Goal: Task Accomplishment & Management: Complete application form

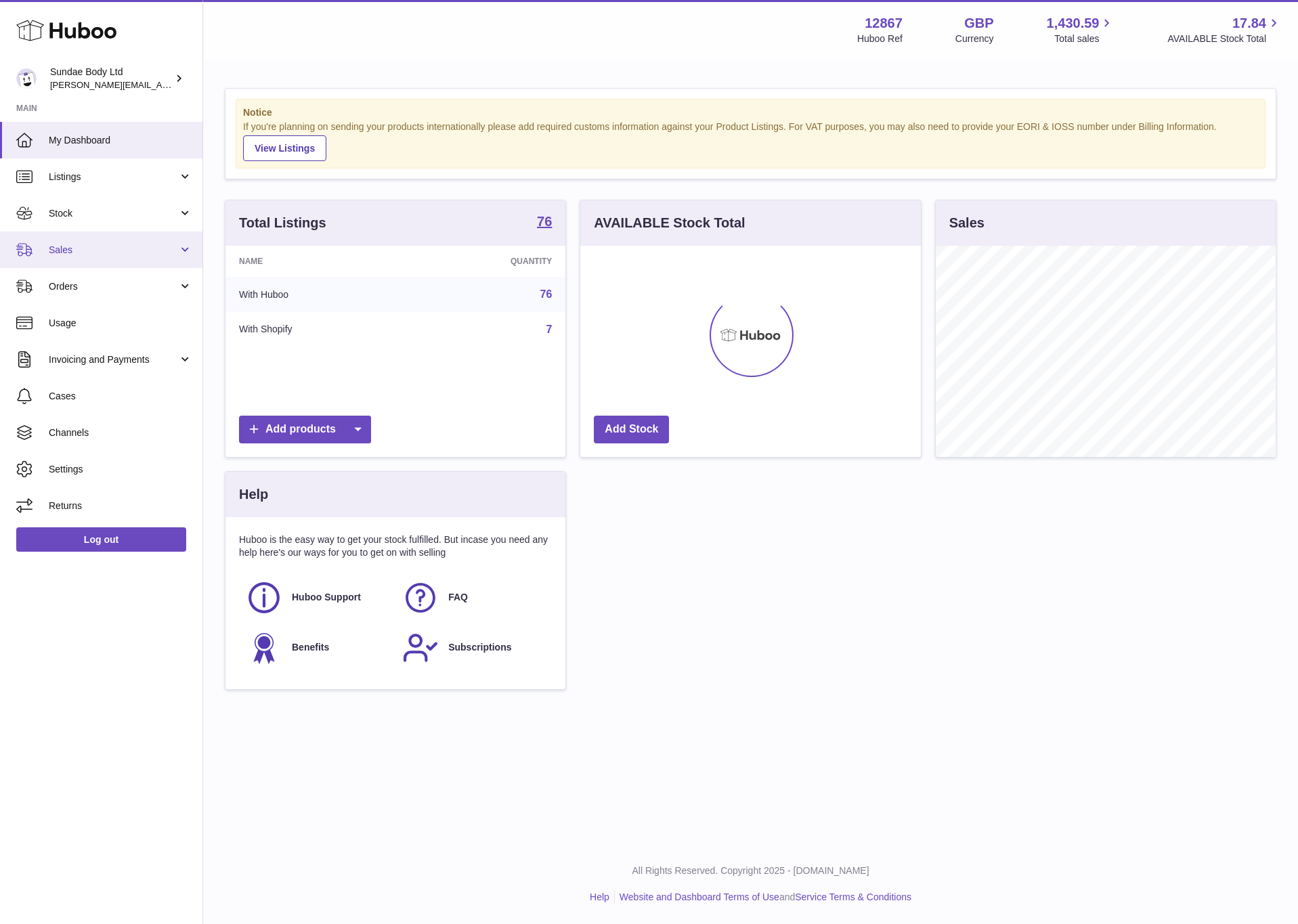
scroll to position [676941, 676745]
click at [71, 250] on span "Sales" at bounding box center [113, 250] width 129 height 13
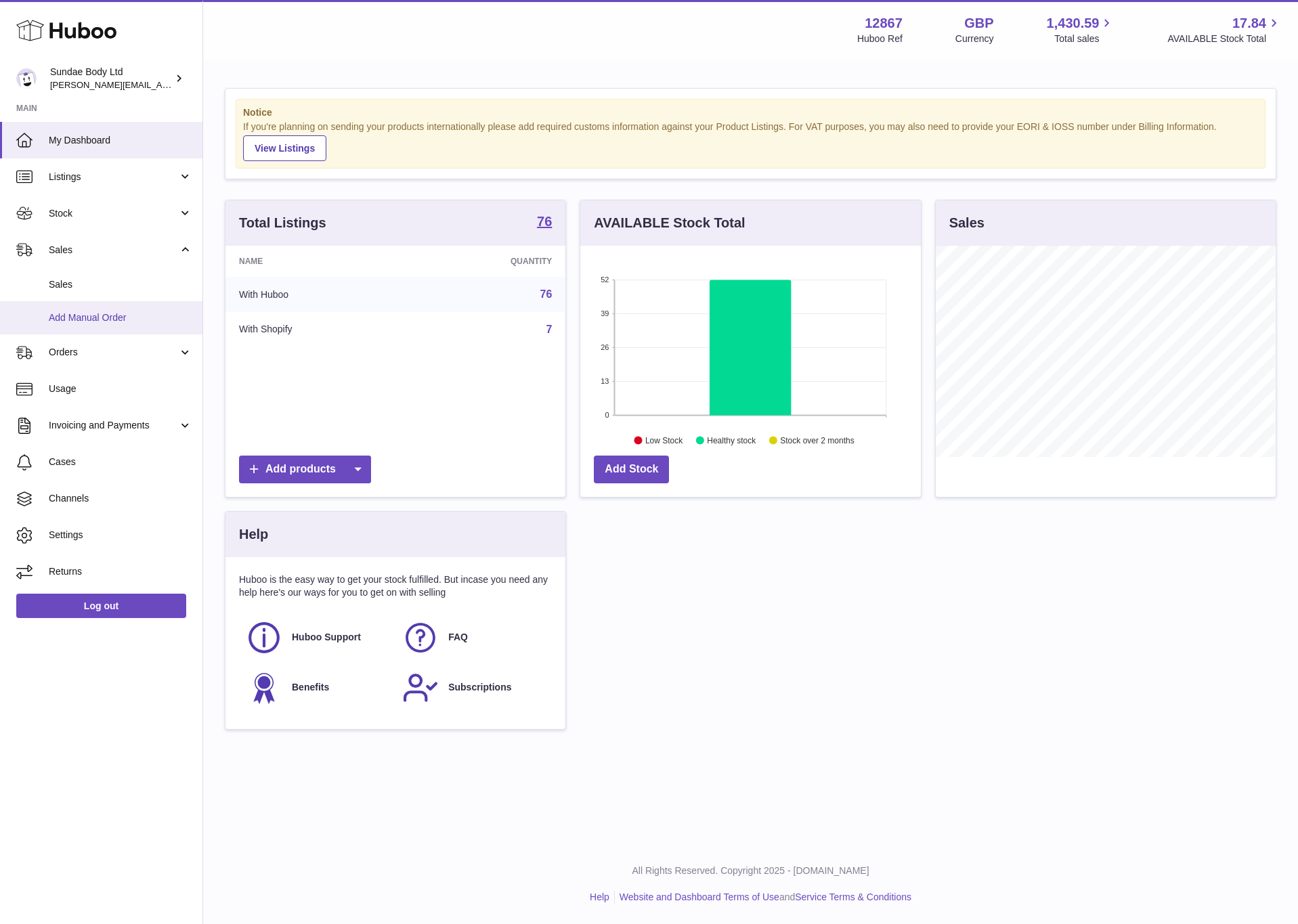
click at [68, 321] on span "Add Manual Order" at bounding box center [120, 318] width 143 height 13
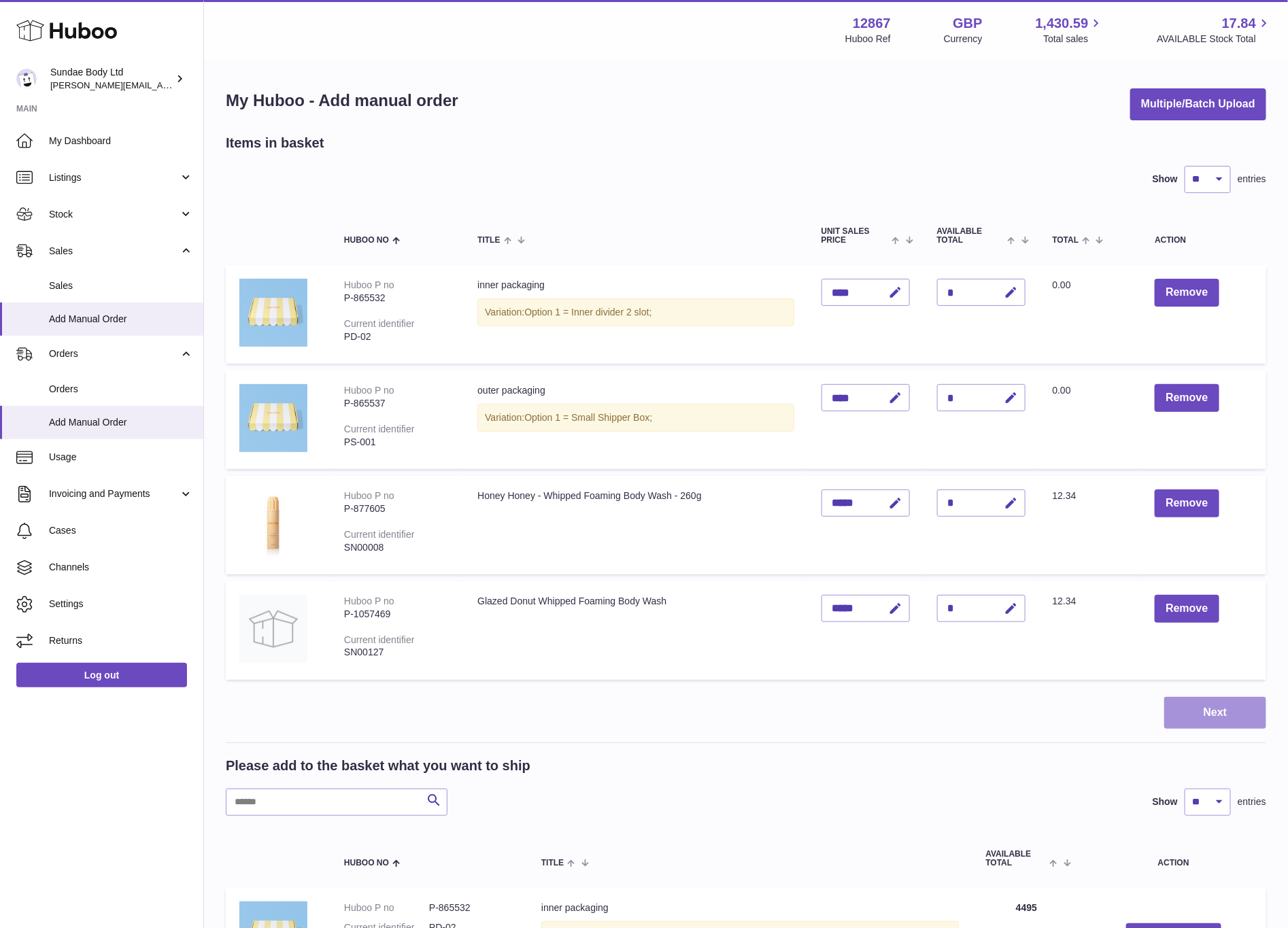
click at [1200, 703] on button "Next" at bounding box center [1216, 713] width 102 height 32
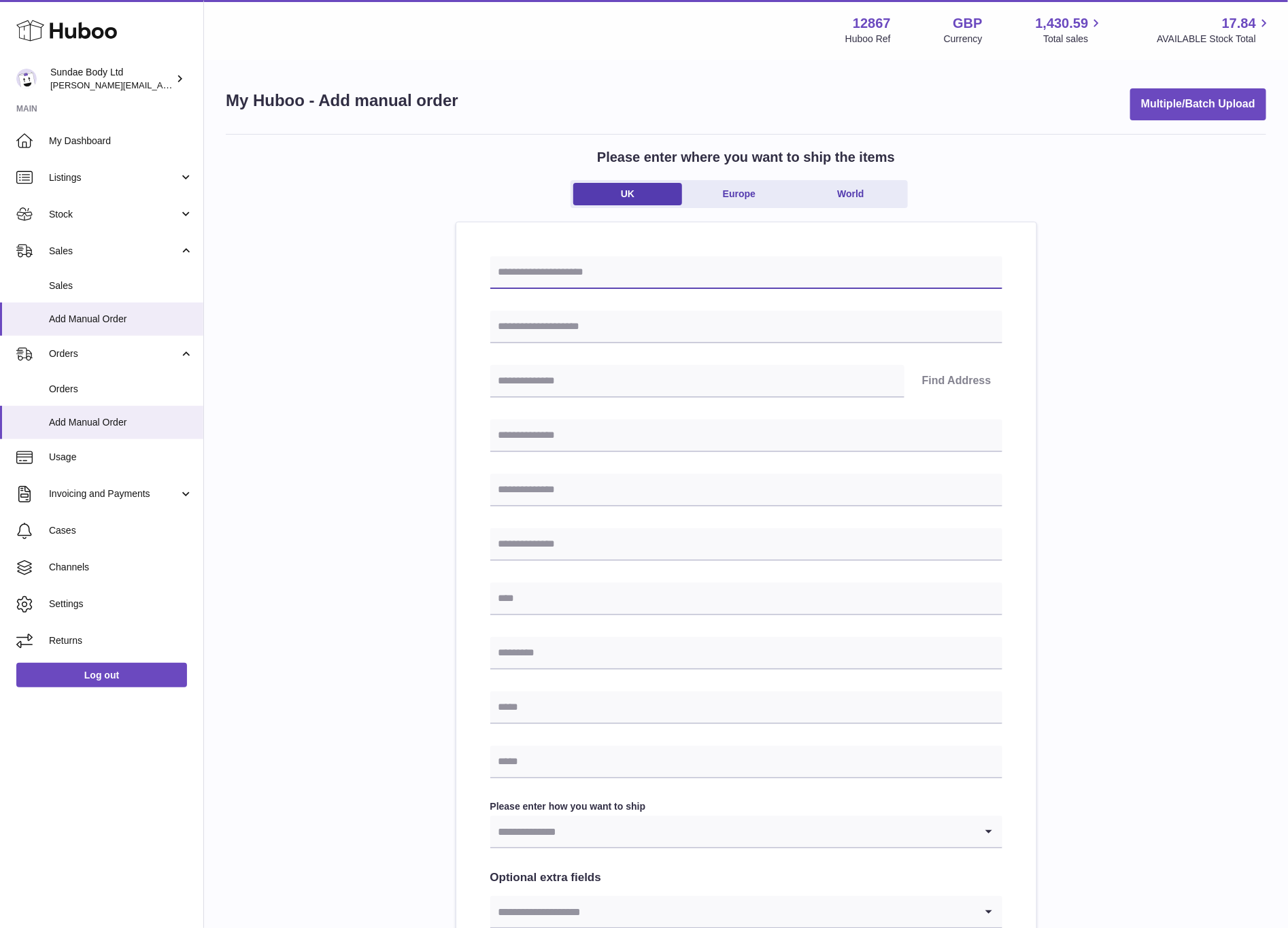
click at [566, 275] on input "text" at bounding box center [746, 272] width 512 height 32
type input "**********"
click at [570, 325] on input "text" at bounding box center [746, 327] width 512 height 32
type input "**********"
click at [563, 386] on input "text" at bounding box center [697, 381] width 414 height 32
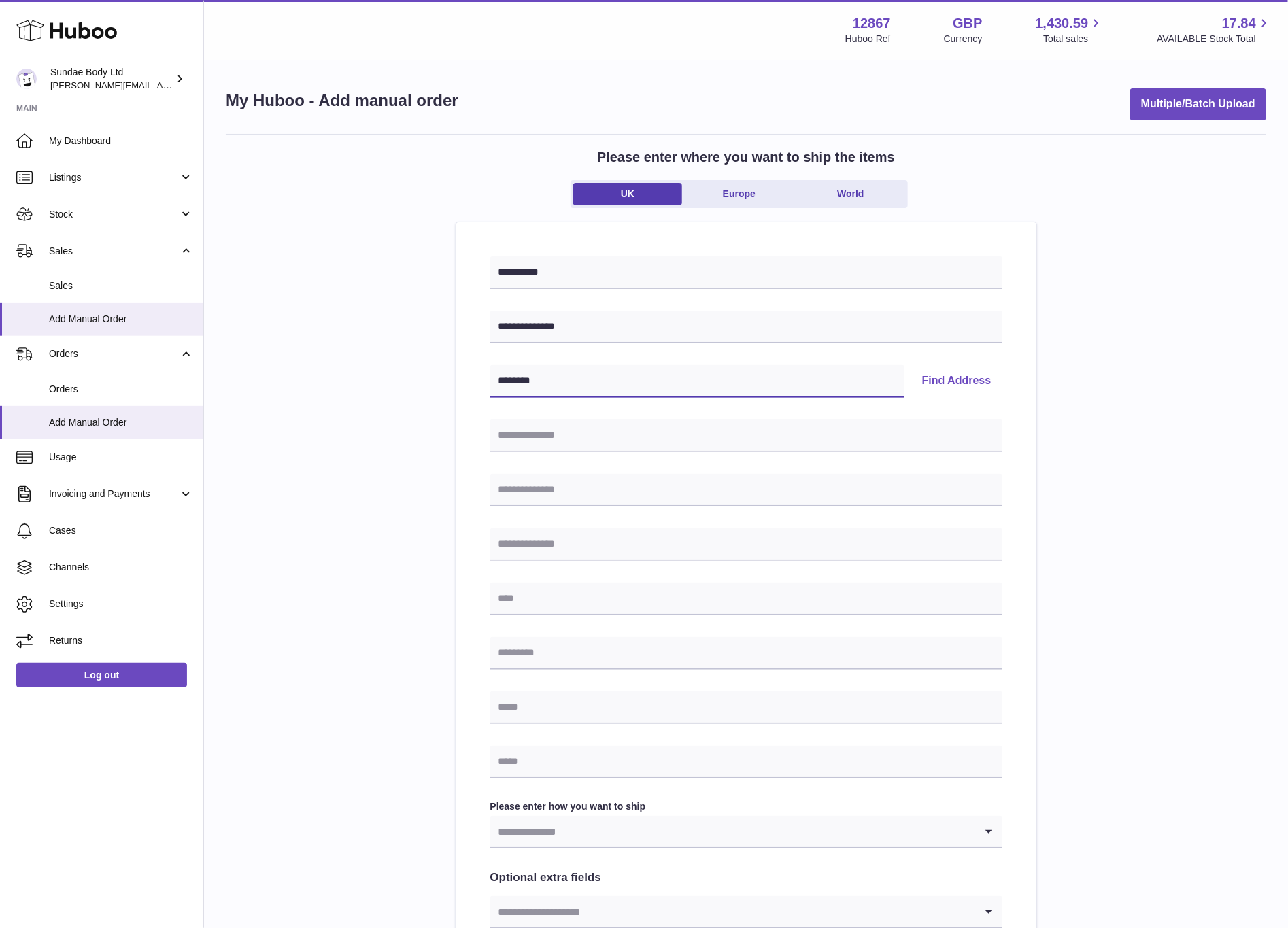
type input "********"
click at [979, 374] on button "Find Address" at bounding box center [957, 381] width 91 height 32
click at [585, 428] on input "text" at bounding box center [746, 436] width 512 height 32
type input "**********"
click at [588, 481] on input "text" at bounding box center [746, 490] width 512 height 32
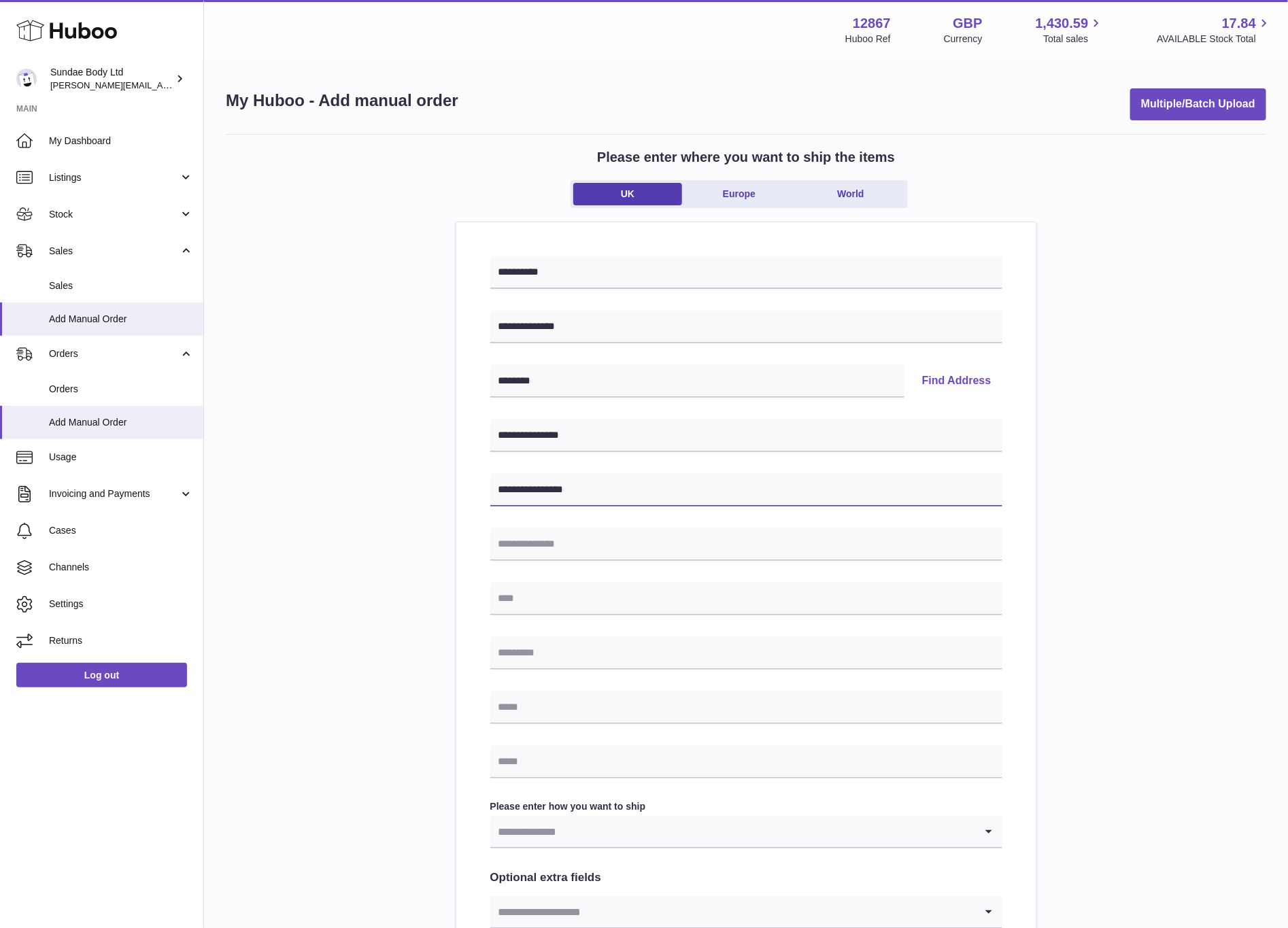
type input "**********"
click at [567, 581] on div "**********" at bounding box center [746, 627] width 512 height 742
click at [568, 594] on input "text" at bounding box center [746, 598] width 512 height 32
type input "******"
click at [547, 657] on input "text" at bounding box center [746, 653] width 512 height 32
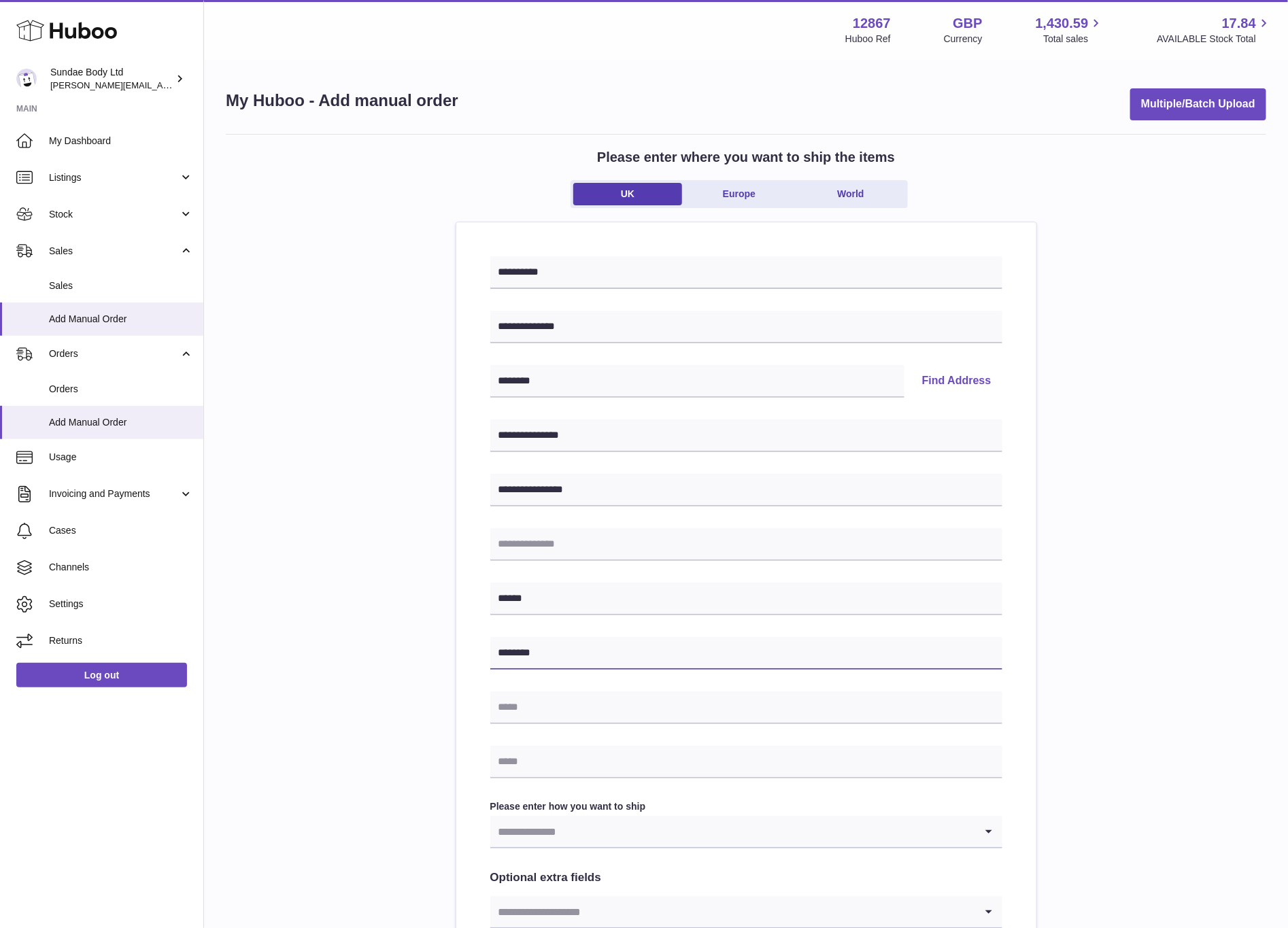
type input "********"
click at [674, 700] on input "text" at bounding box center [746, 707] width 512 height 32
type input "**********"
click at [676, 770] on input "text" at bounding box center [746, 762] width 512 height 32
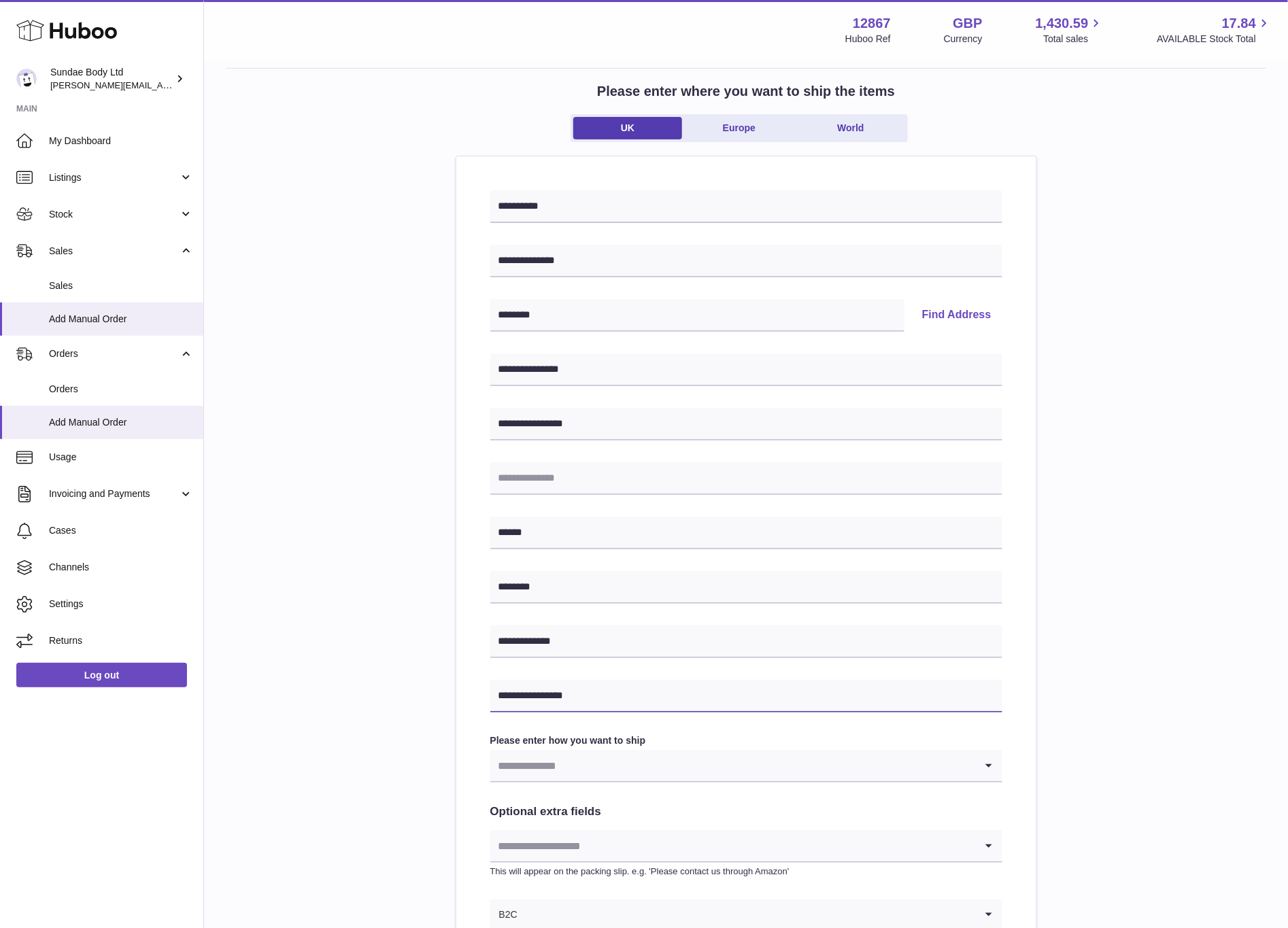
scroll to position [204, 0]
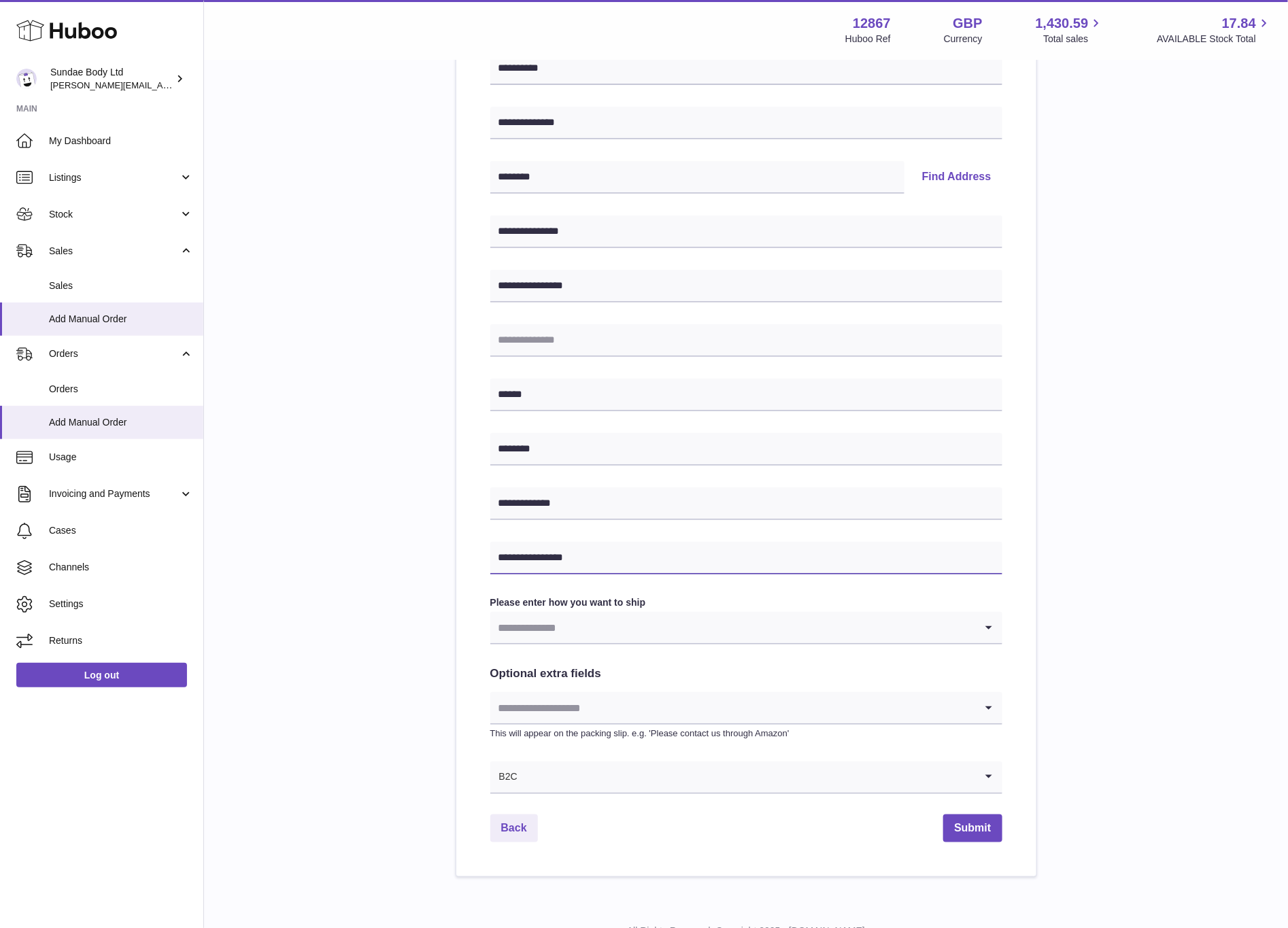
type input "**********"
click at [778, 716] on input "Search for option" at bounding box center [732, 707] width 485 height 31
click at [785, 710] on input "Search for option" at bounding box center [732, 707] width 485 height 31
click at [996, 626] on icon "Search for option" at bounding box center [989, 627] width 27 height 31
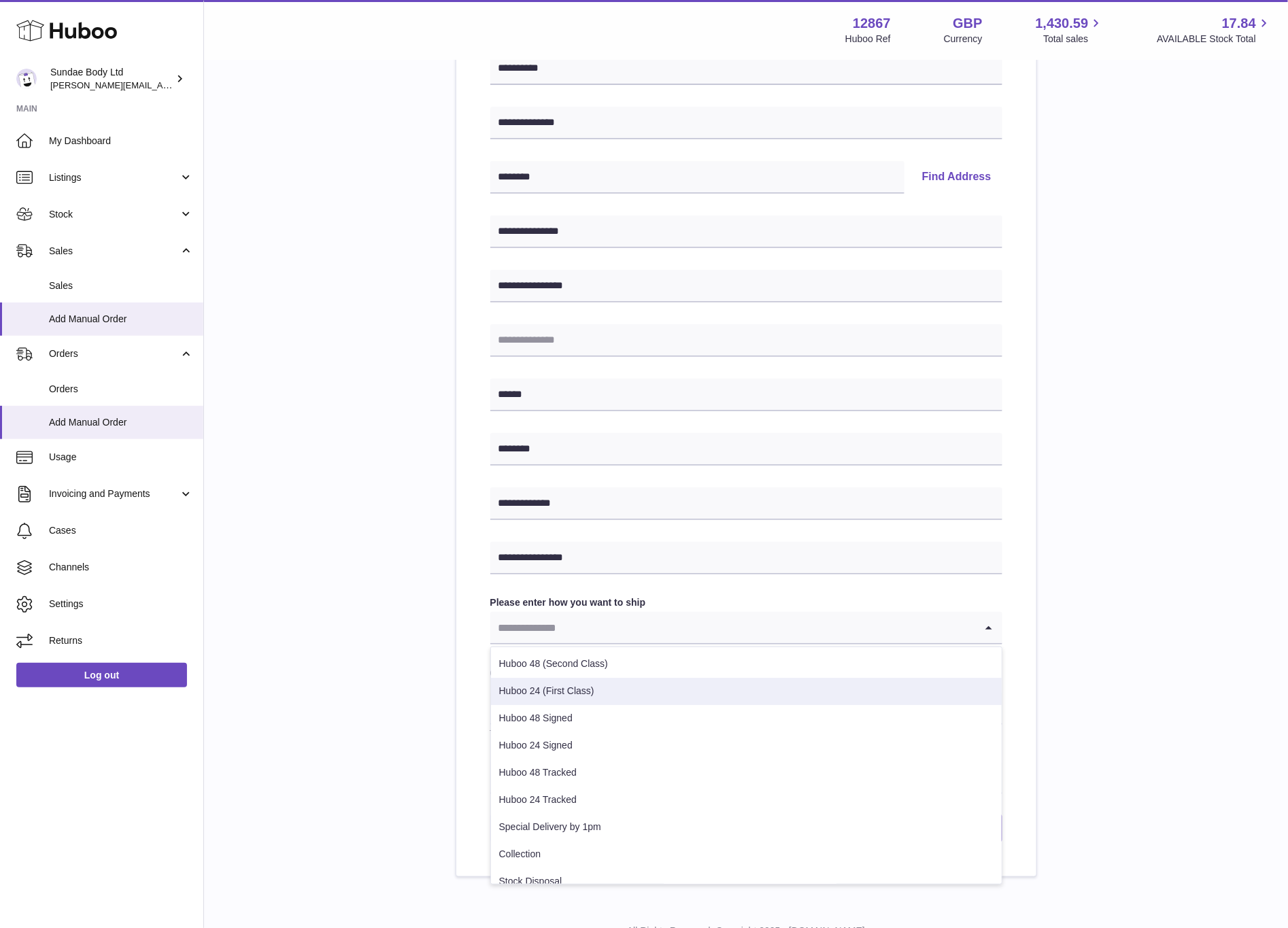
click at [555, 689] on li "Huboo 24 (First Class)" at bounding box center [746, 691] width 511 height 27
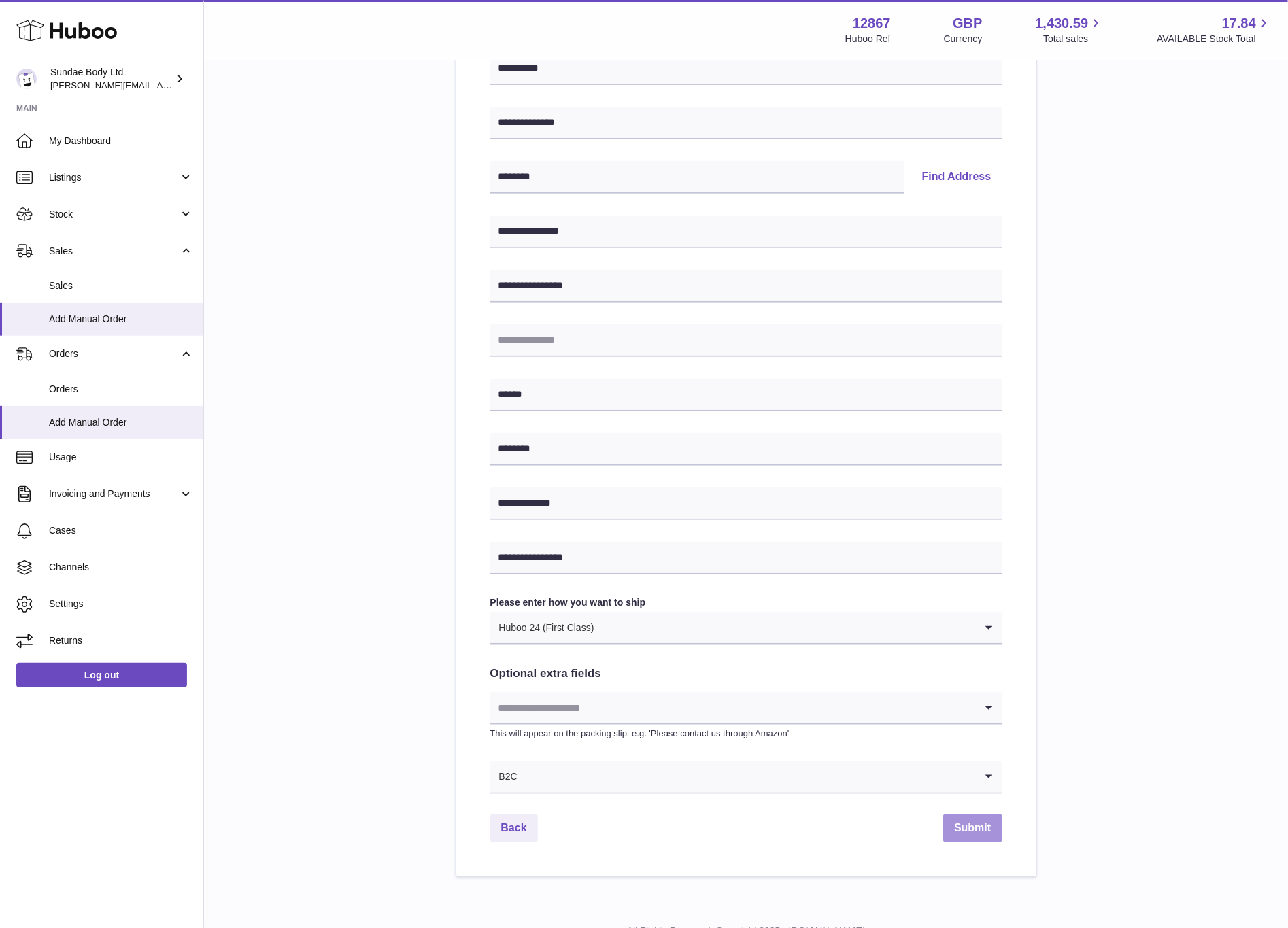
click at [968, 829] on button "Submit" at bounding box center [972, 829] width 59 height 28
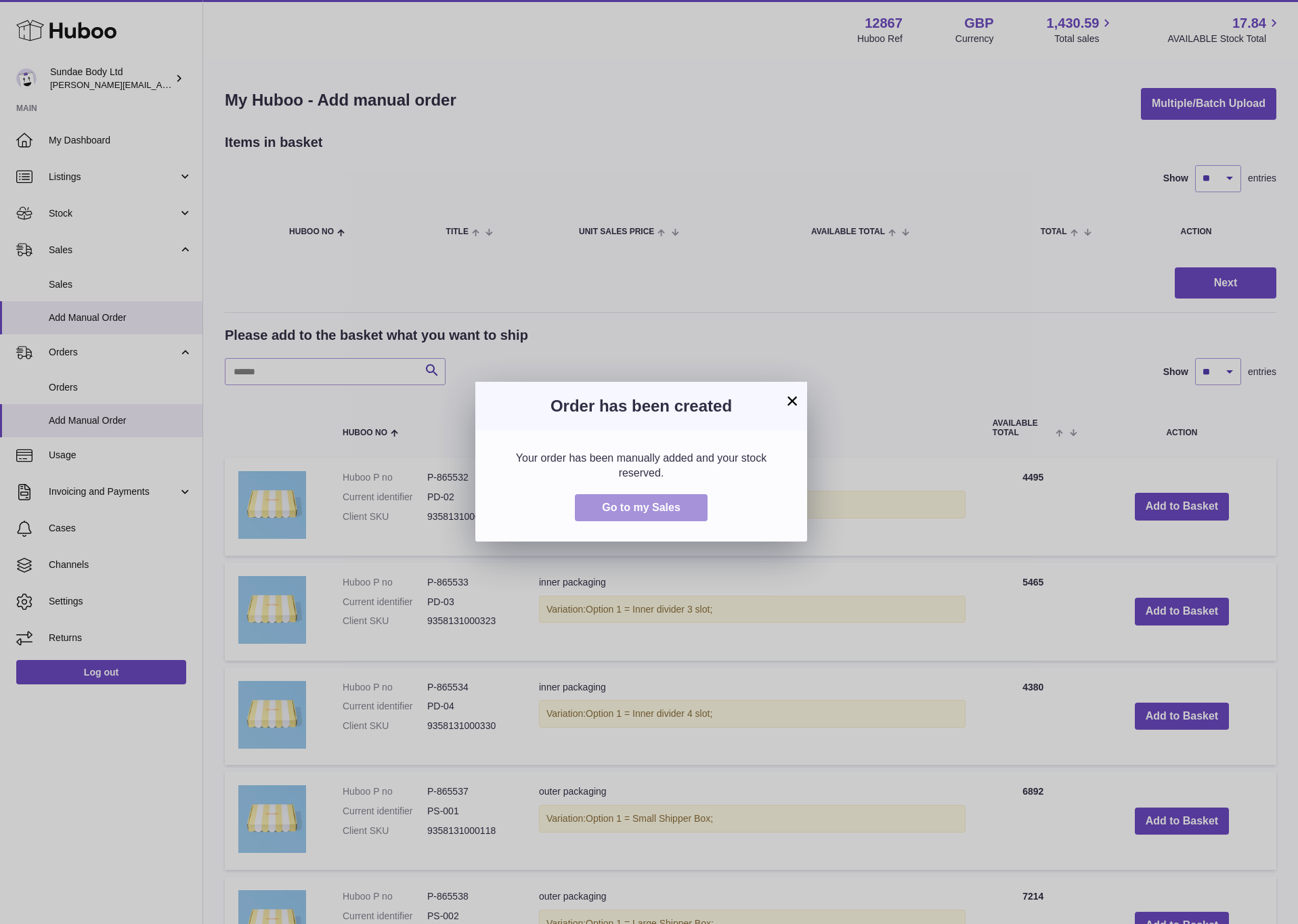
click at [680, 509] on button "Go to my Sales" at bounding box center [640, 508] width 132 height 27
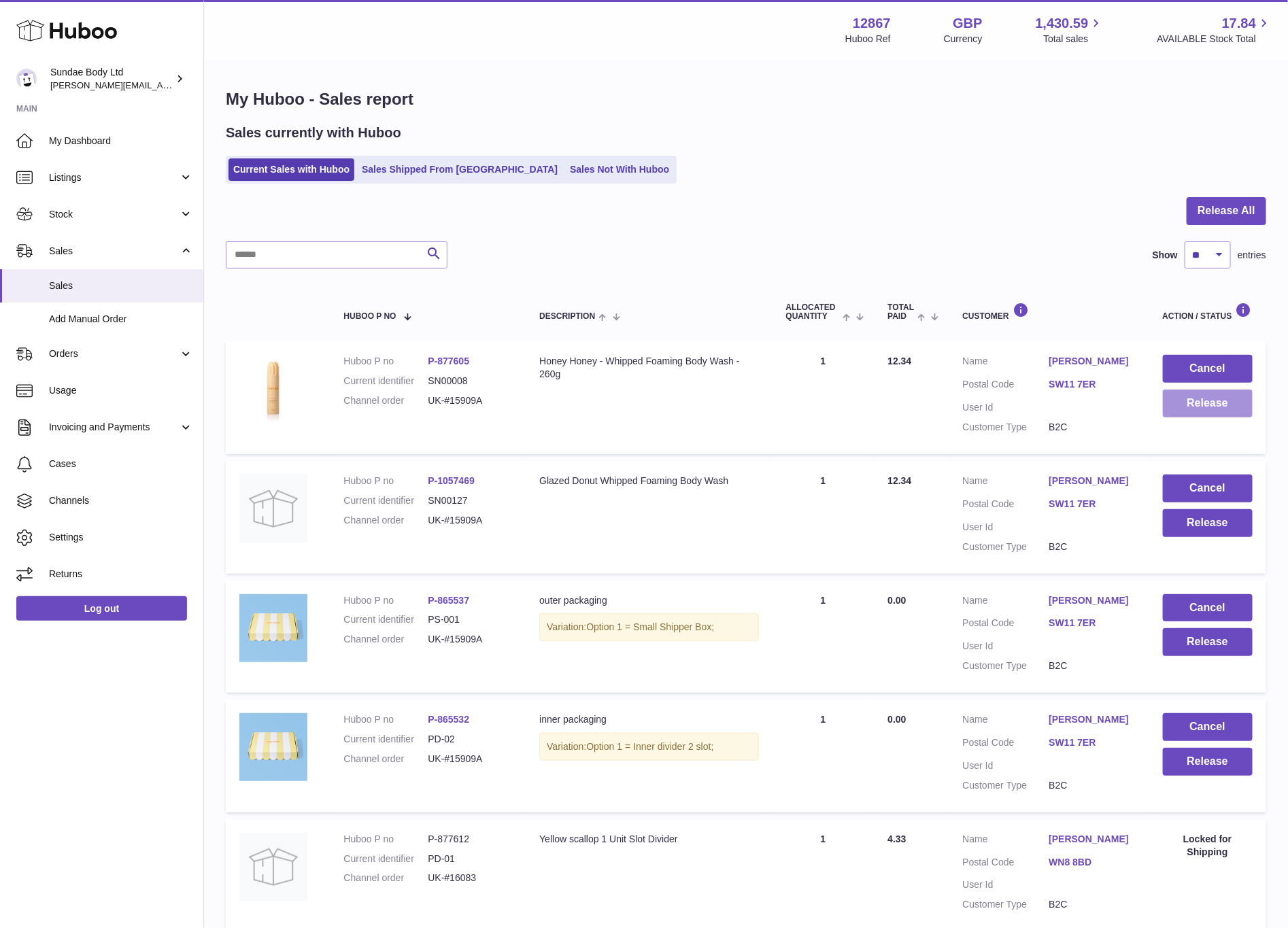
click at [1216, 396] on button "Release" at bounding box center [1208, 403] width 90 height 28
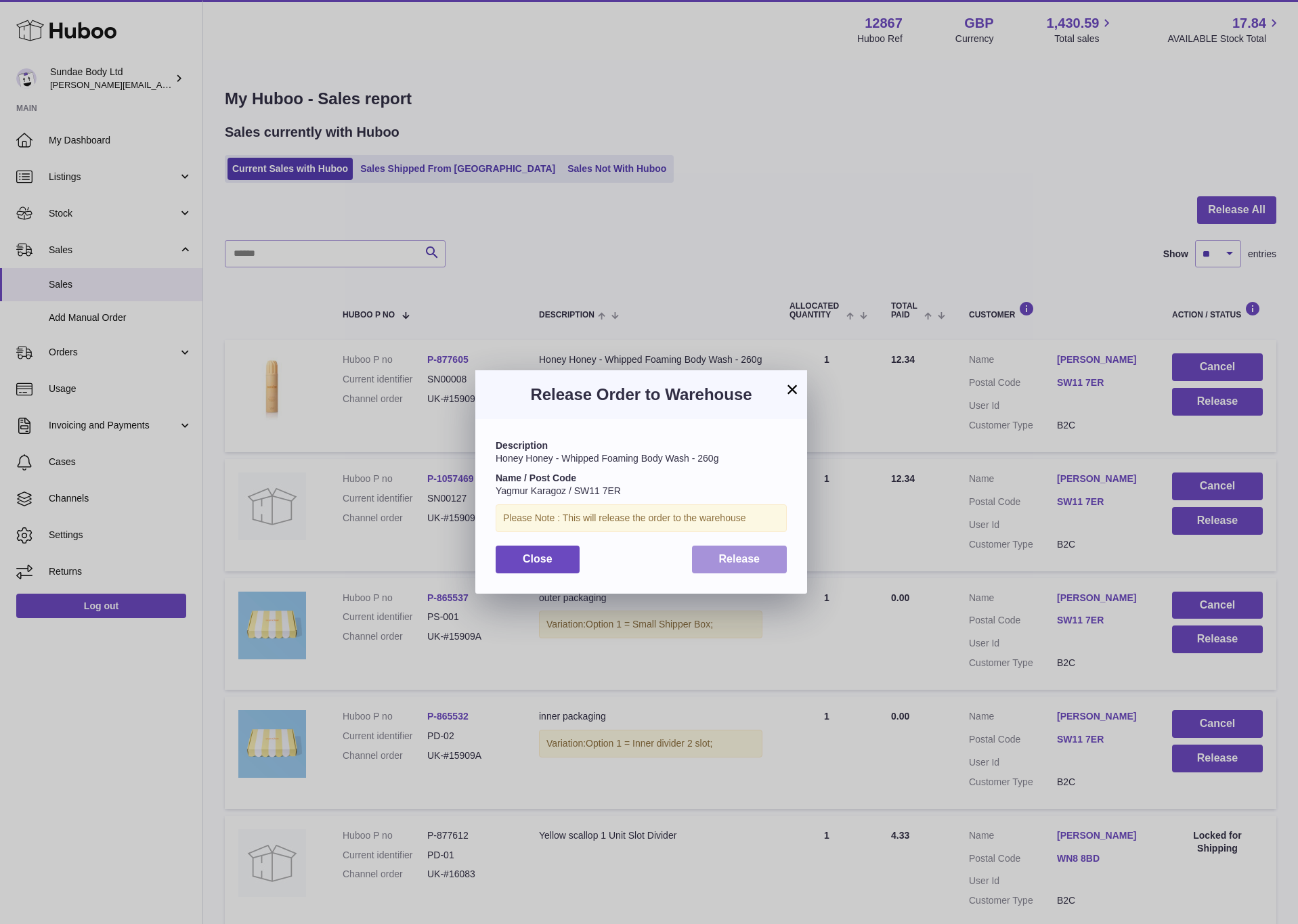
click at [744, 562] on span "Release" at bounding box center [740, 559] width 41 height 12
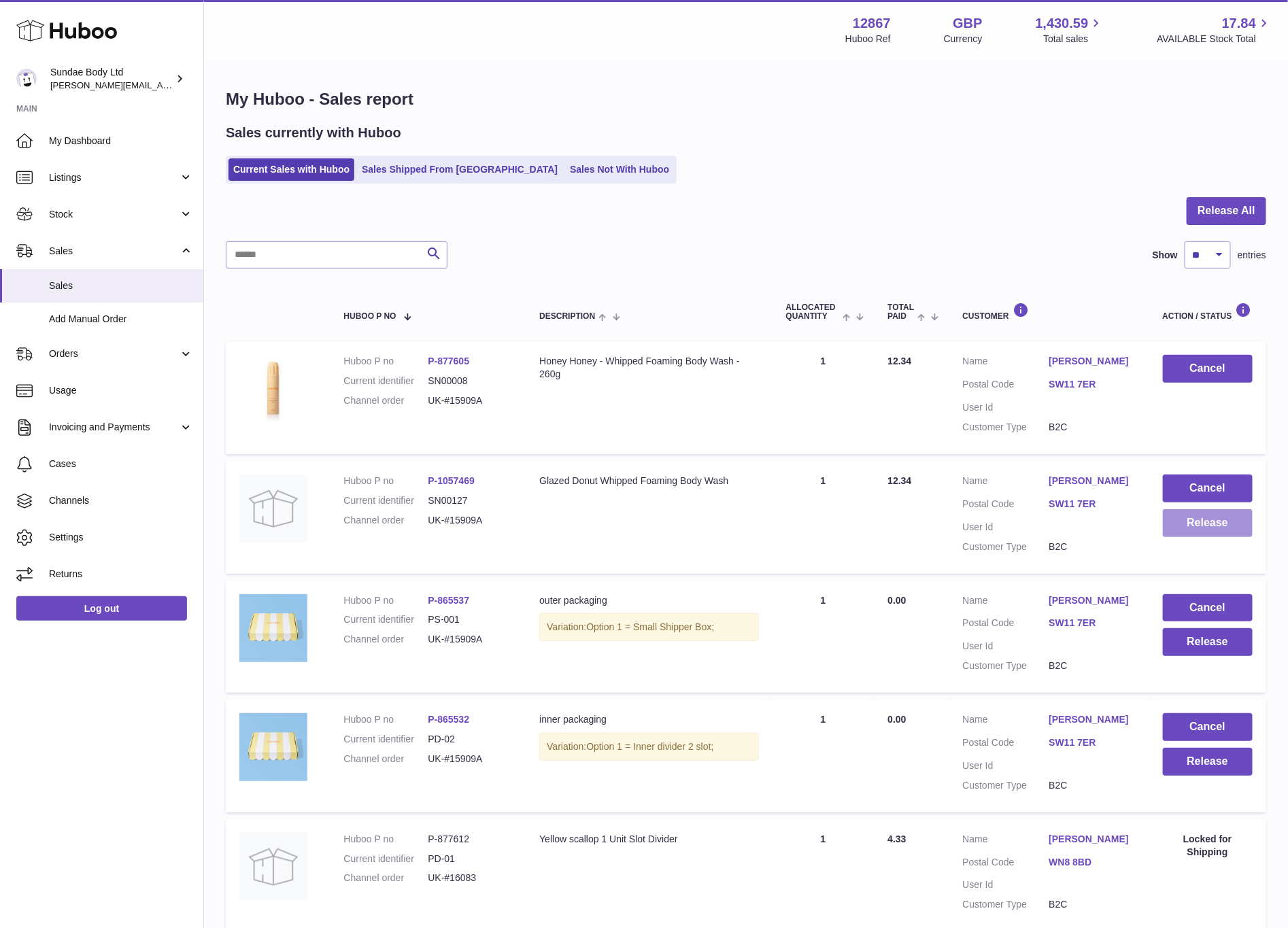
click at [1190, 526] on button "Release" at bounding box center [1208, 523] width 90 height 28
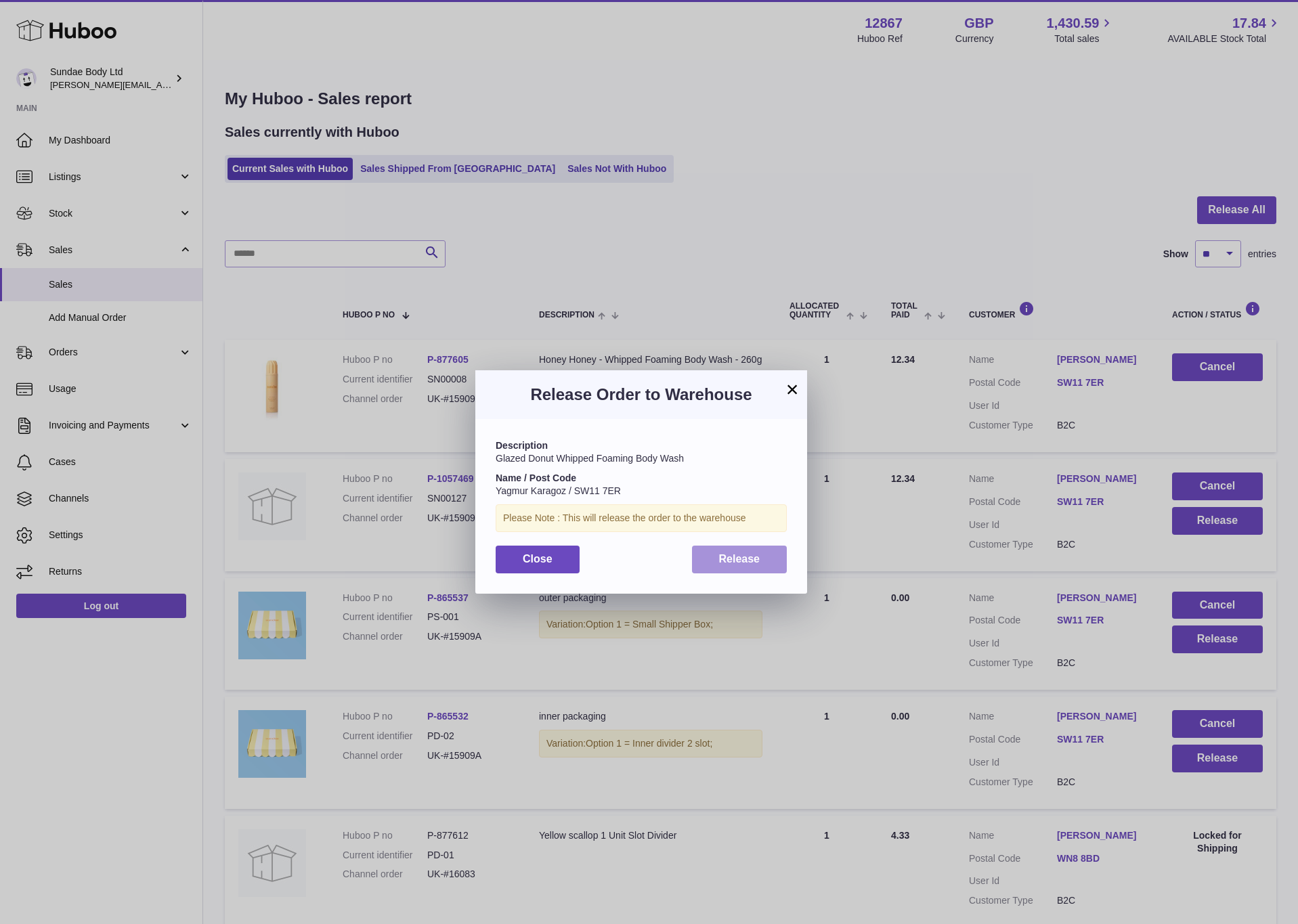
click at [731, 564] on span "Release" at bounding box center [740, 559] width 41 height 12
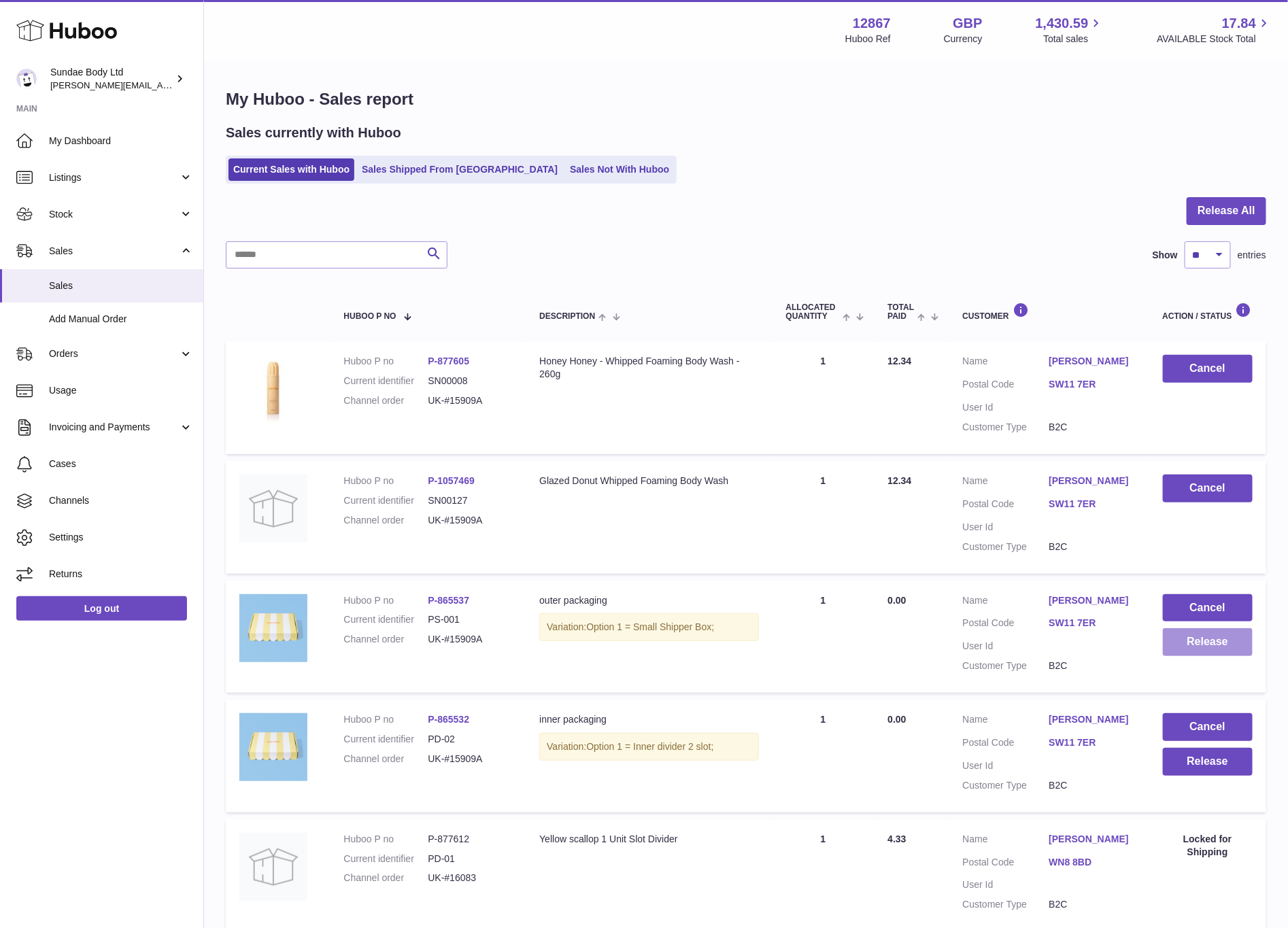
click at [1207, 647] on button "Release" at bounding box center [1208, 642] width 90 height 28
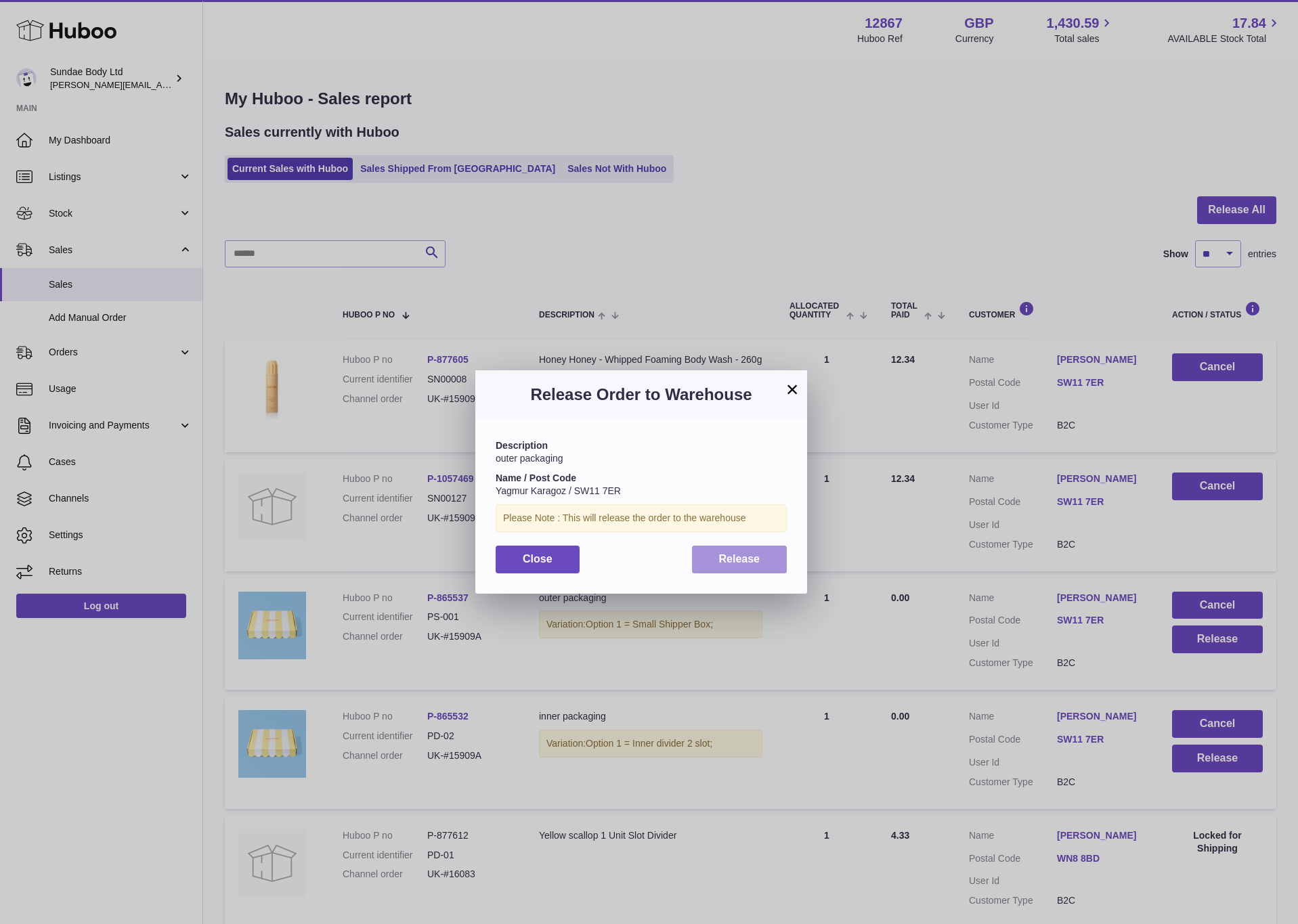
click at [738, 557] on span "Release" at bounding box center [740, 559] width 41 height 12
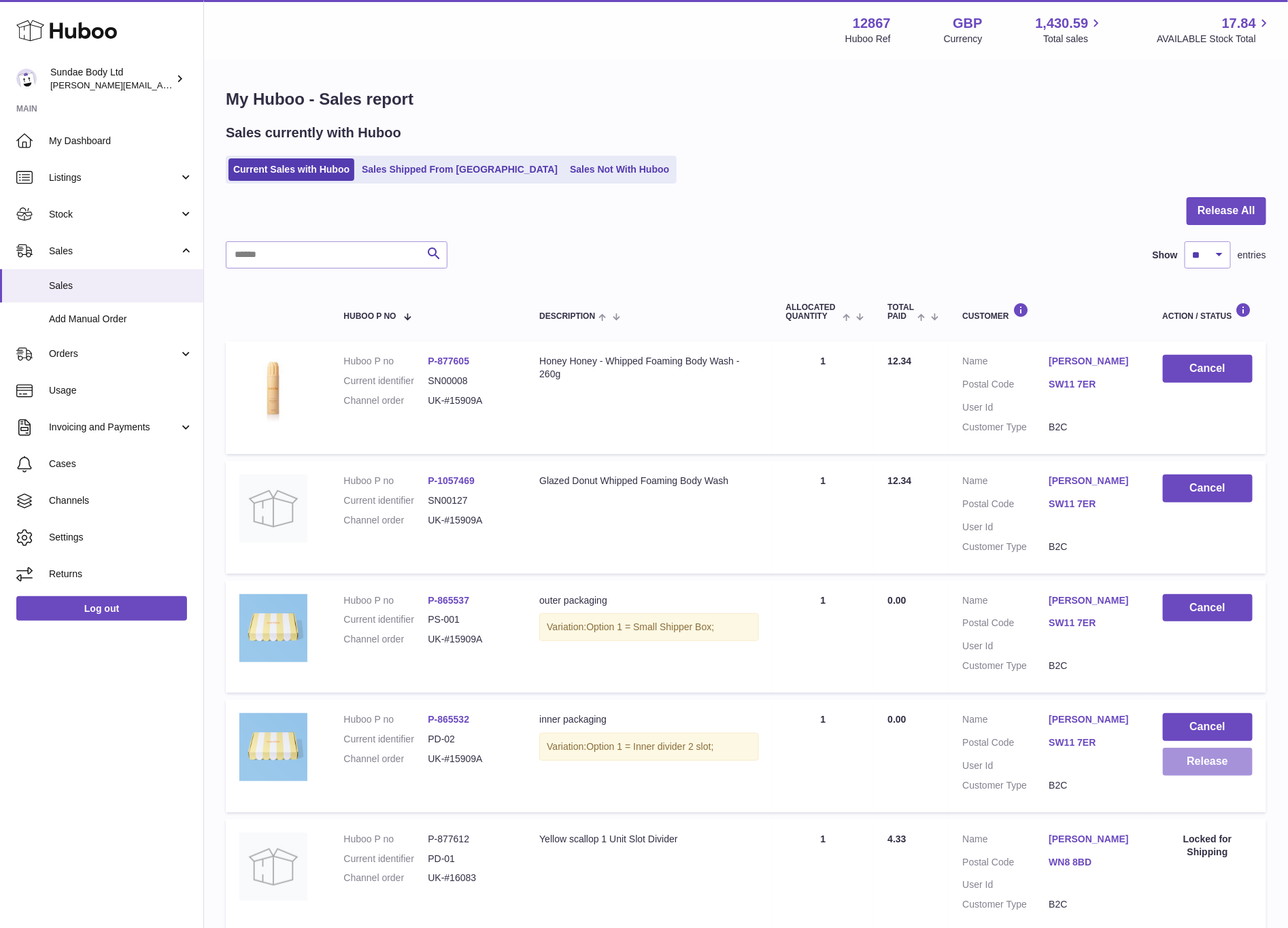
click at [1208, 755] on button "Release" at bounding box center [1208, 762] width 90 height 28
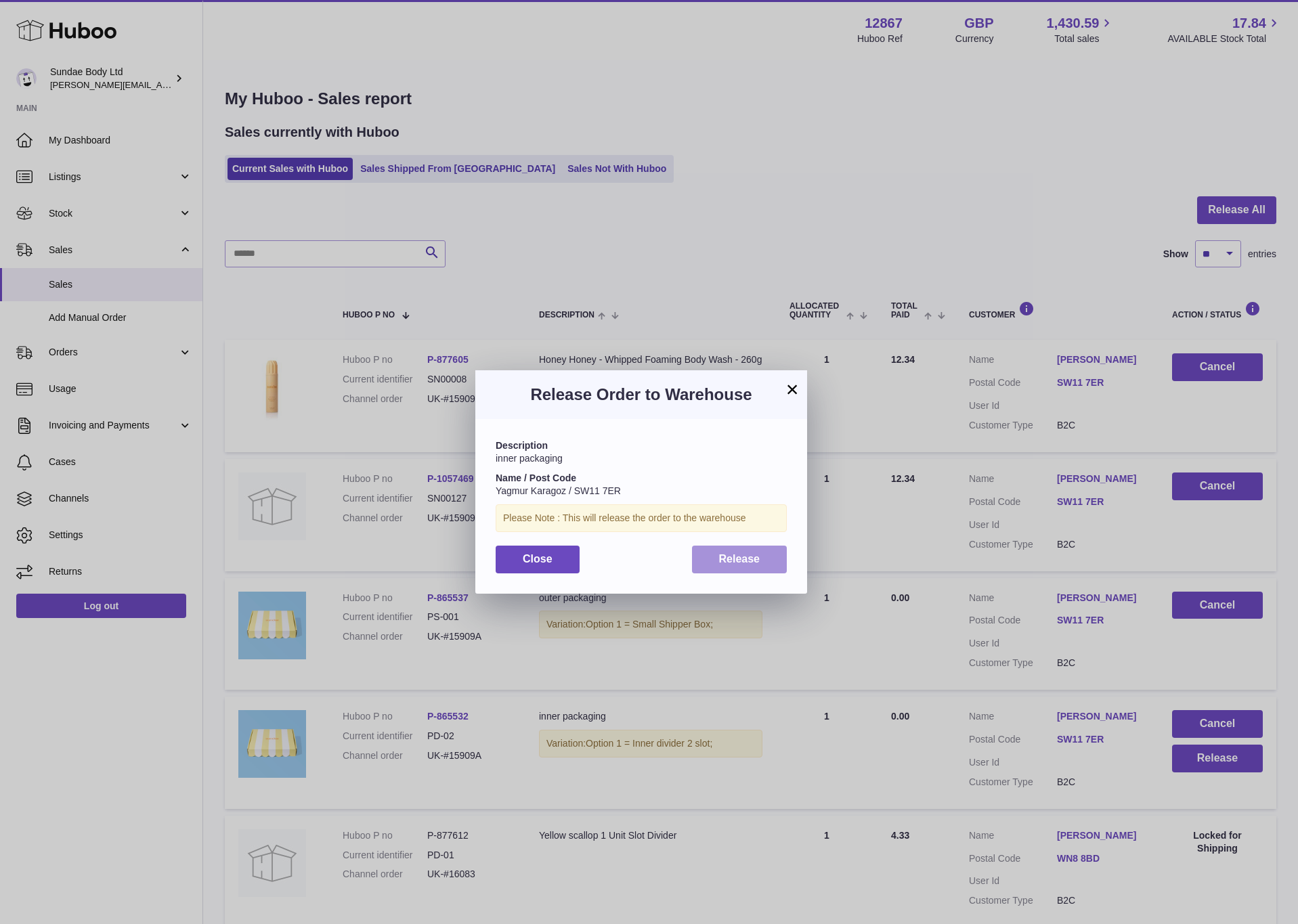
click at [702, 559] on button "Release" at bounding box center [739, 559] width 95 height 27
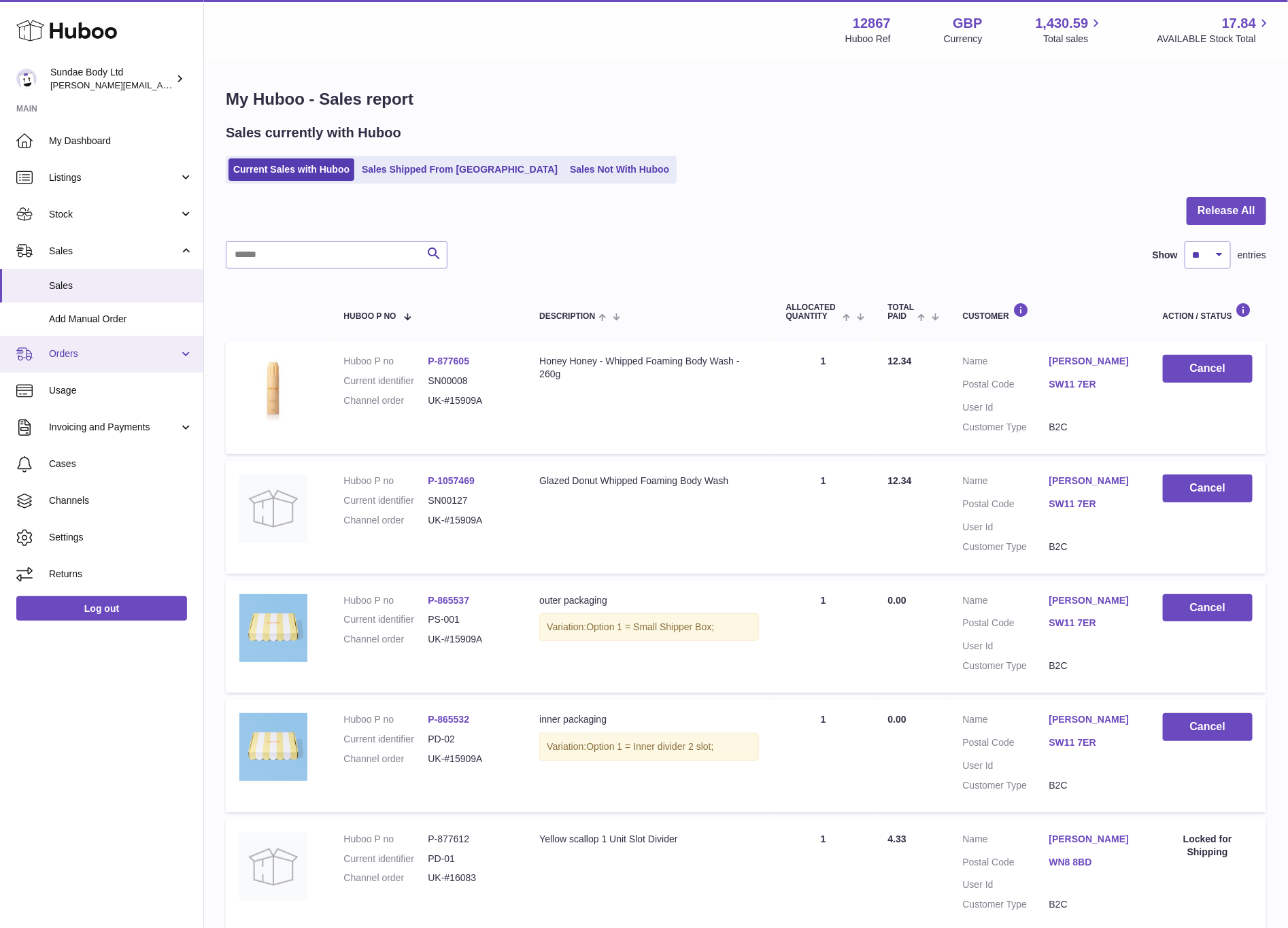
click at [70, 349] on span "Orders" at bounding box center [114, 354] width 130 height 13
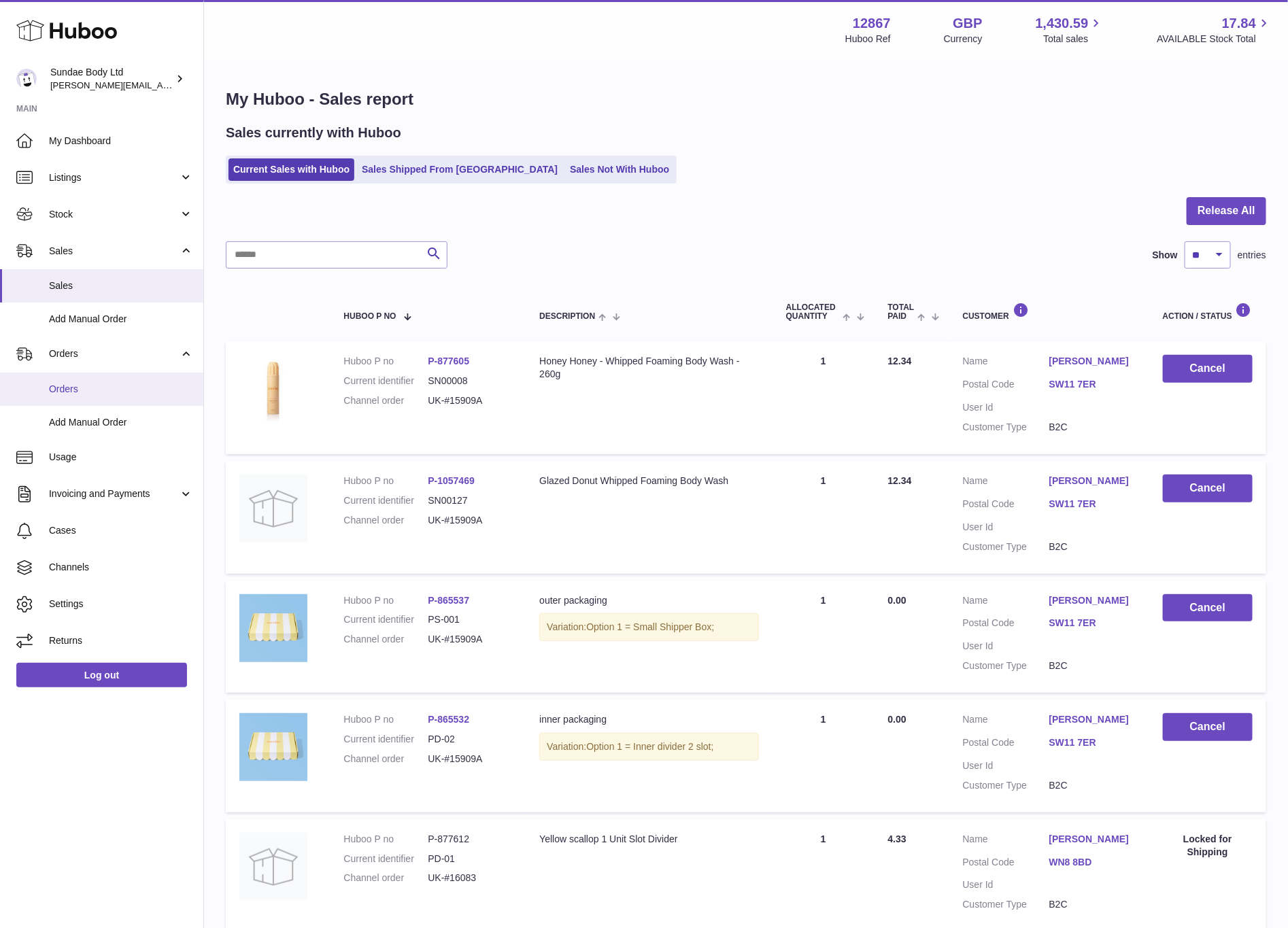
click at [68, 380] on link "Orders" at bounding box center [101, 390] width 203 height 33
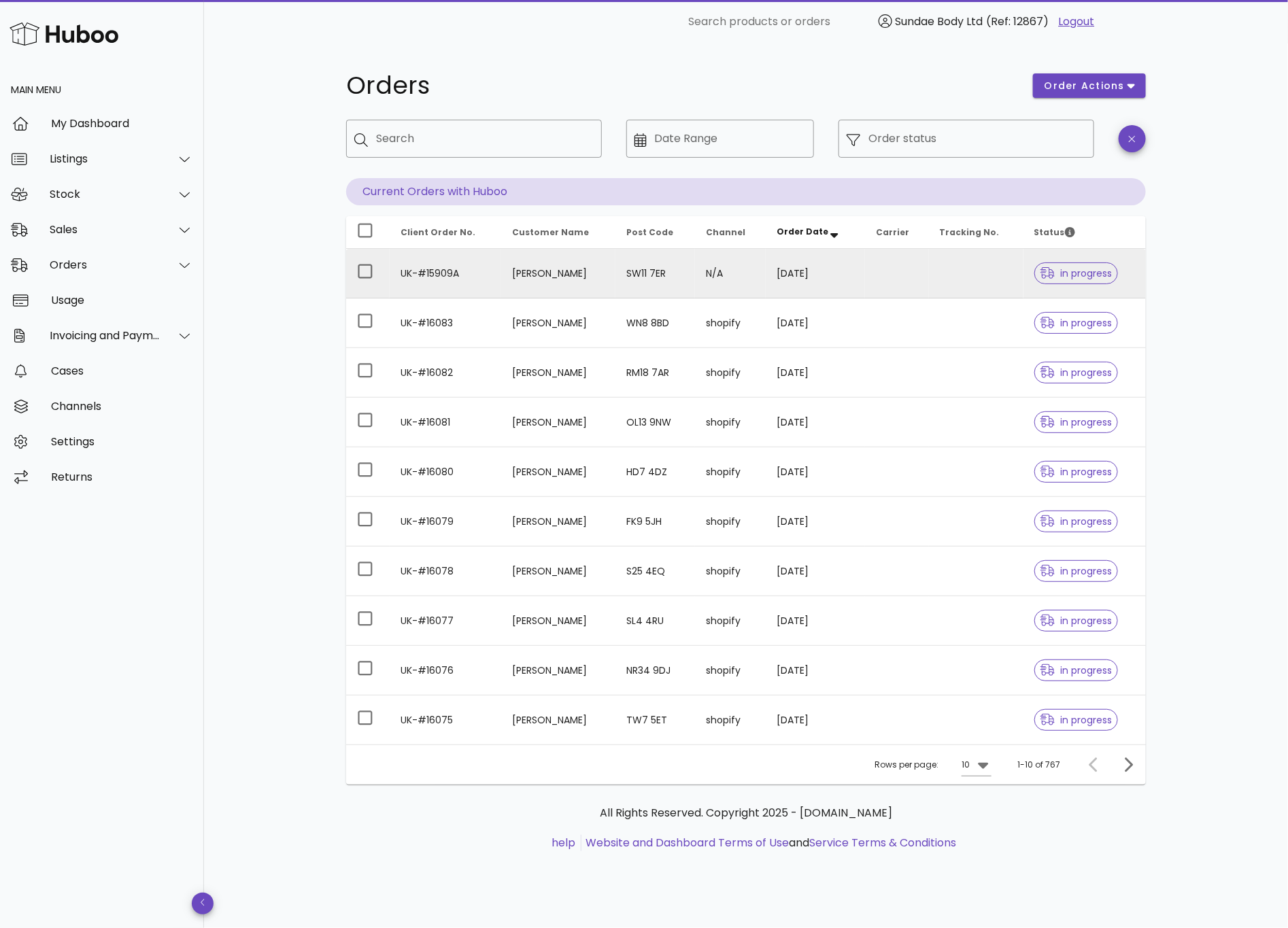
click at [468, 276] on td "UK-#15909A" at bounding box center [445, 274] width 112 height 50
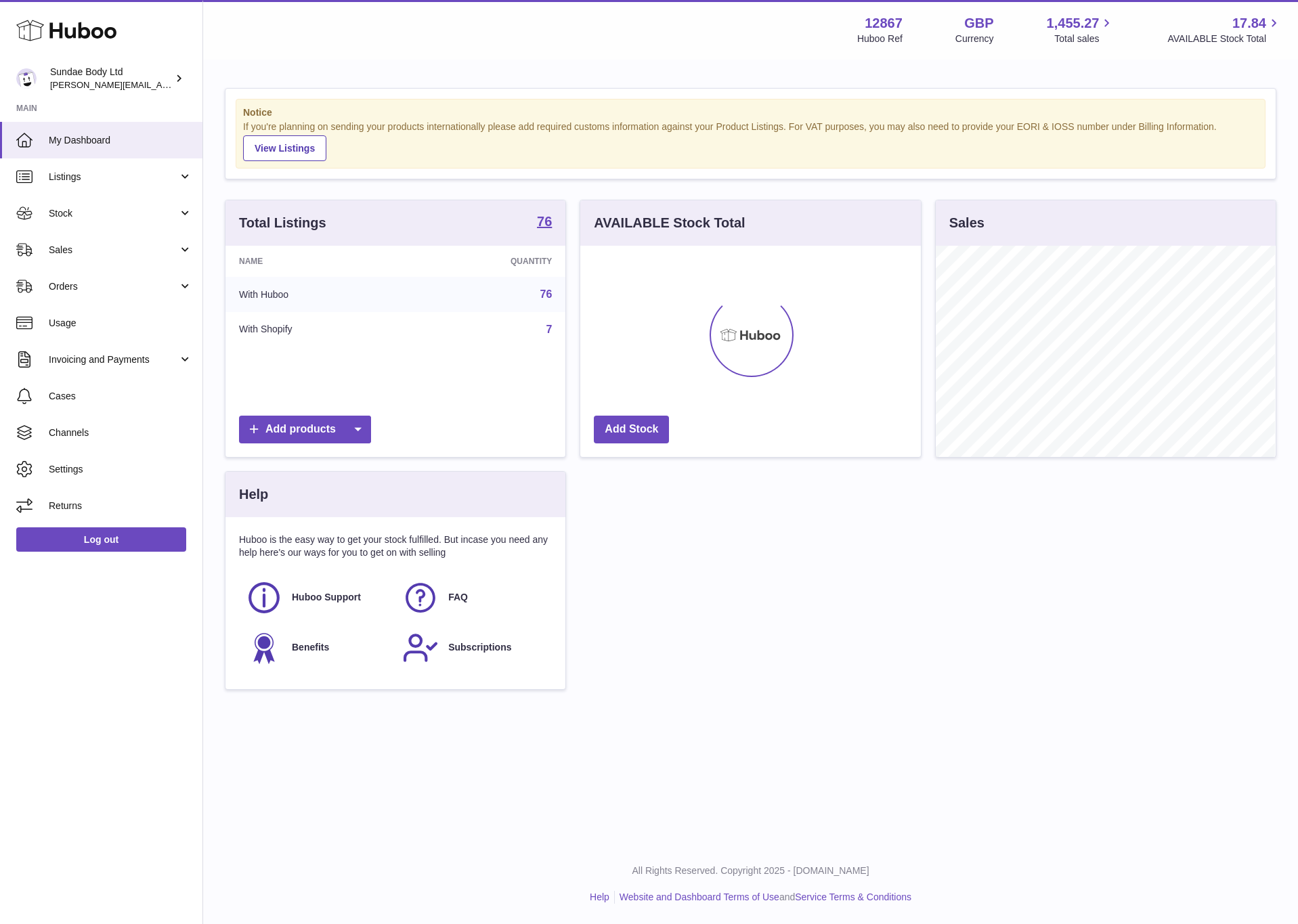
scroll to position [211, 339]
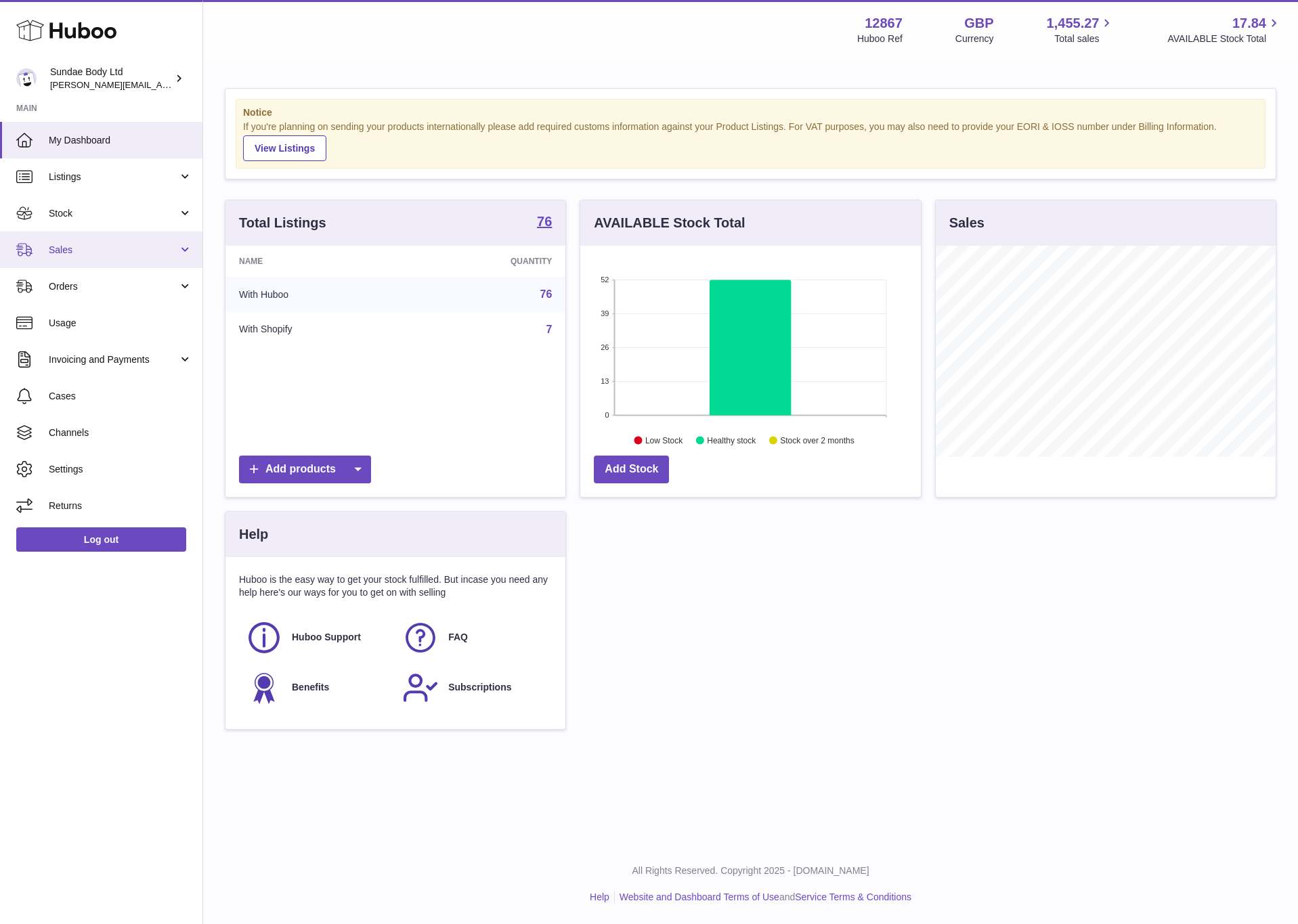
click at [86, 240] on link "Sales" at bounding box center [101, 249] width 202 height 36
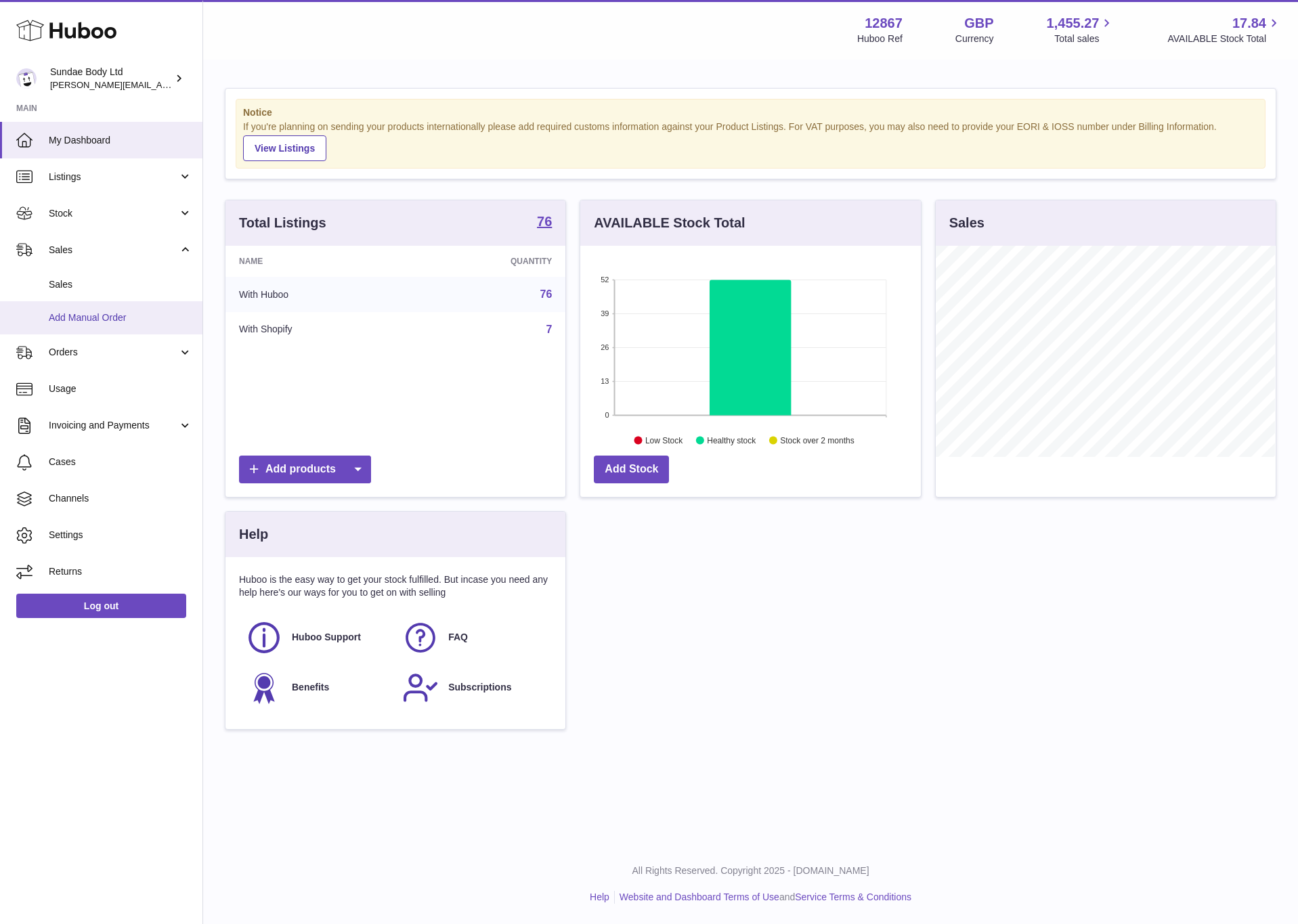
click at [88, 319] on span "Add Manual Order" at bounding box center [120, 318] width 143 height 13
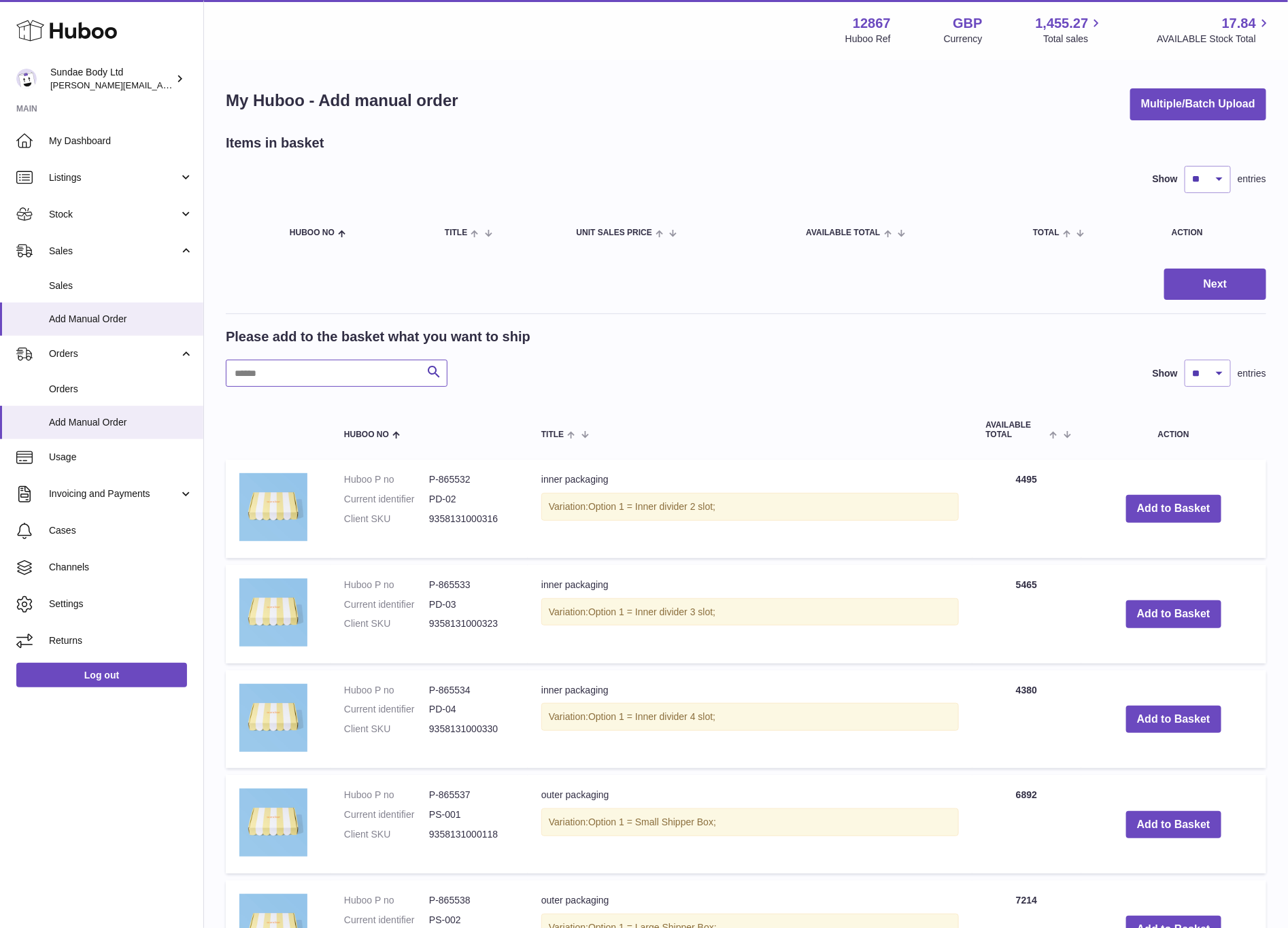
click at [351, 370] on input "text" at bounding box center [336, 373] width 222 height 27
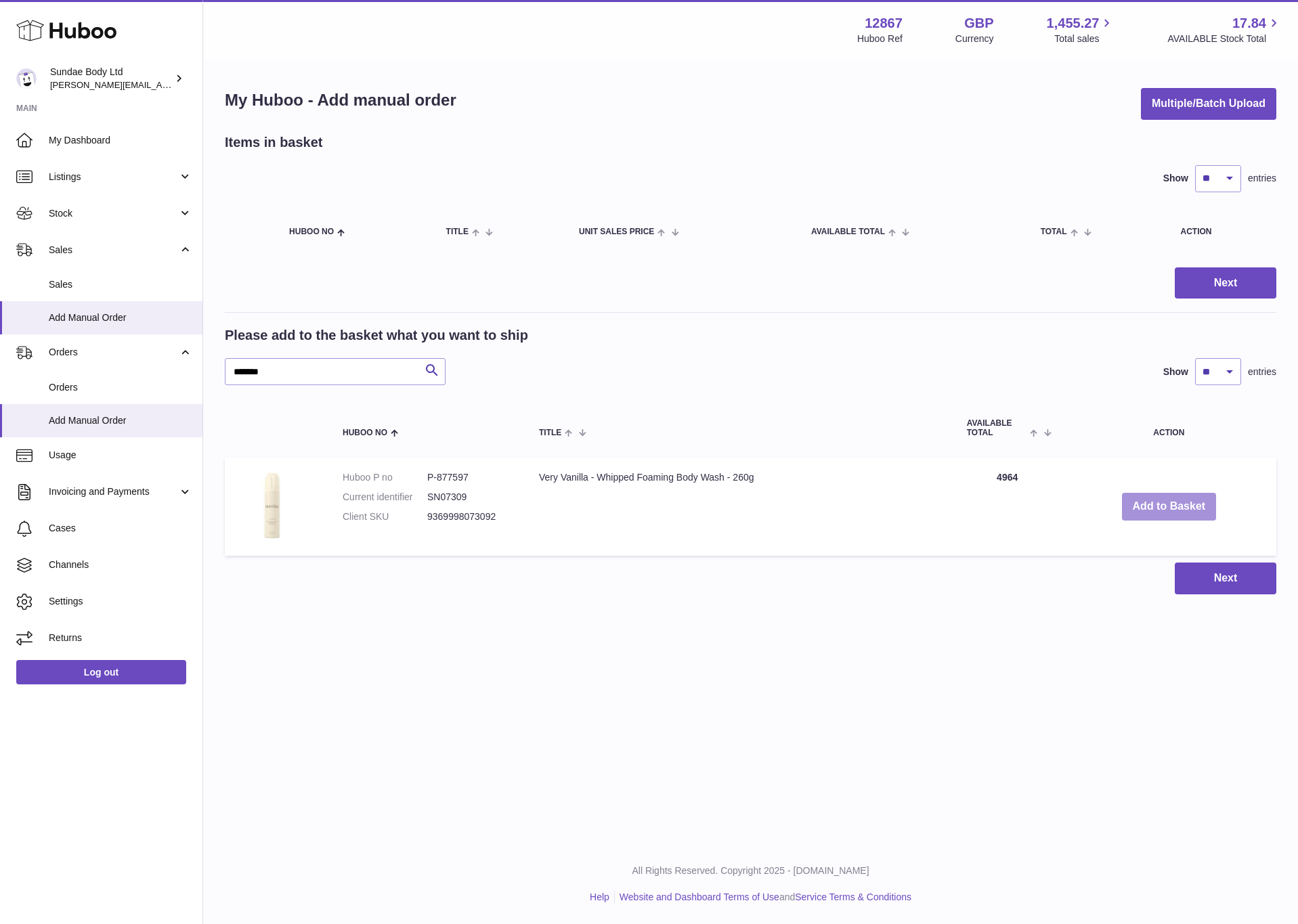
click at [1170, 510] on button "Add to Basket" at bounding box center [1169, 507] width 95 height 27
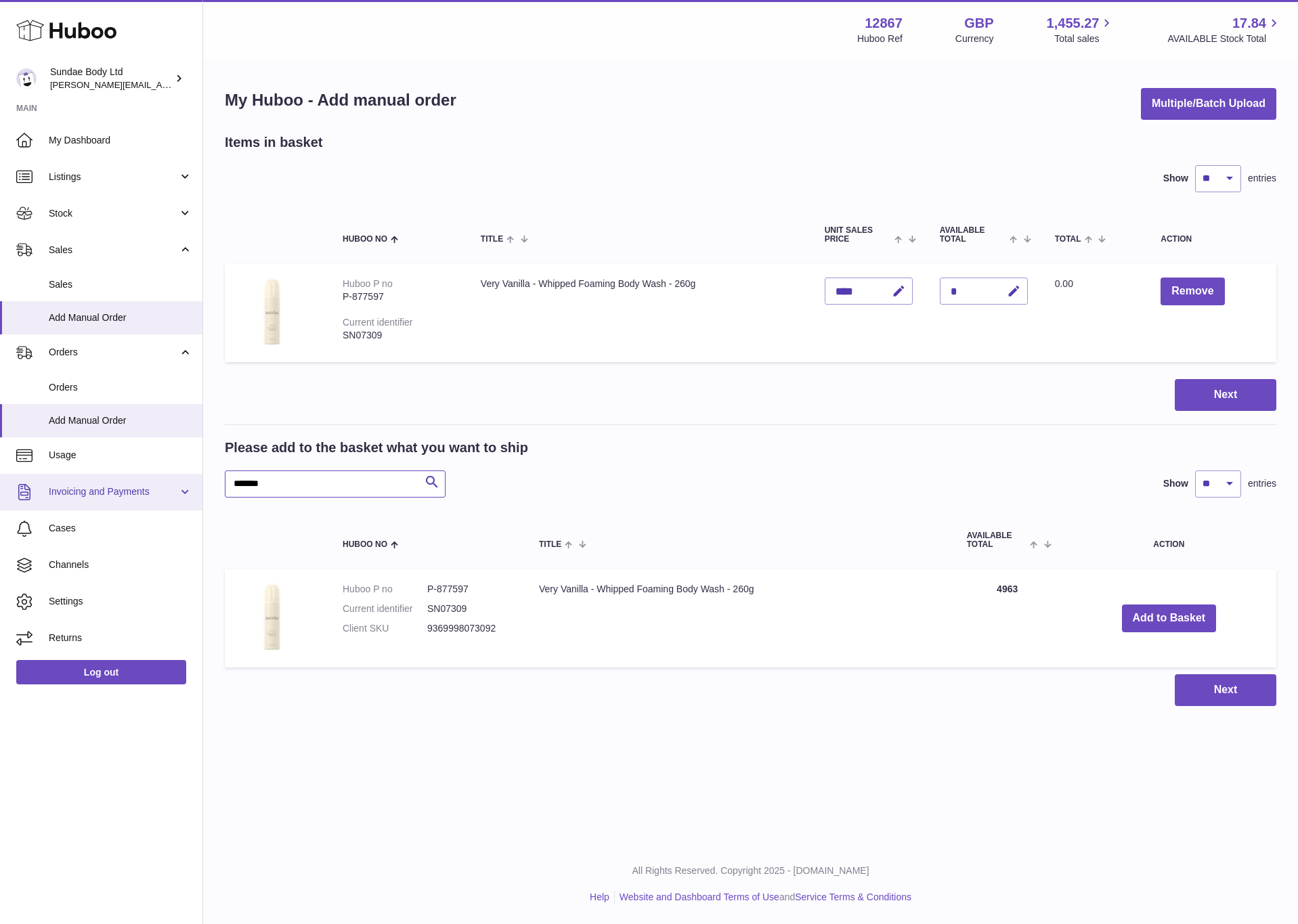
drag, startPoint x: 270, startPoint y: 485, endPoint x: 150, endPoint y: 480, distance: 120.1
click at [159, 480] on div "Huboo Sundae Body Ltd dianne@sundaebody.com Main My Dashboard Listings Not with…" at bounding box center [649, 462] width 1298 height 924
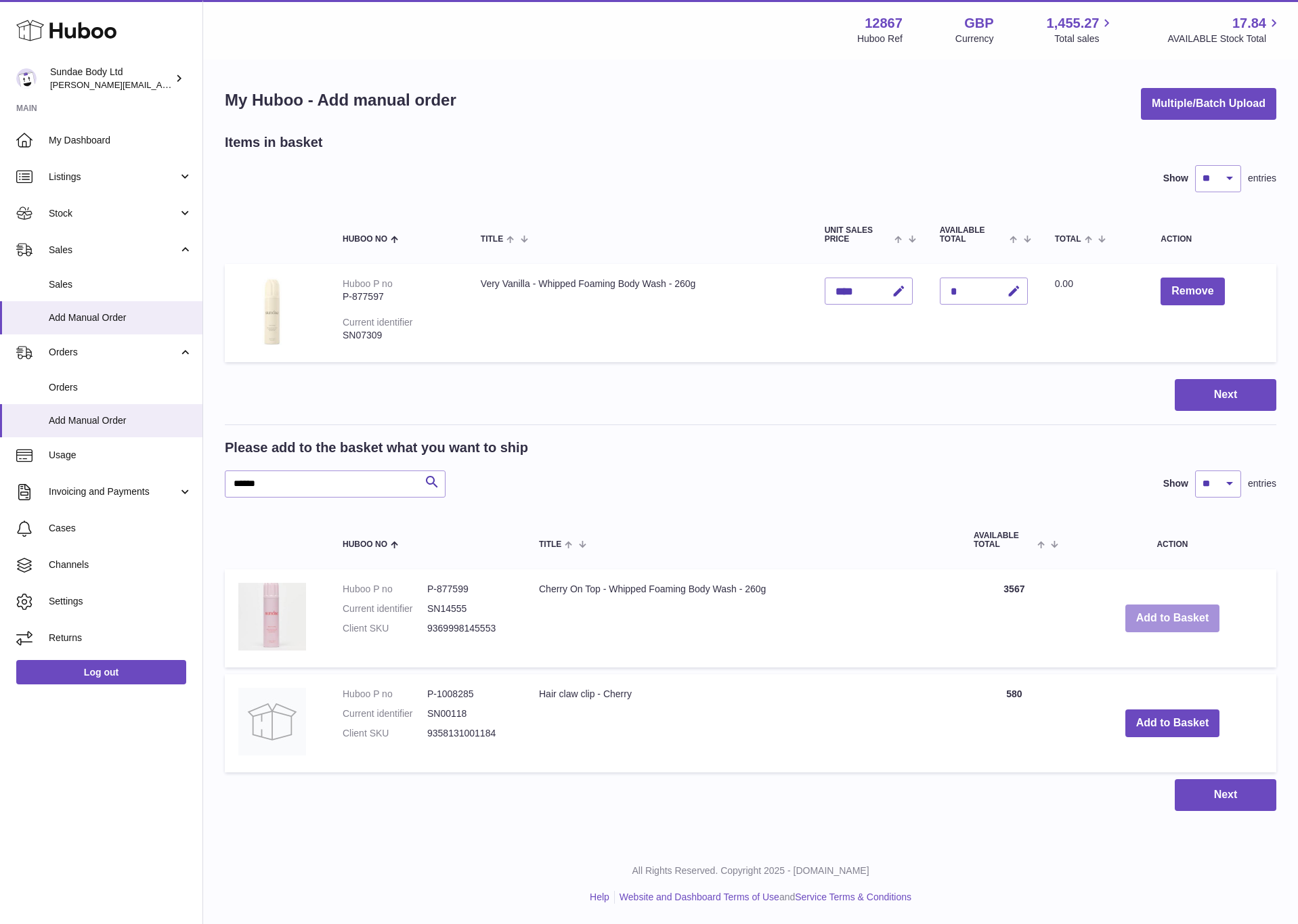
click at [1157, 605] on button "Add to Basket" at bounding box center [1172, 619] width 95 height 27
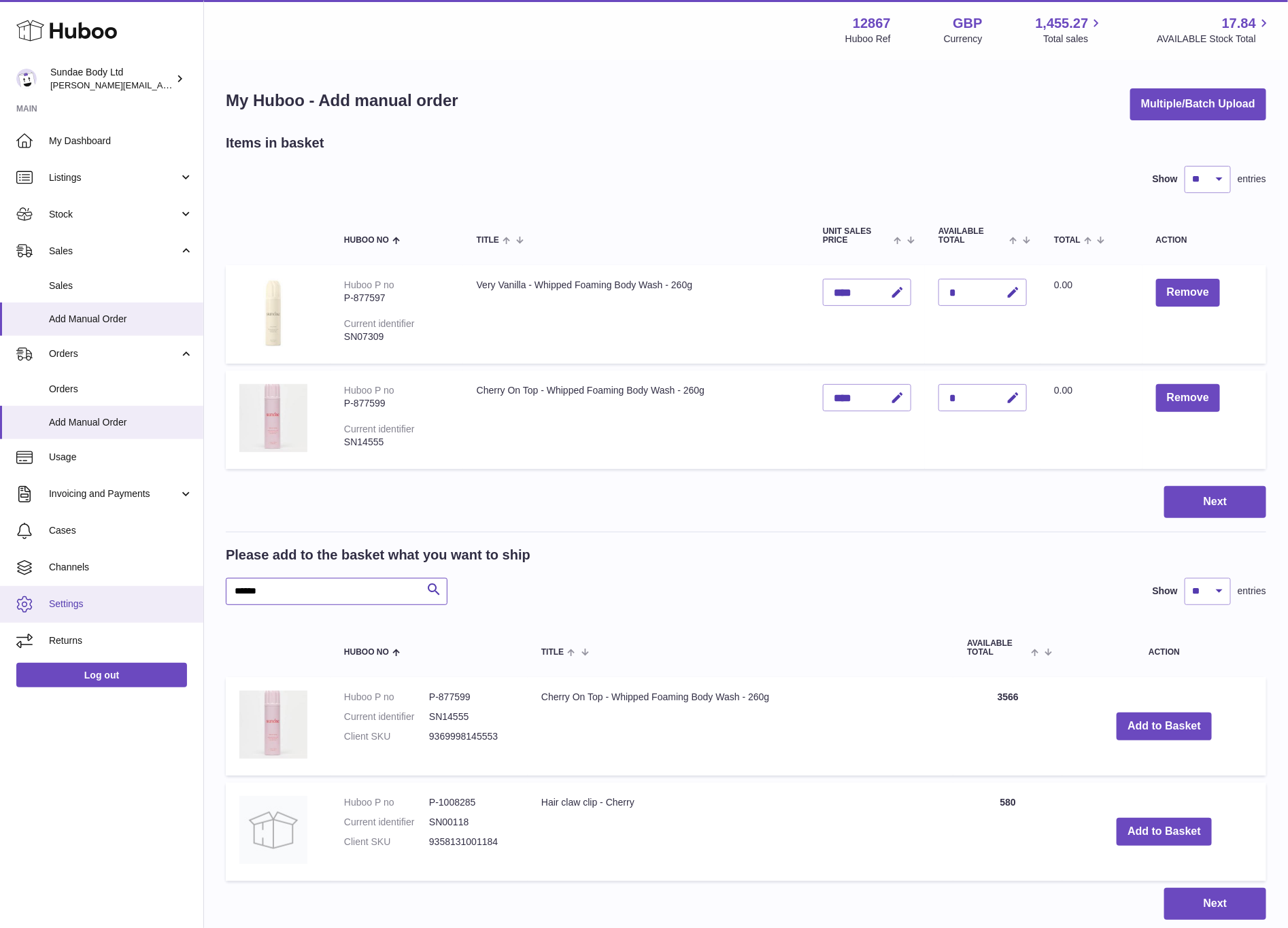
drag, startPoint x: 280, startPoint y: 585, endPoint x: 174, endPoint y: 590, distance: 106.1
click at [174, 590] on div "Huboo Sundae Body Ltd dianne@sundaebody.com Main My Dashboard Listings Not with…" at bounding box center [644, 513] width 1288 height 1027
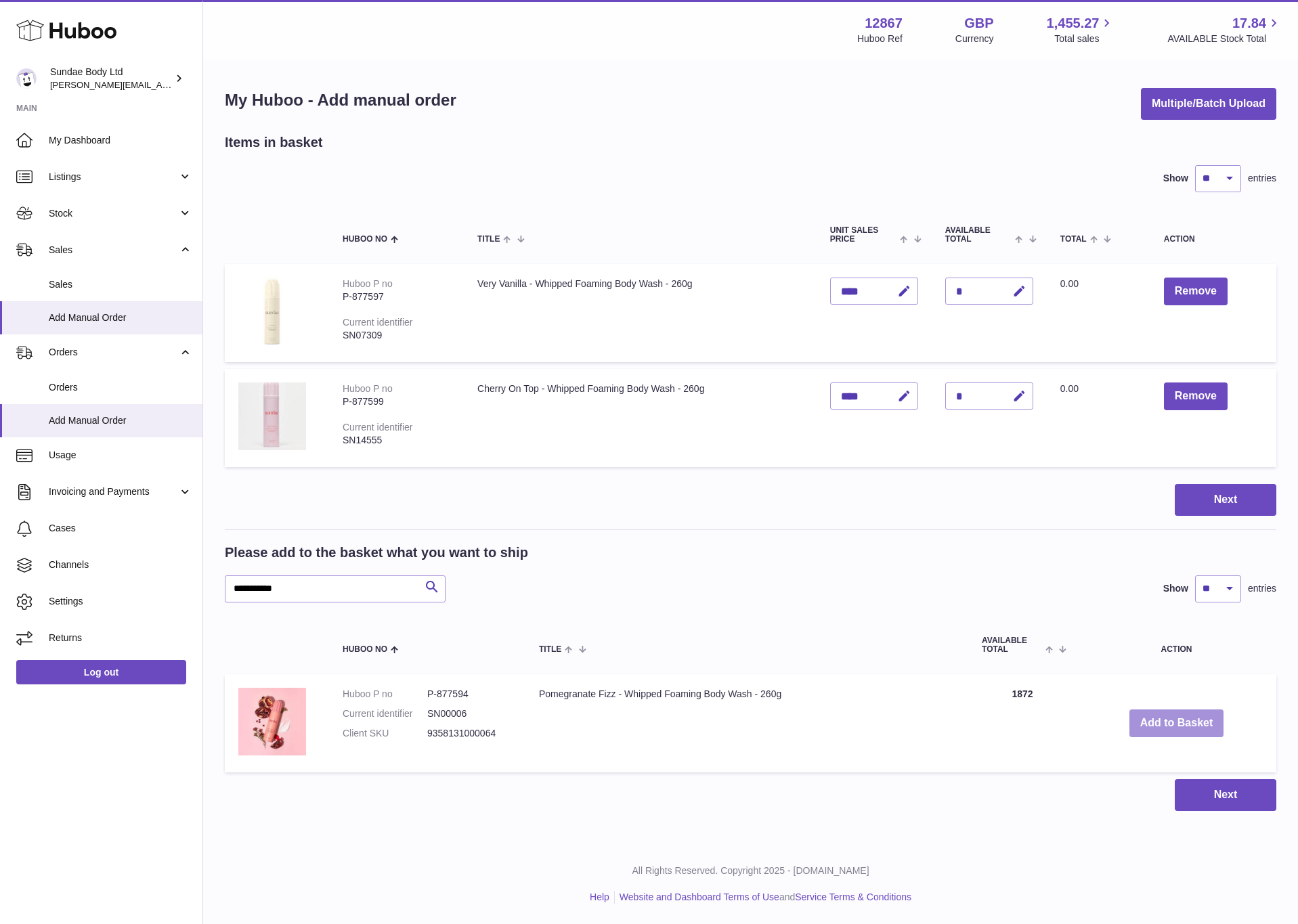
click at [1209, 715] on button "Add to Basket" at bounding box center [1177, 724] width 95 height 27
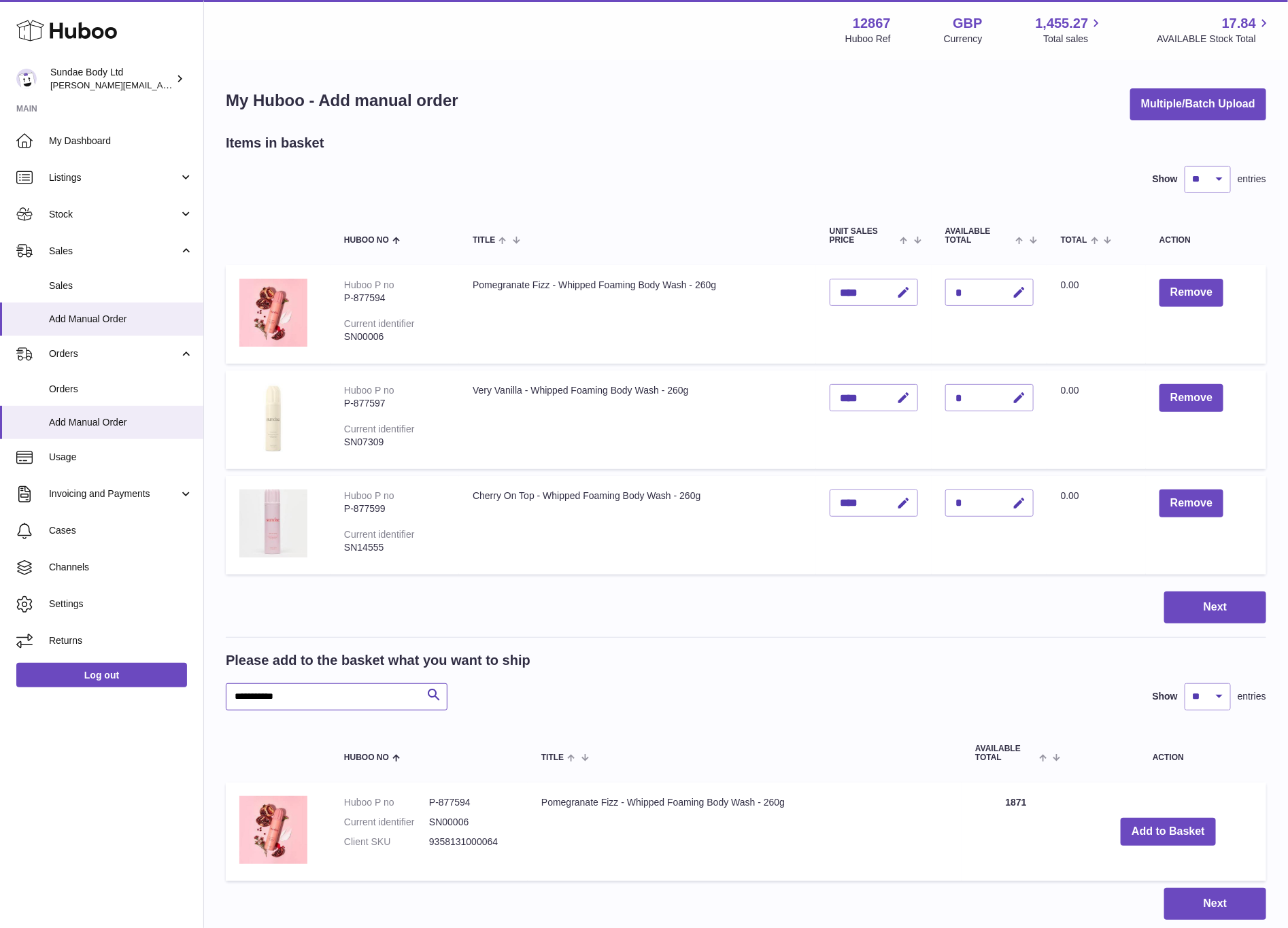
drag, startPoint x: 303, startPoint y: 700, endPoint x: 130, endPoint y: 700, distance: 173.0
click at [130, 700] on div "Huboo Sundae Body Ltd dianne@sundaebody.com Main My Dashboard Listings Not with…" at bounding box center [644, 513] width 1288 height 1027
click at [1156, 825] on button "Add to Basket" at bounding box center [1165, 832] width 95 height 28
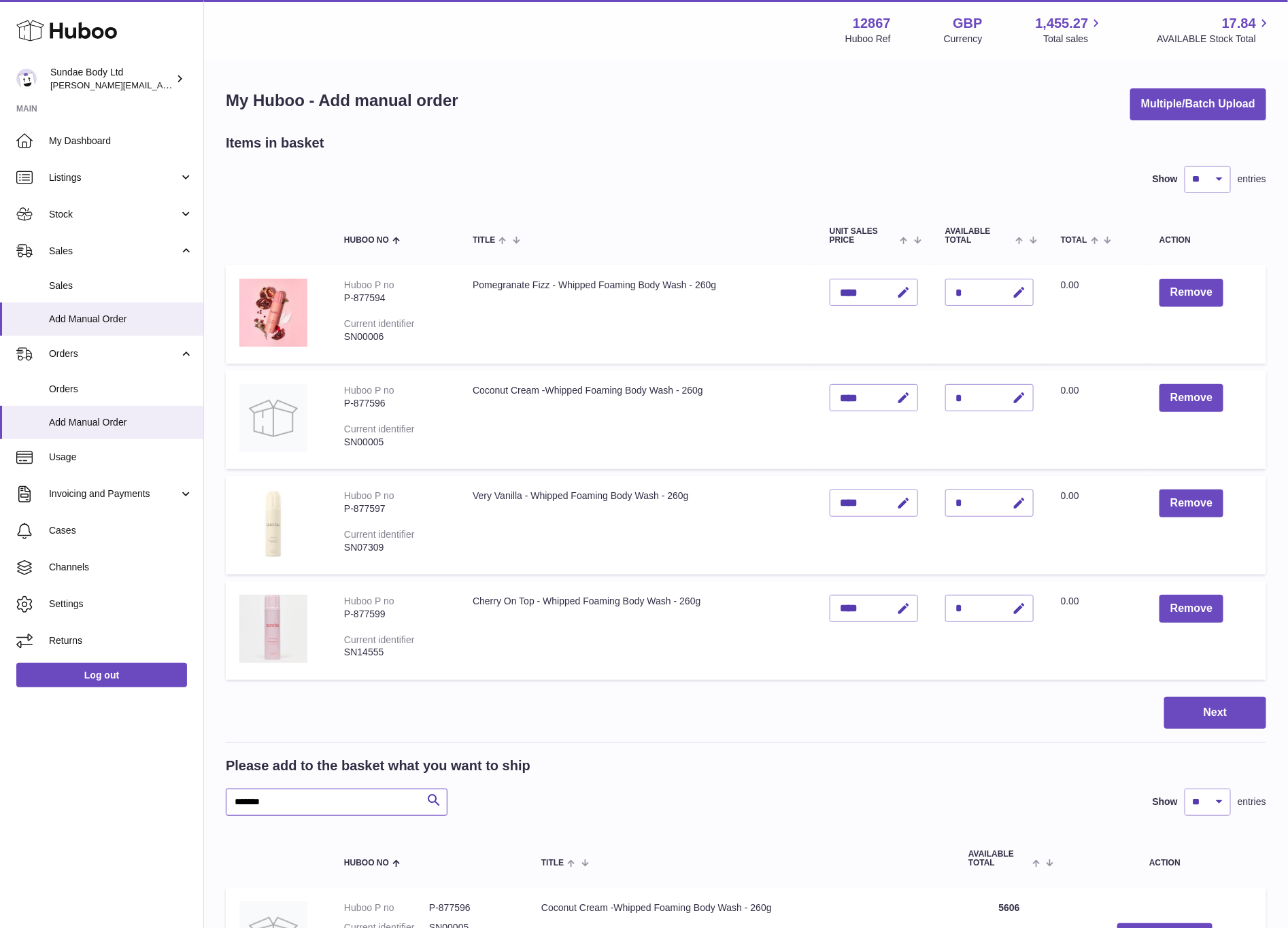
drag, startPoint x: 279, startPoint y: 800, endPoint x: 57, endPoint y: 789, distance: 222.3
click at [57, 789] on div "Huboo Sundae Body Ltd dianne@sundaebody.com Main My Dashboard Listings Not with…" at bounding box center [644, 566] width 1288 height 1132
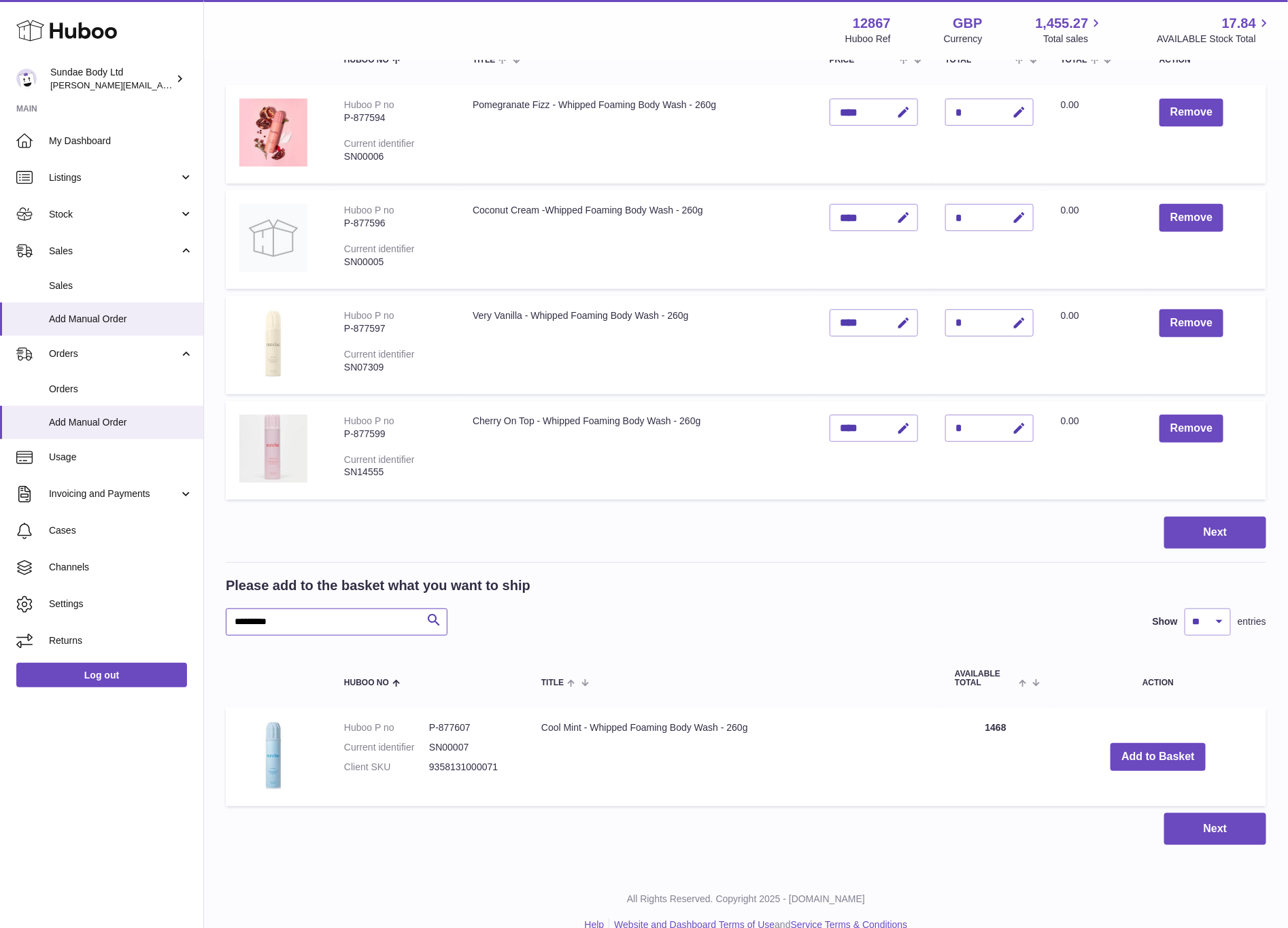
scroll to position [200, 0]
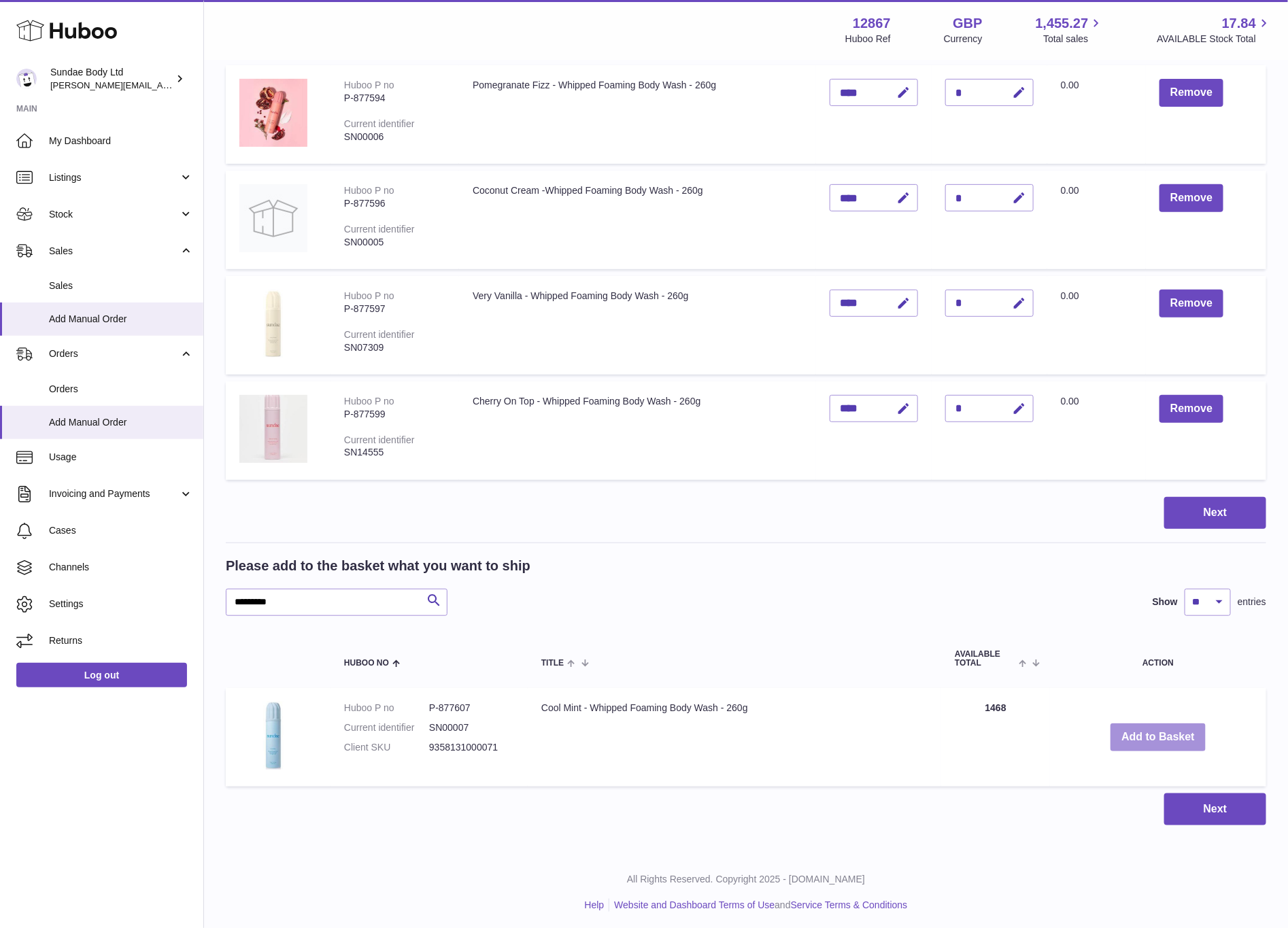
click at [1163, 733] on button "Add to Basket" at bounding box center [1158, 738] width 95 height 28
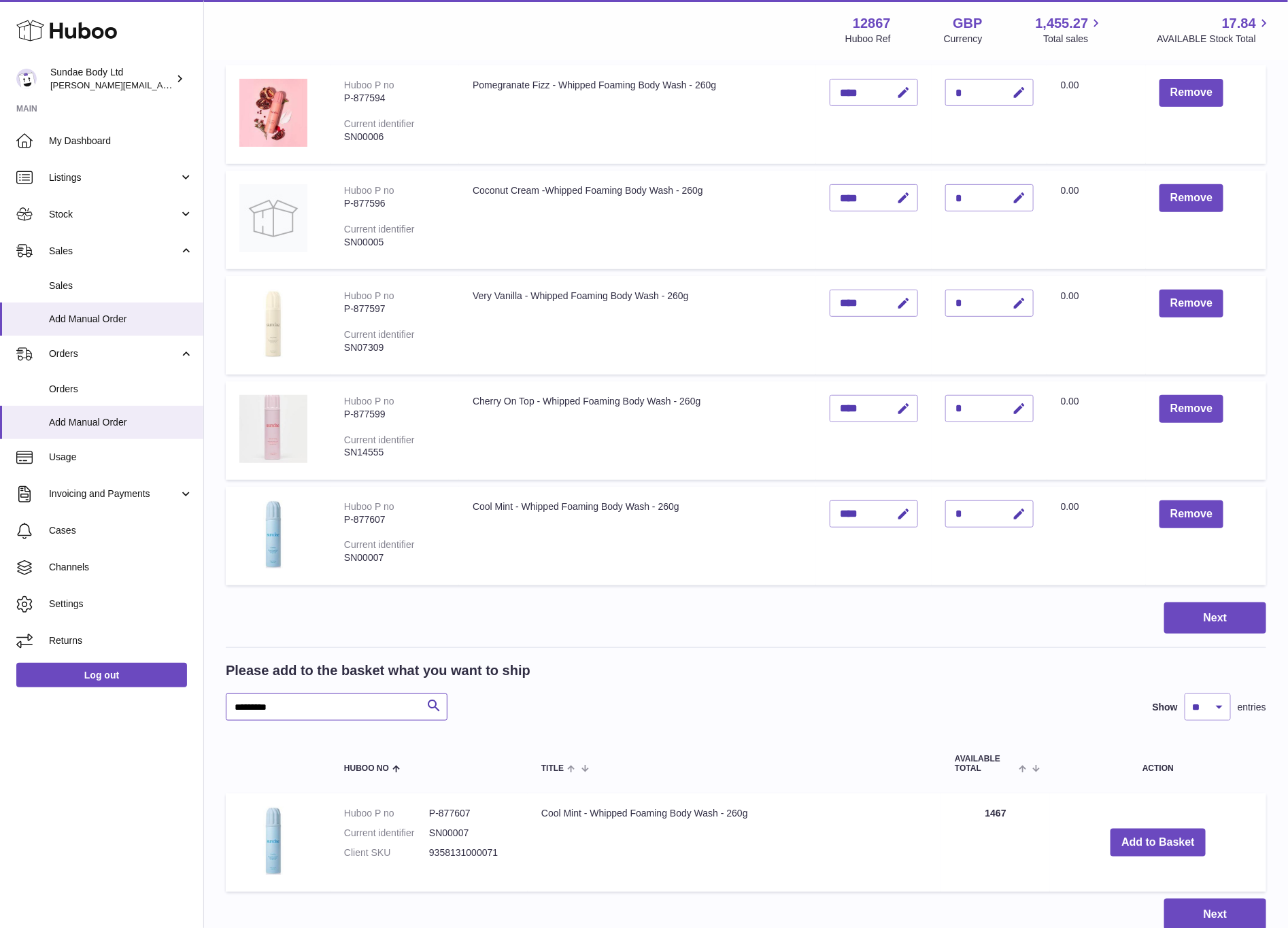
drag, startPoint x: 348, startPoint y: 706, endPoint x: 49, endPoint y: 703, distance: 299.0
click at [50, 703] on div "Huboo Sundae Body Ltd dianne@sundaebody.com Main My Dashboard Listings Not with…" at bounding box center [644, 418] width 1288 height 1238
click at [1174, 837] on button "Add to Basket" at bounding box center [1164, 843] width 95 height 28
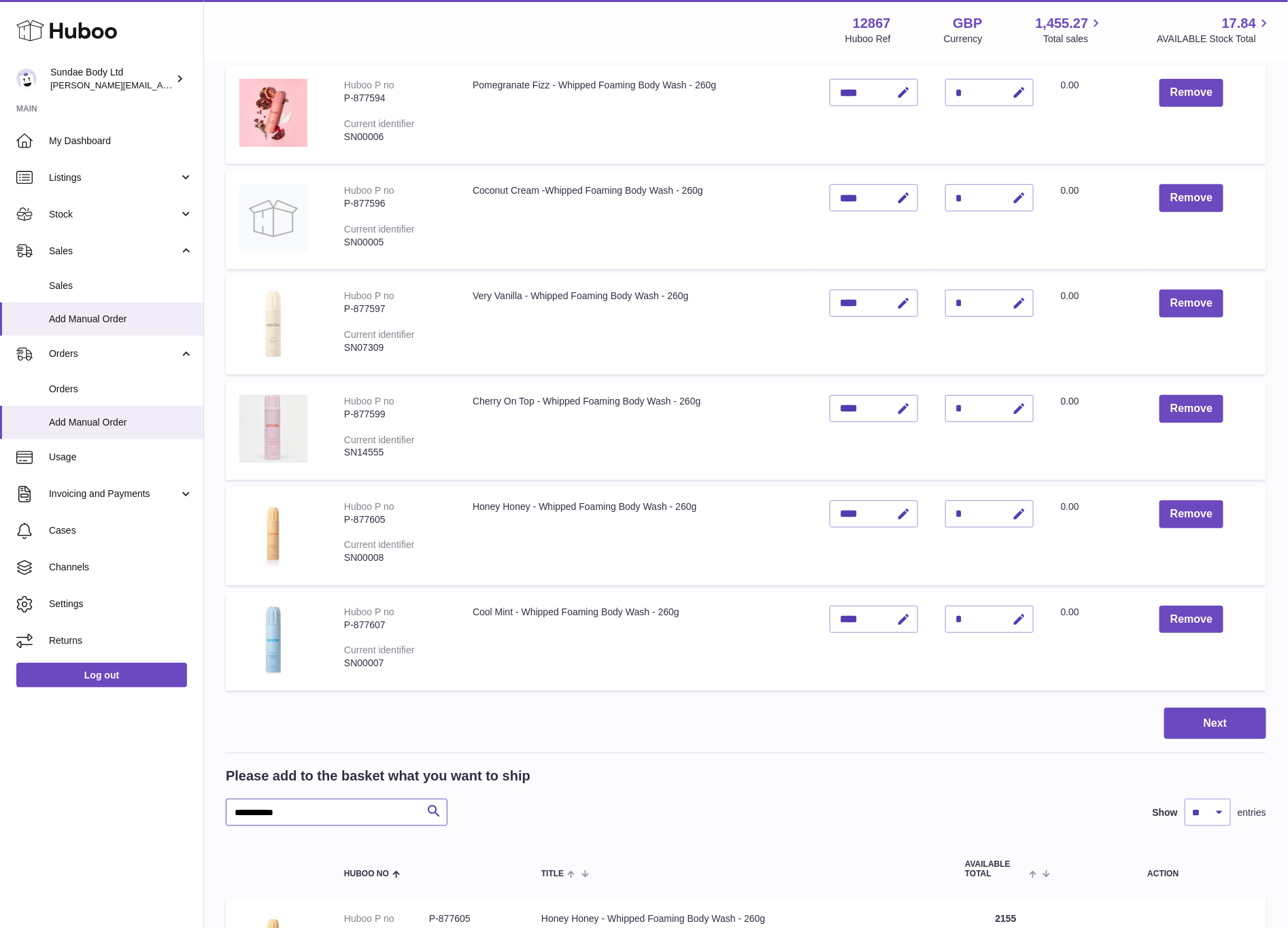
drag, startPoint x: 309, startPoint y: 807, endPoint x: -59, endPoint y: 805, distance: 368.0
click at [0, 728] on html ".st0{fill:#141414;}" at bounding box center [644, 264] width 1288 height 928
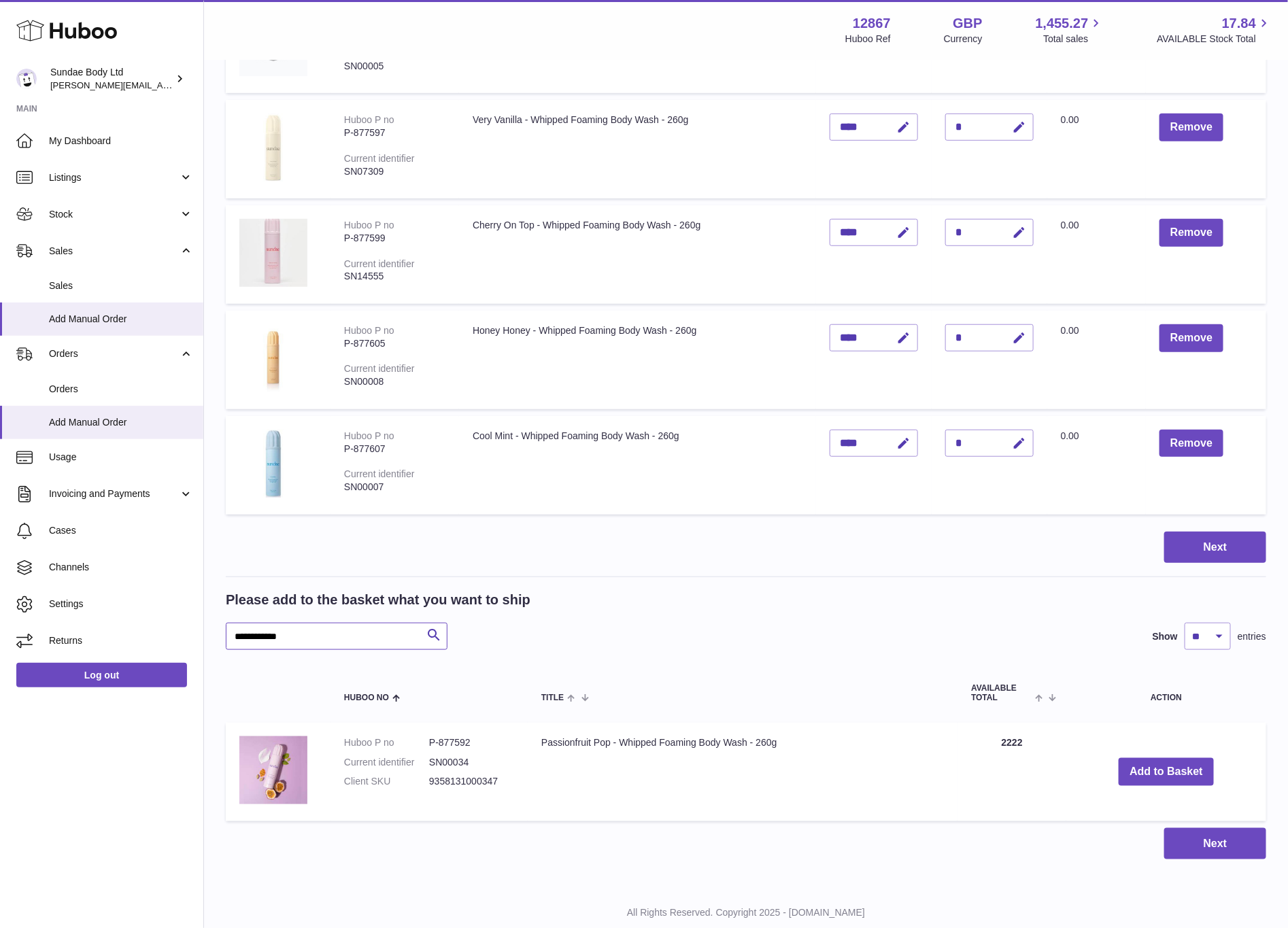
scroll to position [410, 0]
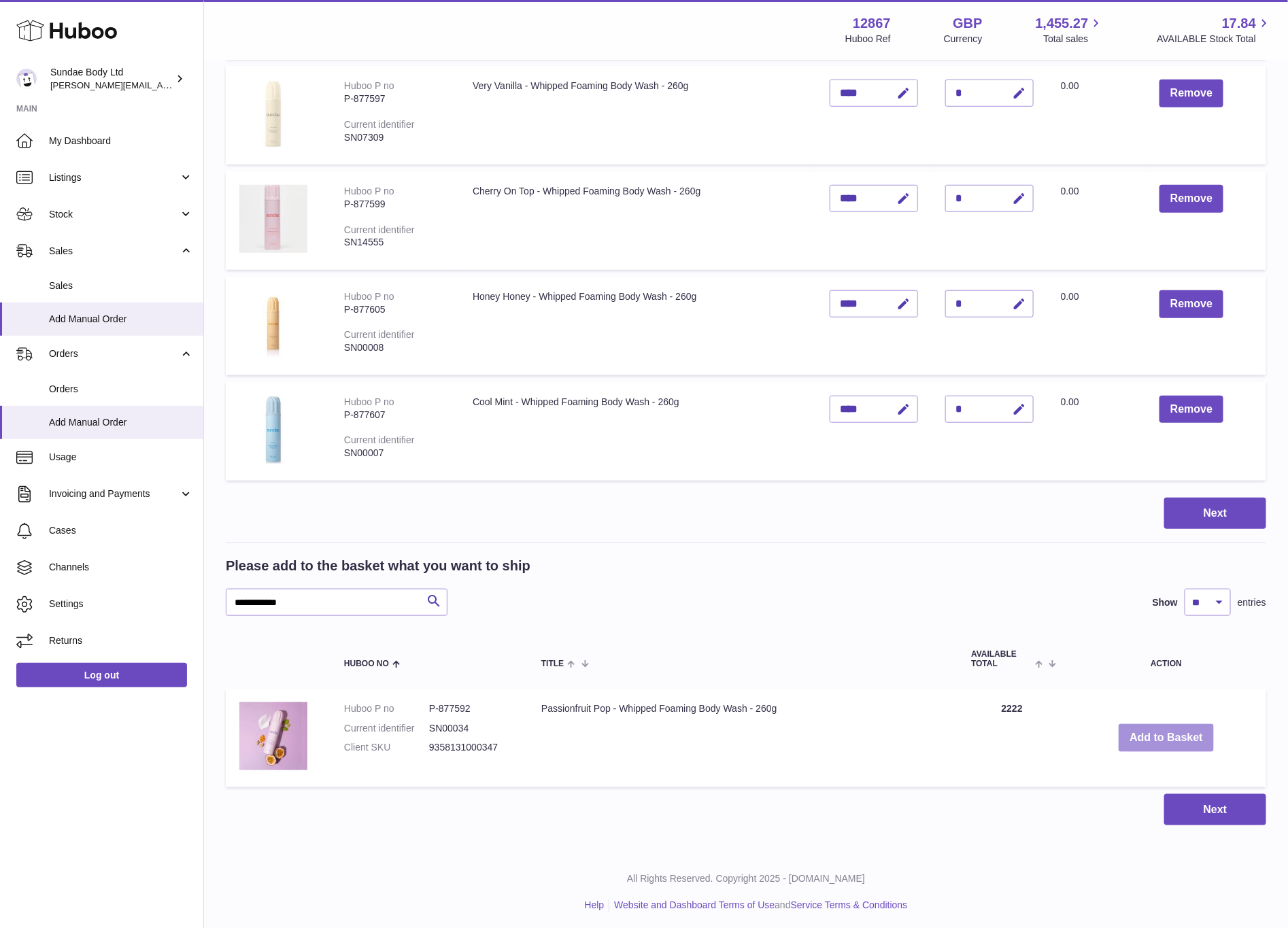
click at [1166, 735] on button "Add to Basket" at bounding box center [1167, 738] width 95 height 28
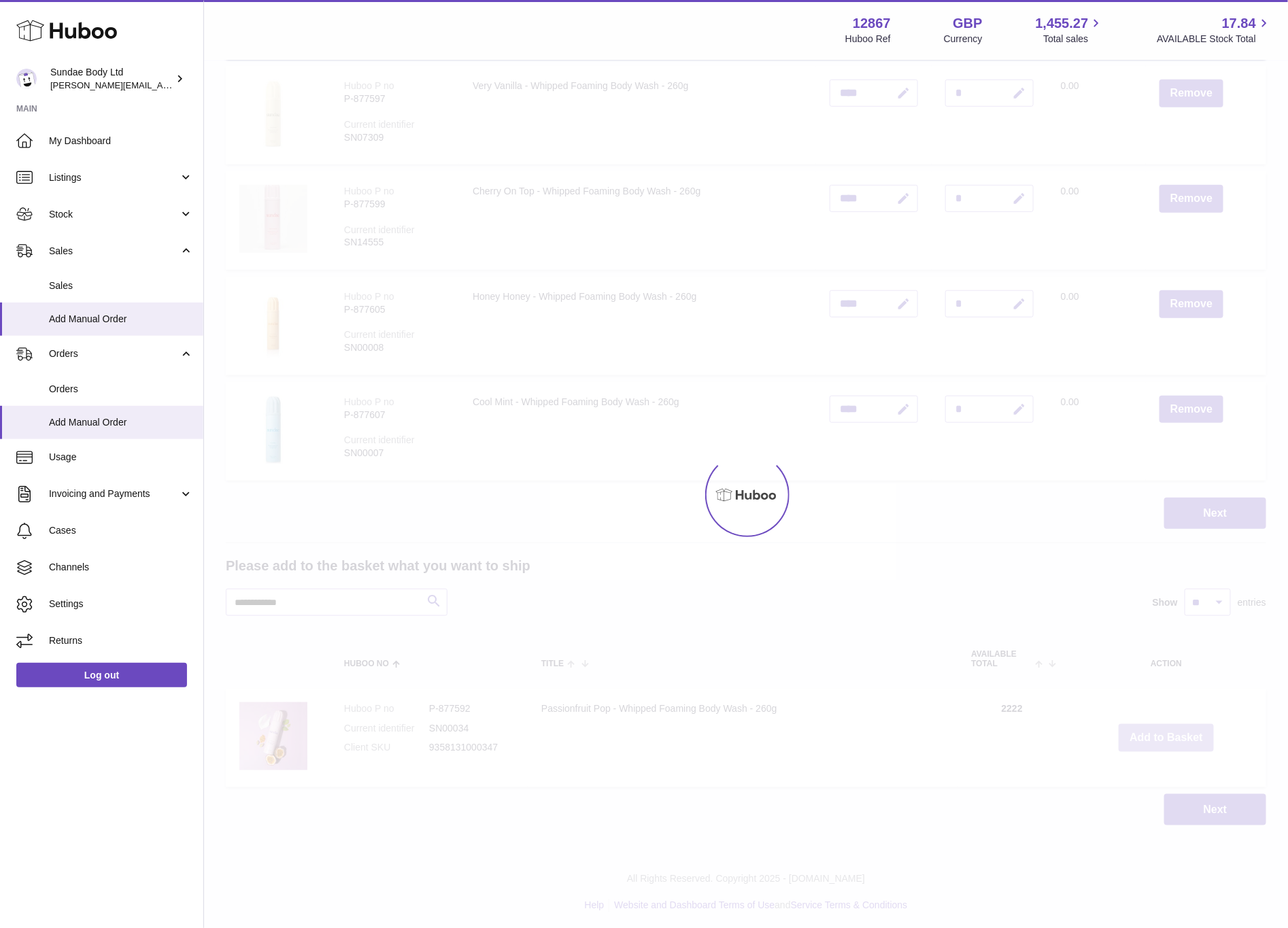
scroll to position [515, 0]
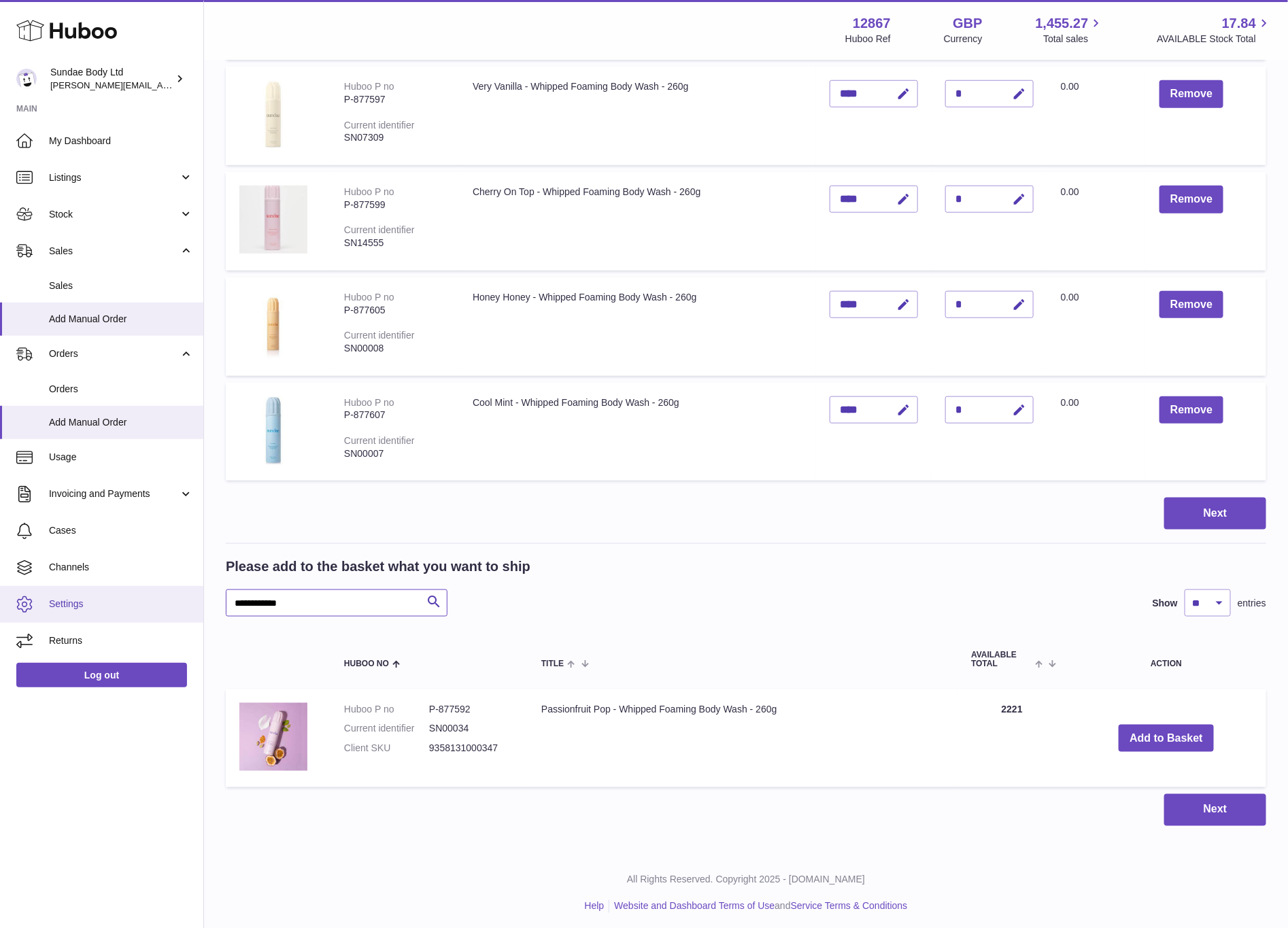
drag, startPoint x: 303, startPoint y: 601, endPoint x: 94, endPoint y: 589, distance: 209.3
click at [94, 589] on div "Huboo Sundae Body Ltd dianne@sundaebody.com Main My Dashboard Listings Not with…" at bounding box center [644, 209] width 1288 height 1449
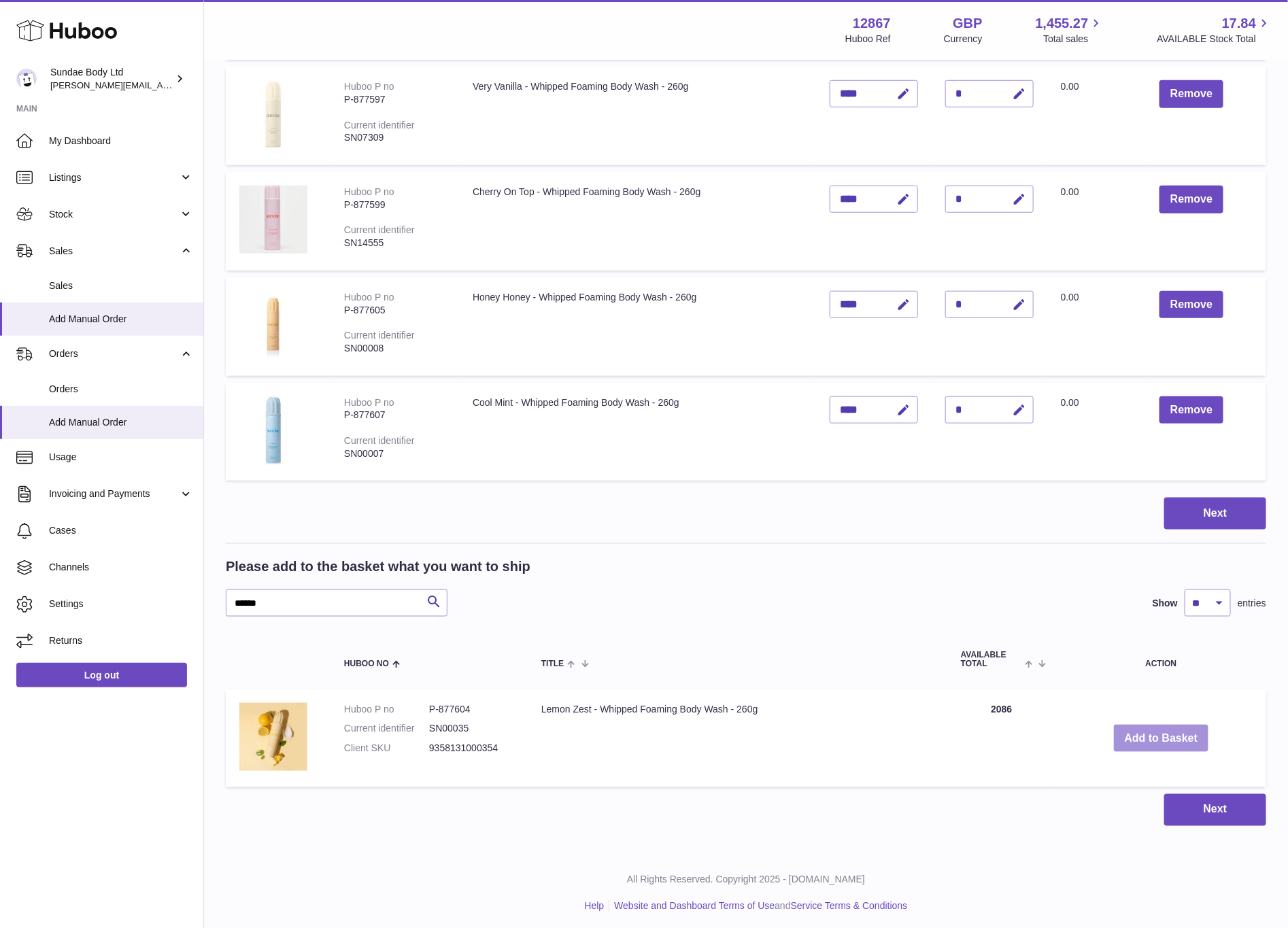
click at [1151, 733] on button "Add to Basket" at bounding box center [1162, 739] width 95 height 28
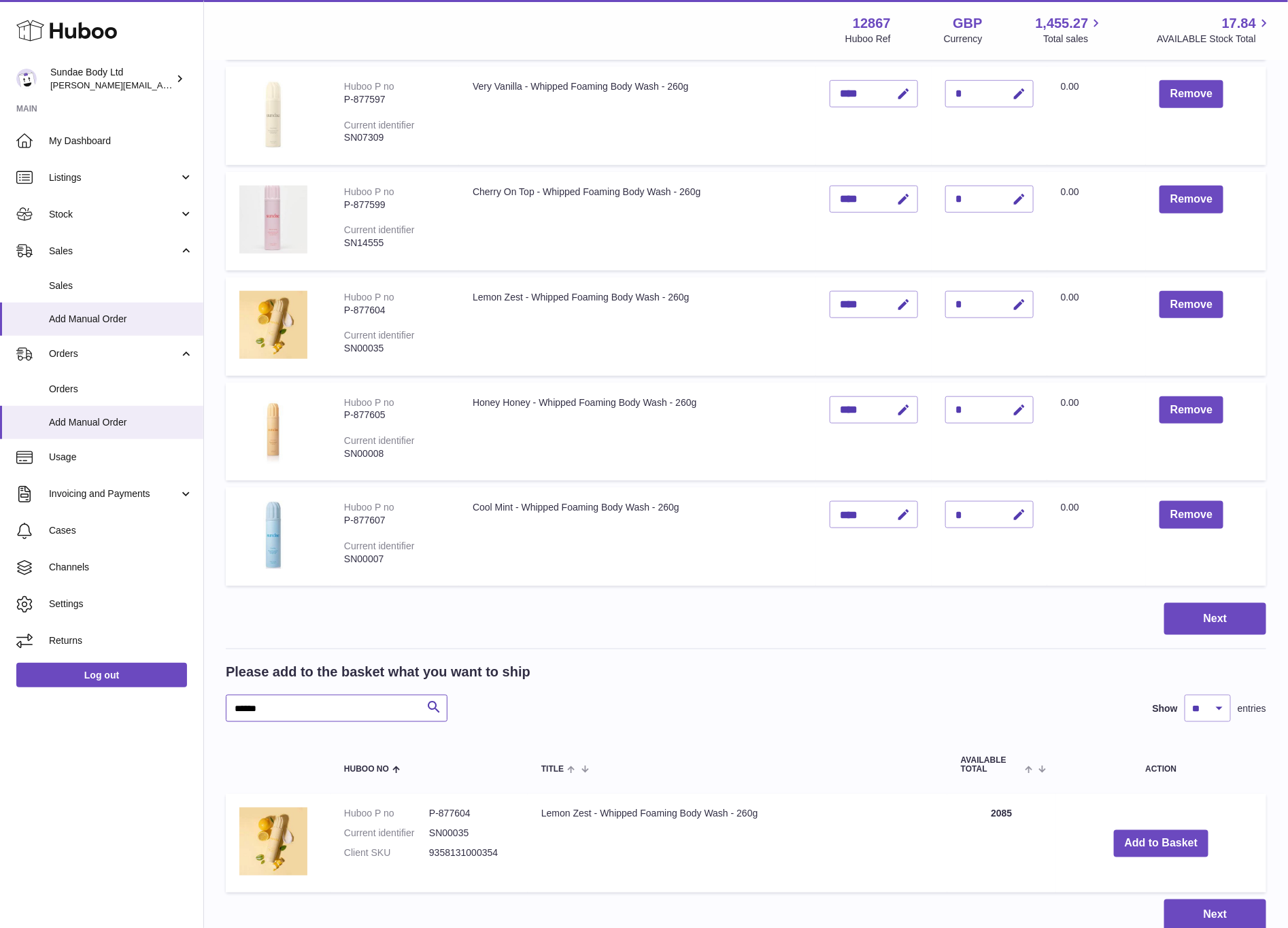
drag, startPoint x: 275, startPoint y: 703, endPoint x: 155, endPoint y: 705, distance: 120.0
click at [155, 705] on div "Huboo Sundae Body Ltd dianne@sundaebody.com Main My Dashboard Listings Not with…" at bounding box center [644, 262] width 1288 height 1554
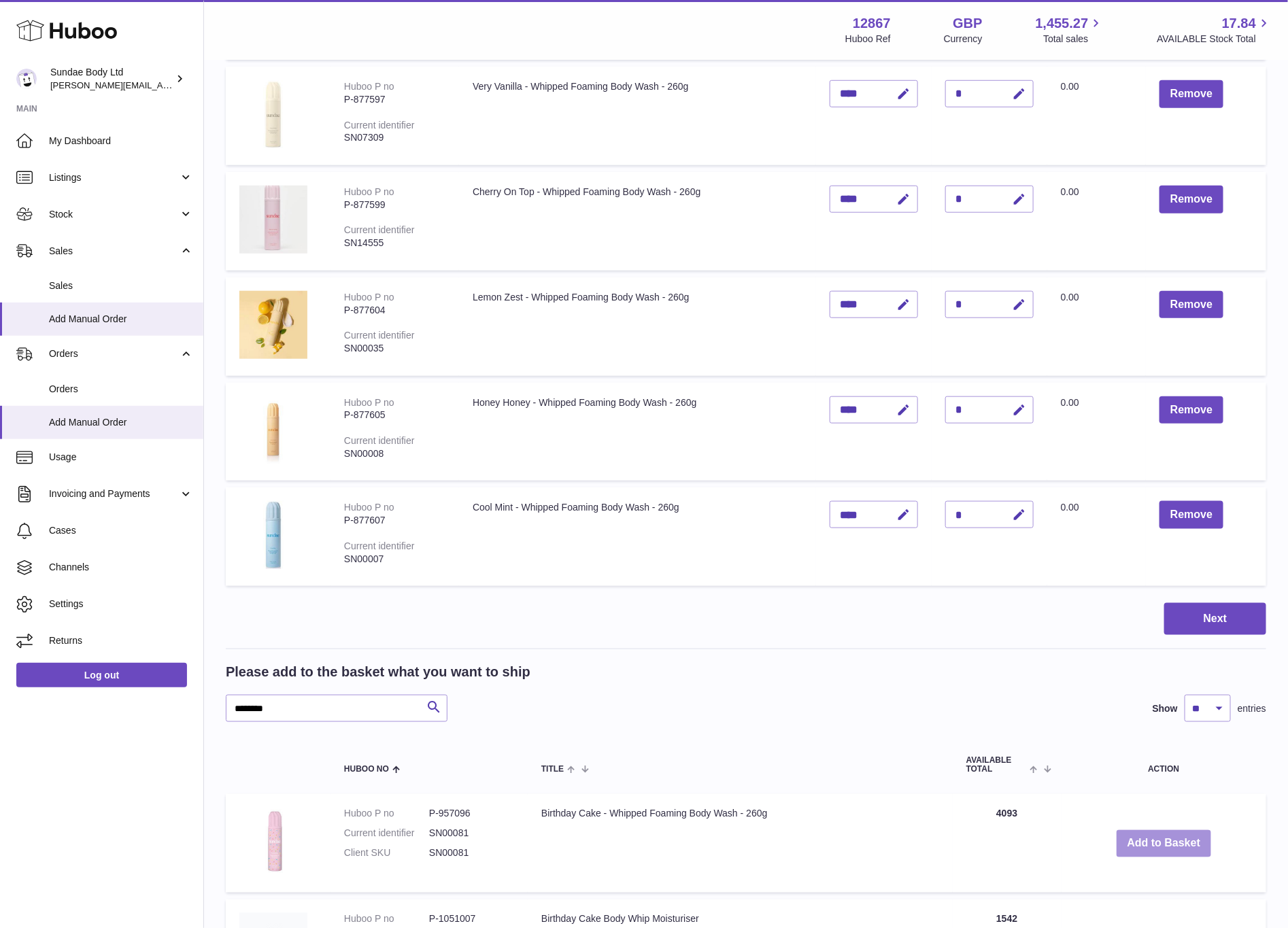
click at [1161, 838] on button "Add to Basket" at bounding box center [1165, 844] width 95 height 28
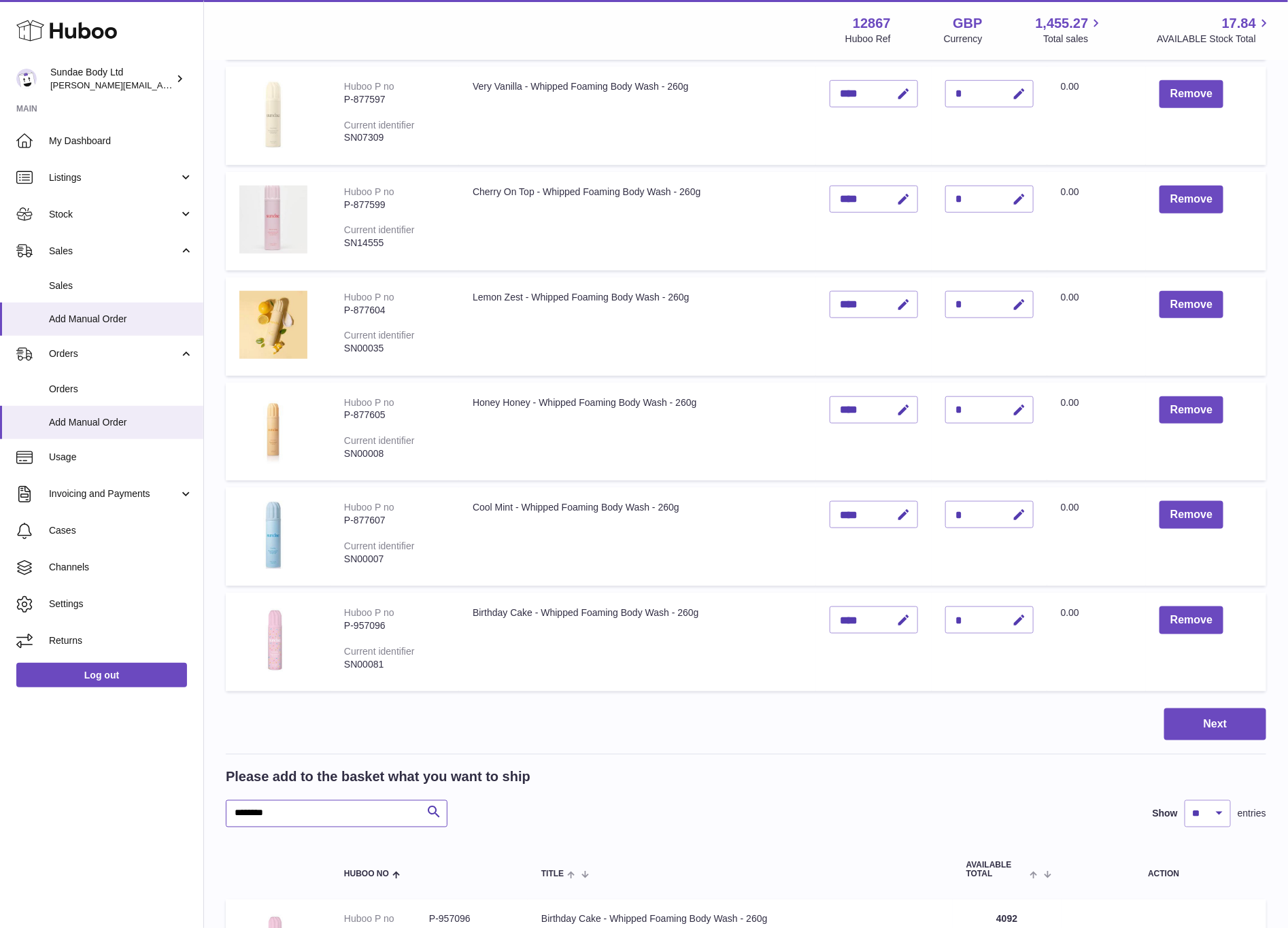
drag, startPoint x: 317, startPoint y: 815, endPoint x: 135, endPoint y: 810, distance: 182.1
click at [135, 810] on div "Huboo Sundae Body Ltd dianne@sundaebody.com Main My Dashboard Listings Not with…" at bounding box center [644, 420] width 1288 height 1870
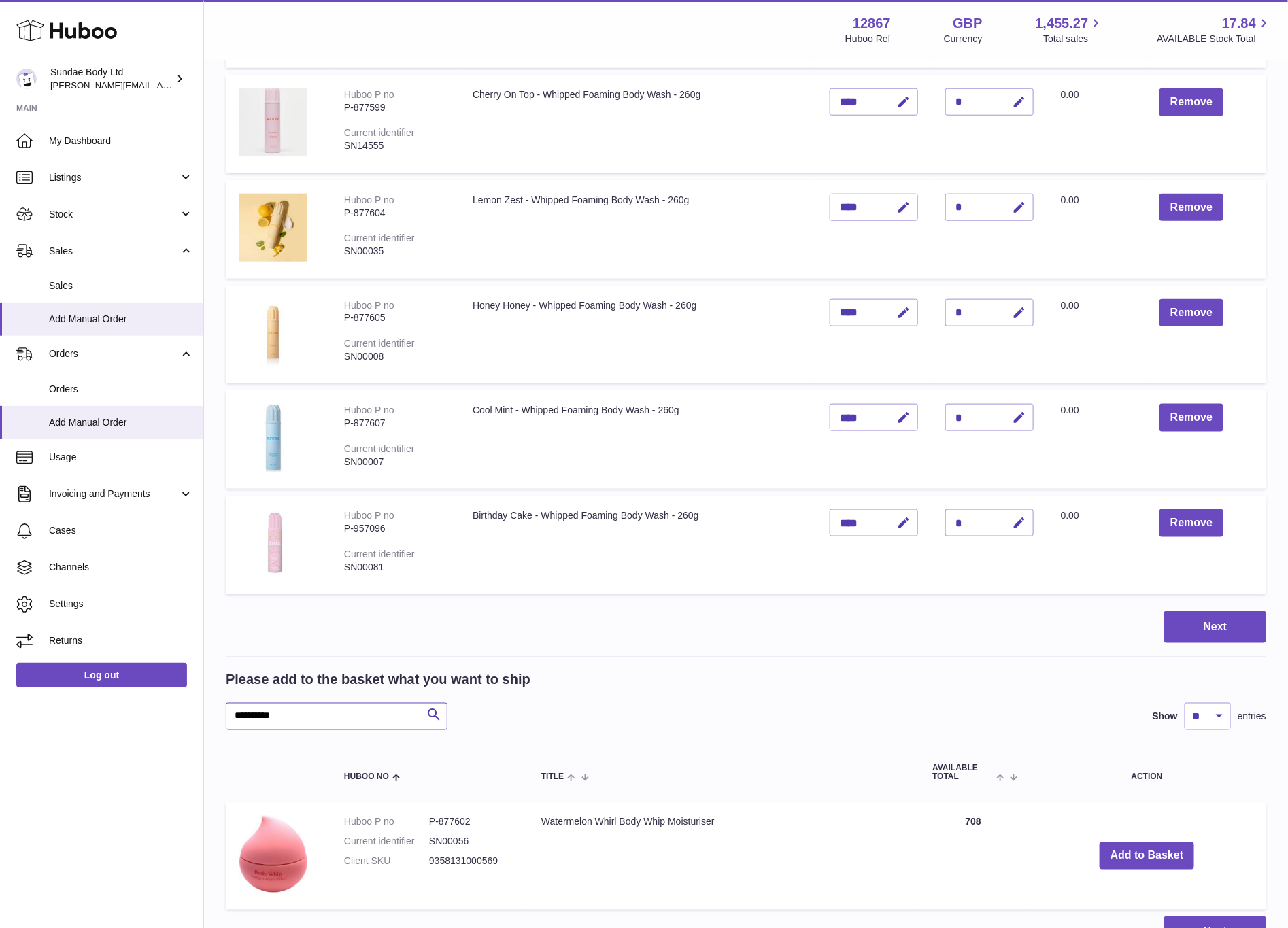
scroll to position [733, 0]
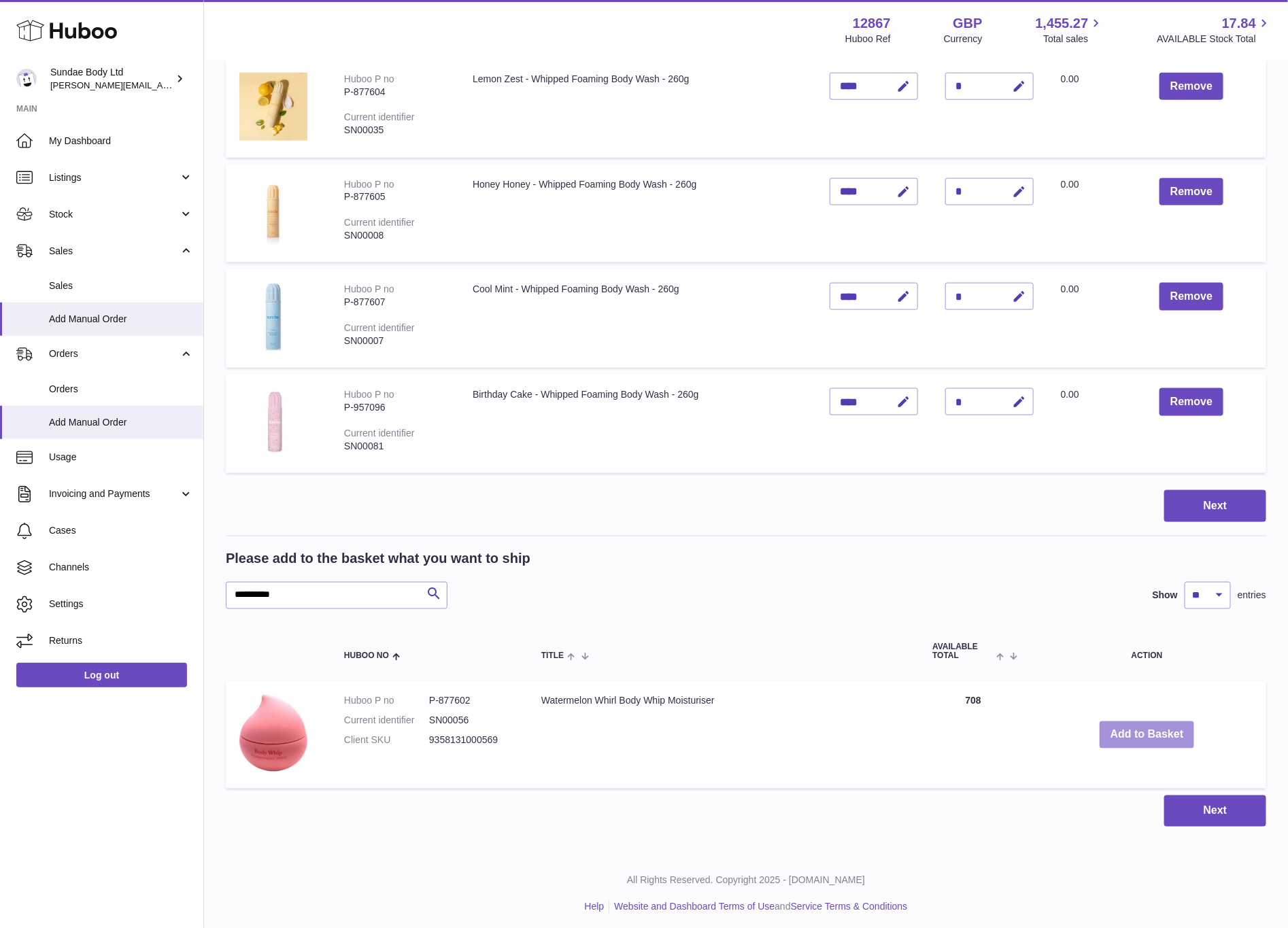
click at [1137, 726] on button "Add to Basket" at bounding box center [1147, 736] width 95 height 28
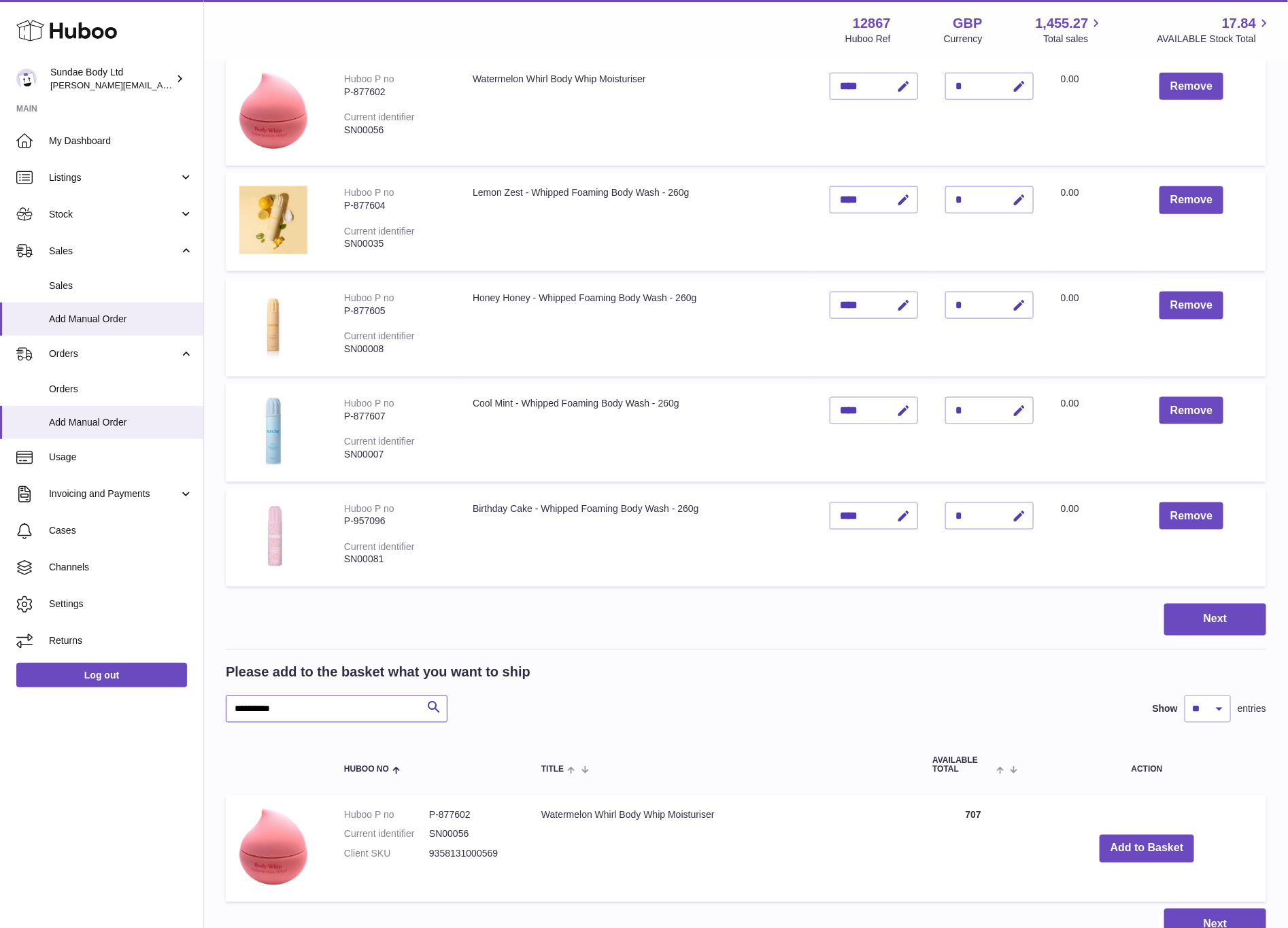
drag, startPoint x: 288, startPoint y: 698, endPoint x: 148, endPoint y: 700, distance: 140.0
click at [148, 700] on div "Huboo Sundae Body Ltd dianne@sundaebody.com Main My Dashboard Listings Not with…" at bounding box center [644, 157] width 1288 height 1781
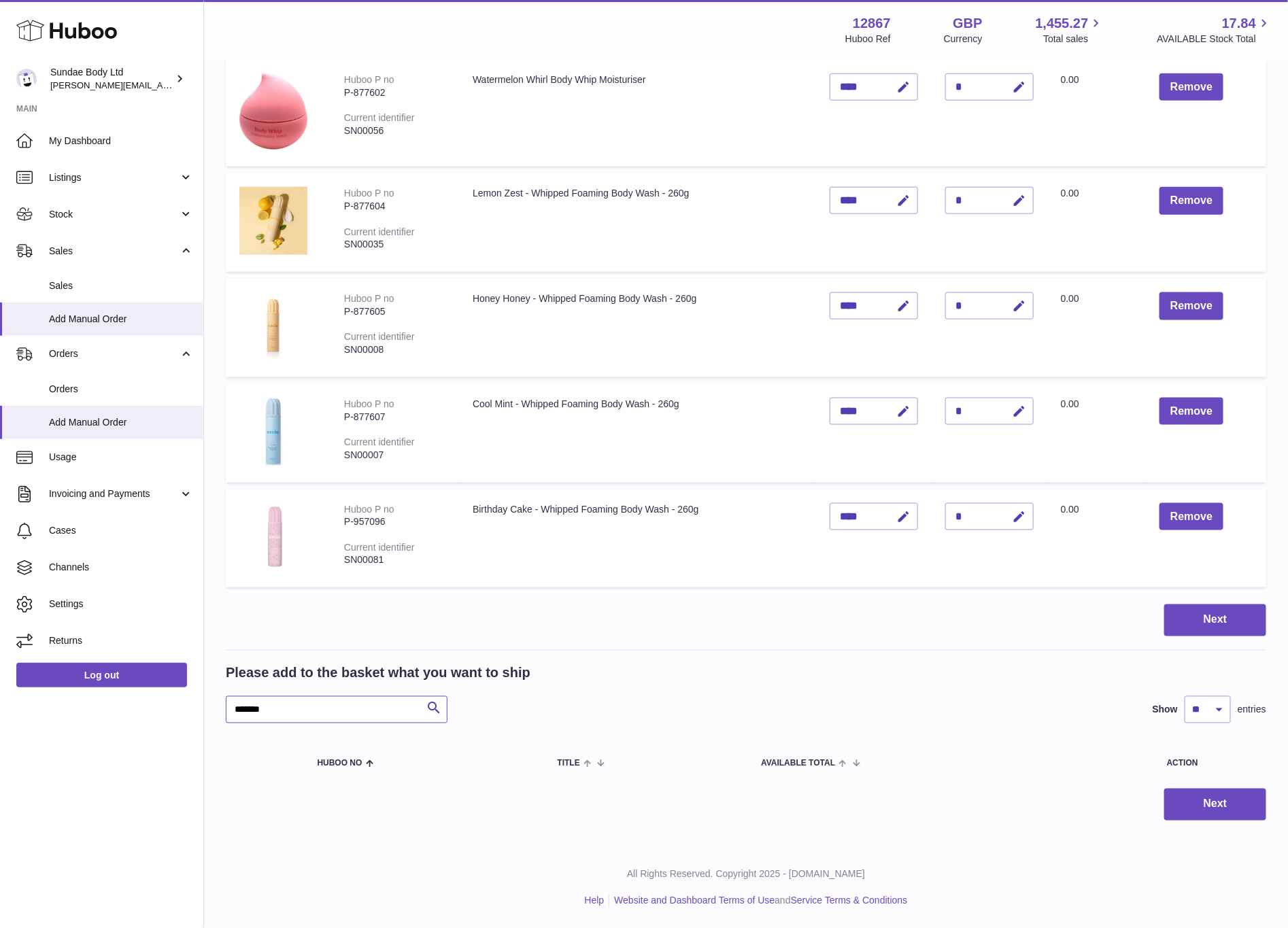
scroll to position [725, 0]
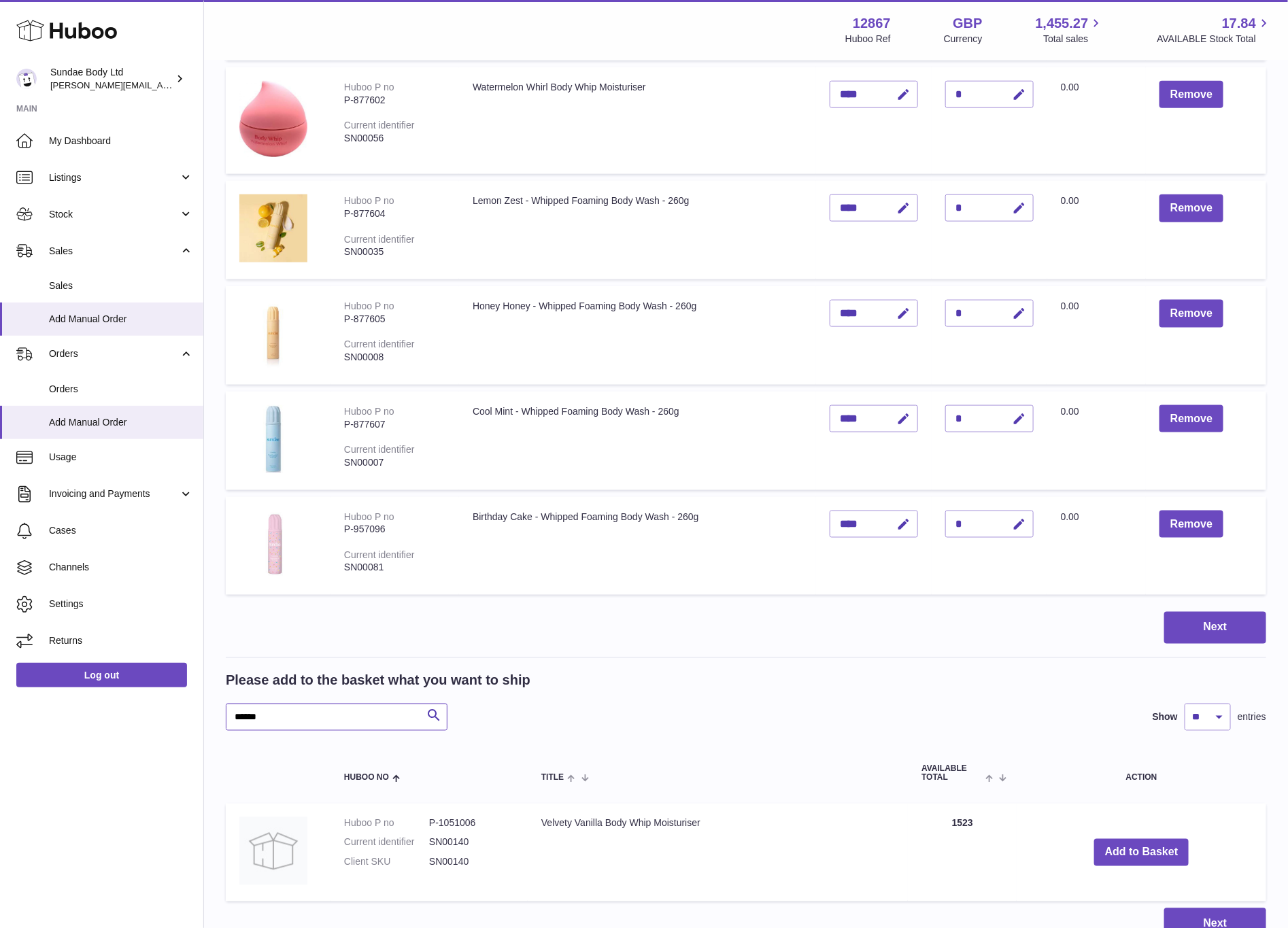
scroll to position [733, 0]
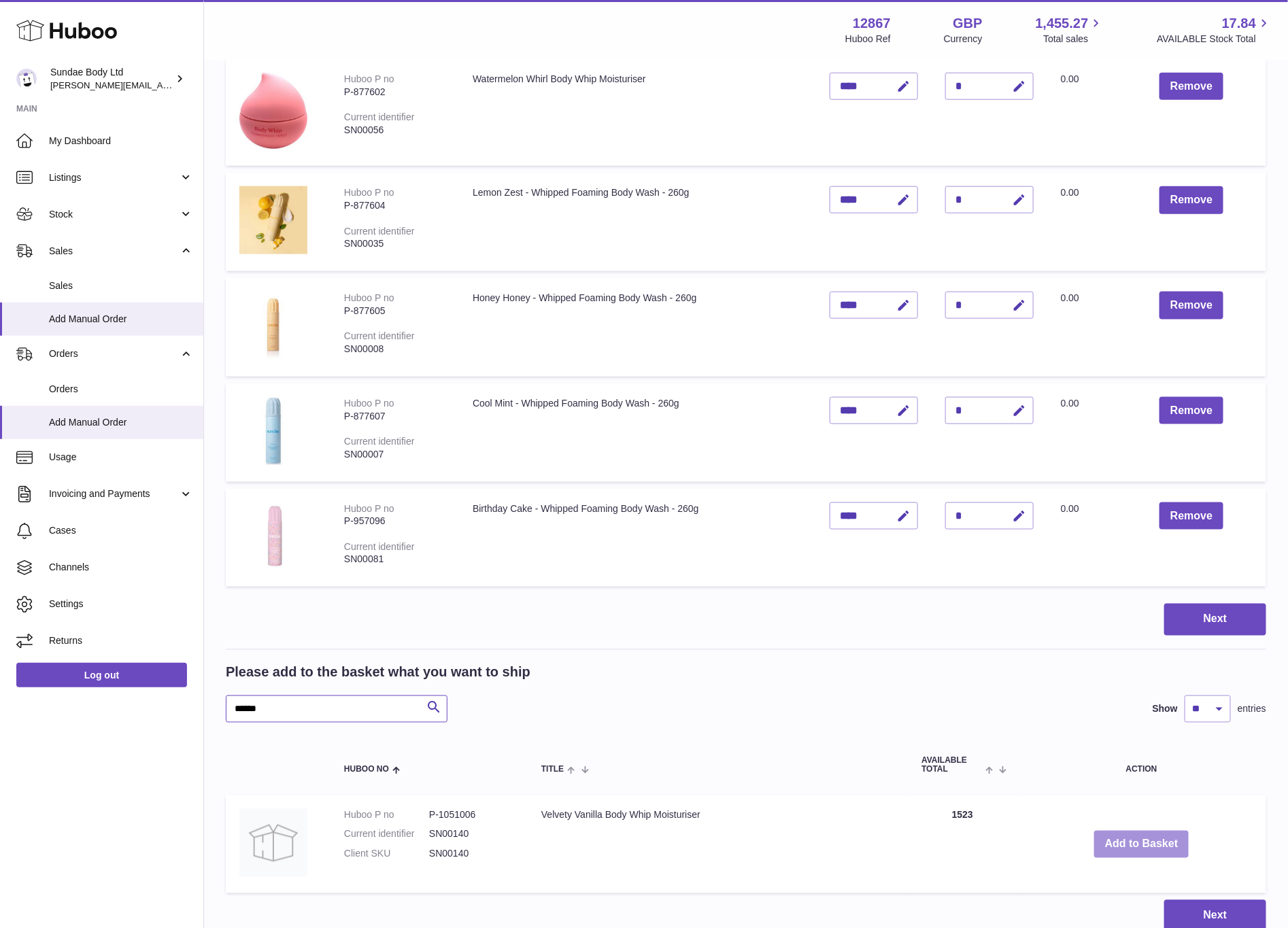
type input "******"
click at [1145, 834] on button "Add to Basket" at bounding box center [1142, 845] width 95 height 28
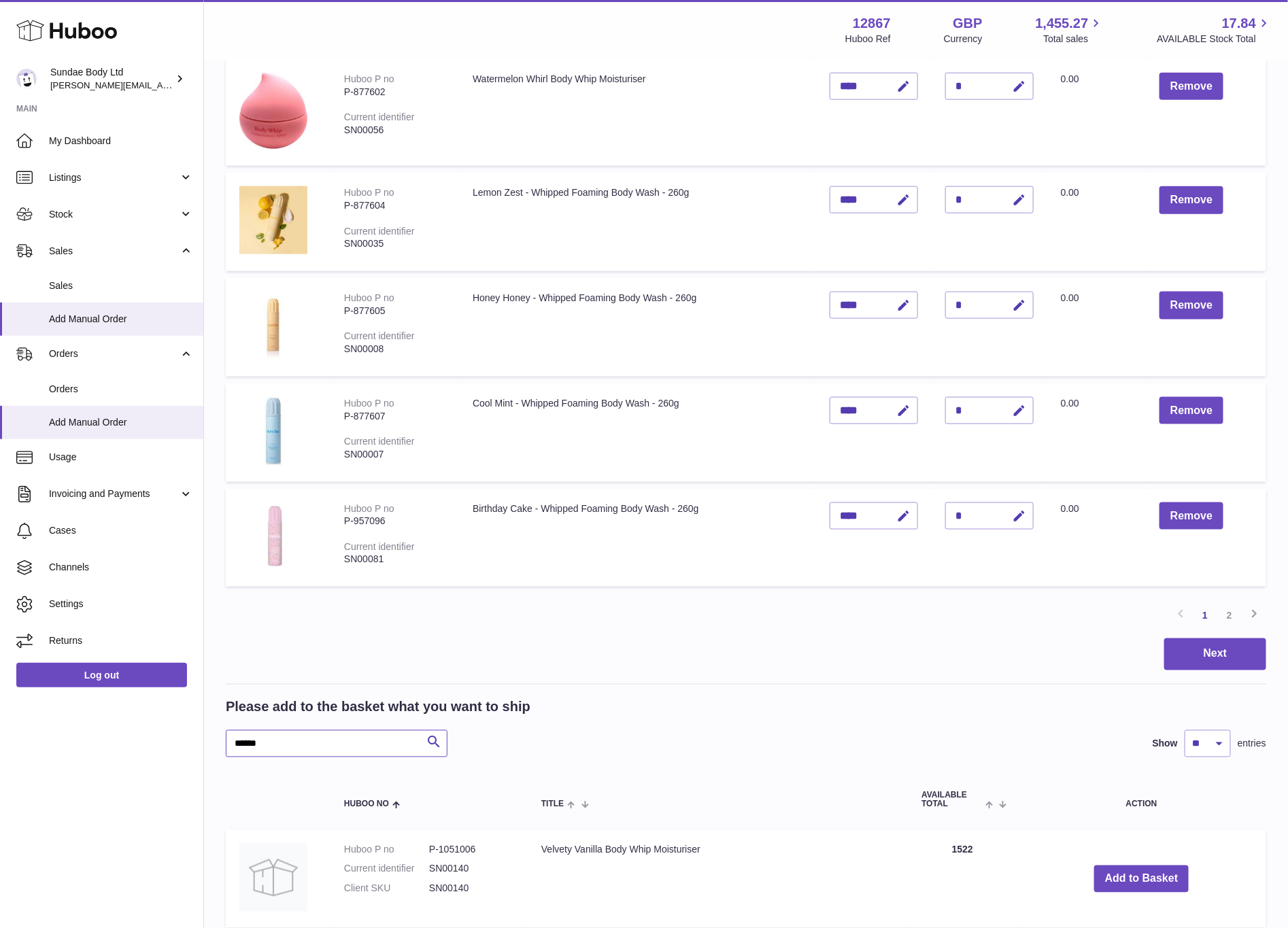
drag, startPoint x: 288, startPoint y: 740, endPoint x: 194, endPoint y: 739, distance: 94.0
click at [194, 739] on div "Huboo Sundae Body Ltd dianne@sundaebody.com Main My Dashboard Listings Not with…" at bounding box center [644, 171] width 1288 height 1808
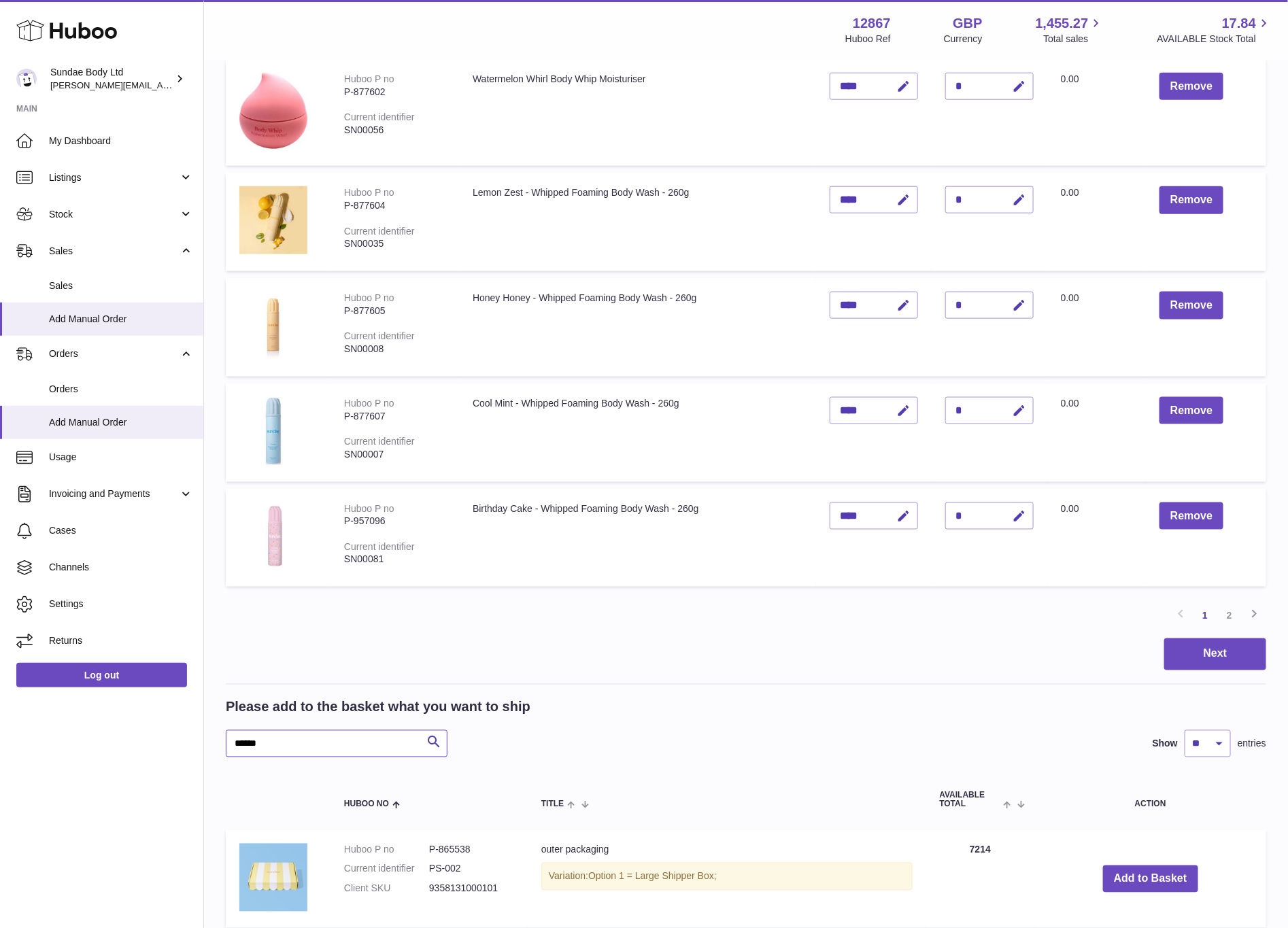
scroll to position [835, 0]
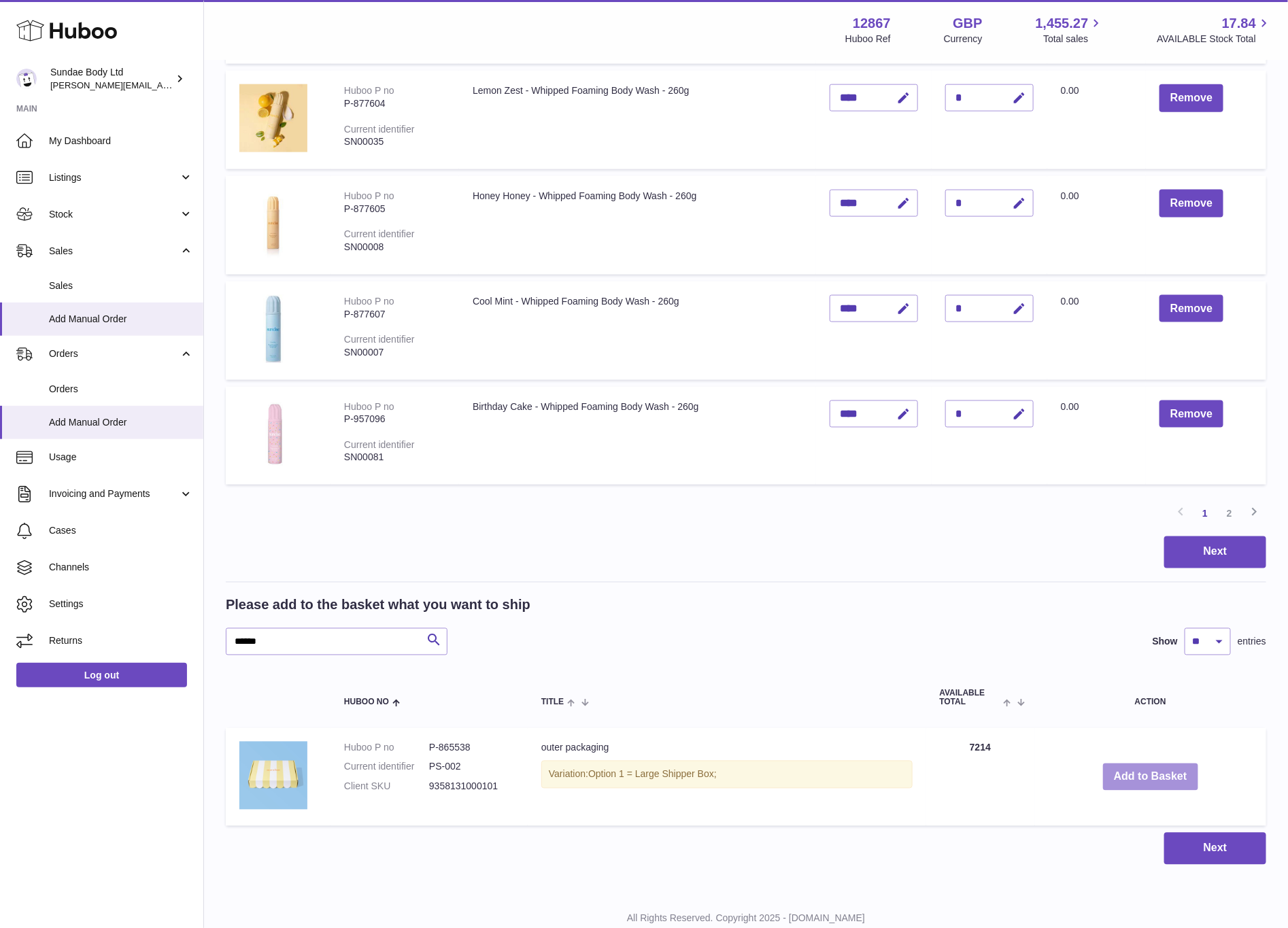
click at [1138, 767] on button "Add to Basket" at bounding box center [1151, 778] width 95 height 28
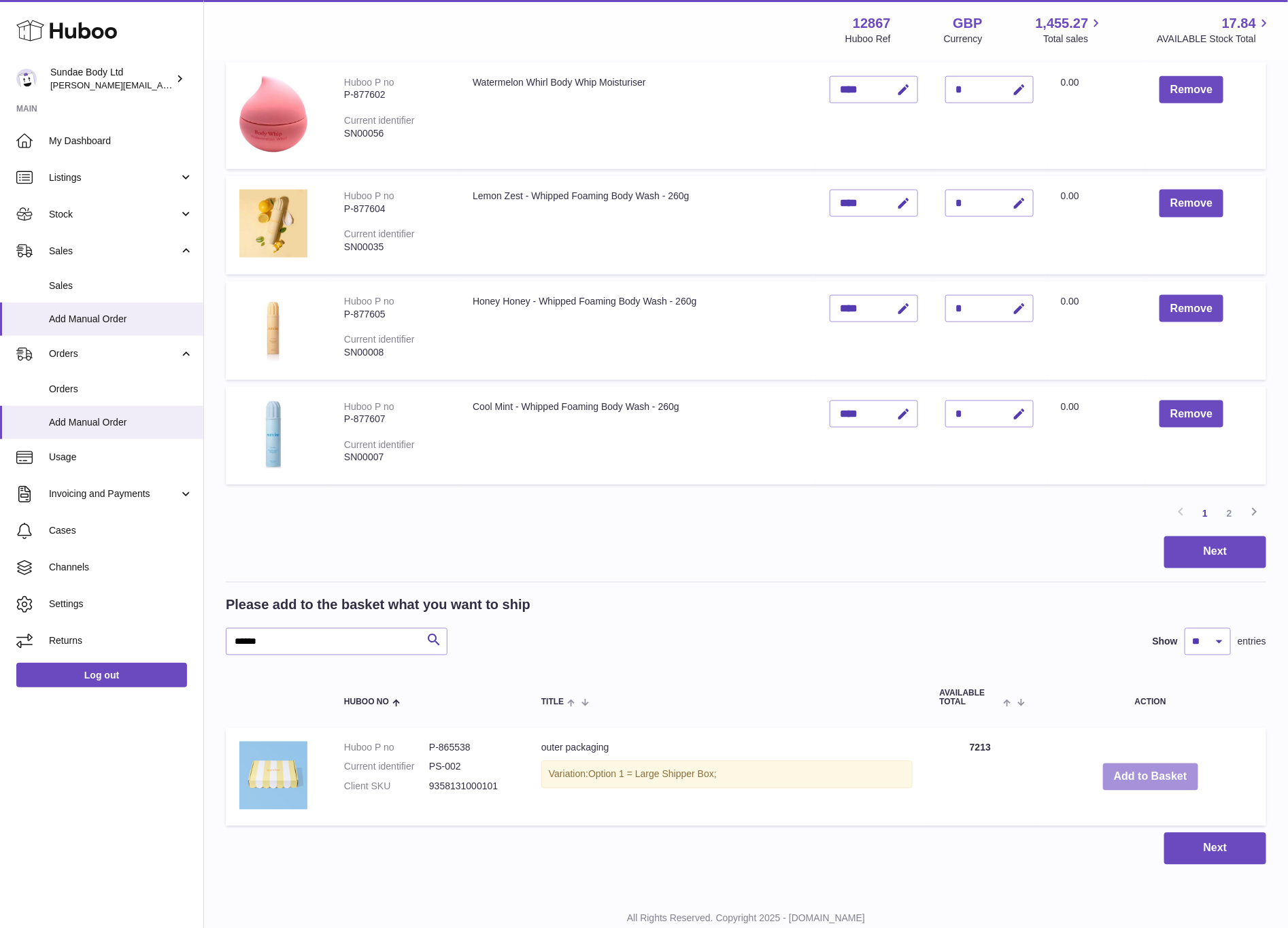
scroll to position [872, 0]
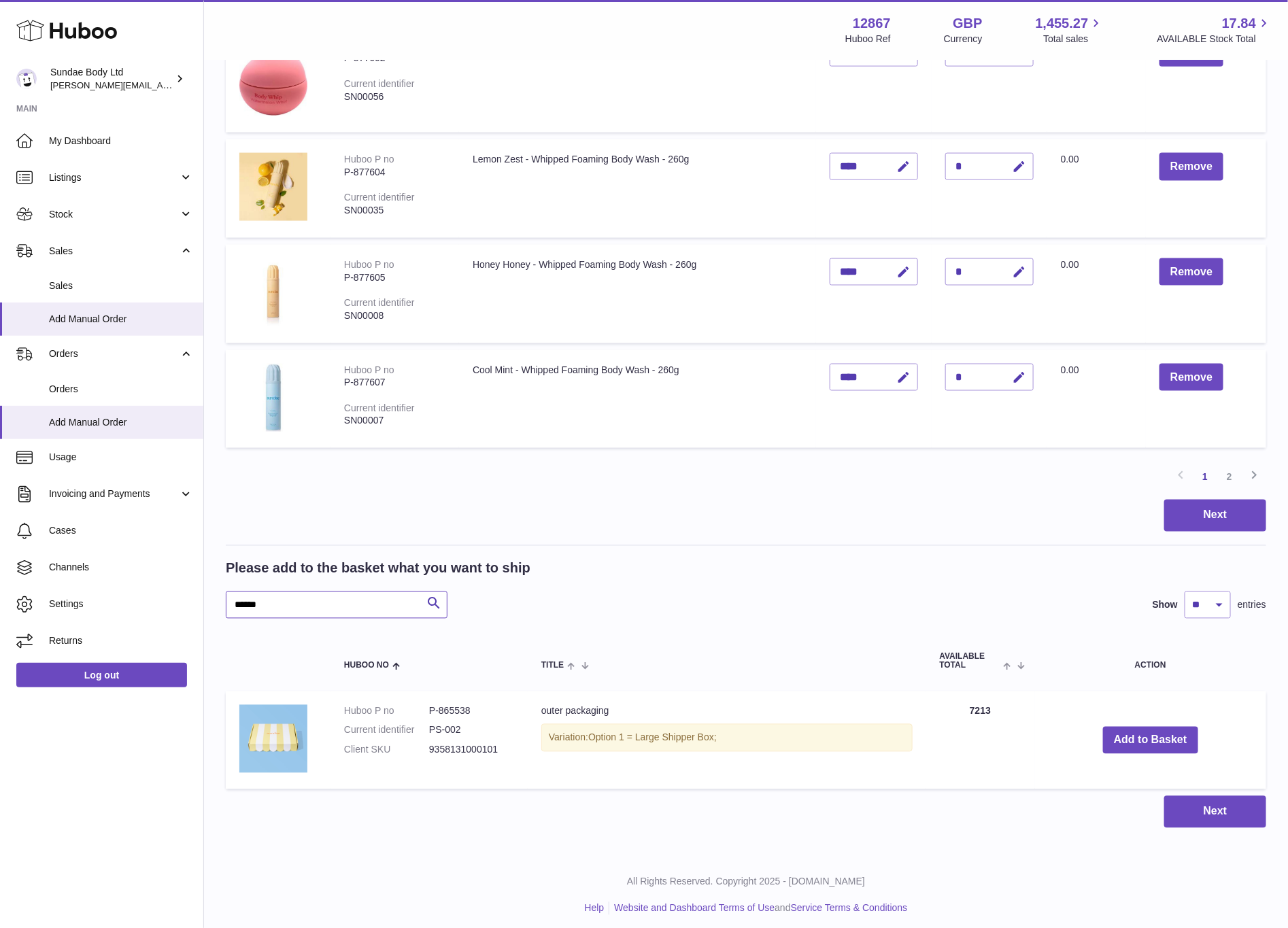
drag, startPoint x: 279, startPoint y: 602, endPoint x: 241, endPoint y: 602, distance: 38.0
click at [241, 602] on input "******" at bounding box center [336, 605] width 222 height 27
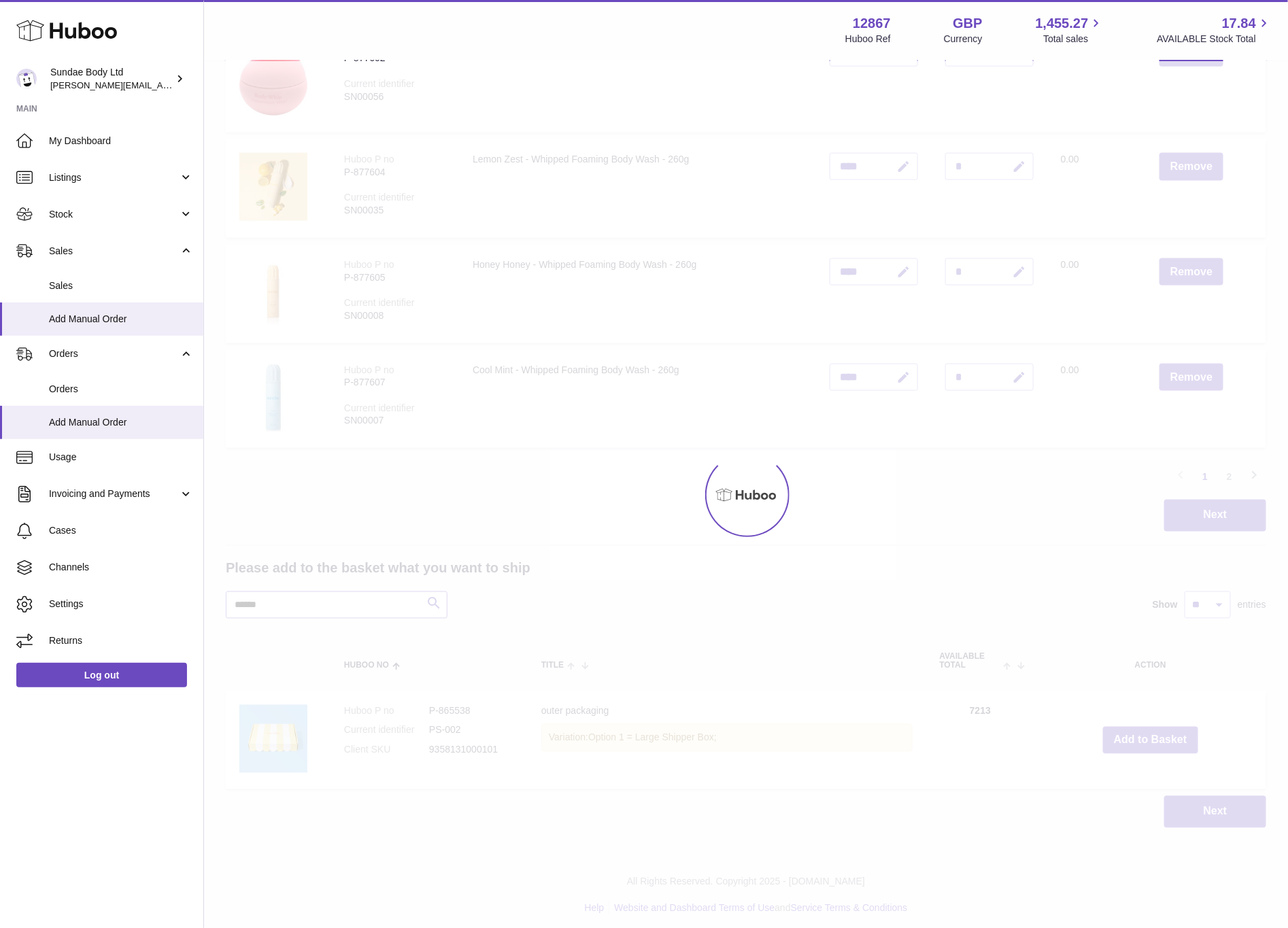
scroll to position [760, 0]
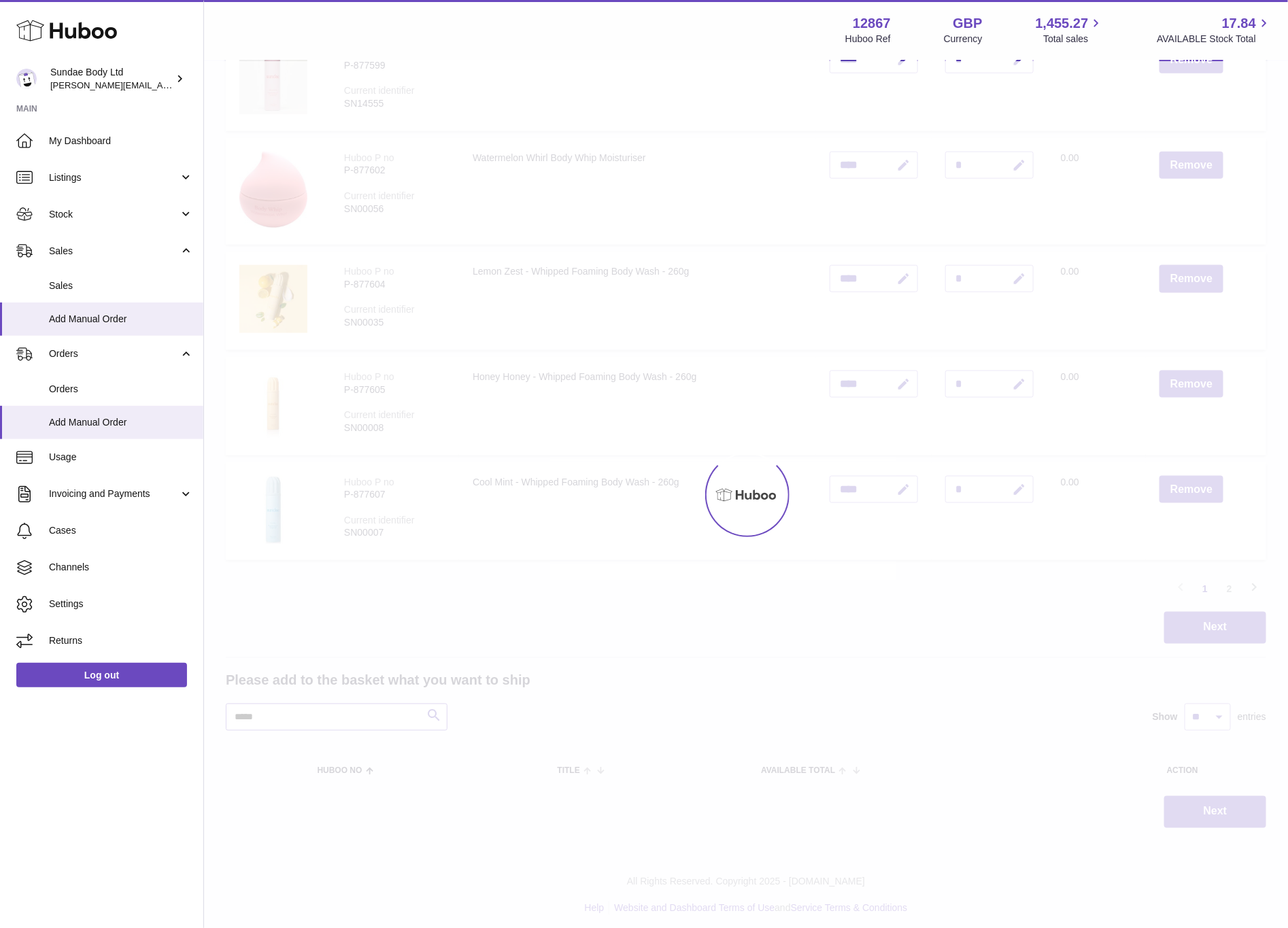
scroll to position [872, 0]
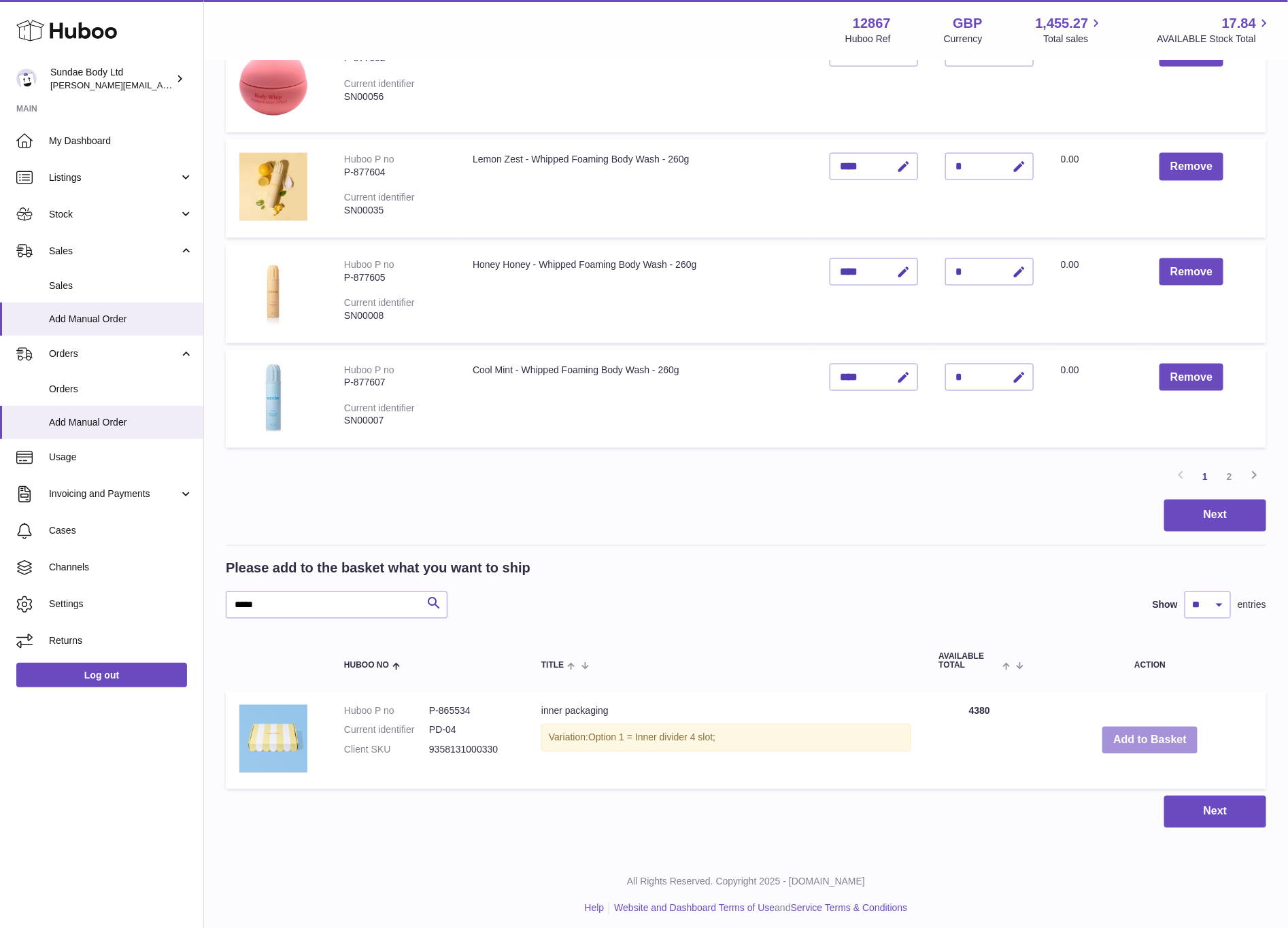
click at [1151, 729] on button "Add to Basket" at bounding box center [1150, 740] width 95 height 28
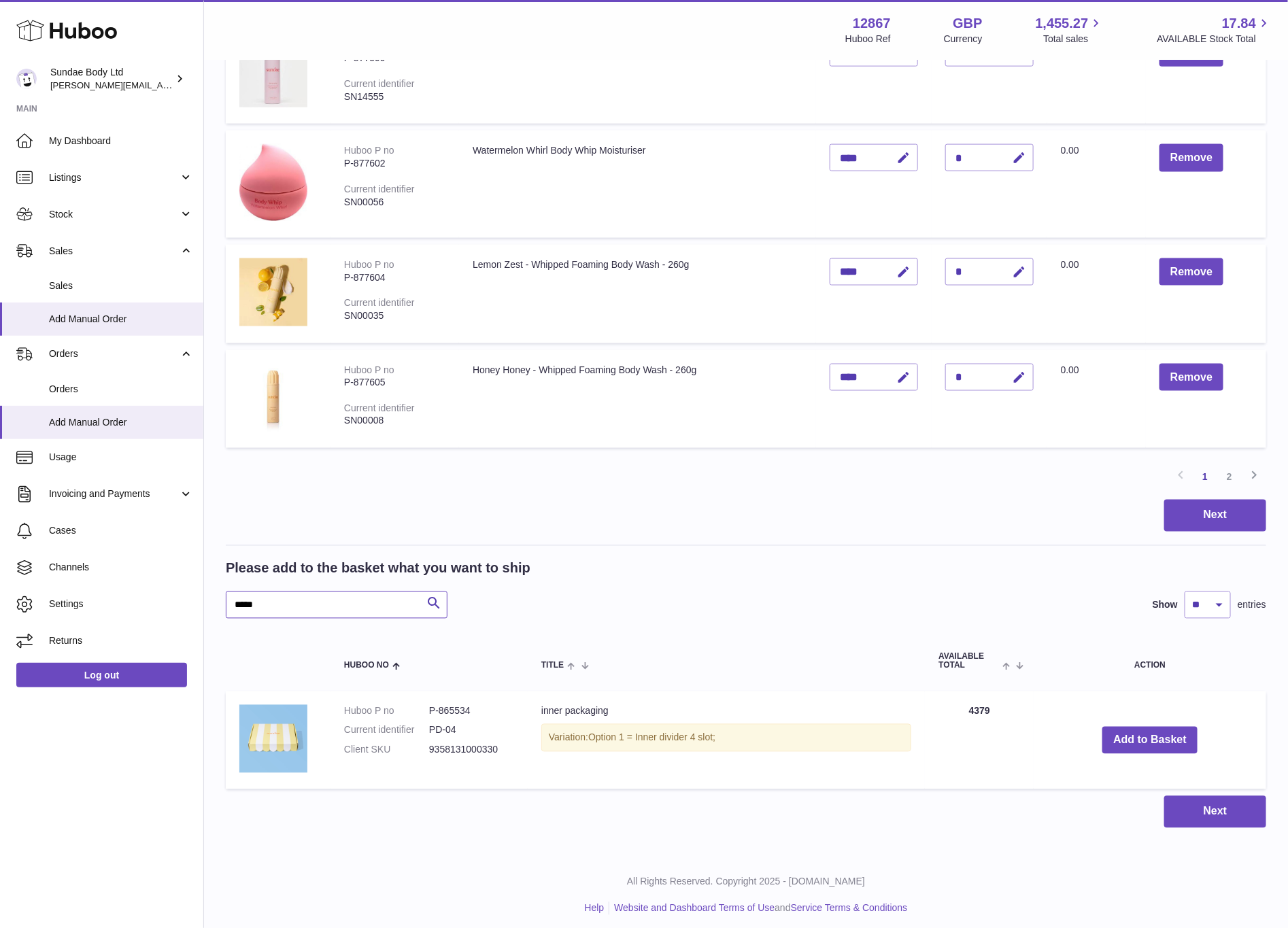
drag, startPoint x: 265, startPoint y: 602, endPoint x: 255, endPoint y: 602, distance: 10.0
click at [255, 602] on input "*****" at bounding box center [336, 605] width 222 height 27
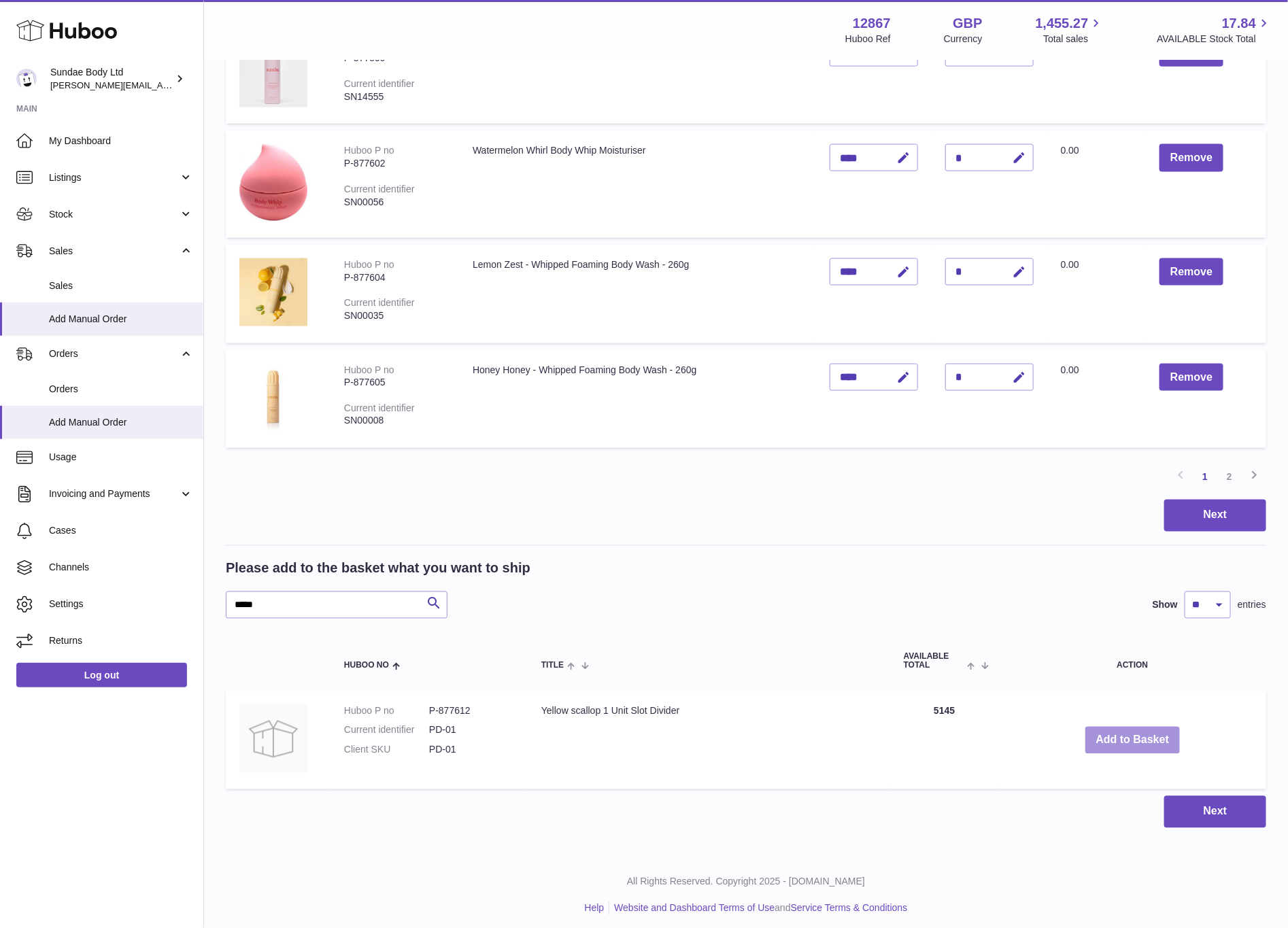
click at [1151, 733] on button "Add to Basket" at bounding box center [1133, 740] width 95 height 28
drag, startPoint x: 268, startPoint y: 594, endPoint x: 241, endPoint y: 596, distance: 27.1
click at [241, 596] on input "*****" at bounding box center [336, 605] width 222 height 27
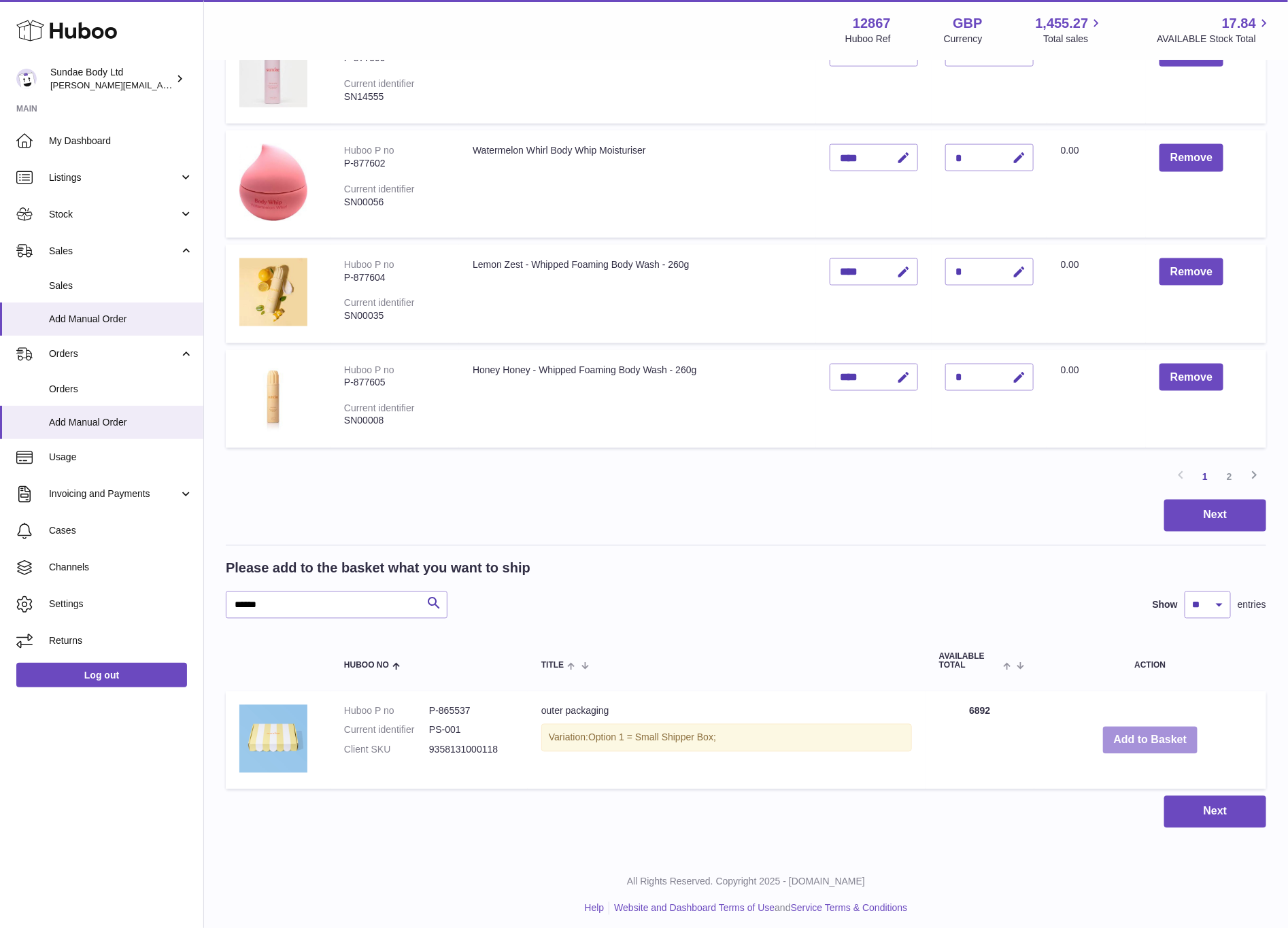
click at [1157, 735] on button "Add to Basket" at bounding box center [1151, 740] width 95 height 28
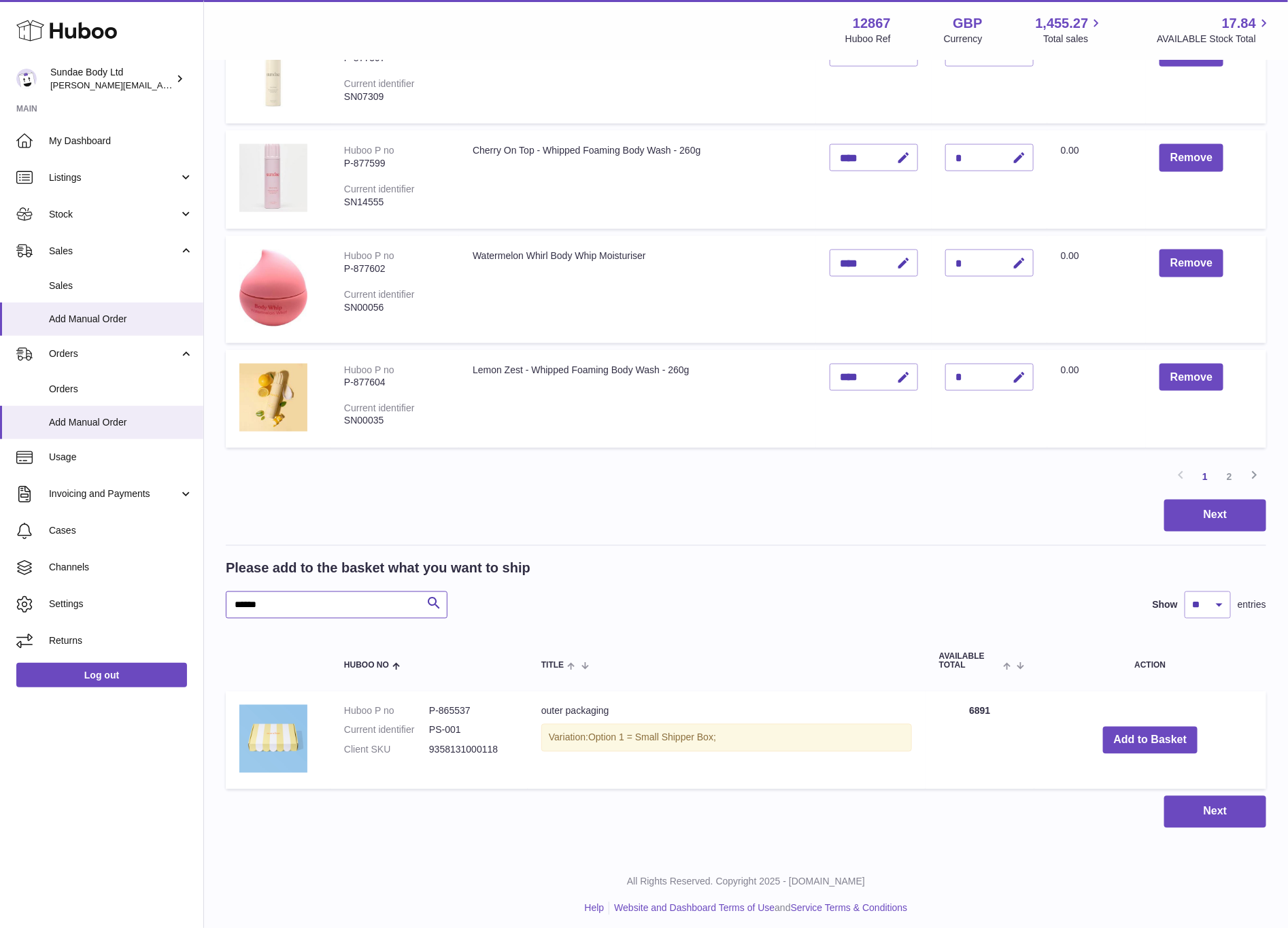
drag, startPoint x: 279, startPoint y: 602, endPoint x: 260, endPoint y: 603, distance: 19.0
click at [260, 603] on input "******" at bounding box center [336, 605] width 222 height 27
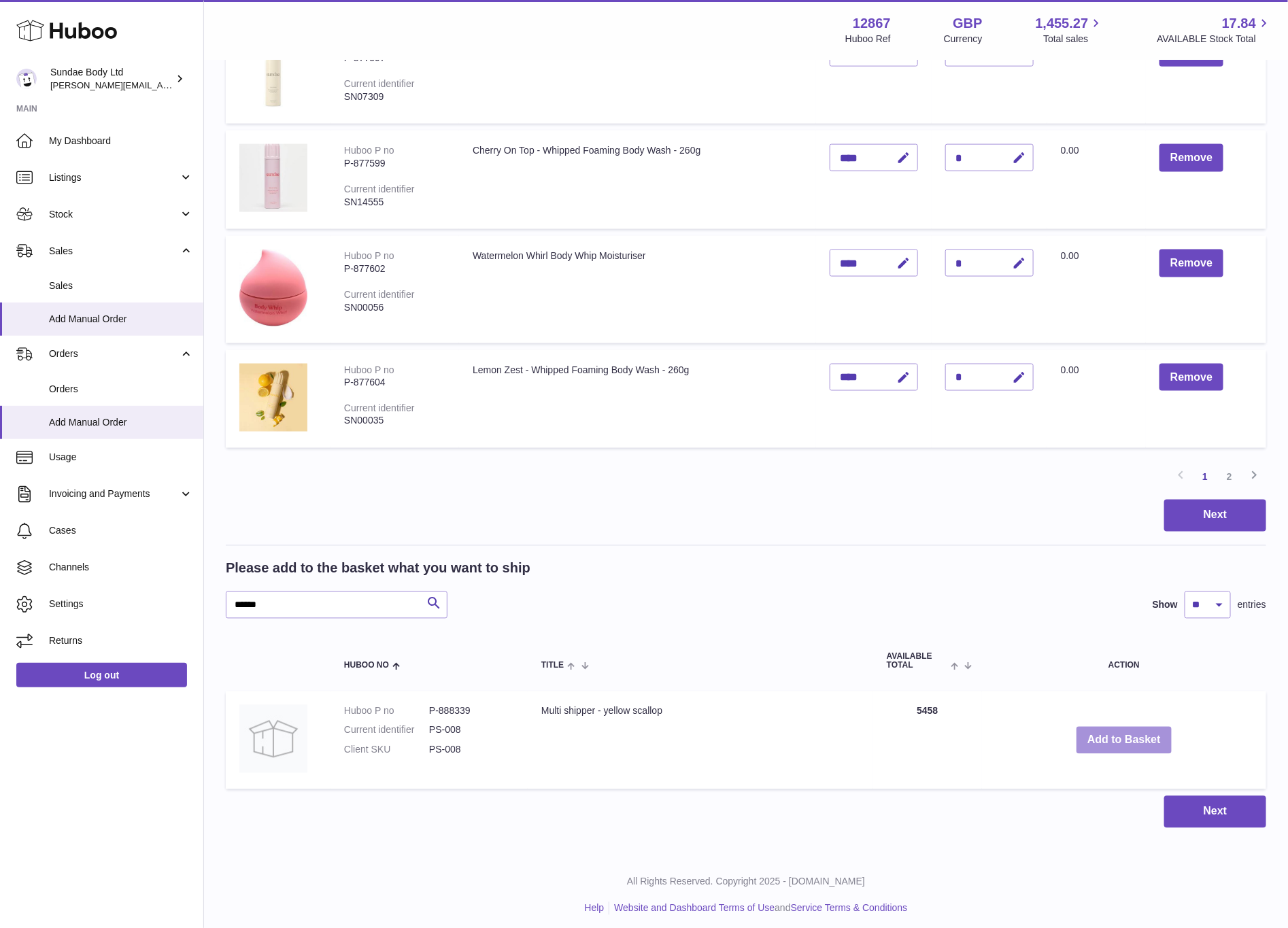
click at [1140, 731] on button "Add to Basket" at bounding box center [1124, 740] width 95 height 28
drag, startPoint x: 274, startPoint y: 600, endPoint x: 233, endPoint y: 603, distance: 41.1
click at [233, 603] on input "******" at bounding box center [336, 605] width 222 height 27
type input "*****"
click at [1103, 738] on button "Add to Basket" at bounding box center [1107, 740] width 95 height 28
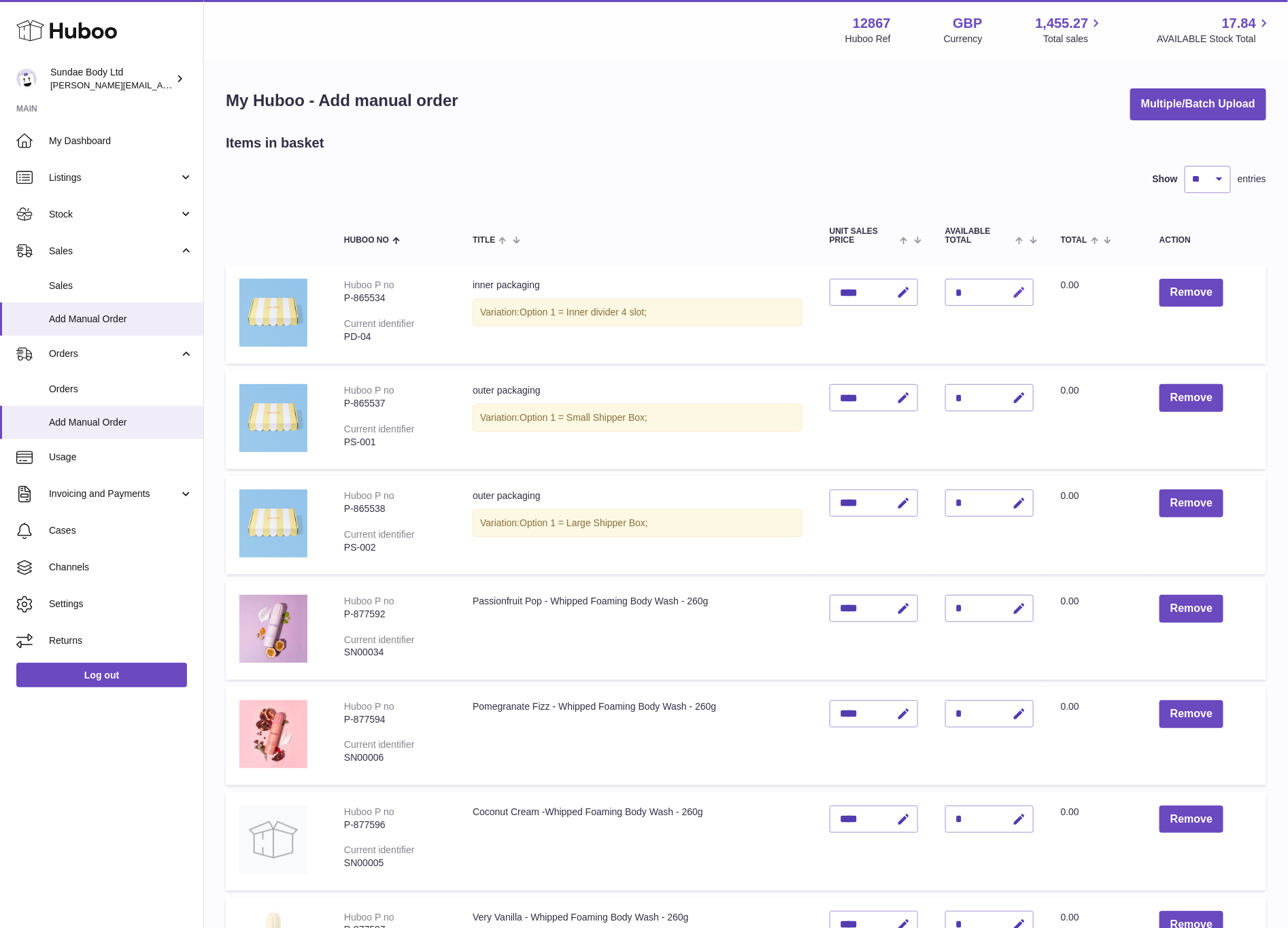
click at [1020, 294] on icon "button" at bounding box center [1020, 292] width 14 height 14
type input "*"
click at [1011, 290] on button "submit" at bounding box center [1018, 292] width 26 height 22
click at [1016, 502] on icon "button" at bounding box center [1020, 503] width 14 height 14
drag, startPoint x: 967, startPoint y: 498, endPoint x: 947, endPoint y: 500, distance: 20.1
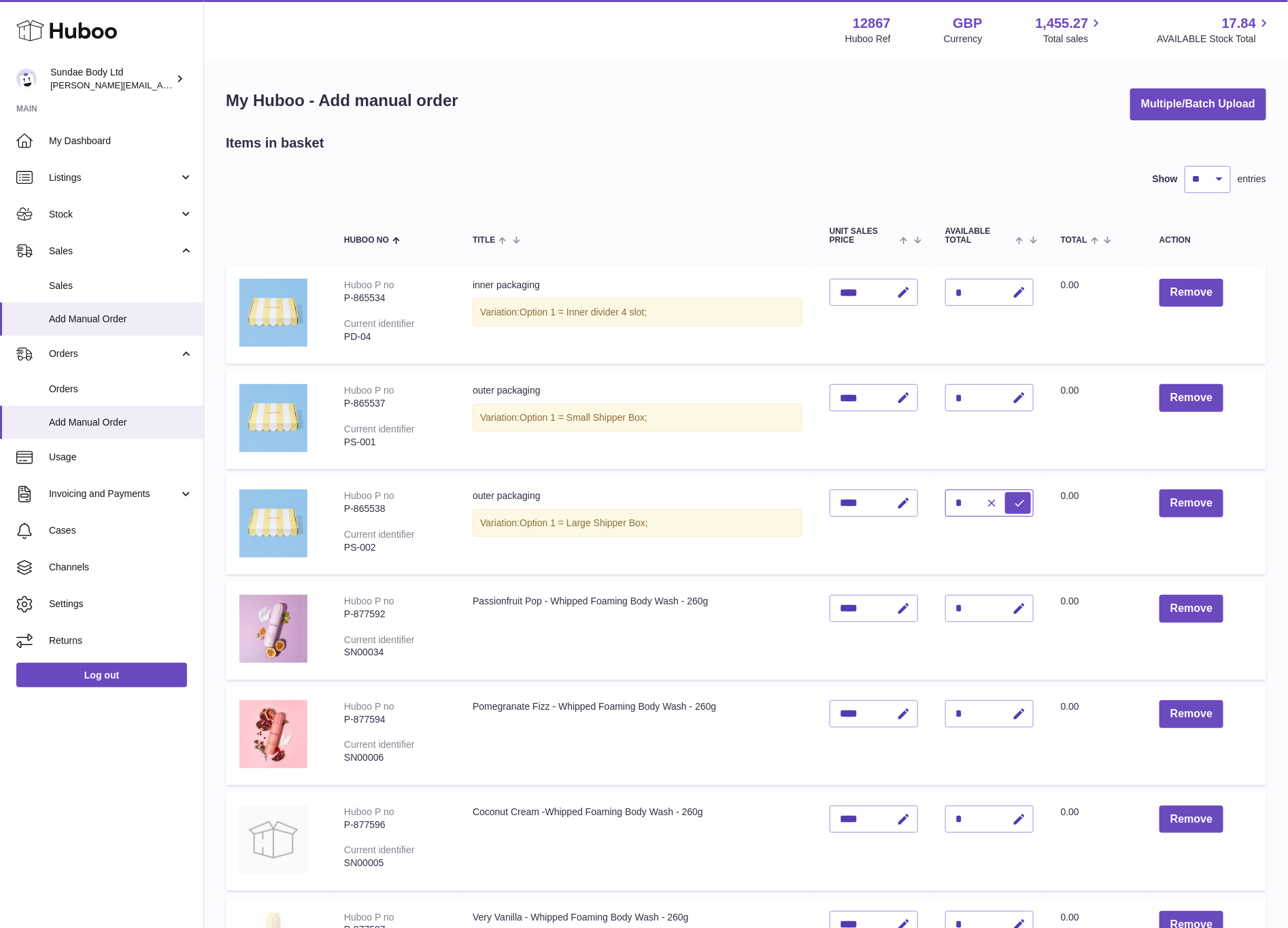
click at [947, 500] on input "*" at bounding box center [989, 503] width 88 height 27
type input "*"
click at [1016, 500] on icon "submit" at bounding box center [1020, 503] width 12 height 12
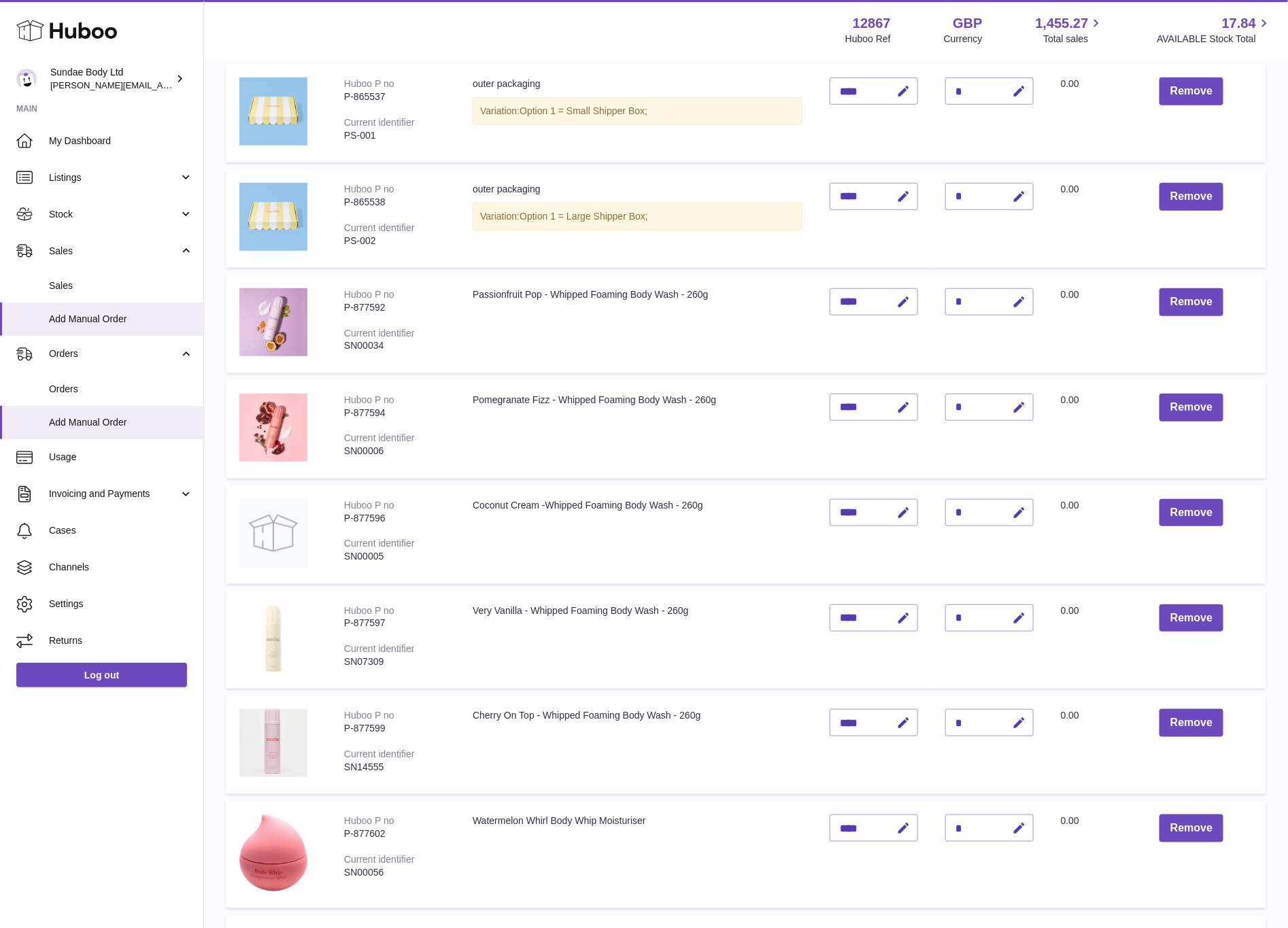
scroll to position [714, 0]
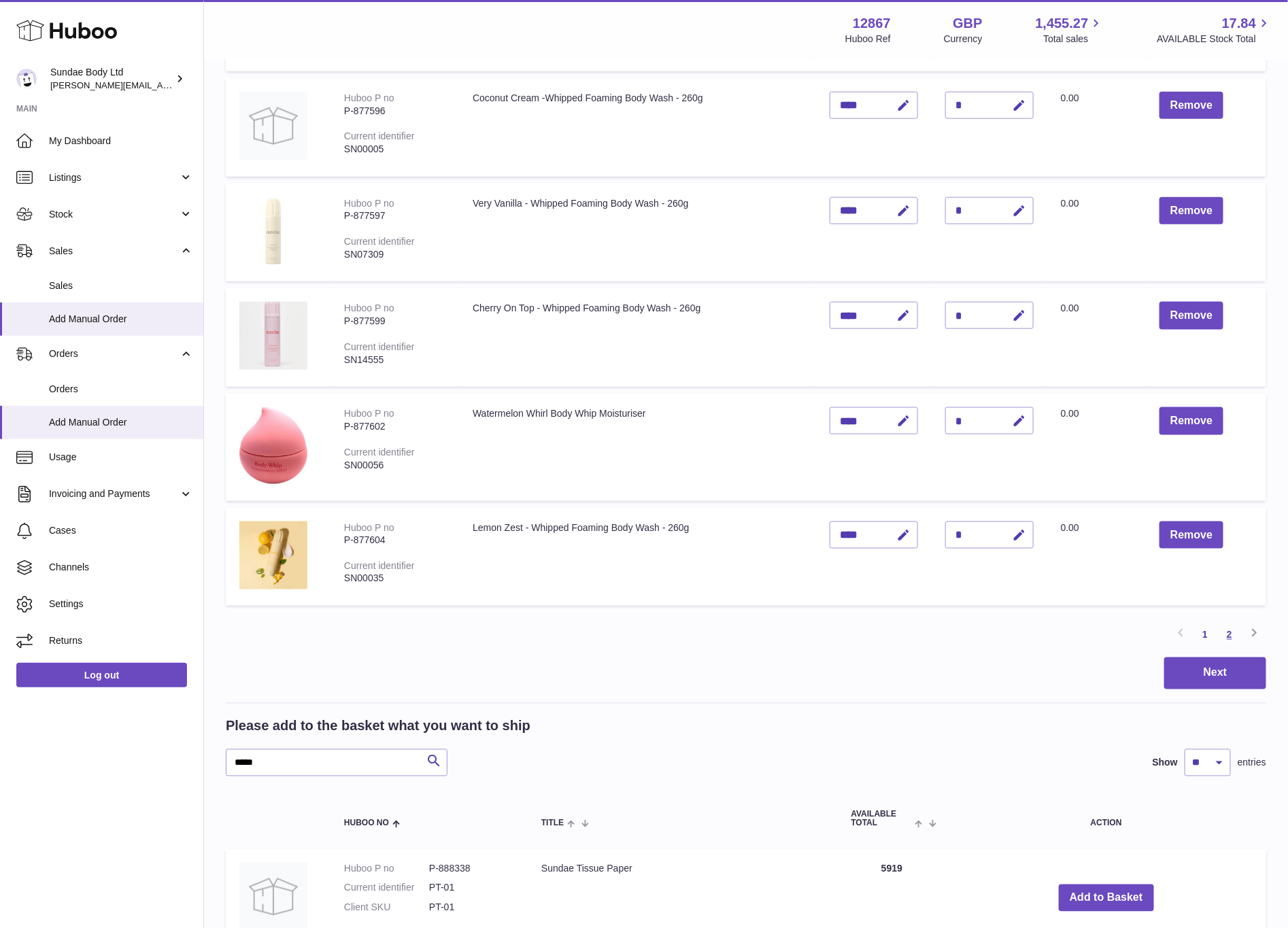
click at [1228, 629] on link "2" at bounding box center [1230, 636] width 25 height 25
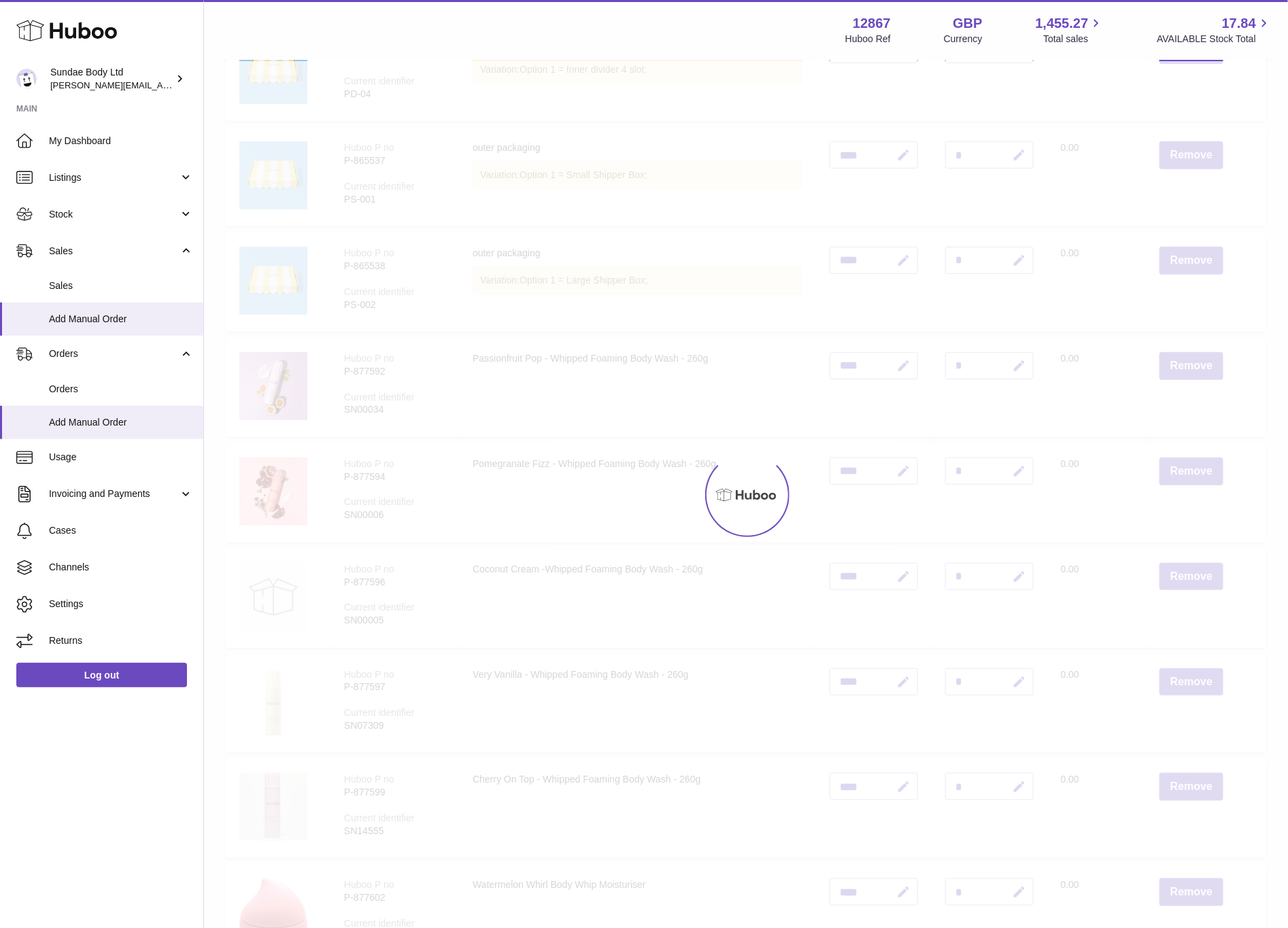
scroll to position [61, 0]
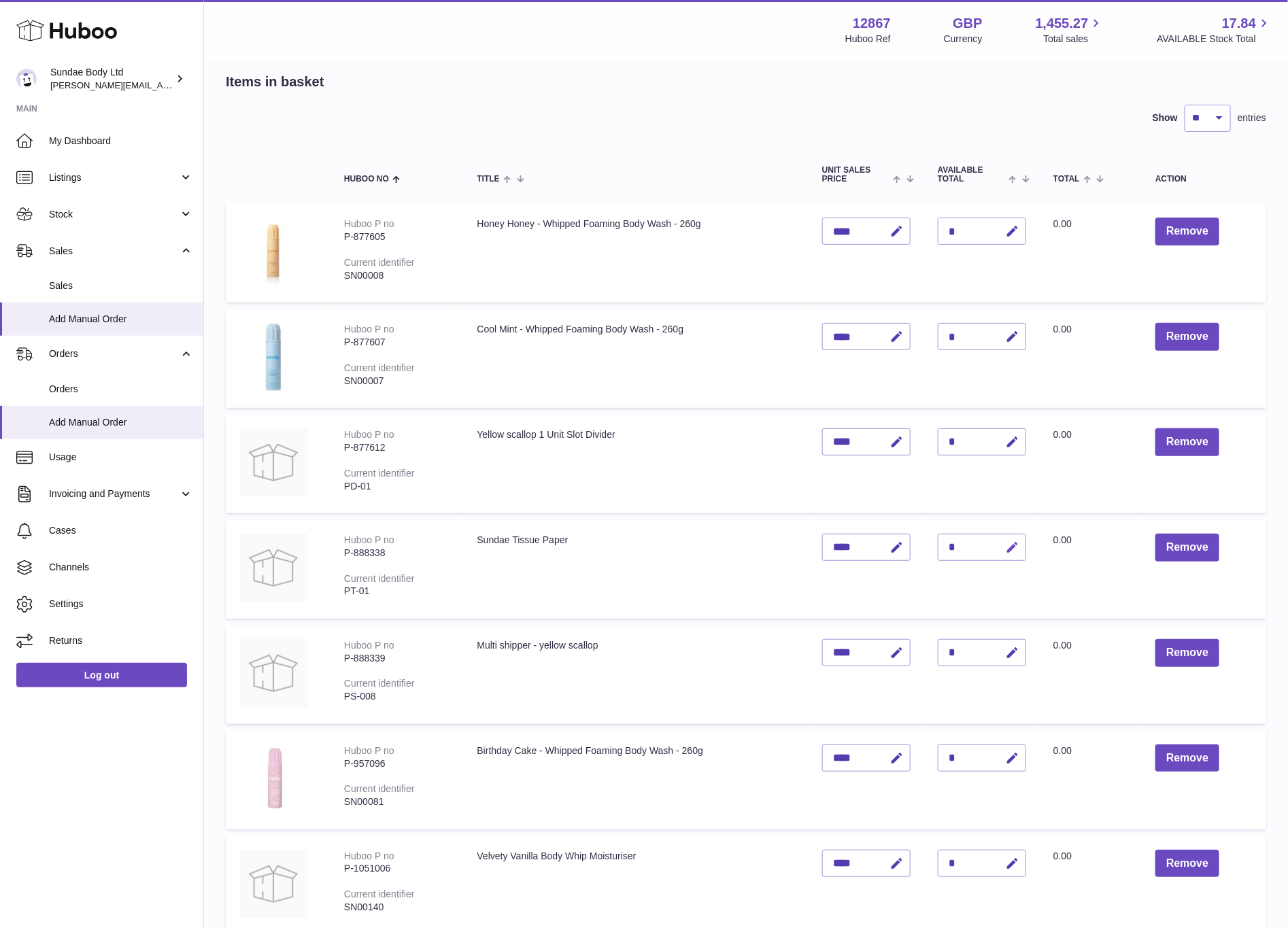
click at [1008, 547] on icon "button" at bounding box center [1012, 547] width 14 height 14
drag, startPoint x: 956, startPoint y: 545, endPoint x: 943, endPoint y: 545, distance: 13.0
click at [943, 545] on input "*" at bounding box center [982, 547] width 88 height 27
type input "*"
click at [1009, 543] on icon "submit" at bounding box center [1013, 547] width 12 height 12
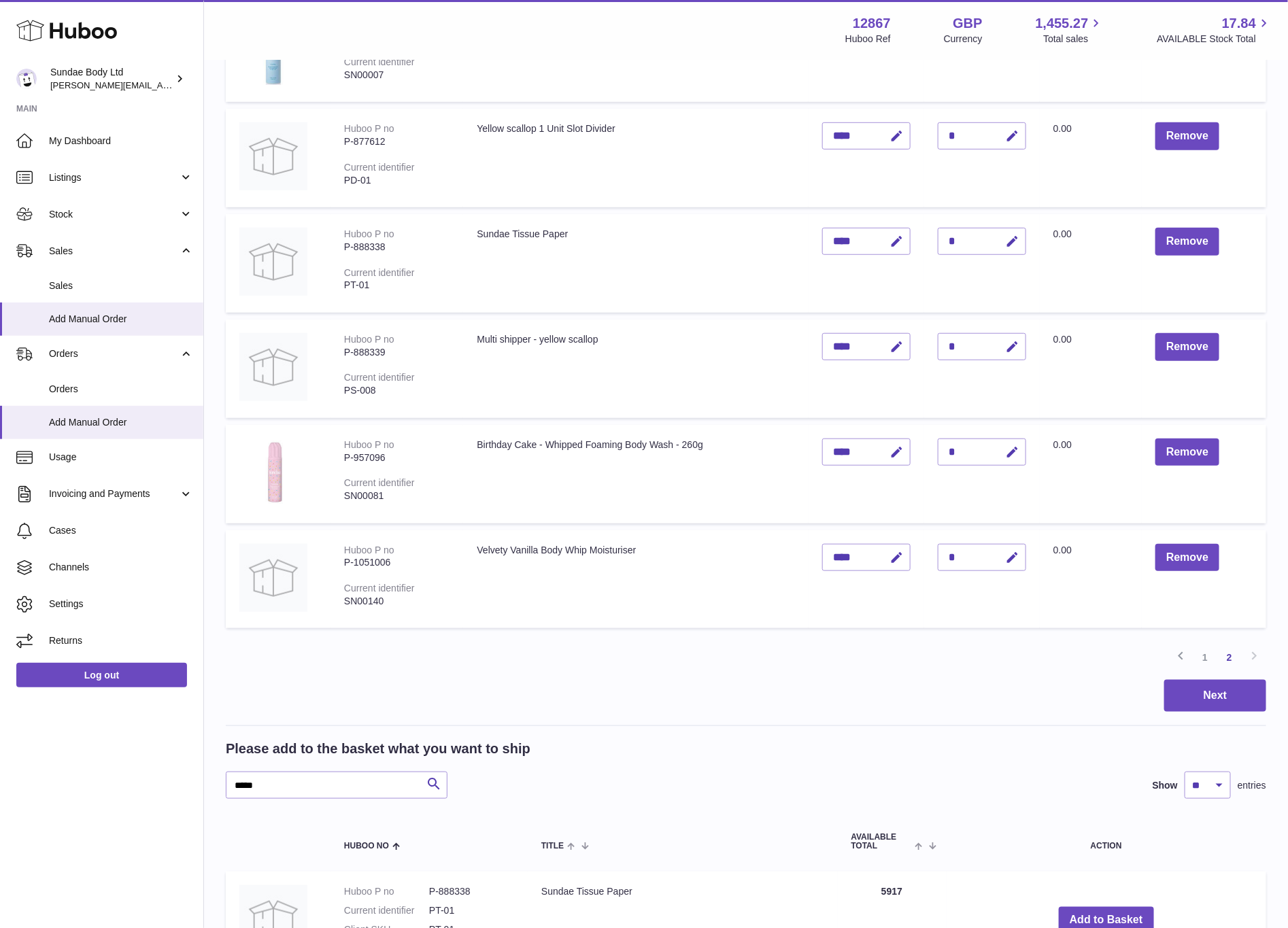
scroll to position [470, 0]
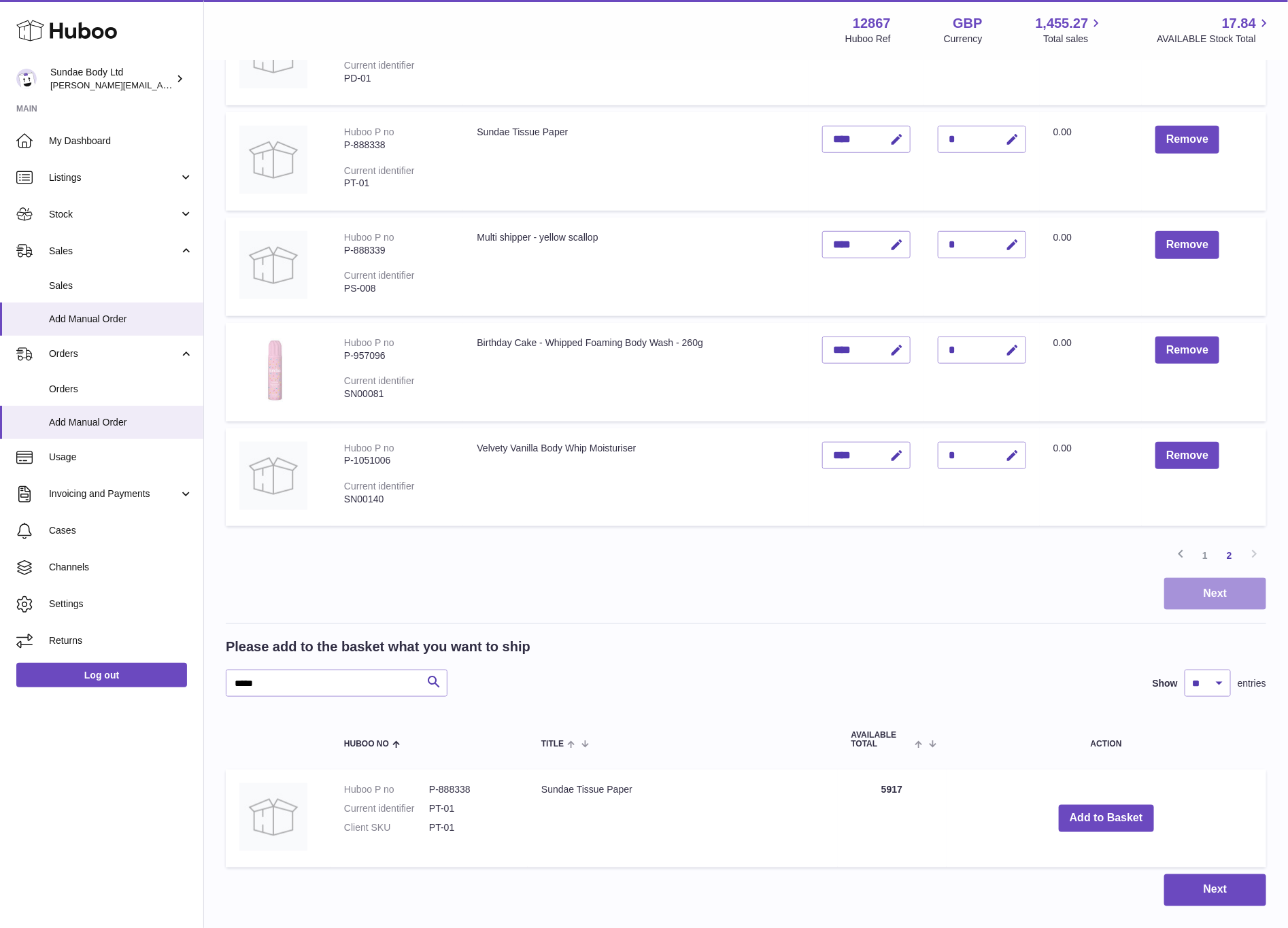
click at [1227, 588] on button "Next" at bounding box center [1216, 594] width 102 height 32
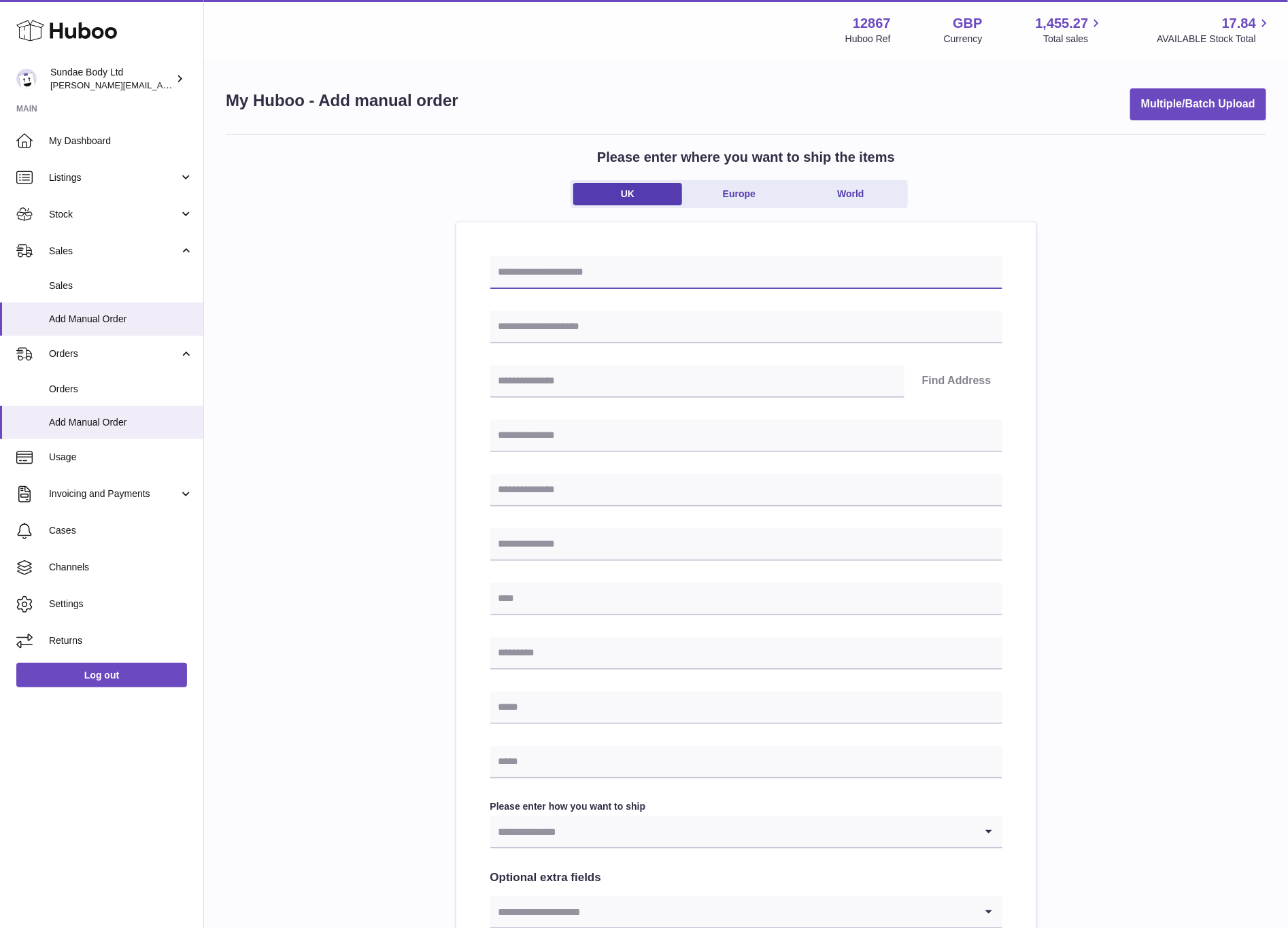
click at [613, 274] on input "text" at bounding box center [746, 272] width 512 height 32
type input "**********"
click at [600, 329] on input "text" at bounding box center [746, 327] width 512 height 32
type input "**********"
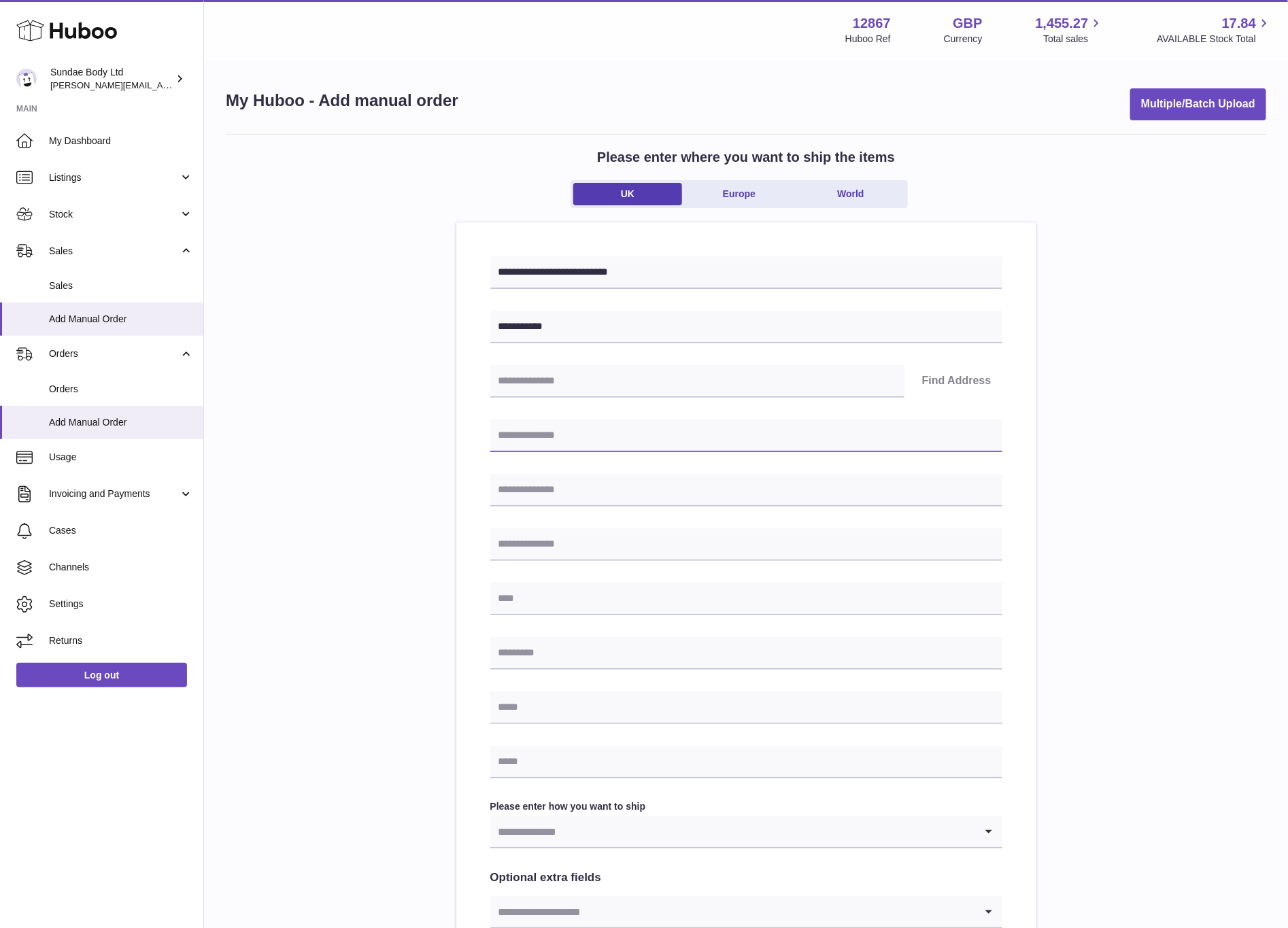
click at [554, 432] on input "text" at bounding box center [746, 436] width 512 height 32
type input "**********"
click at [576, 496] on input "text" at bounding box center [746, 490] width 512 height 32
click at [590, 494] on input "text" at bounding box center [746, 490] width 512 height 32
click at [443, 451] on div "**********" at bounding box center [745, 607] width 1040 height 947
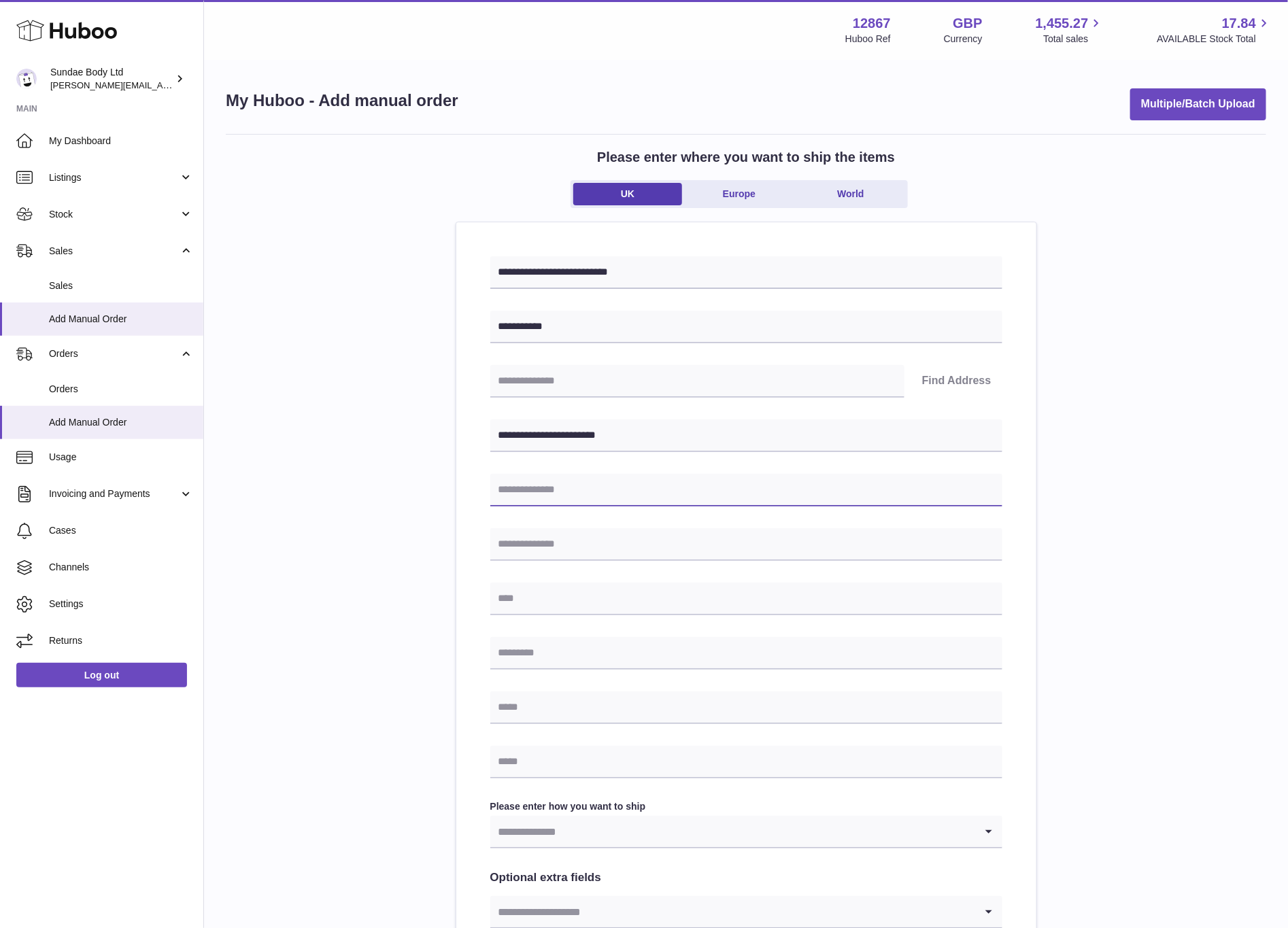
click at [533, 481] on input "text" at bounding box center [746, 490] width 512 height 32
type input "**********"
click at [582, 547] on input "text" at bounding box center [746, 544] width 512 height 32
type input "**********"
click at [607, 598] on input "text" at bounding box center [746, 598] width 512 height 32
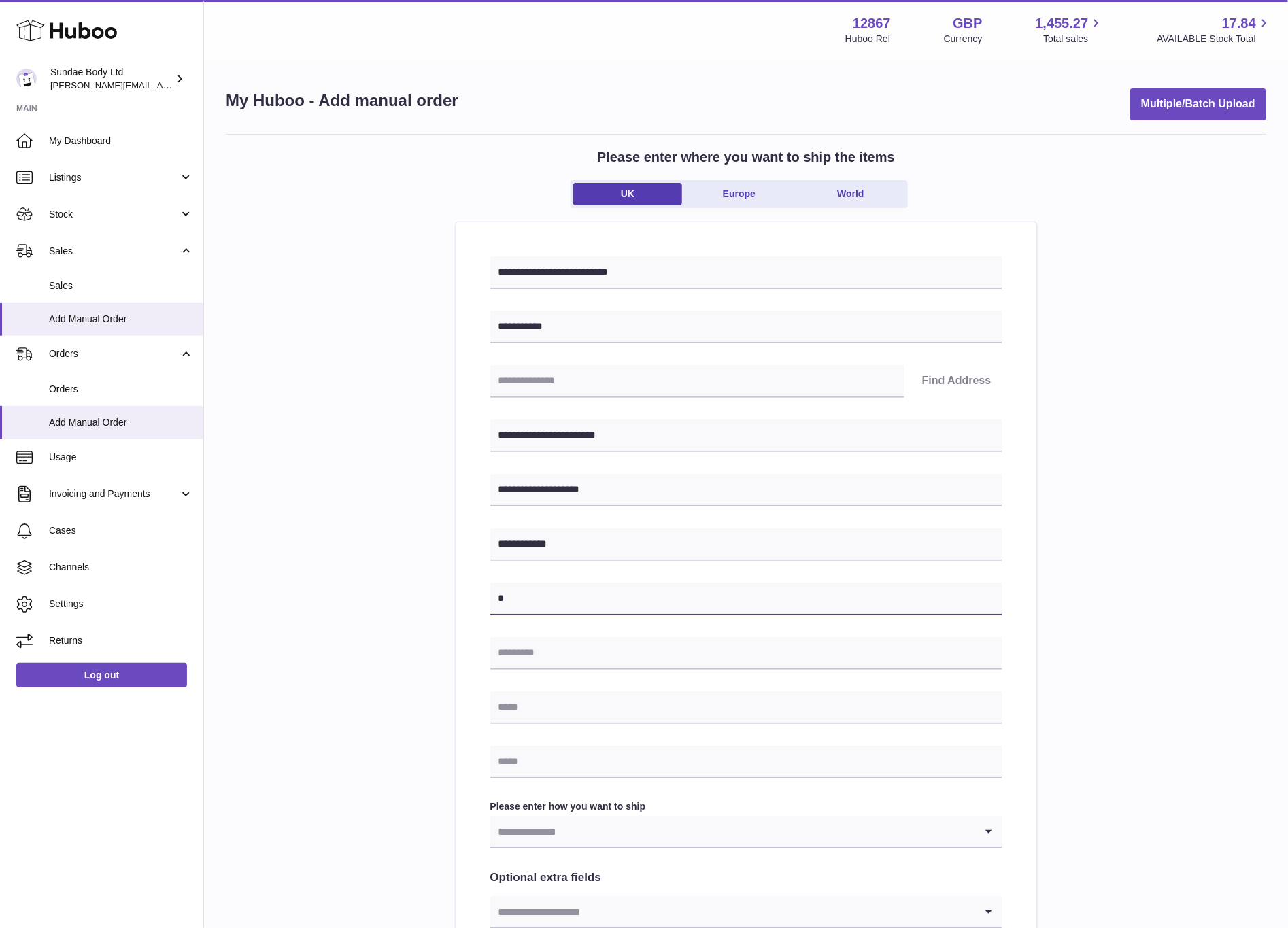
type input "**********"
click at [584, 652] on input "text" at bounding box center [746, 653] width 512 height 32
click at [525, 651] on input "*******" at bounding box center [746, 653] width 512 height 32
type input "********"
click at [553, 381] on input "text" at bounding box center [697, 381] width 414 height 32
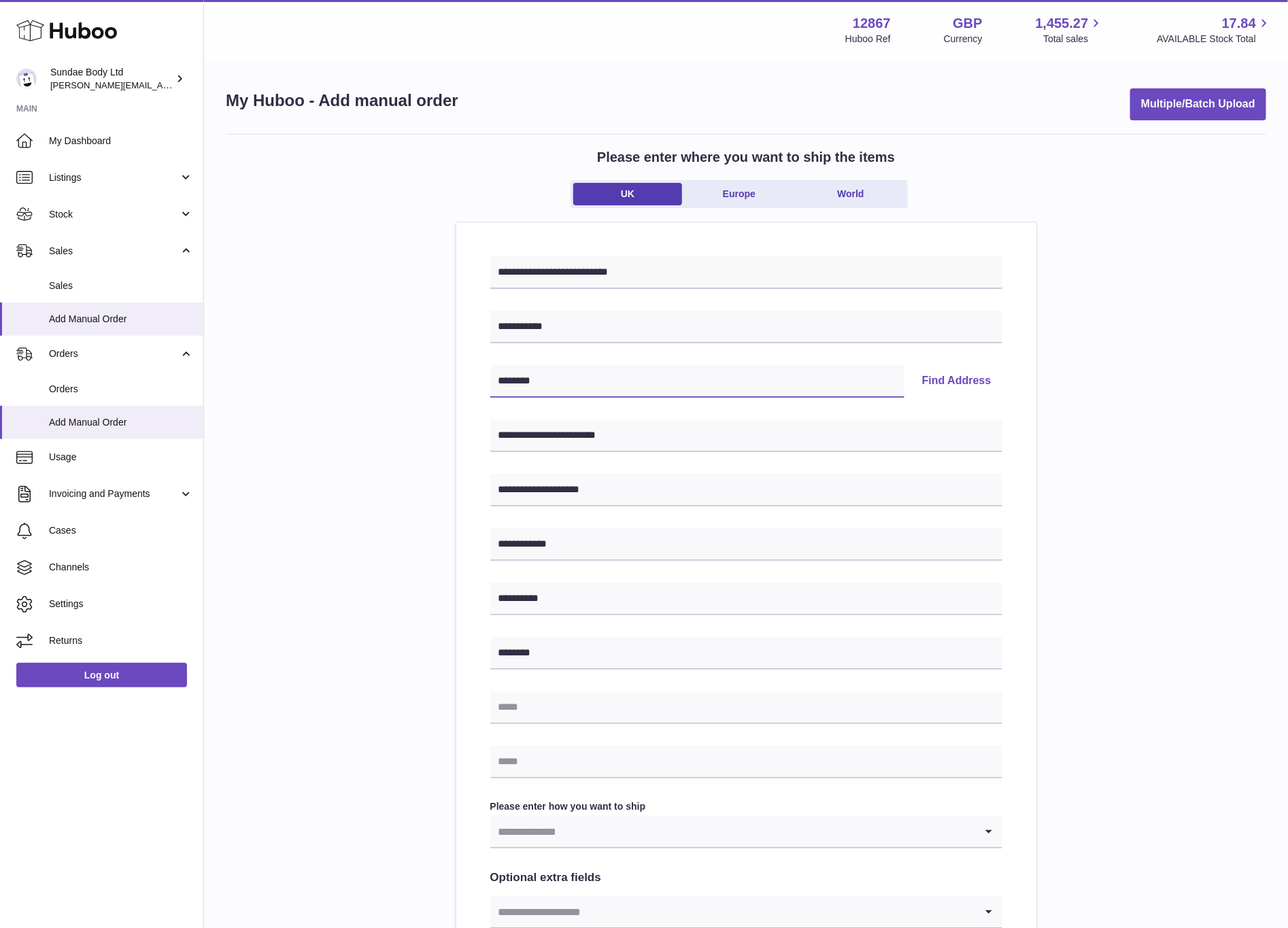
type input "********"
click at [534, 759] on input "text" at bounding box center [746, 762] width 512 height 32
type input "**********"
click at [553, 714] on input "text" at bounding box center [746, 707] width 512 height 32
type input "**********"
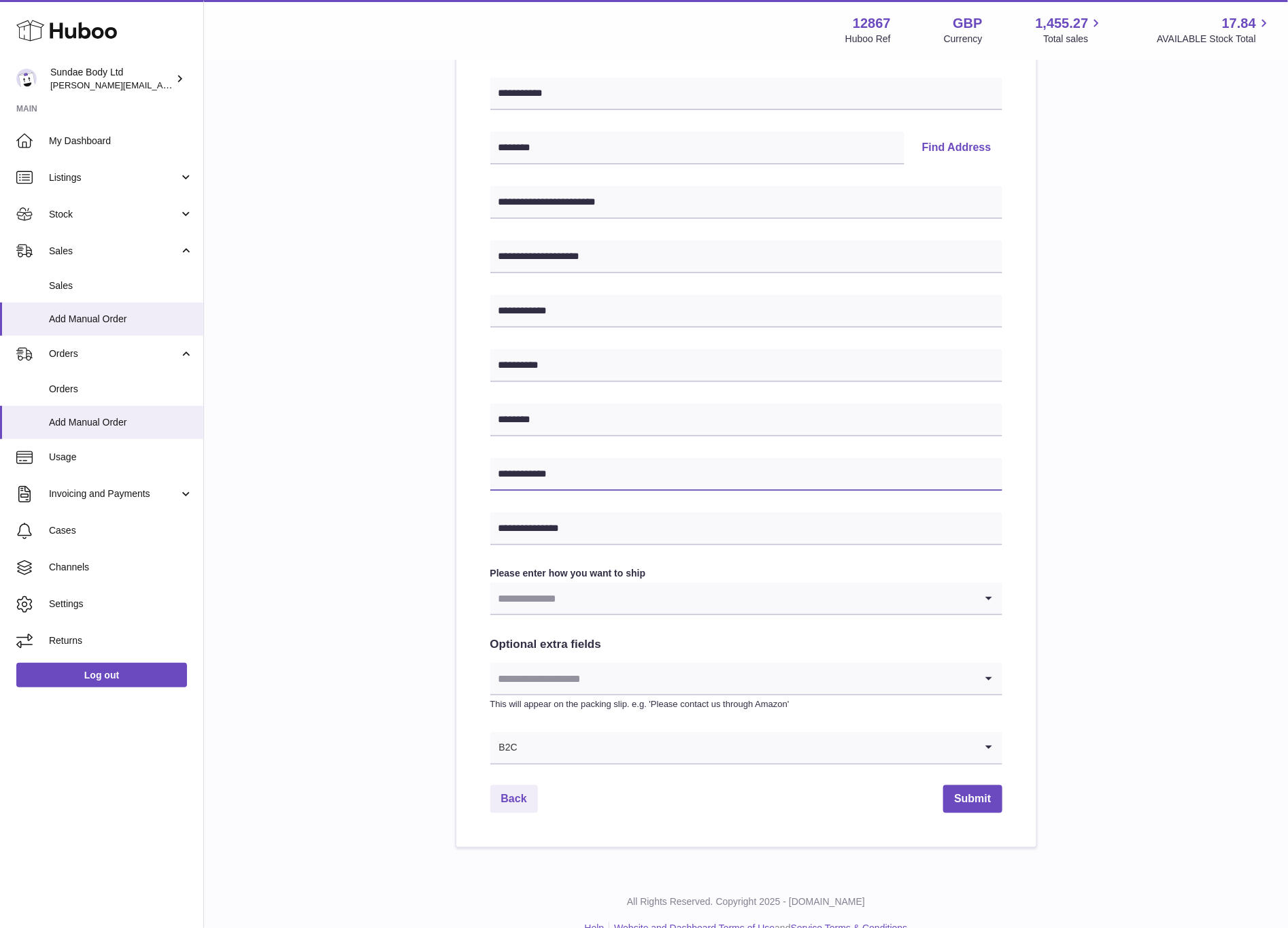
scroll to position [261, 0]
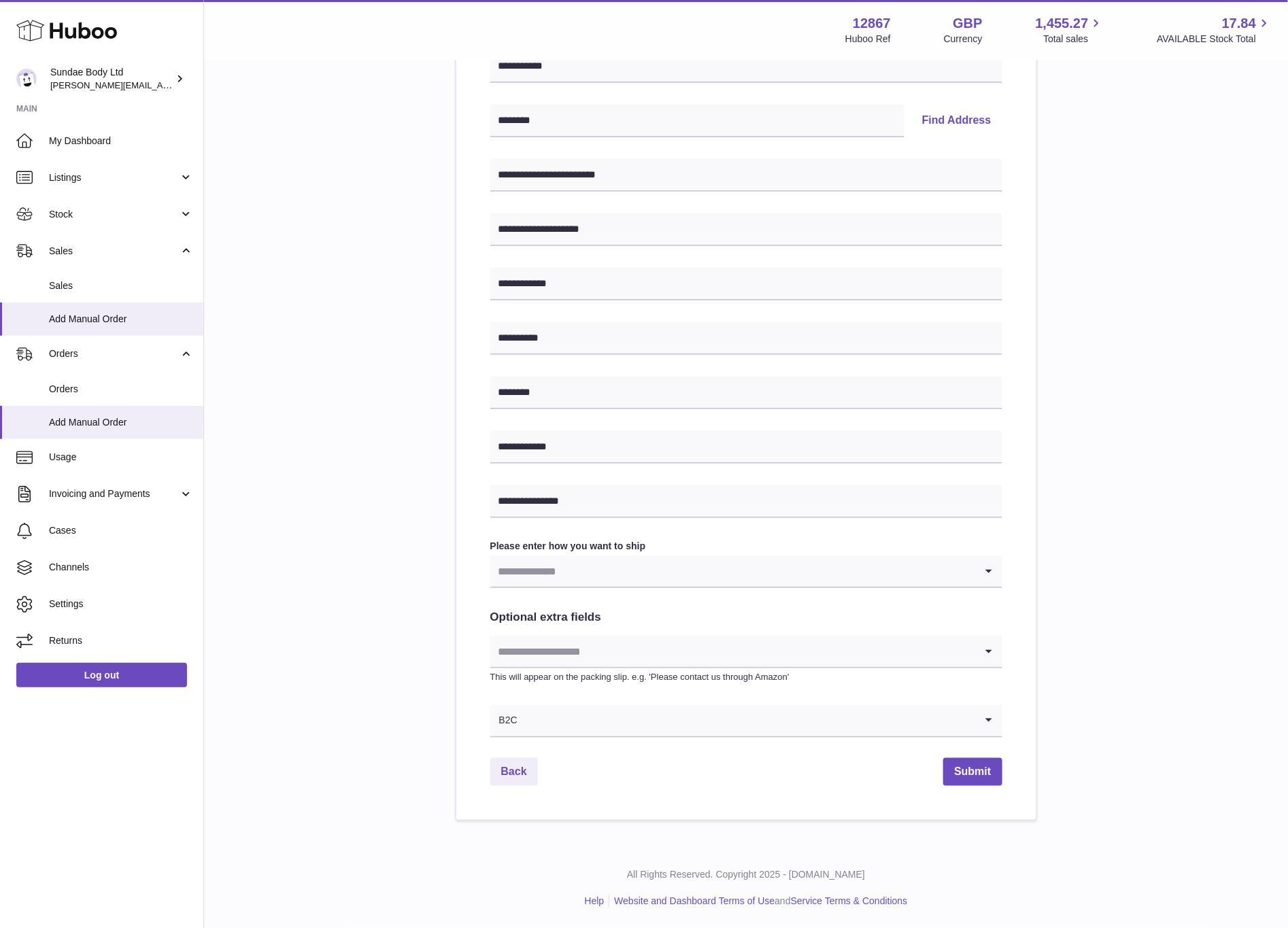
click at [990, 572] on icon "Search for option" at bounding box center [989, 571] width 27 height 31
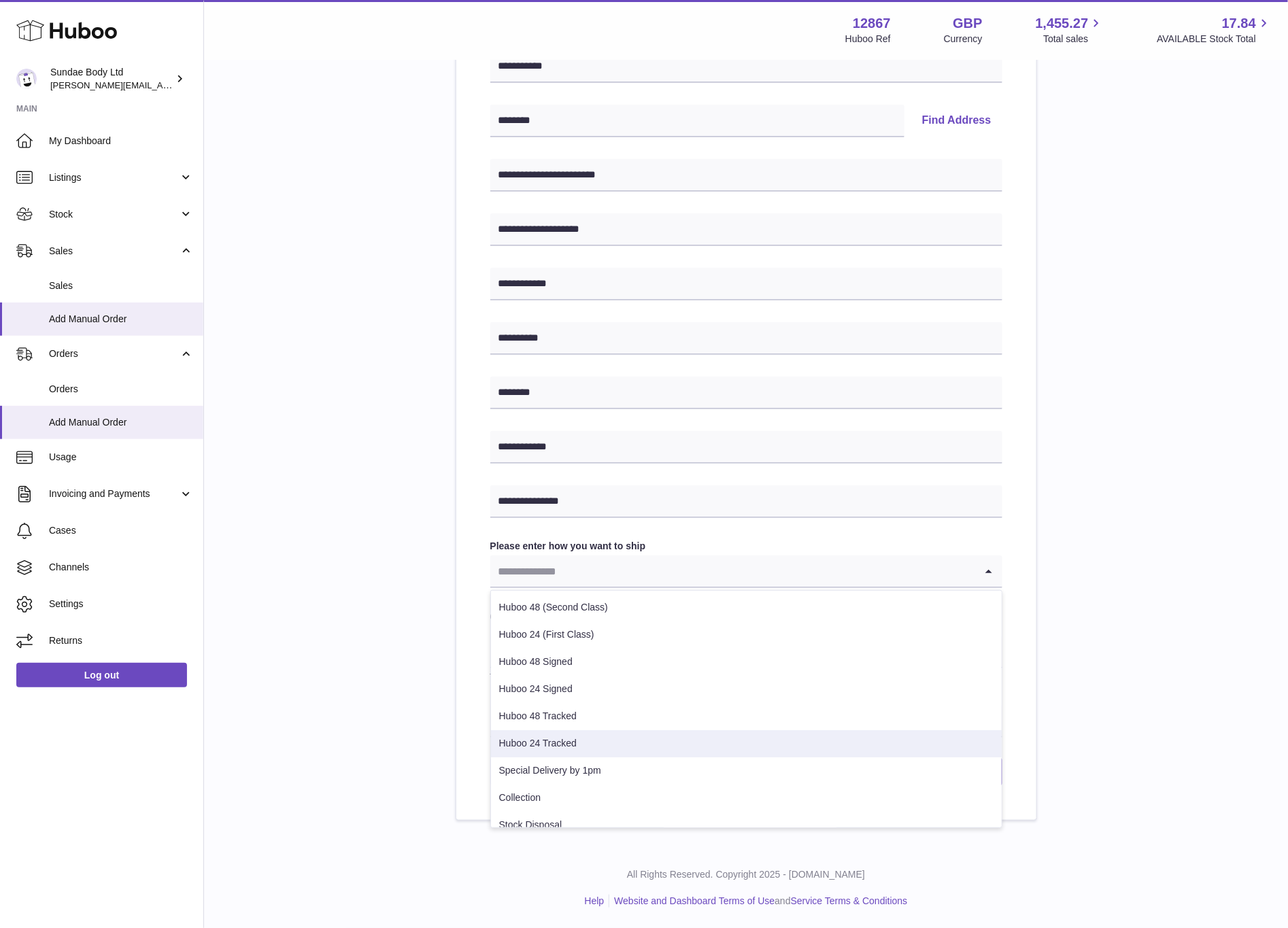
click at [656, 736] on li "Huboo 24 Tracked" at bounding box center [746, 743] width 511 height 27
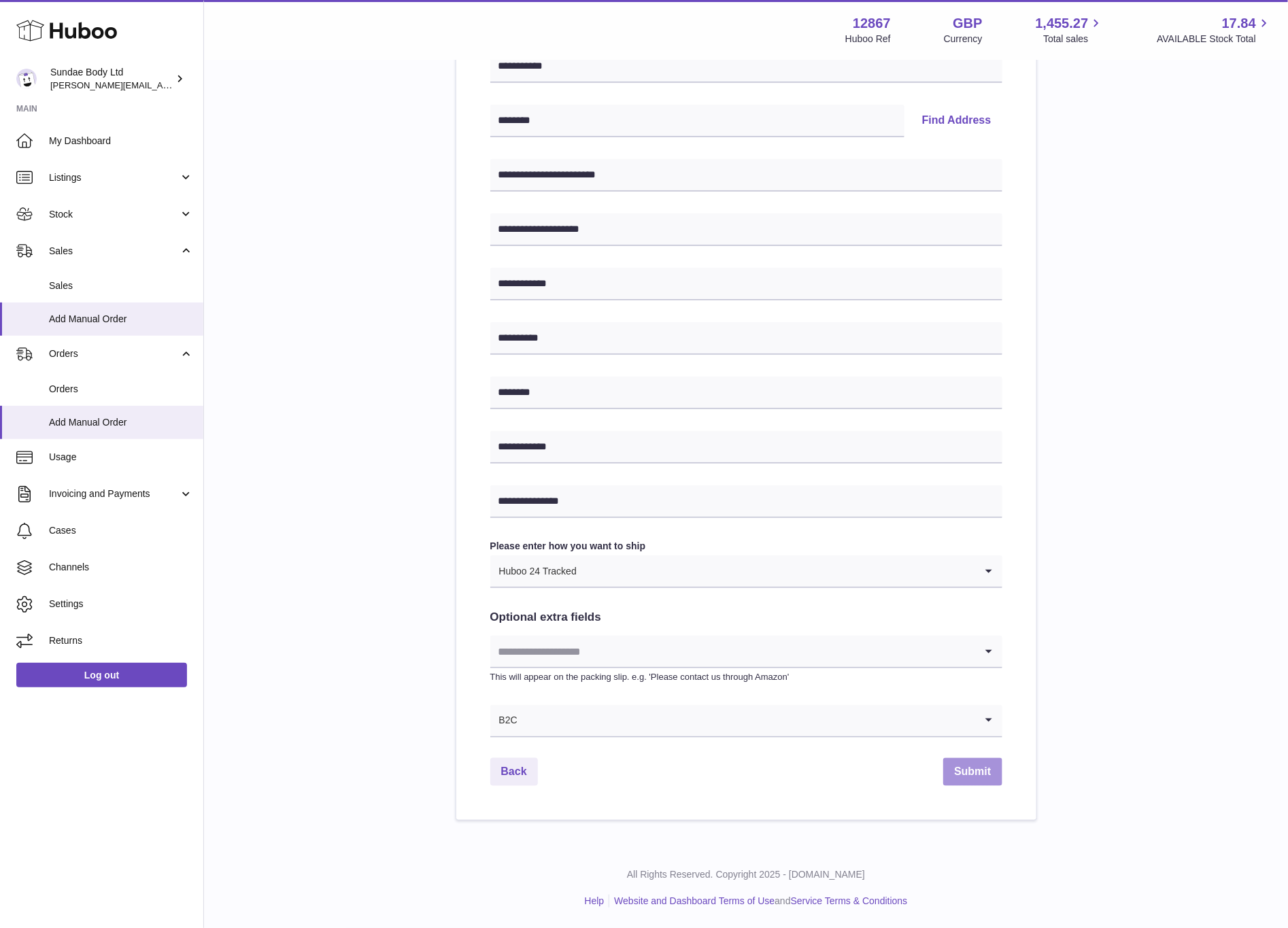
click at [972, 767] on button "Submit" at bounding box center [972, 772] width 59 height 28
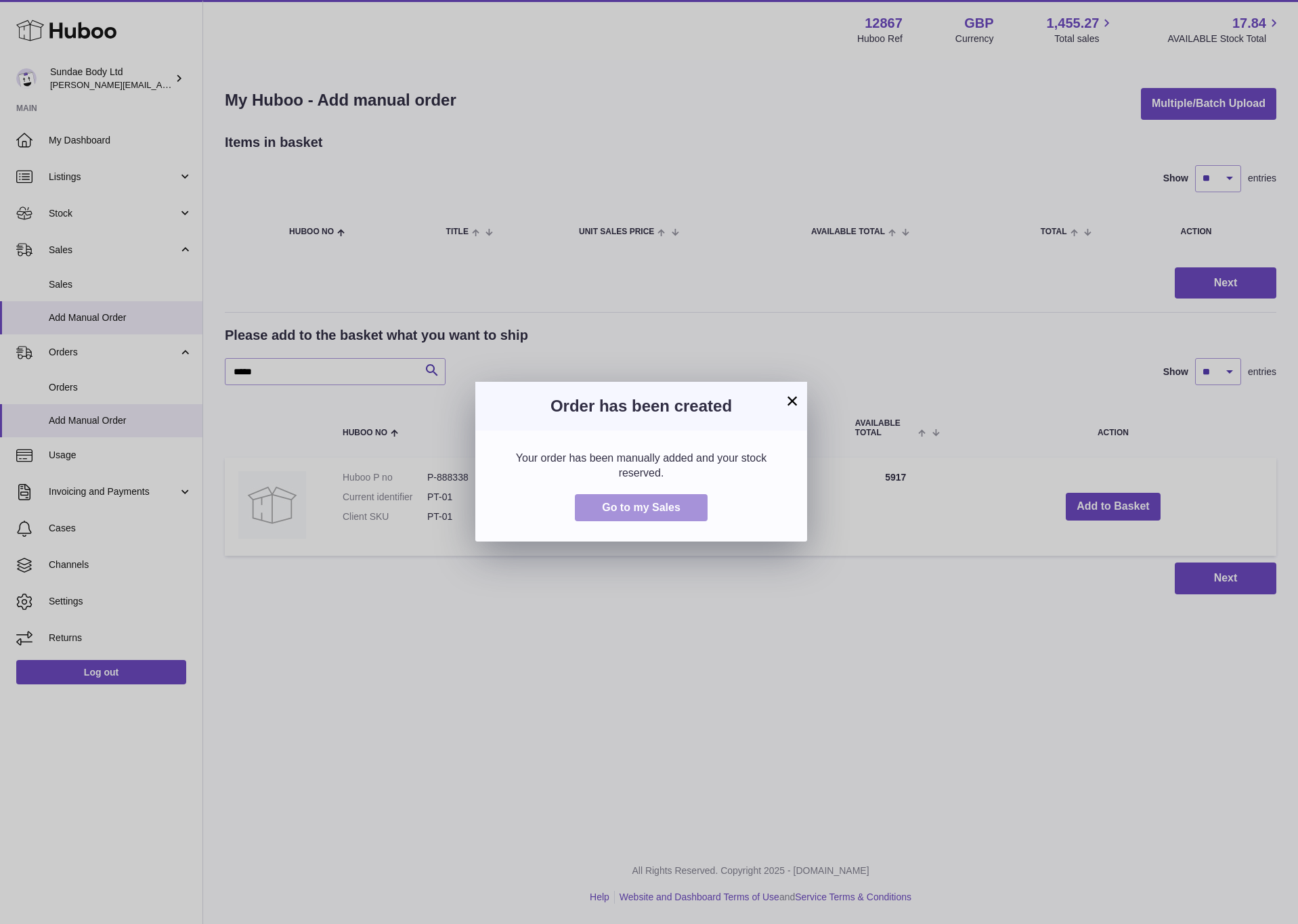
click at [640, 512] on span "Go to my Sales" at bounding box center [641, 507] width 78 height 12
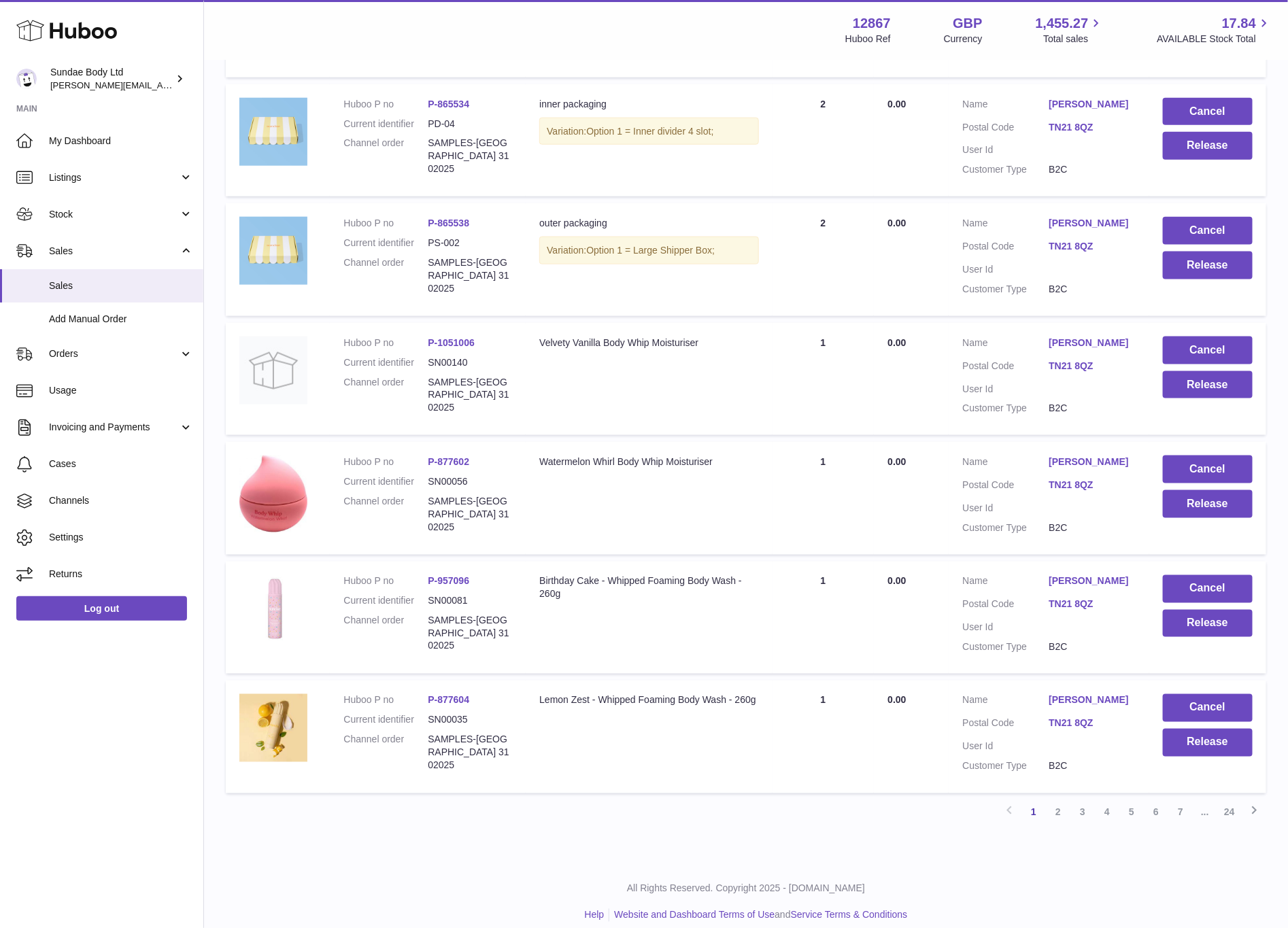
scroll to position [739, 0]
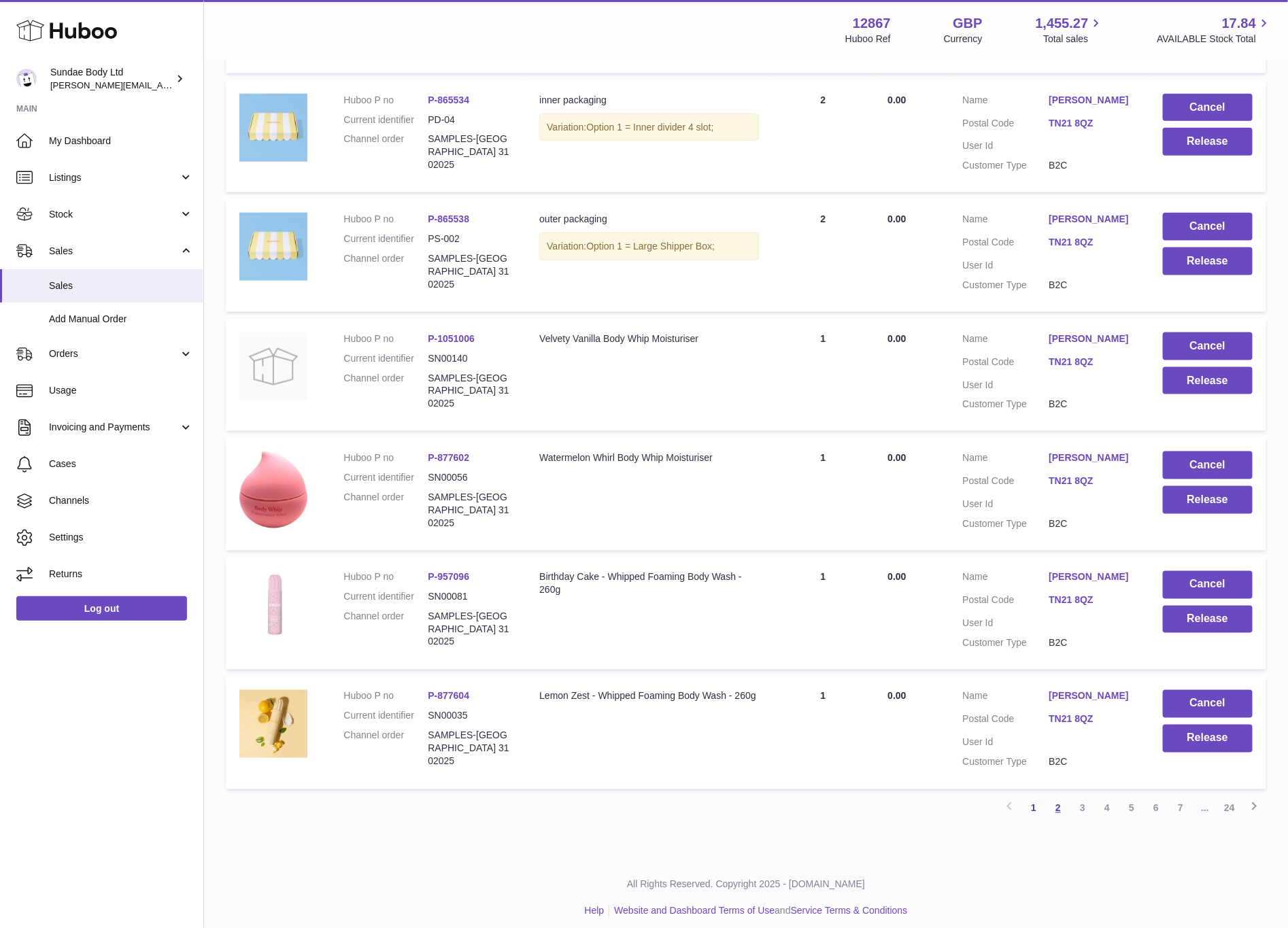
click at [1057, 796] on link "2" at bounding box center [1058, 809] width 25 height 25
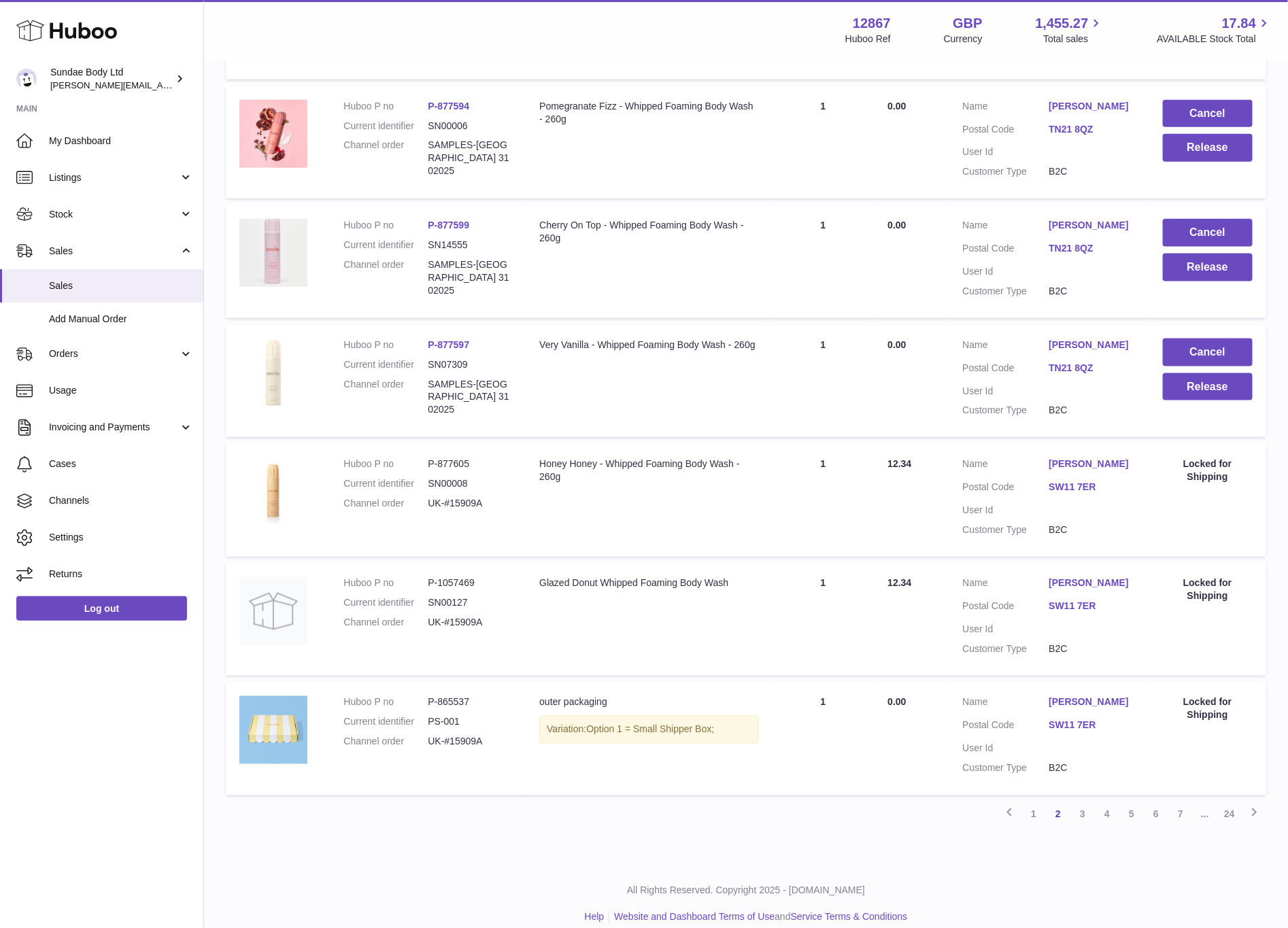
scroll to position [739, 0]
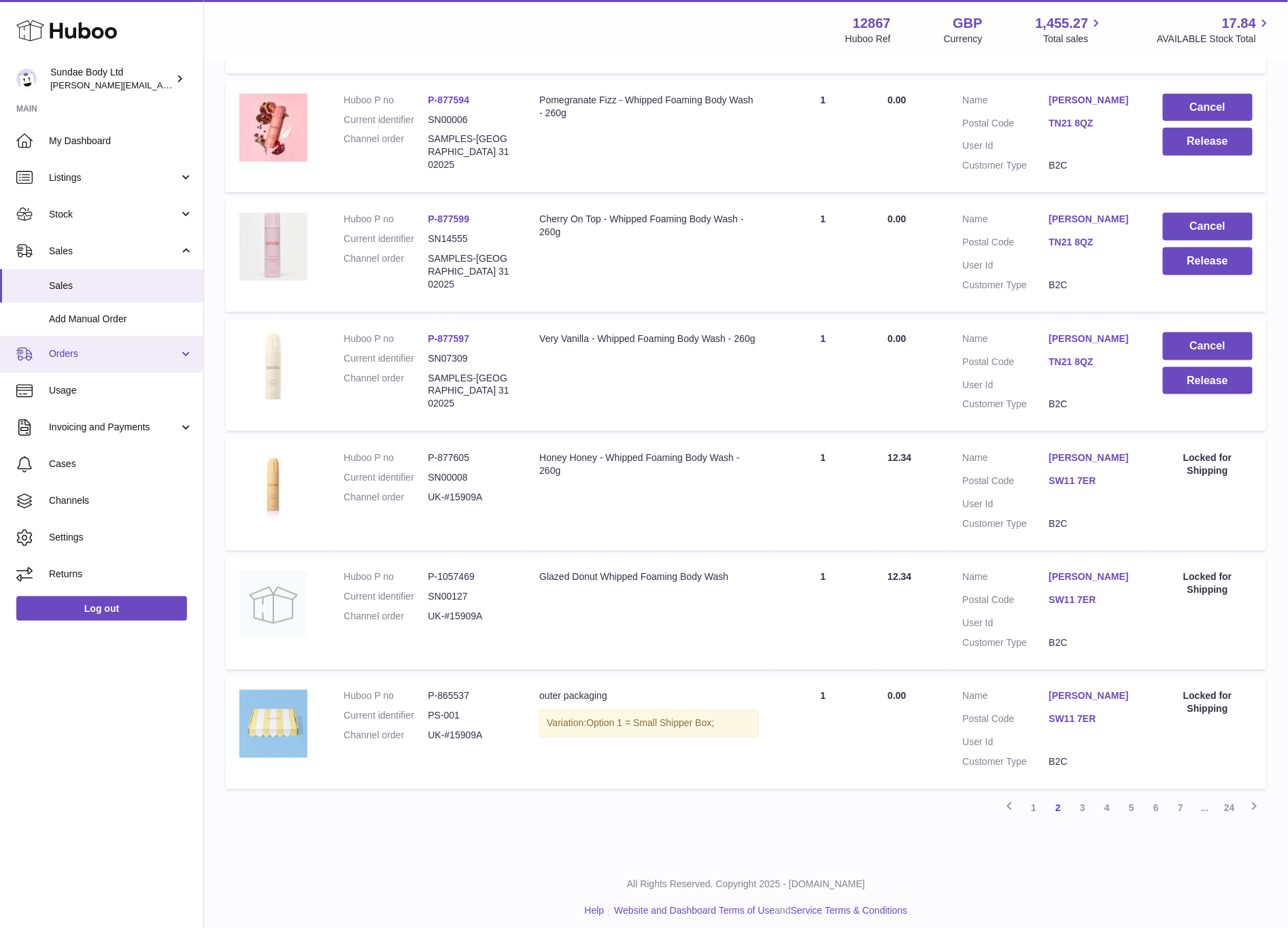
click at [60, 350] on span "Orders" at bounding box center [114, 354] width 130 height 13
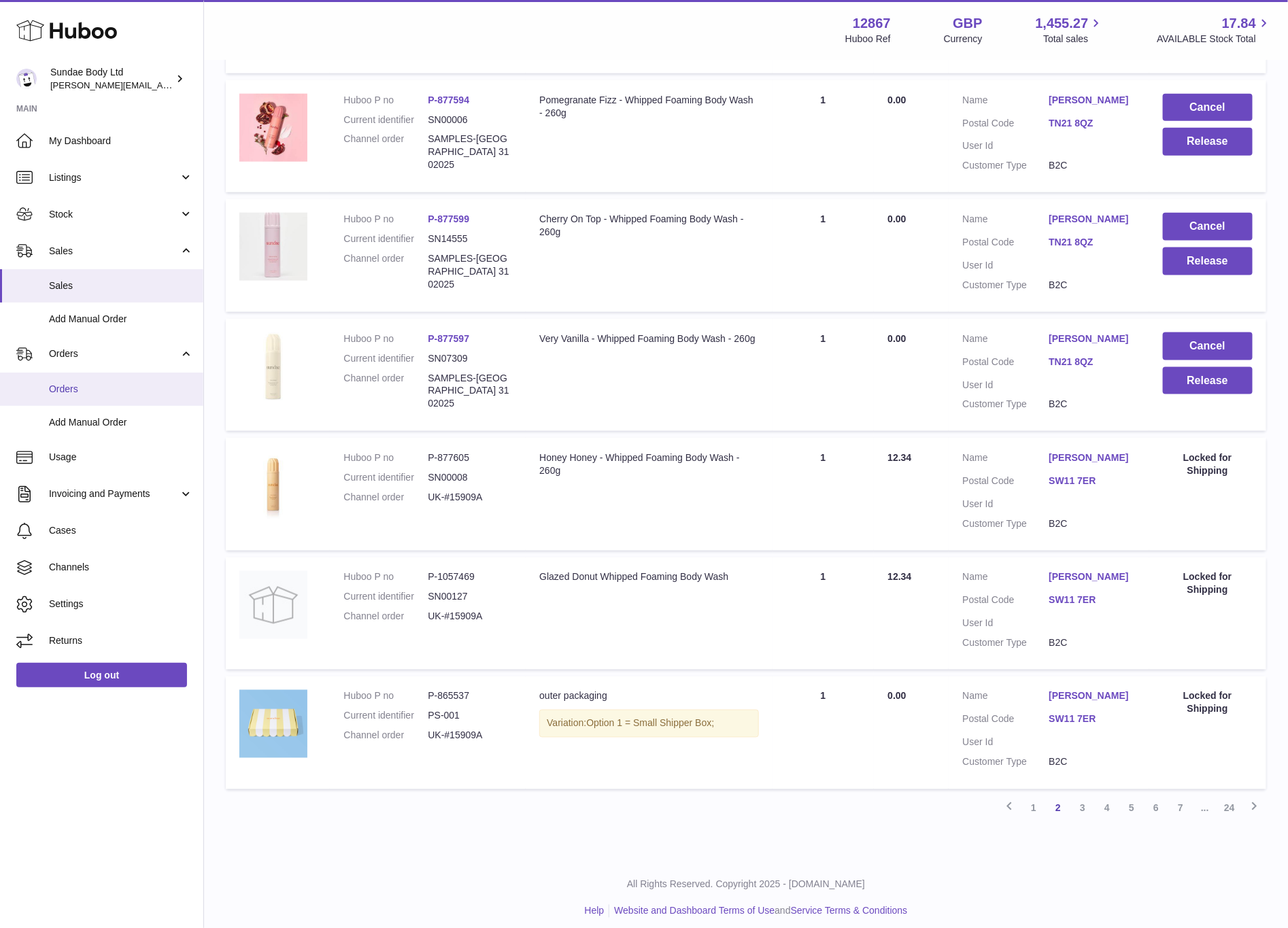
click at [52, 387] on span "Orders" at bounding box center [121, 389] width 144 height 13
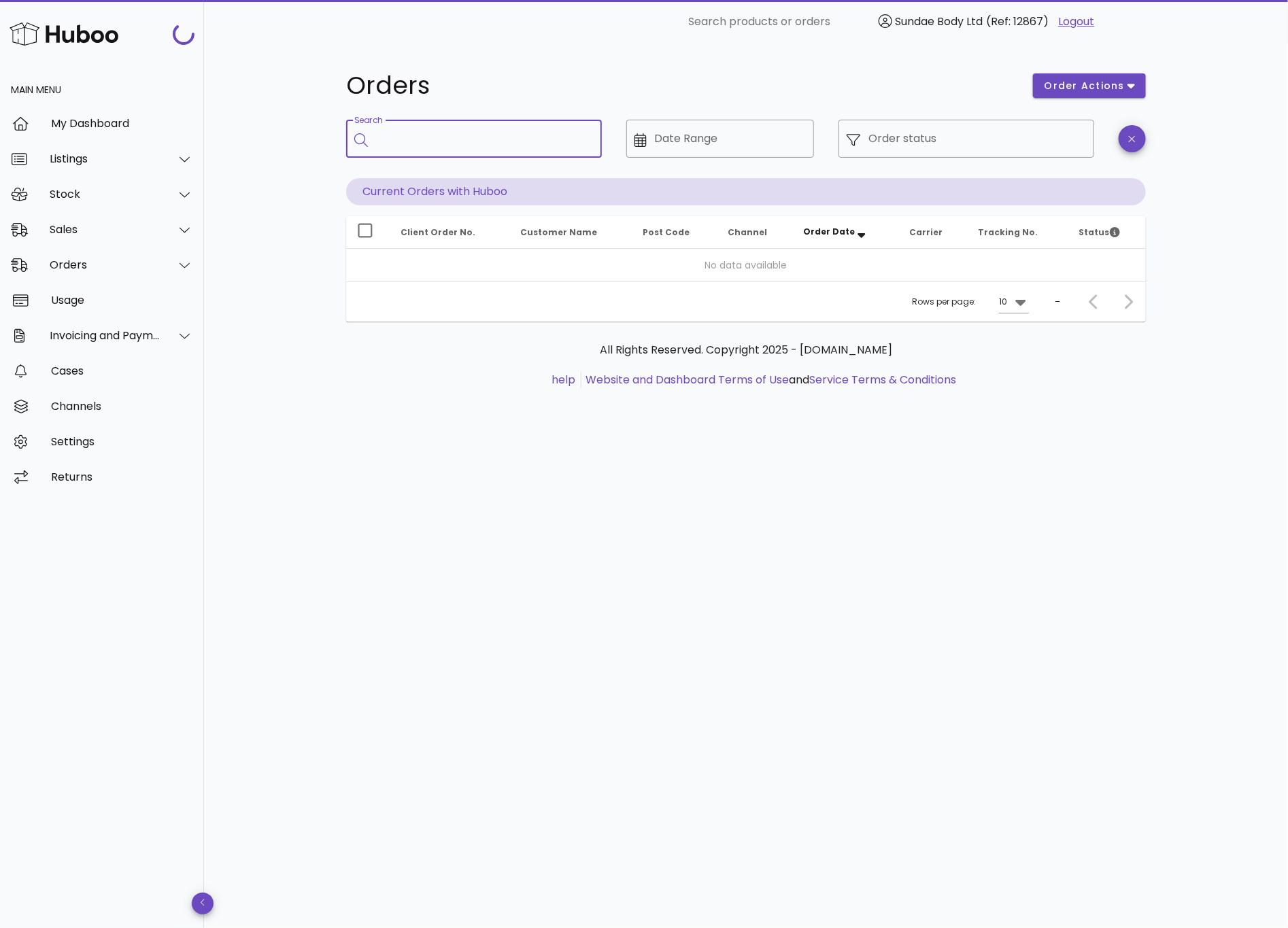
click at [396, 147] on input "Search" at bounding box center [483, 139] width 215 height 22
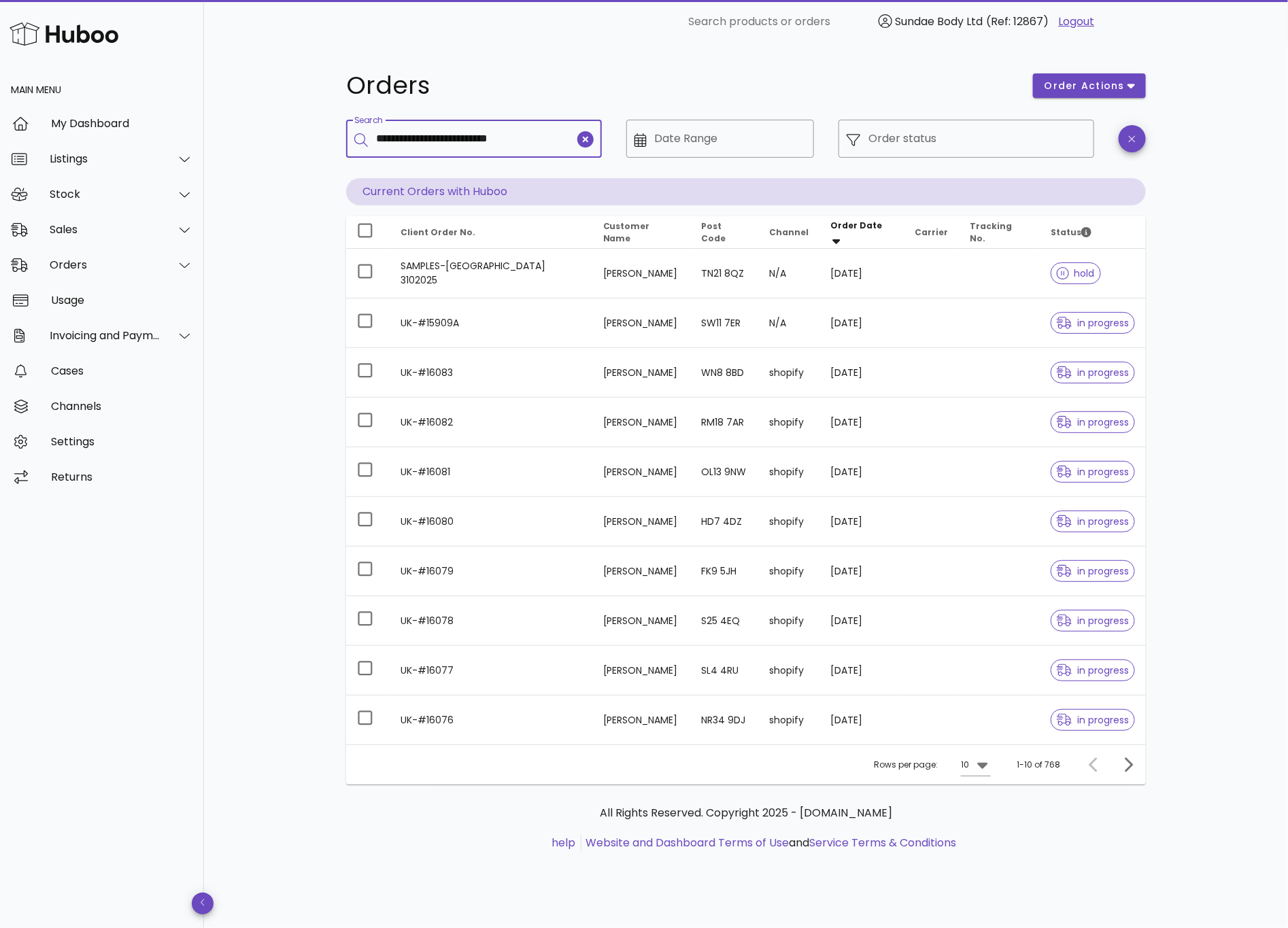
type input "**********"
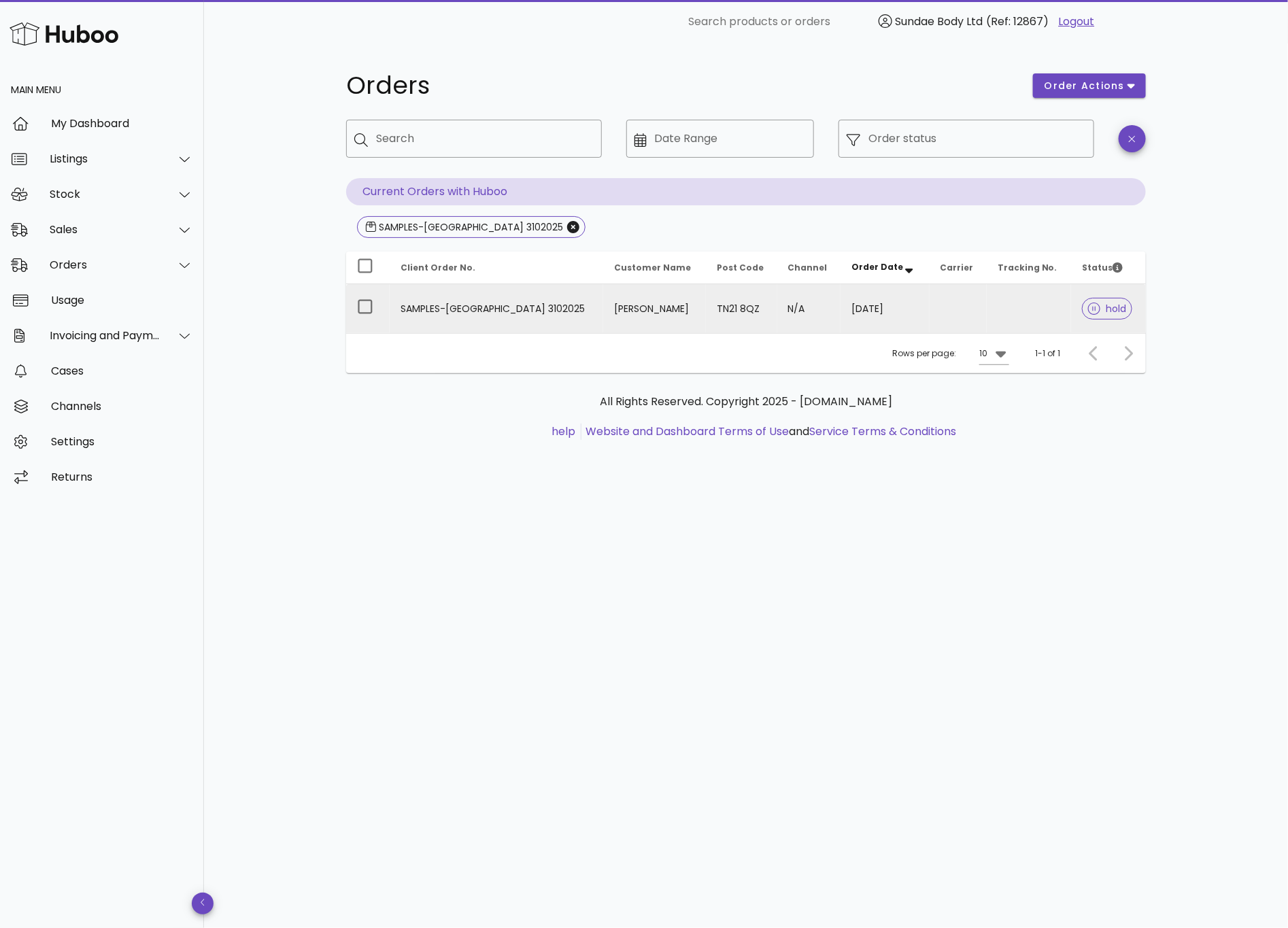
click at [662, 309] on td "Ross Delmon" at bounding box center [654, 308] width 102 height 49
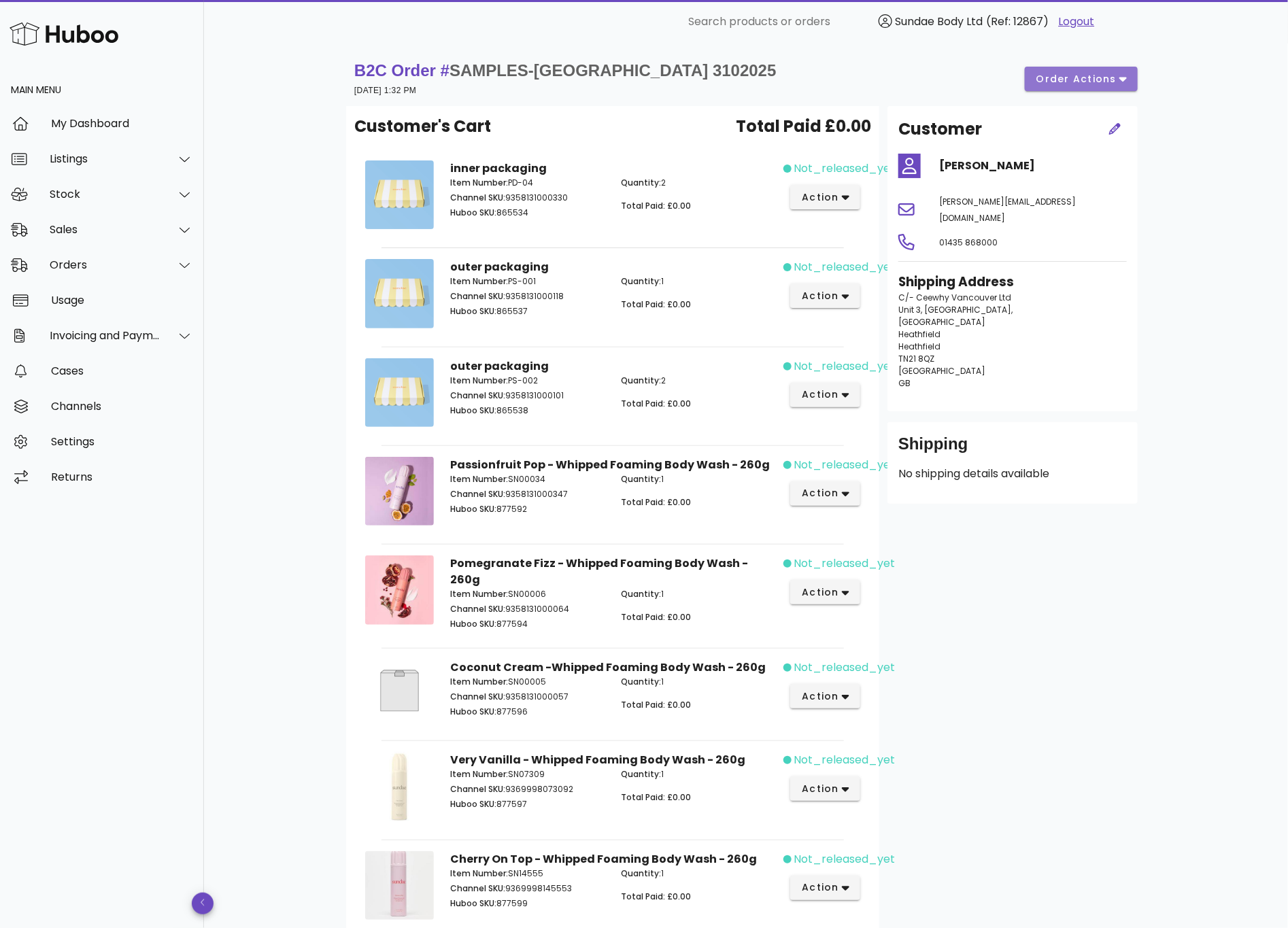
click at [1121, 77] on icon "button" at bounding box center [1123, 79] width 8 height 5
click at [1120, 85] on div "Release" at bounding box center [1117, 89] width 57 height 13
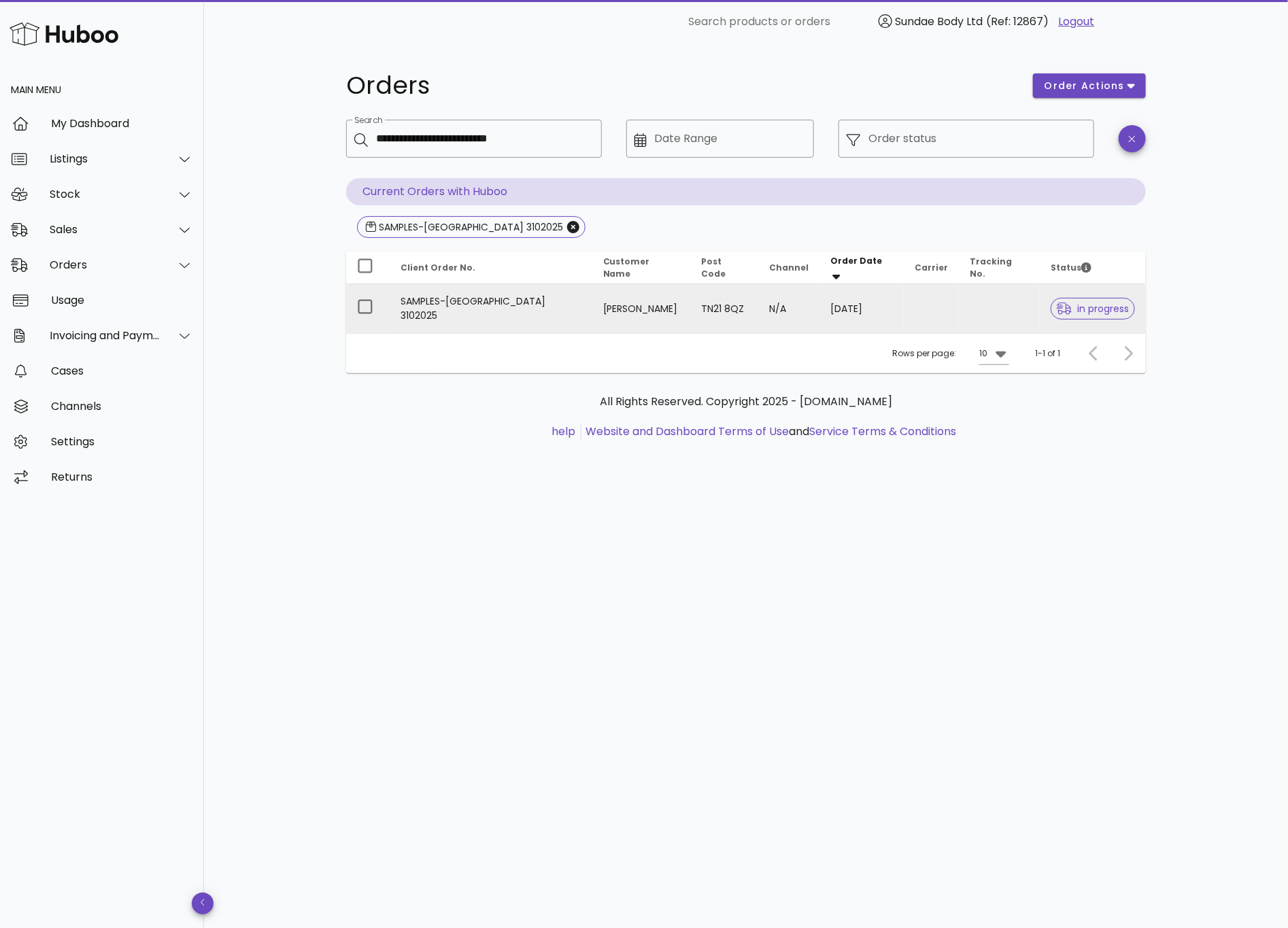
click at [502, 311] on td "SAMPLES-SWITZERLAND 3102025" at bounding box center [491, 308] width 203 height 49
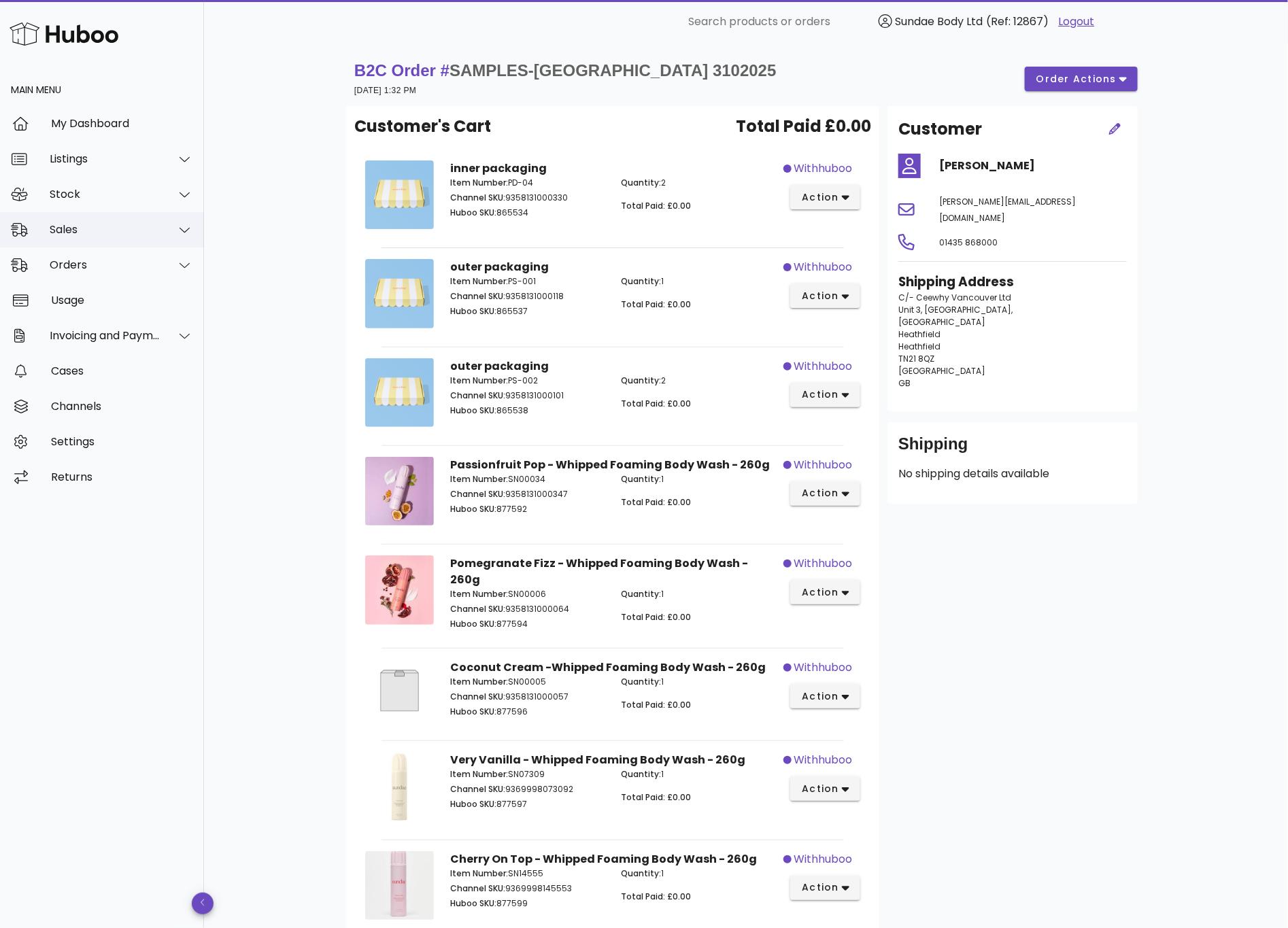
click at [83, 233] on div "Sales" at bounding box center [105, 230] width 111 height 13
click at [75, 288] on div "Add Manual Order" at bounding box center [121, 296] width 144 height 29
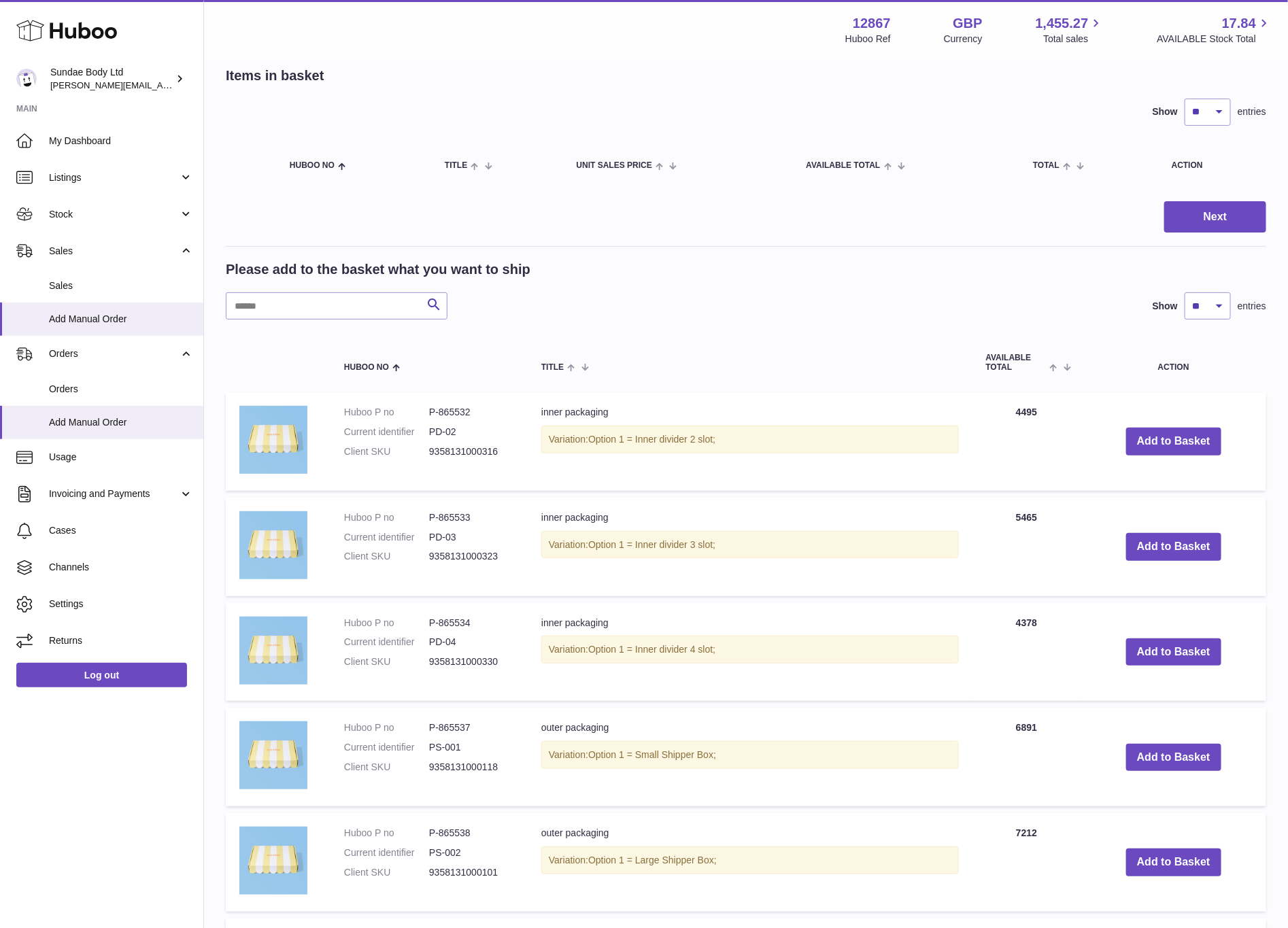
scroll to position [102, 0]
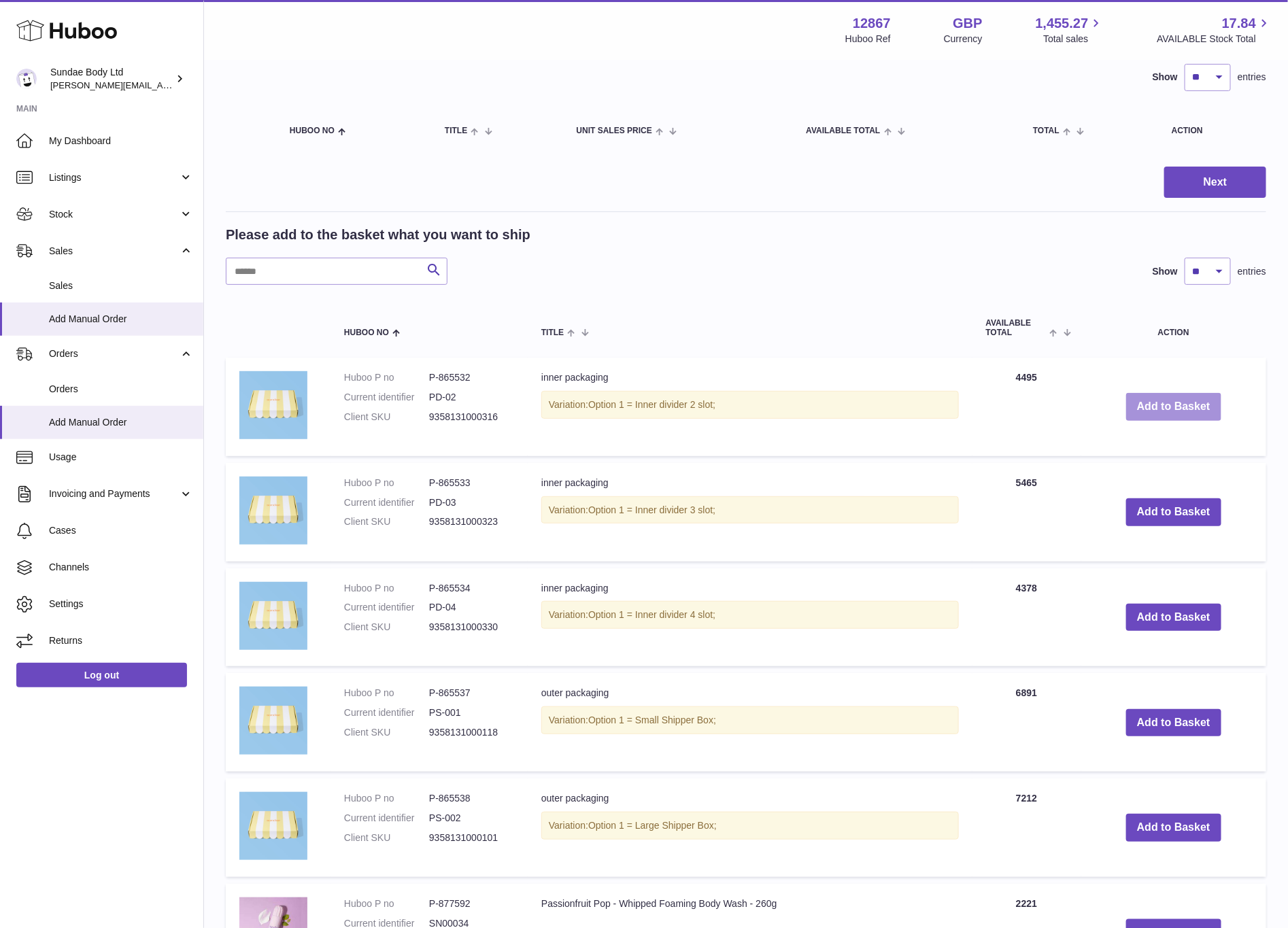
click at [1160, 404] on button "Add to Basket" at bounding box center [1174, 407] width 95 height 28
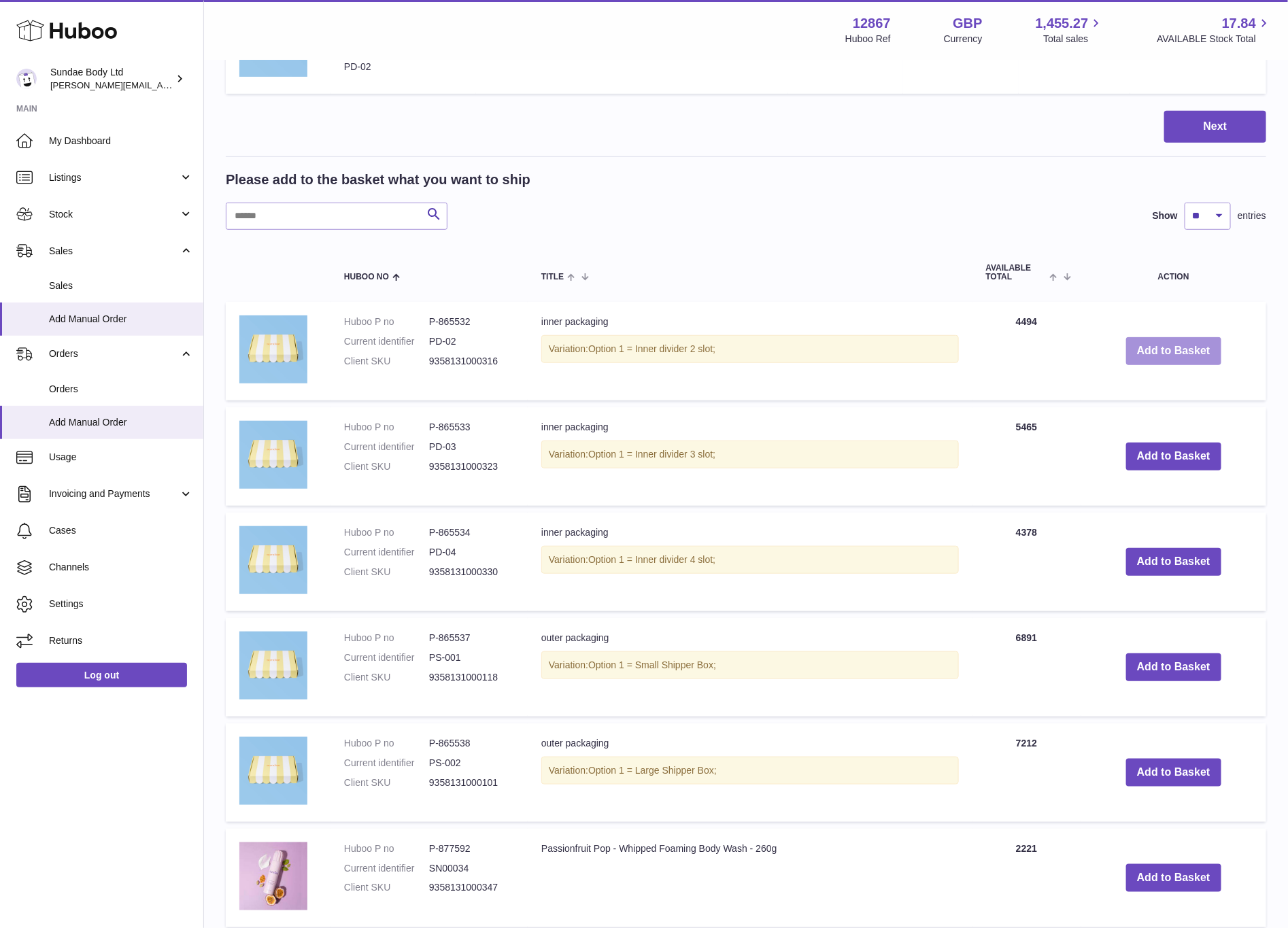
scroll to position [306, 0]
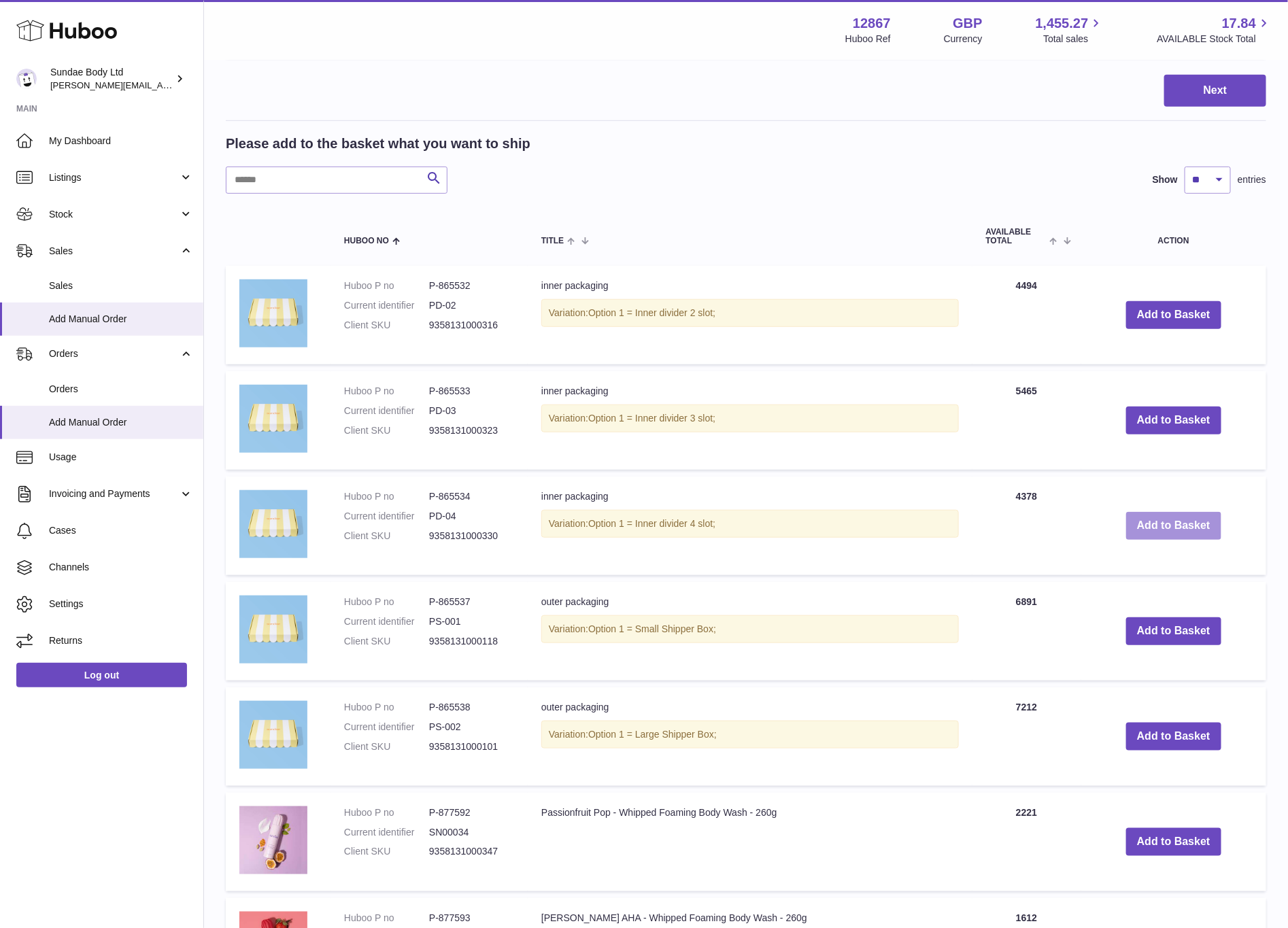
click at [1180, 521] on button "Add to Basket" at bounding box center [1174, 526] width 95 height 28
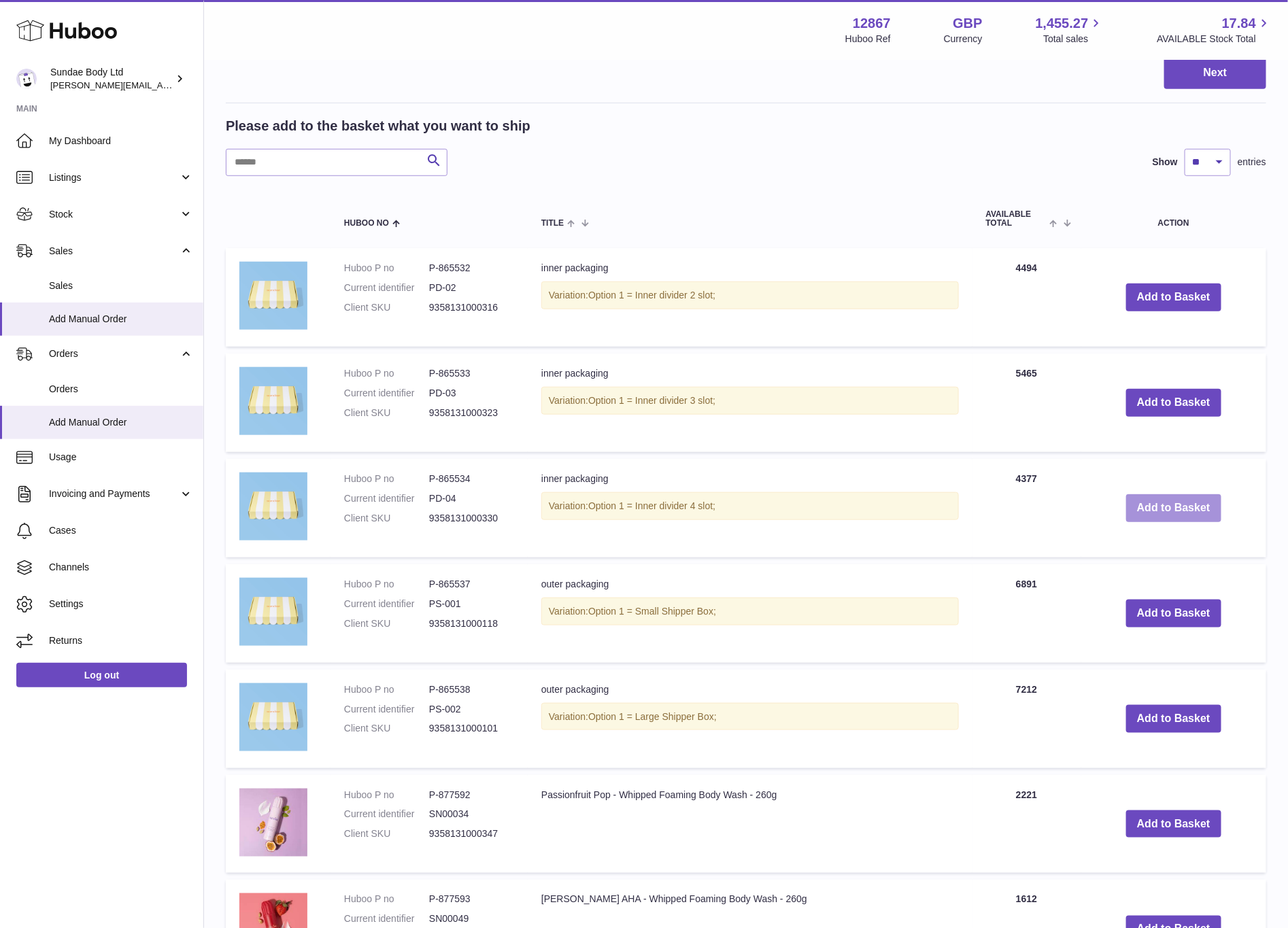
scroll to position [510, 0]
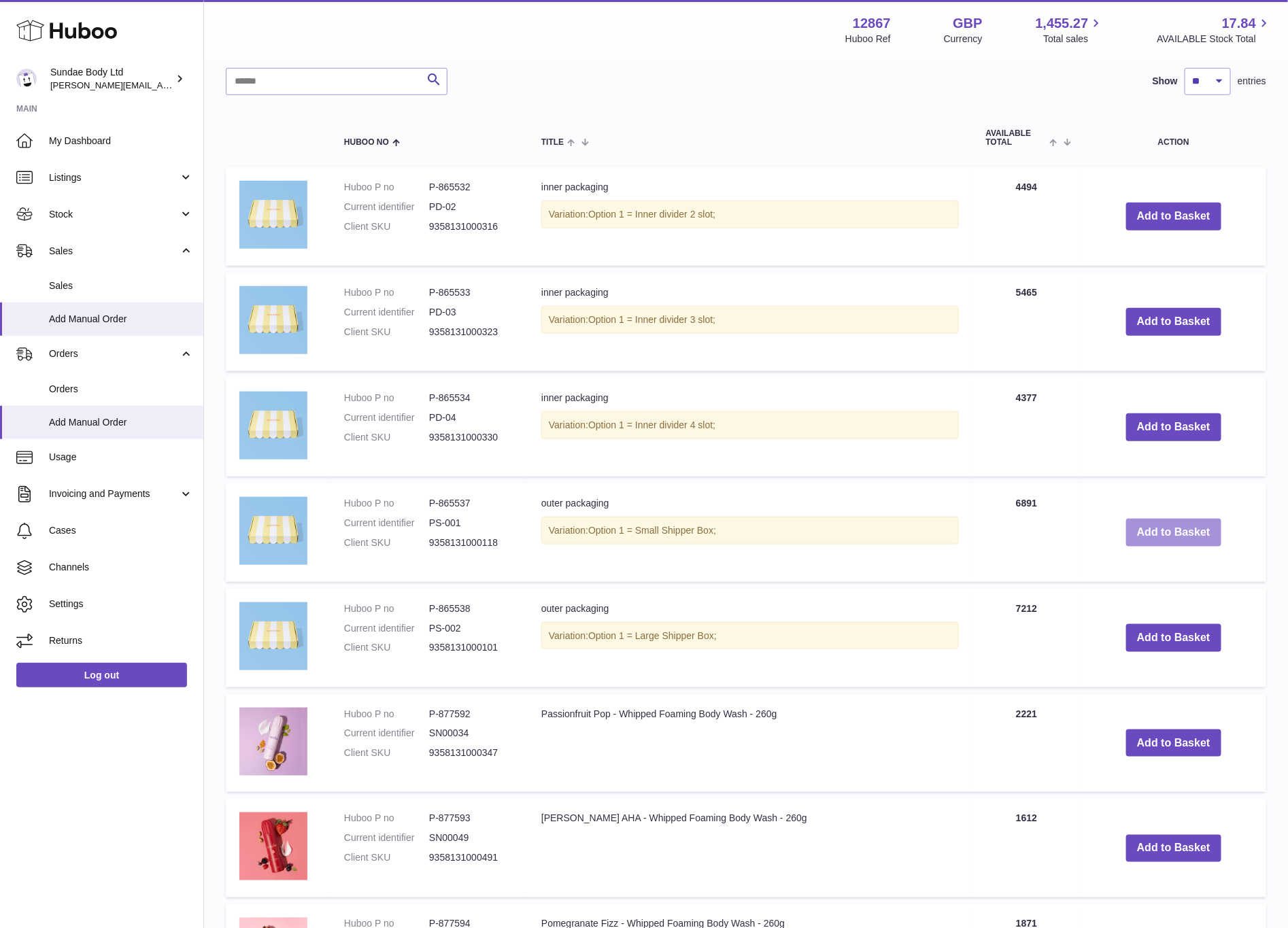
click at [1170, 525] on button "Add to Basket" at bounding box center [1174, 533] width 95 height 28
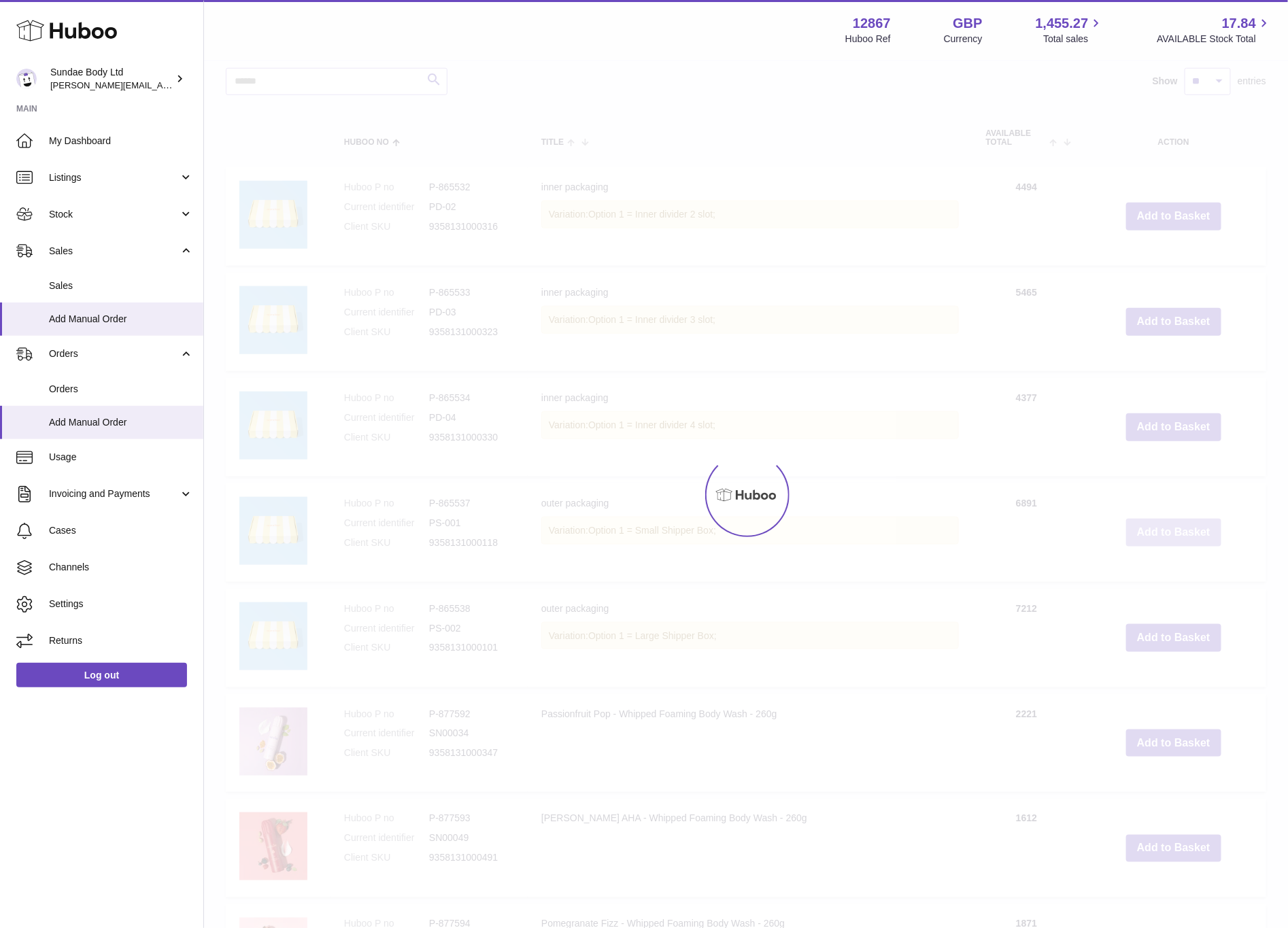
scroll to position [615, 0]
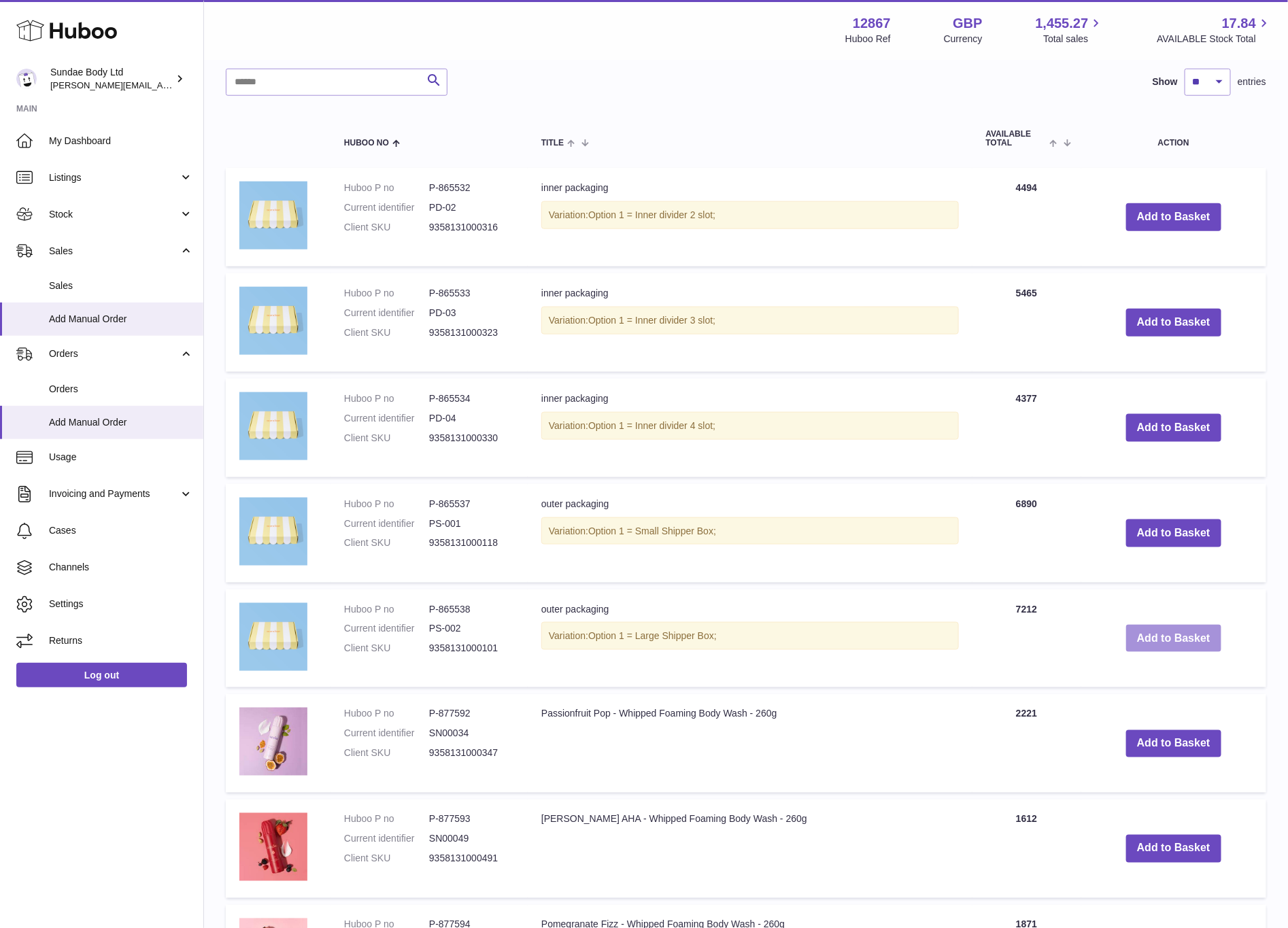
click at [1163, 628] on button "Add to Basket" at bounding box center [1174, 639] width 95 height 28
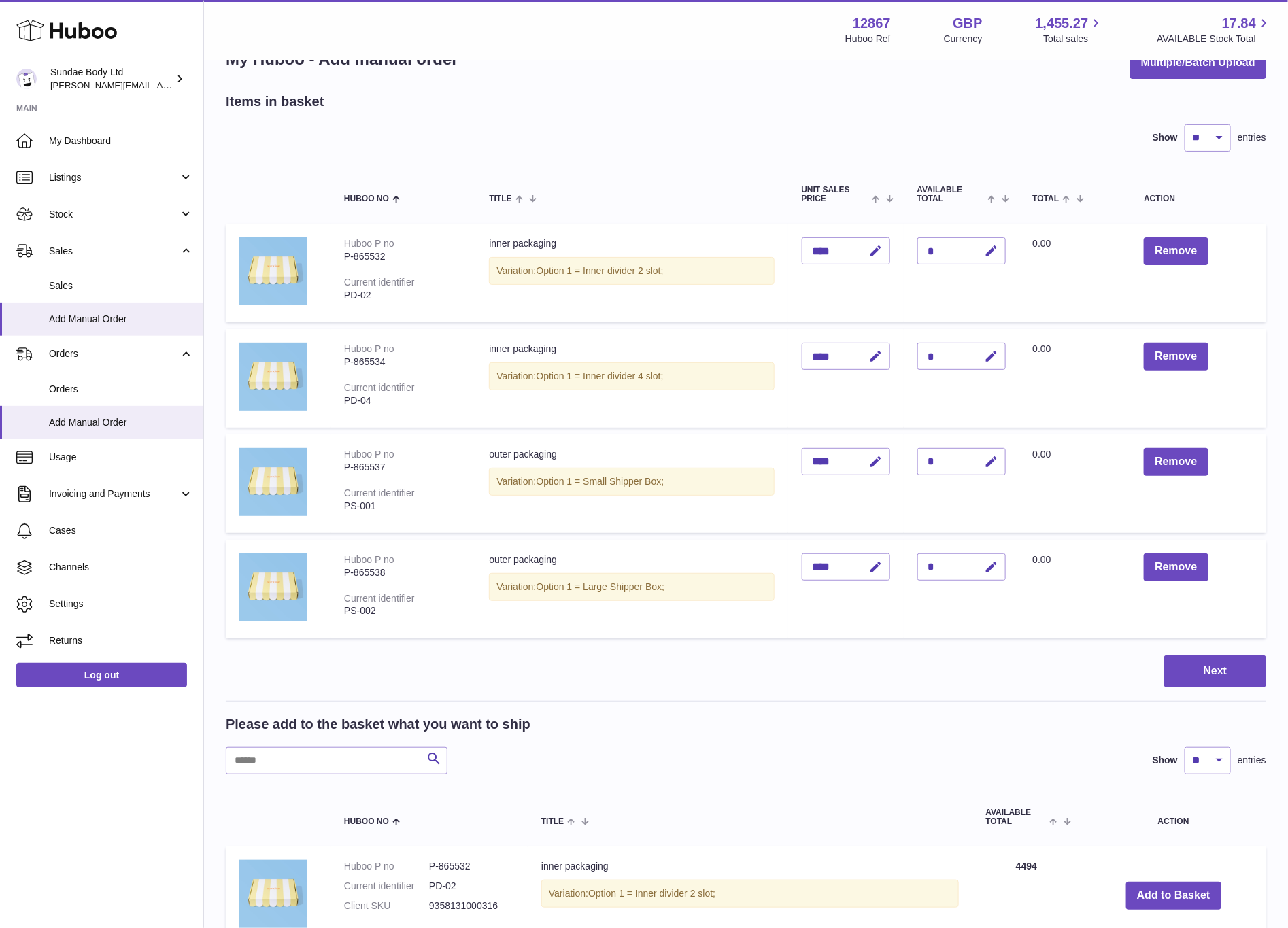
scroll to position [6, 0]
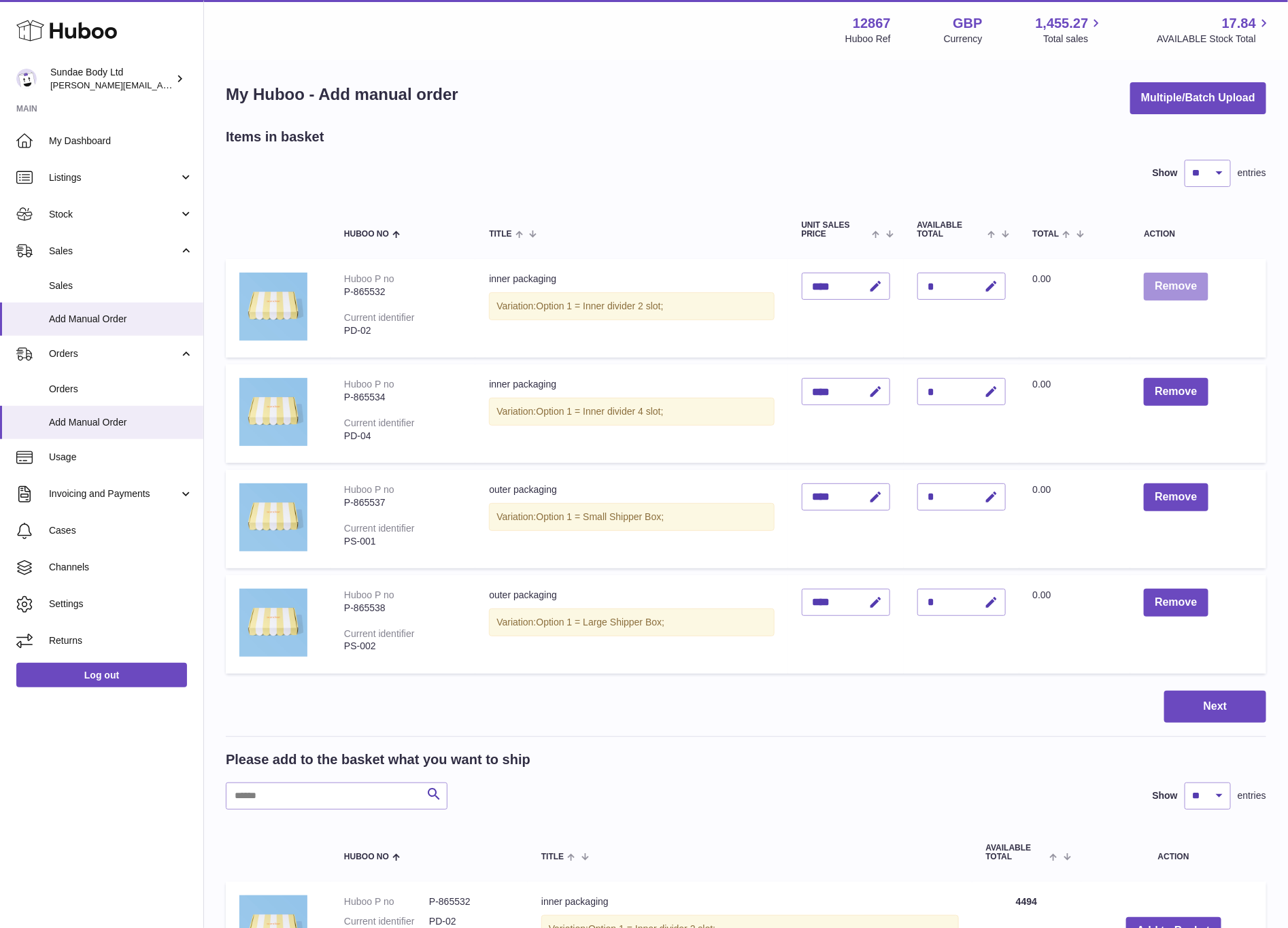
click at [1169, 285] on button "Remove" at bounding box center [1176, 287] width 64 height 28
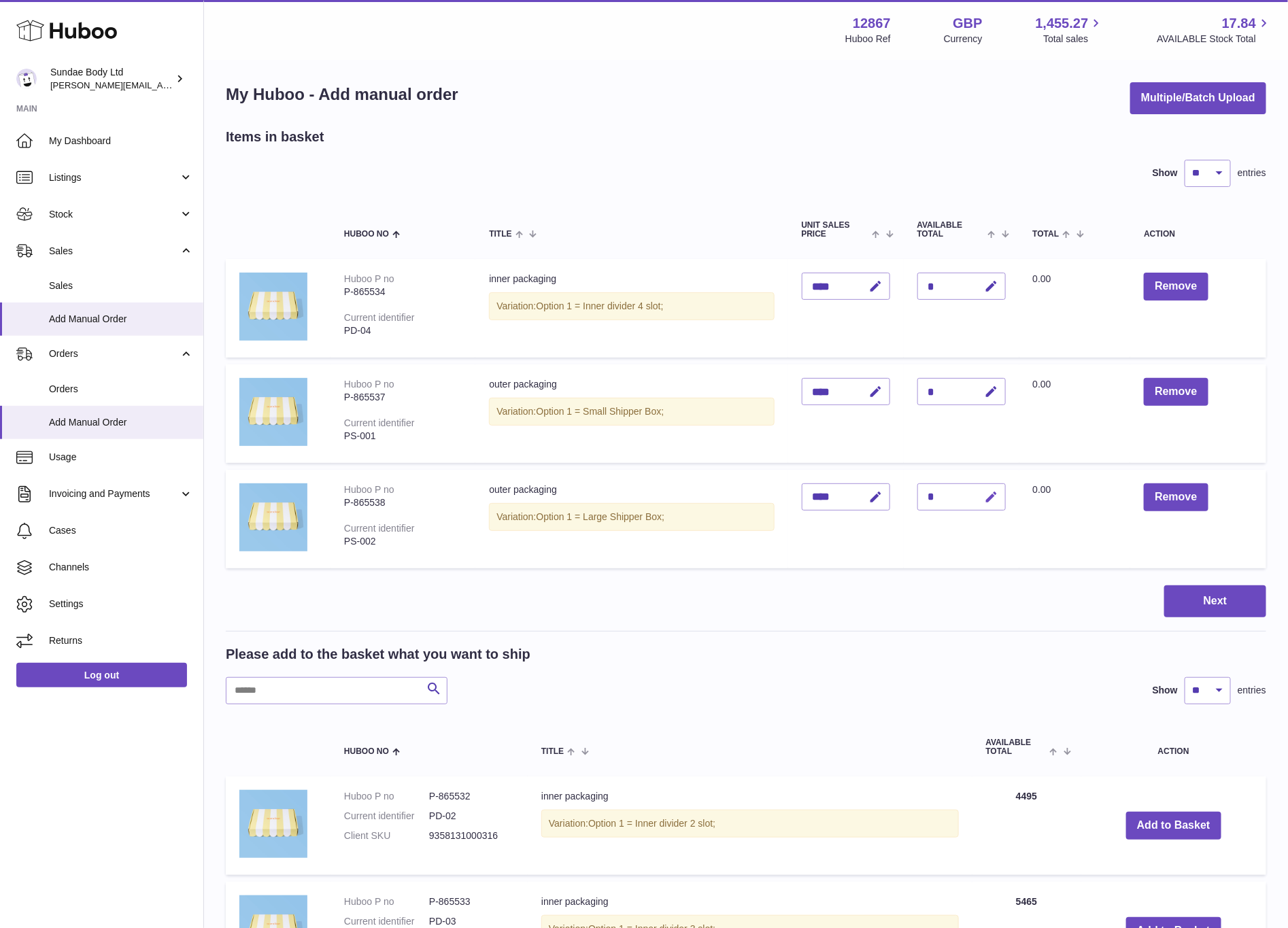
click at [998, 490] on icon "button" at bounding box center [992, 497] width 14 height 14
drag, startPoint x: 943, startPoint y: 490, endPoint x: 925, endPoint y: 494, distance: 18.4
click at [926, 492] on input "*" at bounding box center [962, 496] width 88 height 27
type input "*"
click at [983, 490] on button "submit" at bounding box center [989, 497] width 26 height 22
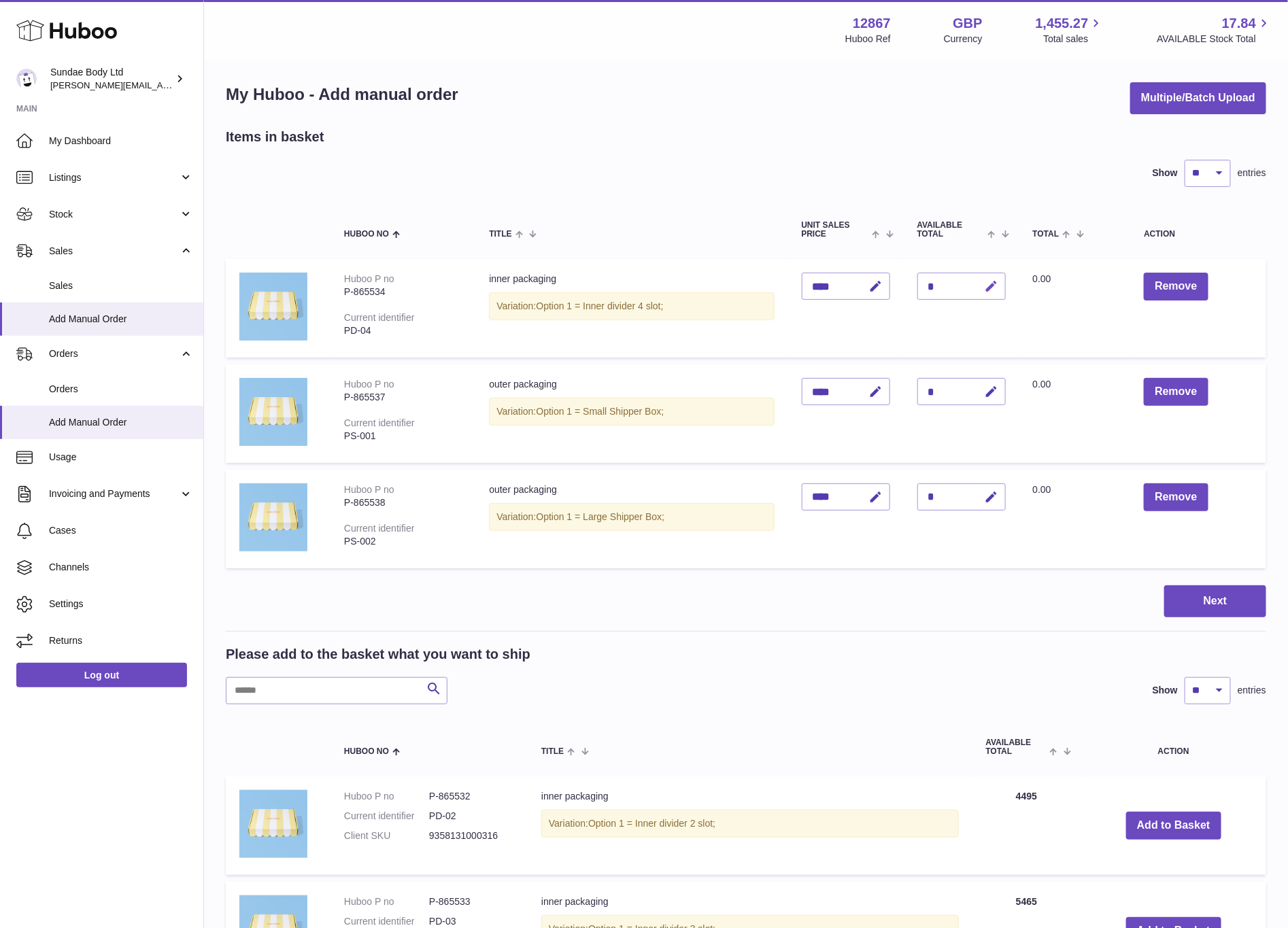
click at [982, 286] on button "button" at bounding box center [990, 287] width 32 height 28
type input "*"
click at [998, 281] on icon "submit" at bounding box center [992, 286] width 12 height 12
click at [317, 690] on input "text" at bounding box center [336, 690] width 222 height 27
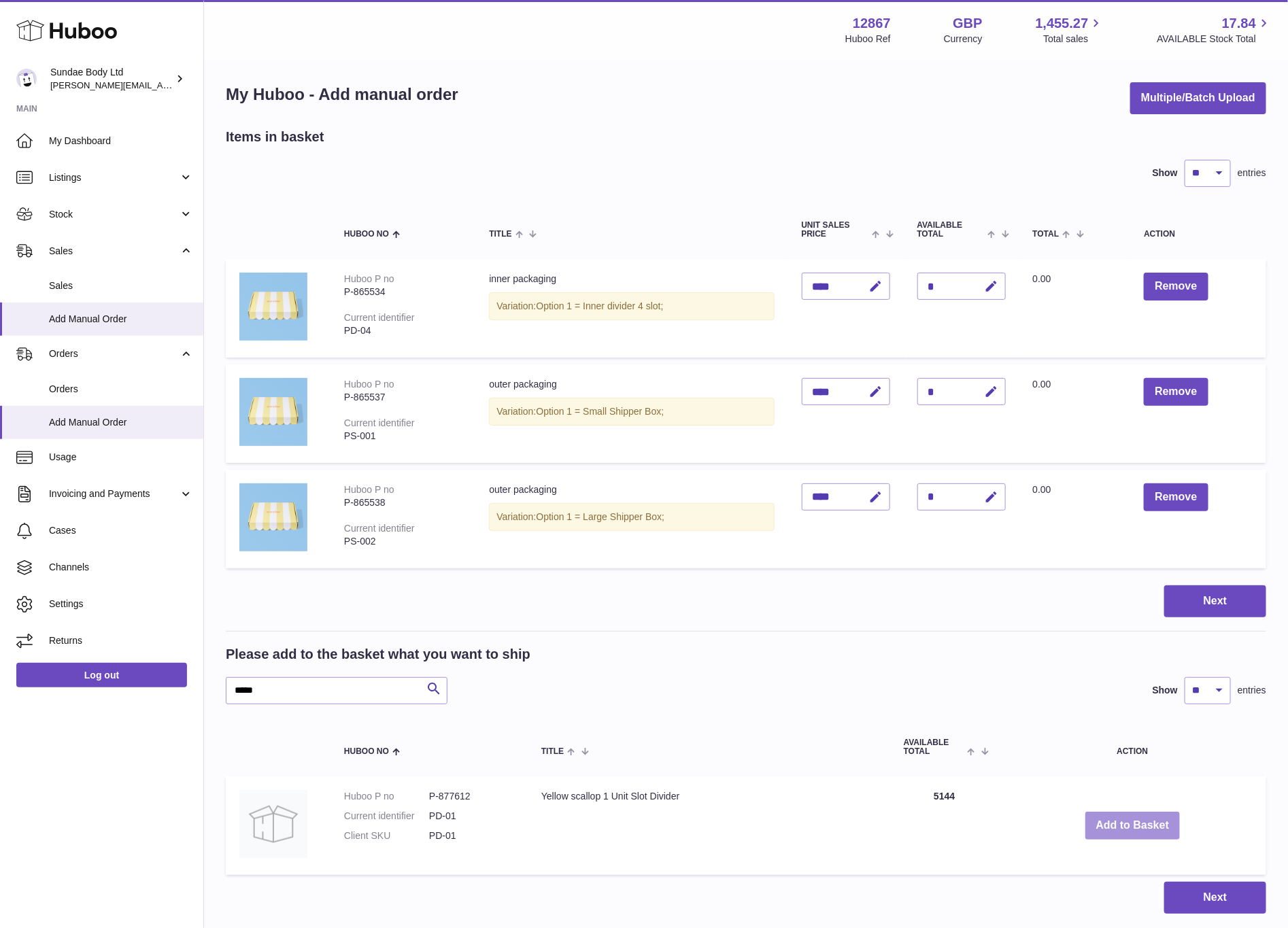
click at [1147, 825] on button "Add to Basket" at bounding box center [1133, 826] width 95 height 28
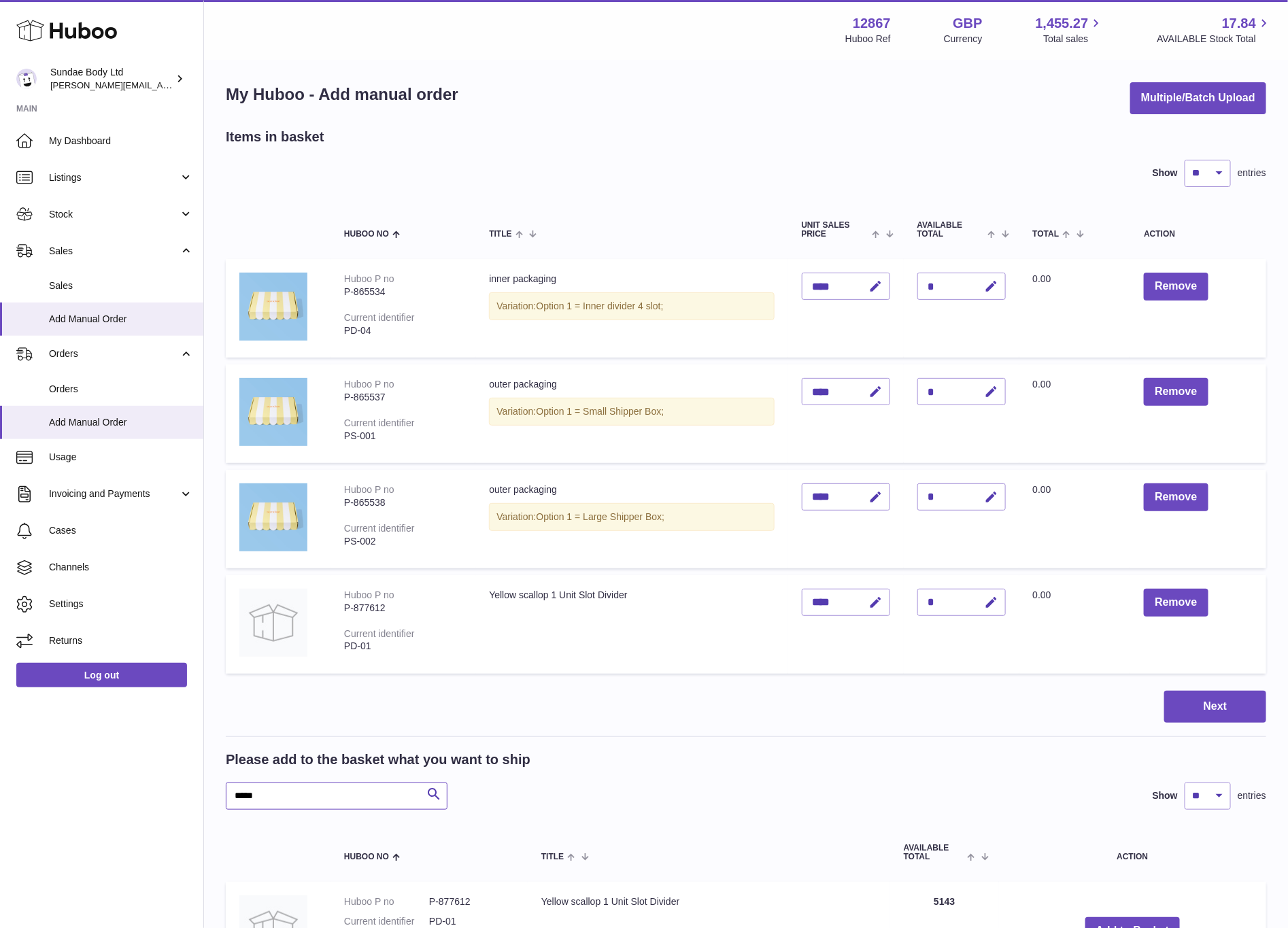
drag, startPoint x: 286, startPoint y: 798, endPoint x: 196, endPoint y: 796, distance: 90.0
click at [196, 796] on div "Huboo Sundae Body Ltd dianne@sundaebody.com Main My Dashboard Listings Not with…" at bounding box center [644, 560] width 1288 height 1132
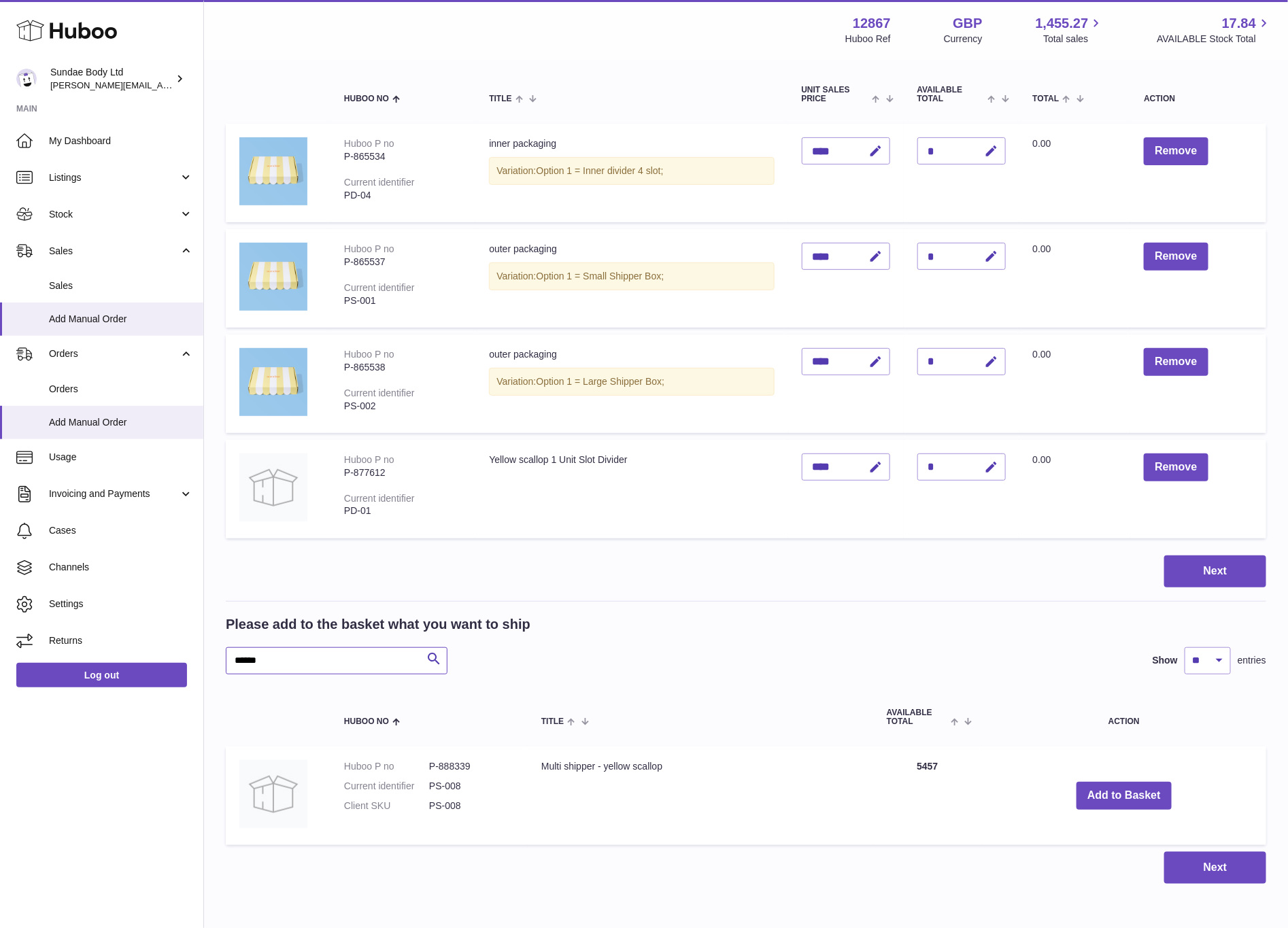
scroll to position [200, 0]
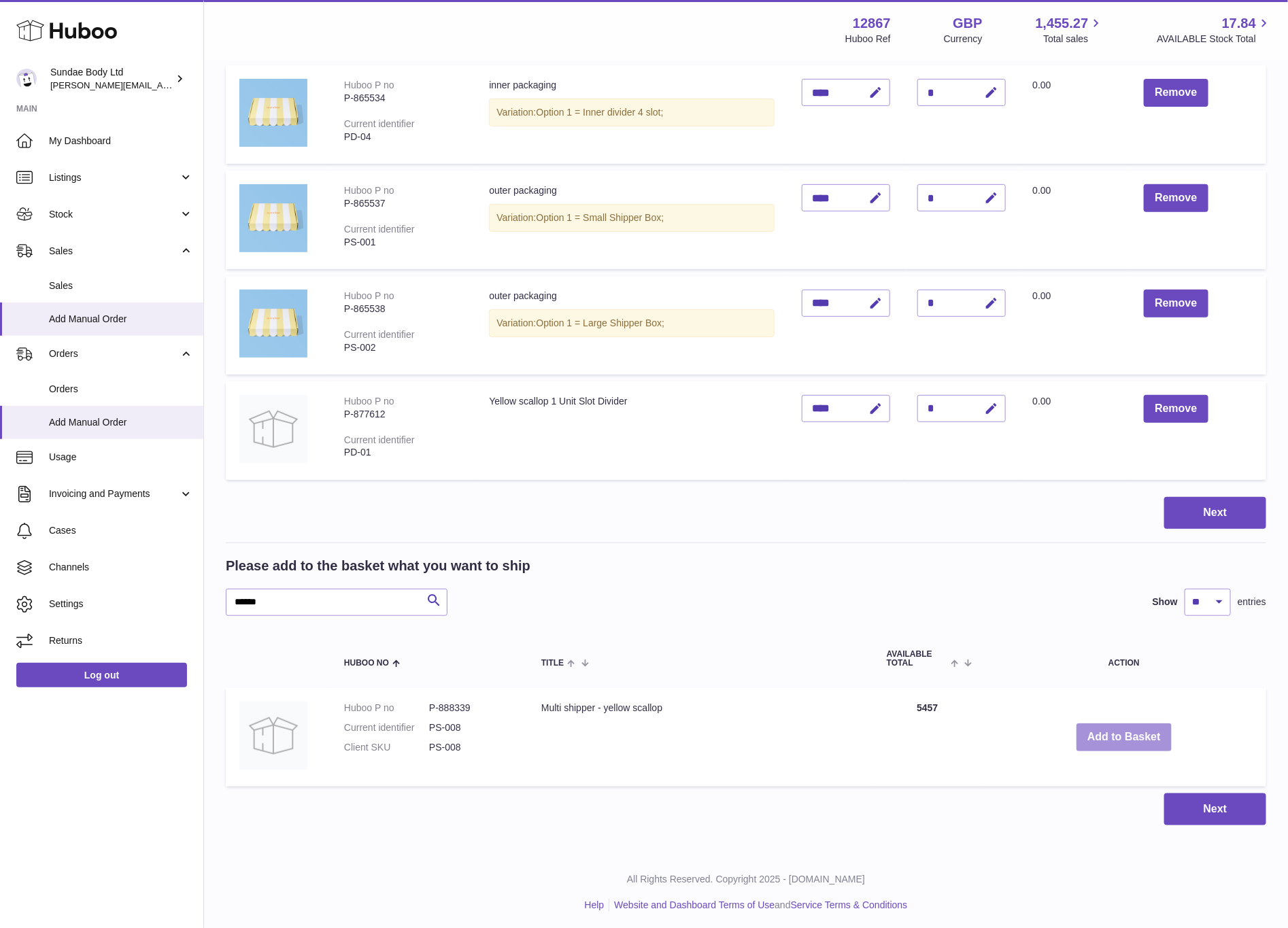
click at [1129, 738] on button "Add to Basket" at bounding box center [1124, 738] width 95 height 28
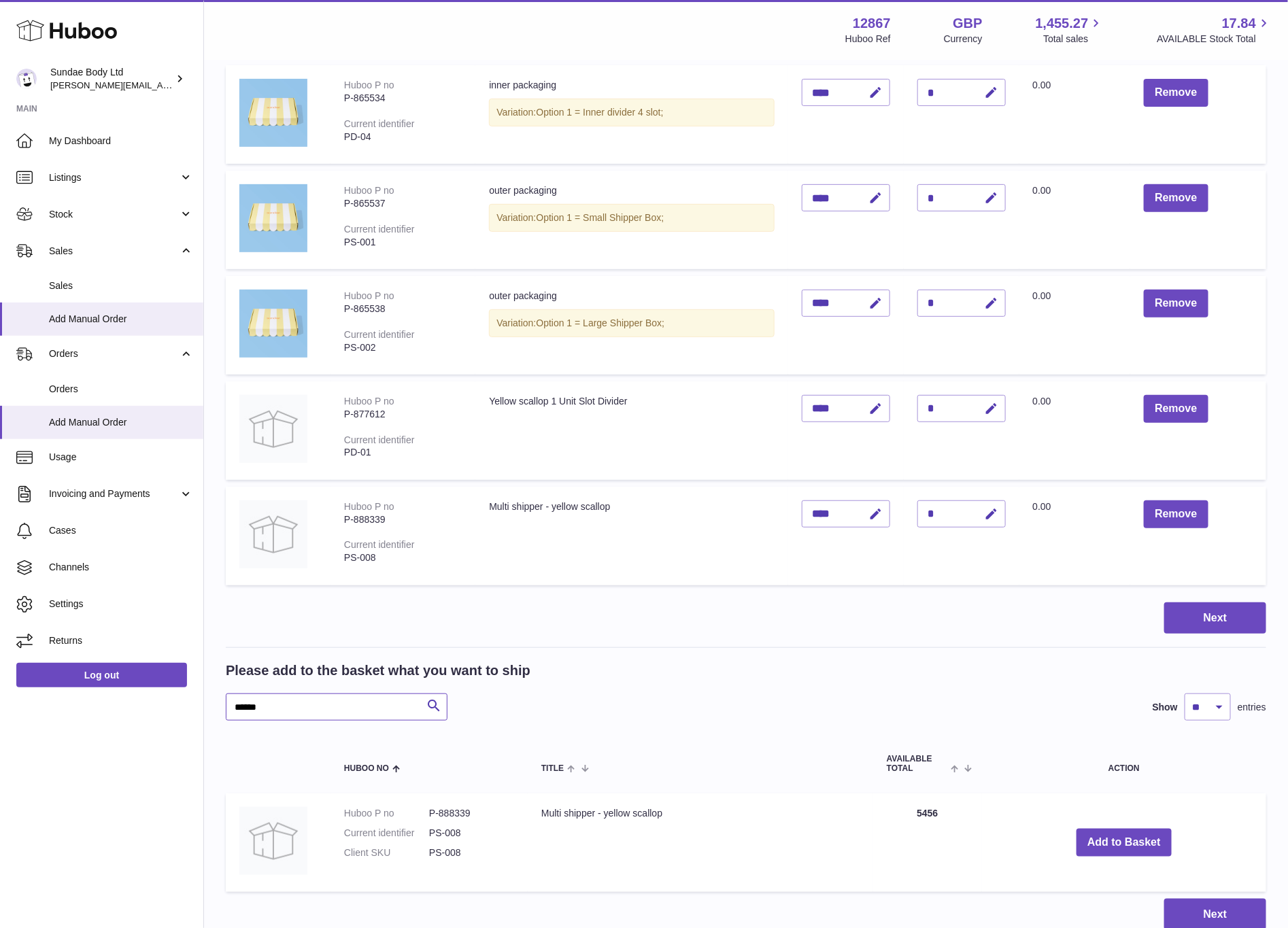
drag, startPoint x: 279, startPoint y: 706, endPoint x: 204, endPoint y: 704, distance: 75.0
click at [204, 704] on div "My Huboo - Add manual order Multiple/Batch Upload Items in basket Show ** ** **…" at bounding box center [746, 410] width 1084 height 1096
type input "*****"
click at [1111, 829] on button "Add to Basket" at bounding box center [1107, 843] width 95 height 28
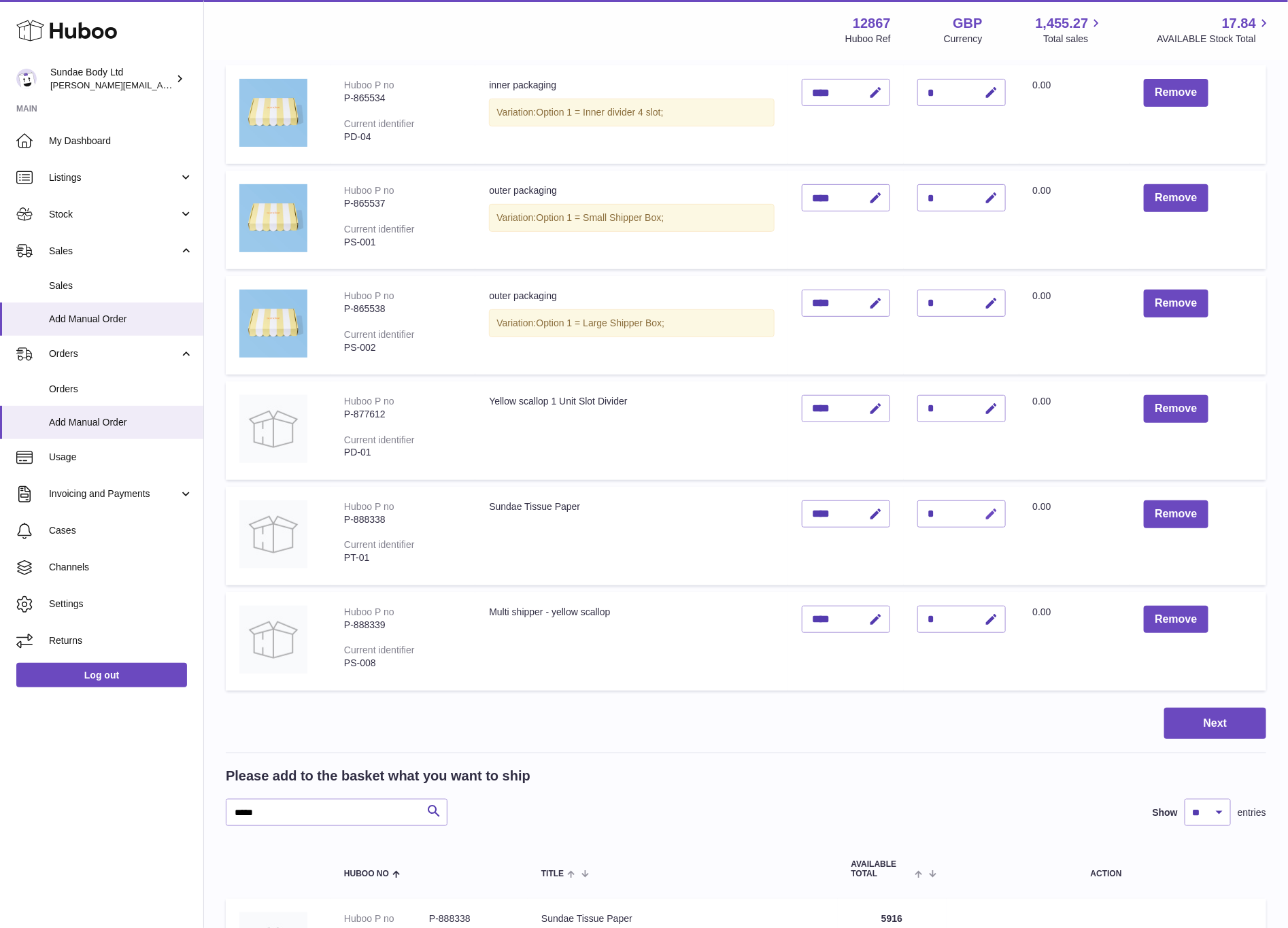
click at [996, 512] on icon "button" at bounding box center [992, 514] width 14 height 14
drag, startPoint x: 947, startPoint y: 511, endPoint x: 892, endPoint y: 505, distance: 55.3
click at [919, 511] on div "*" at bounding box center [962, 514] width 88 height 27
click at [945, 509] on input "*" at bounding box center [962, 514] width 88 height 27
type input "*"
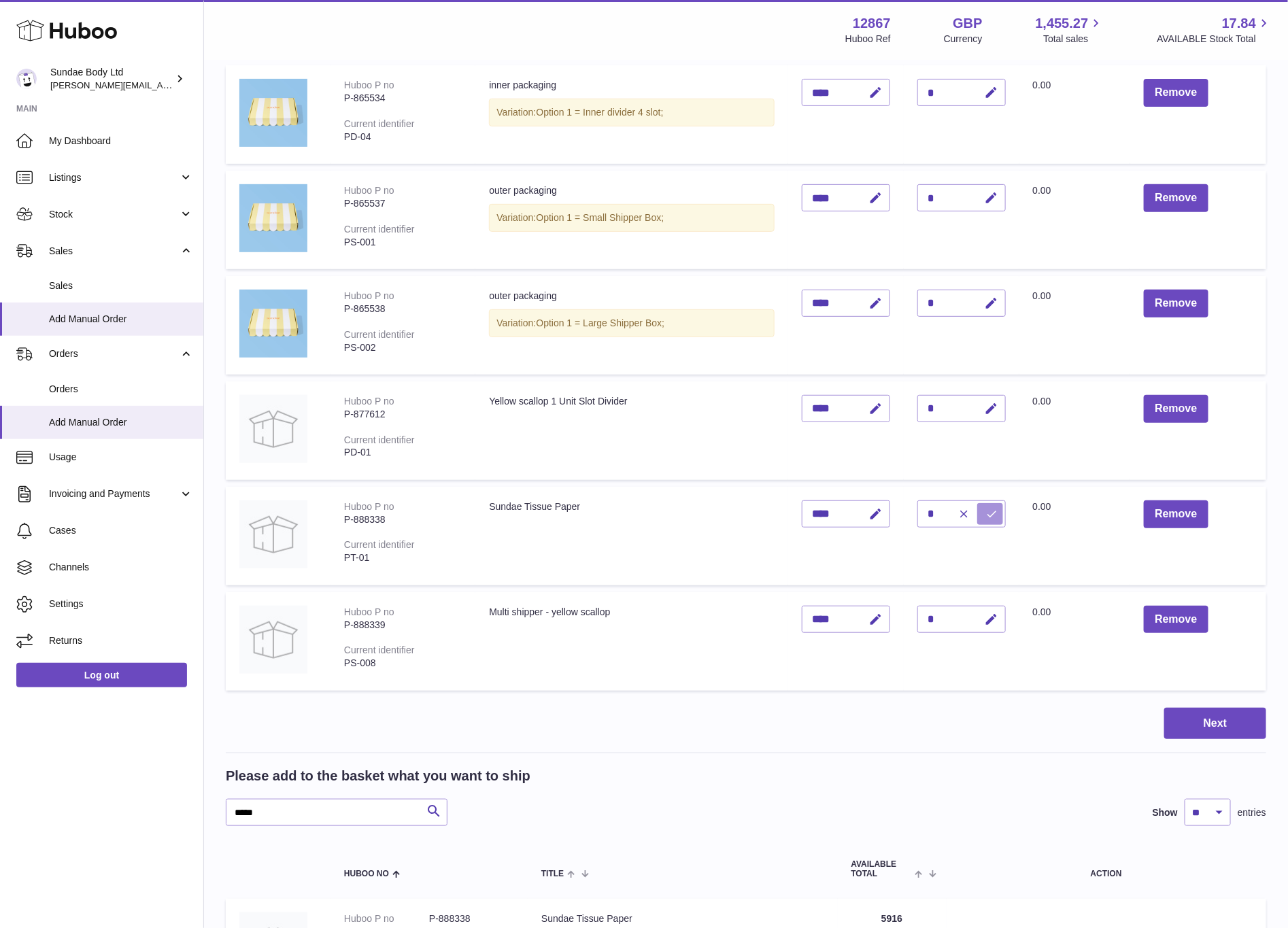
click at [1000, 505] on button "submit" at bounding box center [989, 514] width 26 height 22
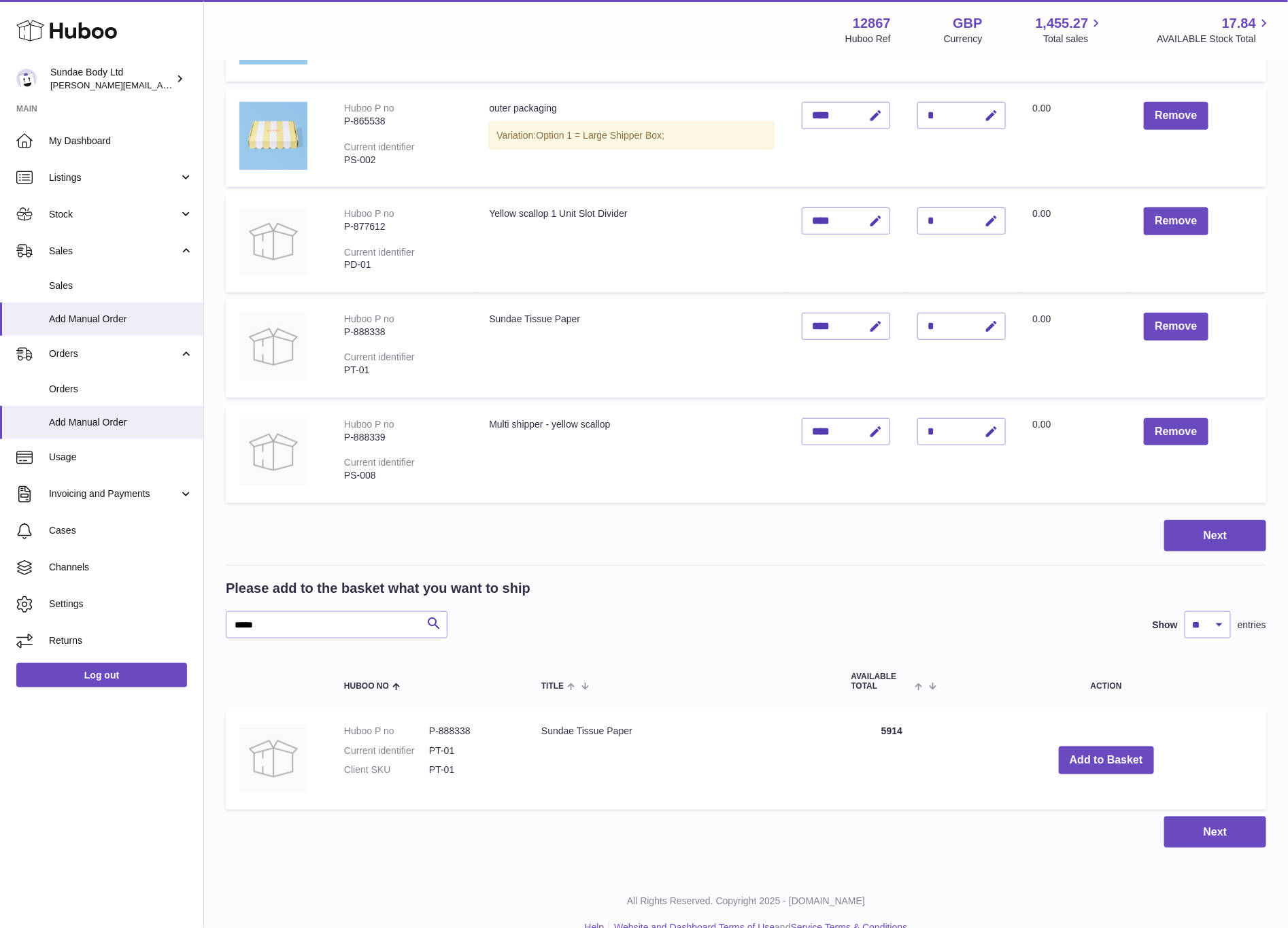
scroll to position [410, 0]
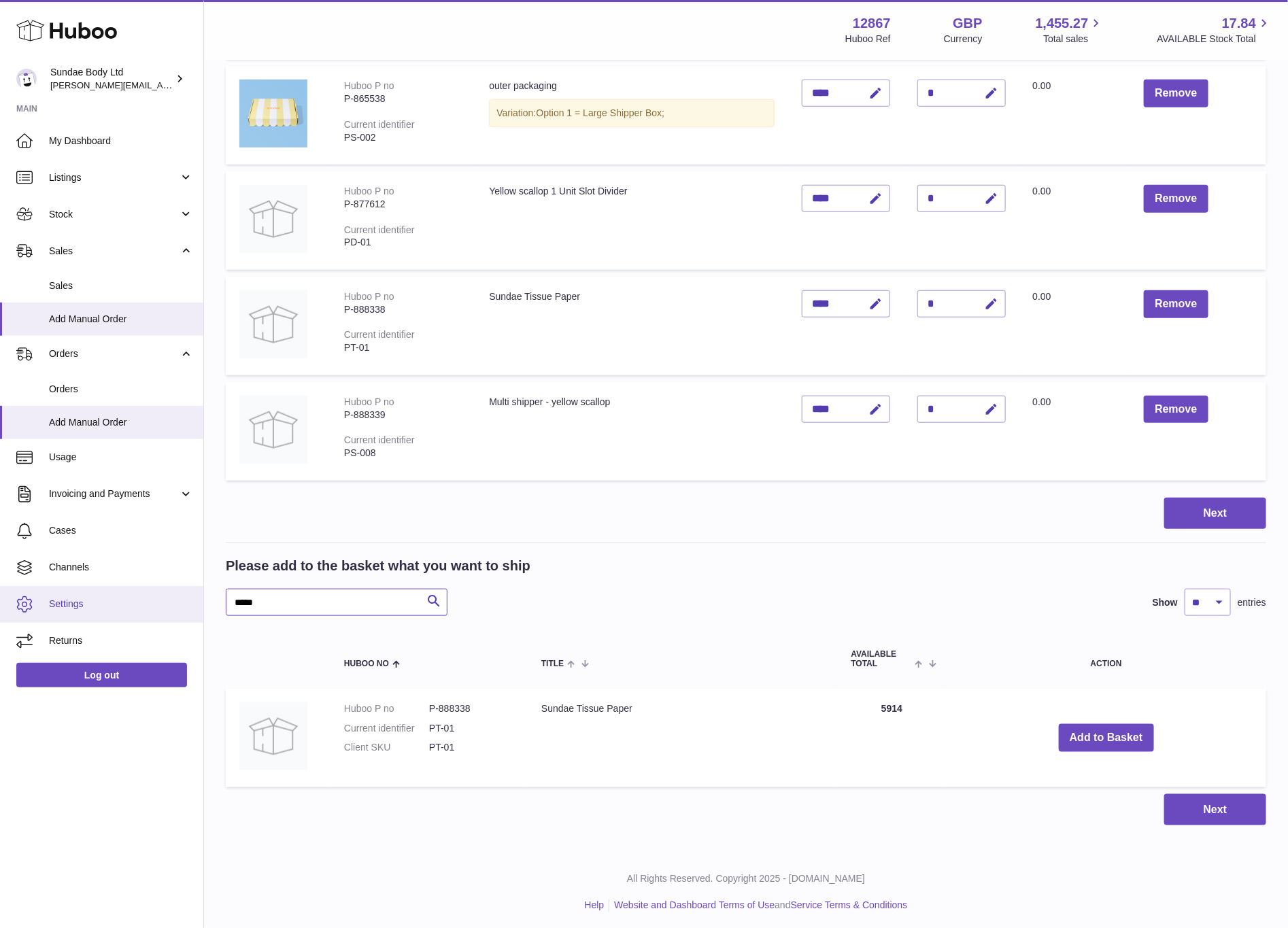
drag, startPoint x: 284, startPoint y: 603, endPoint x: 165, endPoint y: 594, distance: 119.3
click at [165, 594] on div "Huboo Sundae Body Ltd dianne@sundaebody.com Main My Dashboard Listings Not with…" at bounding box center [644, 261] width 1288 height 1343
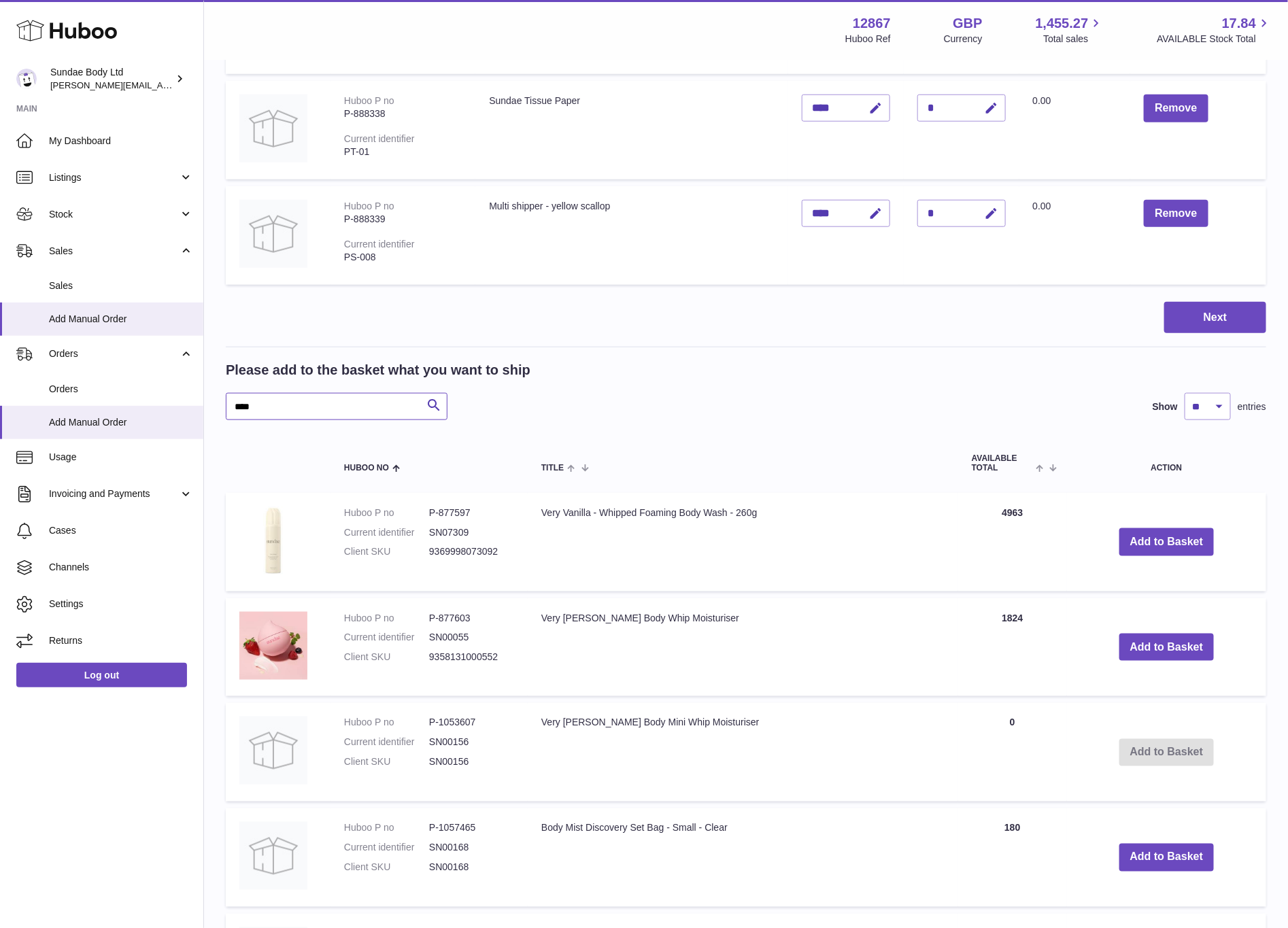
scroll to position [614, 0]
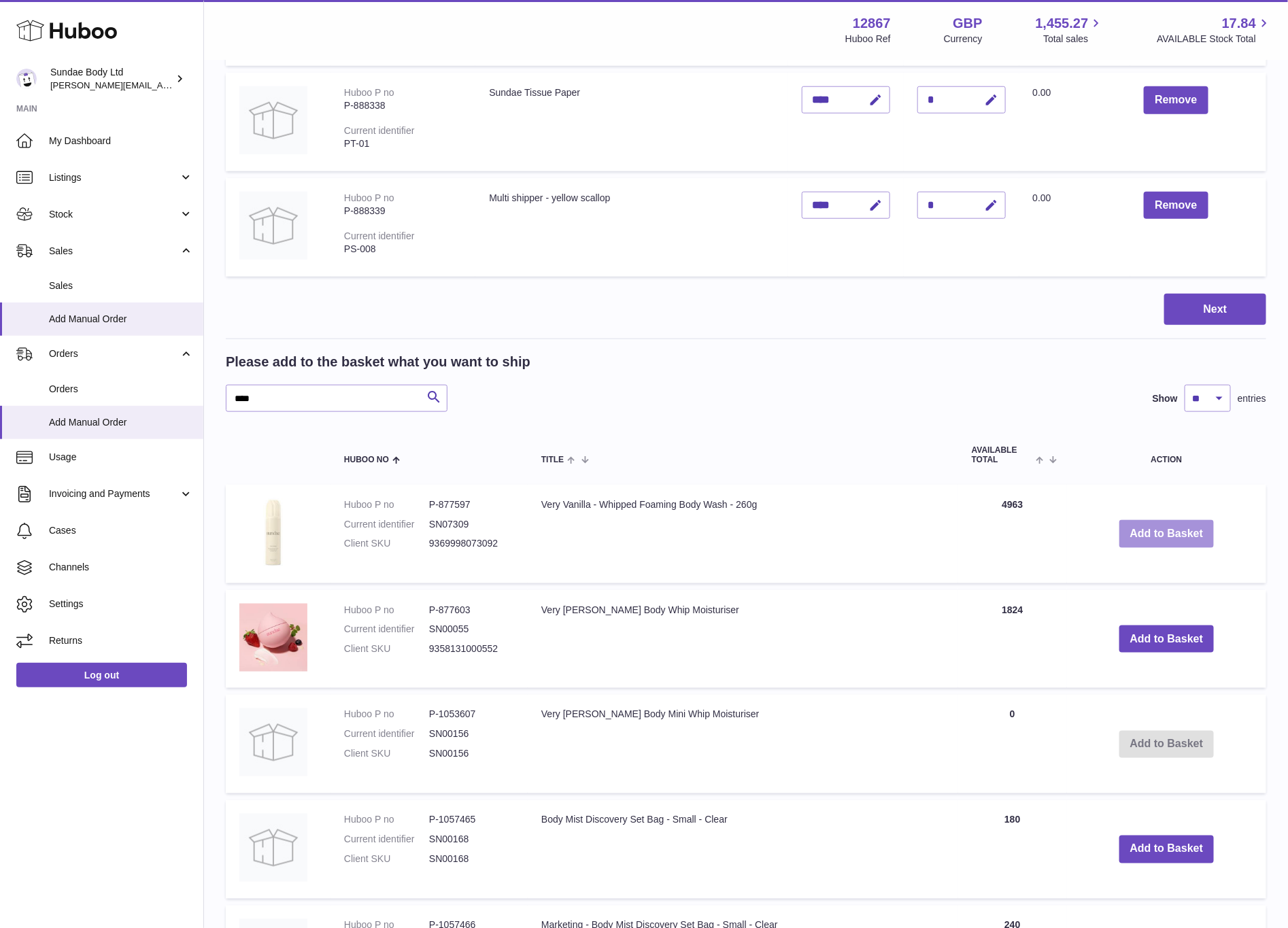
click at [1162, 526] on button "Add to Basket" at bounding box center [1167, 534] width 95 height 28
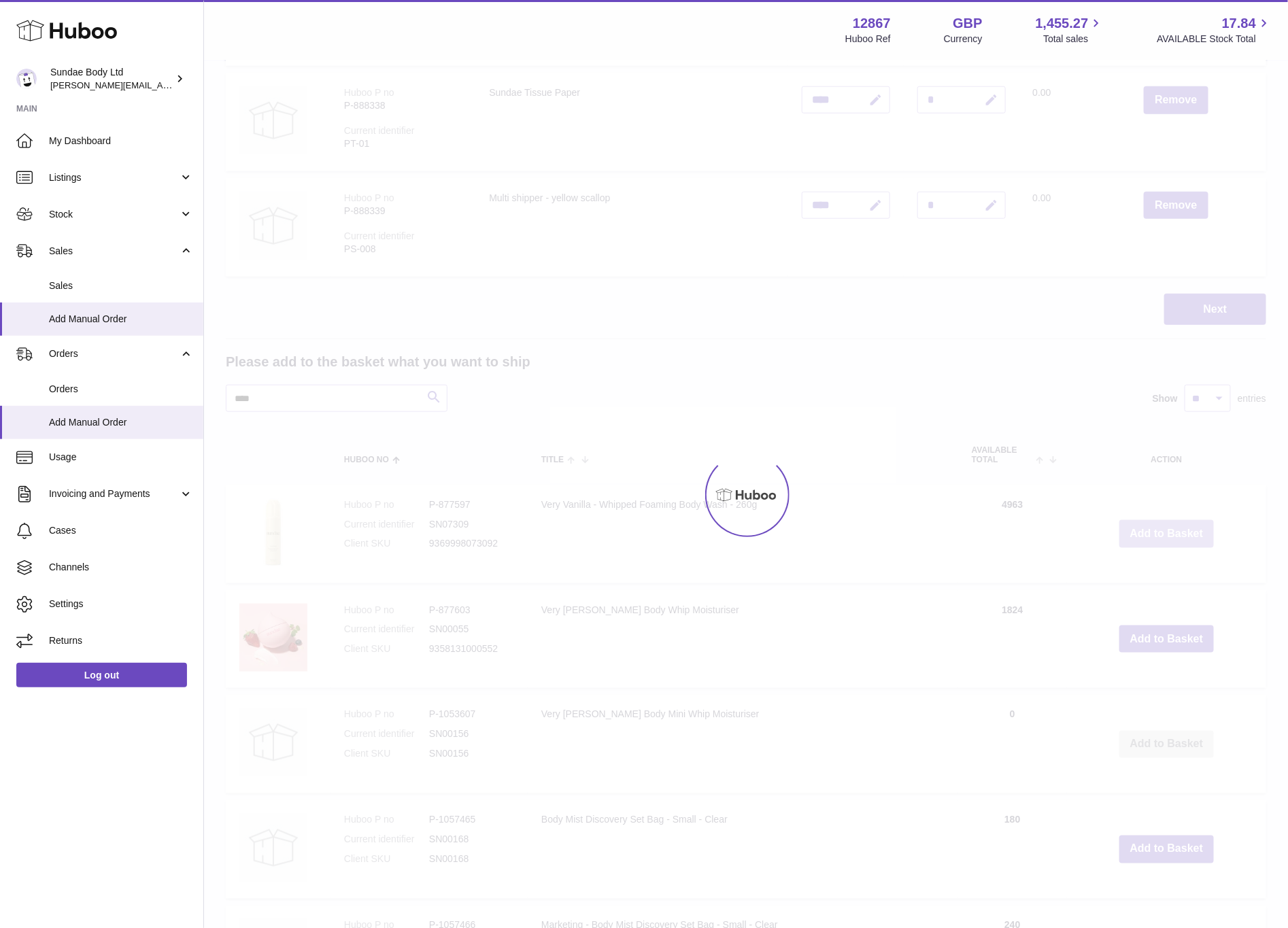
scroll to position [719, 0]
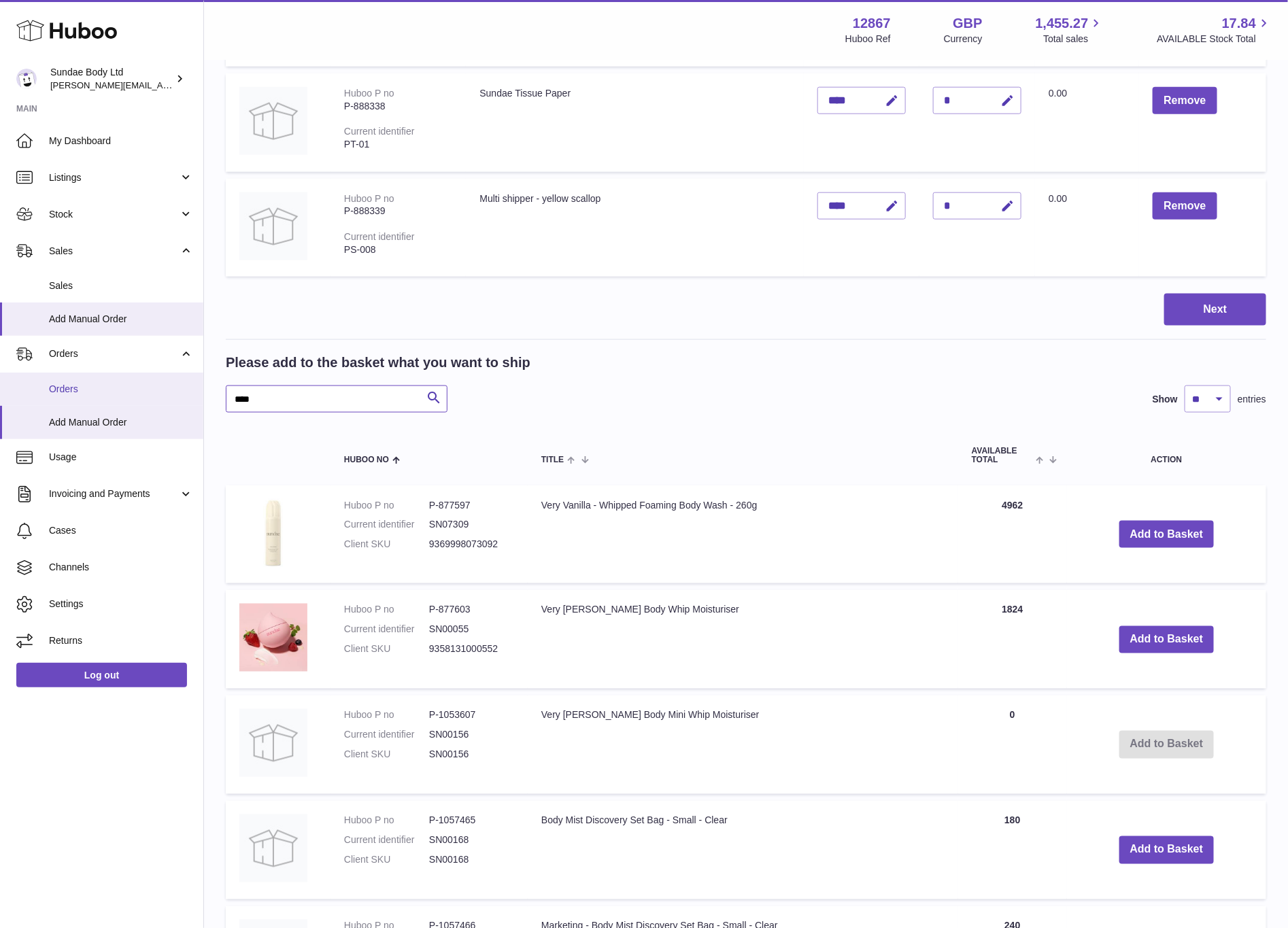
drag, startPoint x: 286, startPoint y: 392, endPoint x: 180, endPoint y: 390, distance: 106.0
click at [180, 390] on div "Huboo Sundae Body Ltd dianne@sundaebody.com Main My Dashboard Listings Not with…" at bounding box center [644, 216] width 1288 height 1870
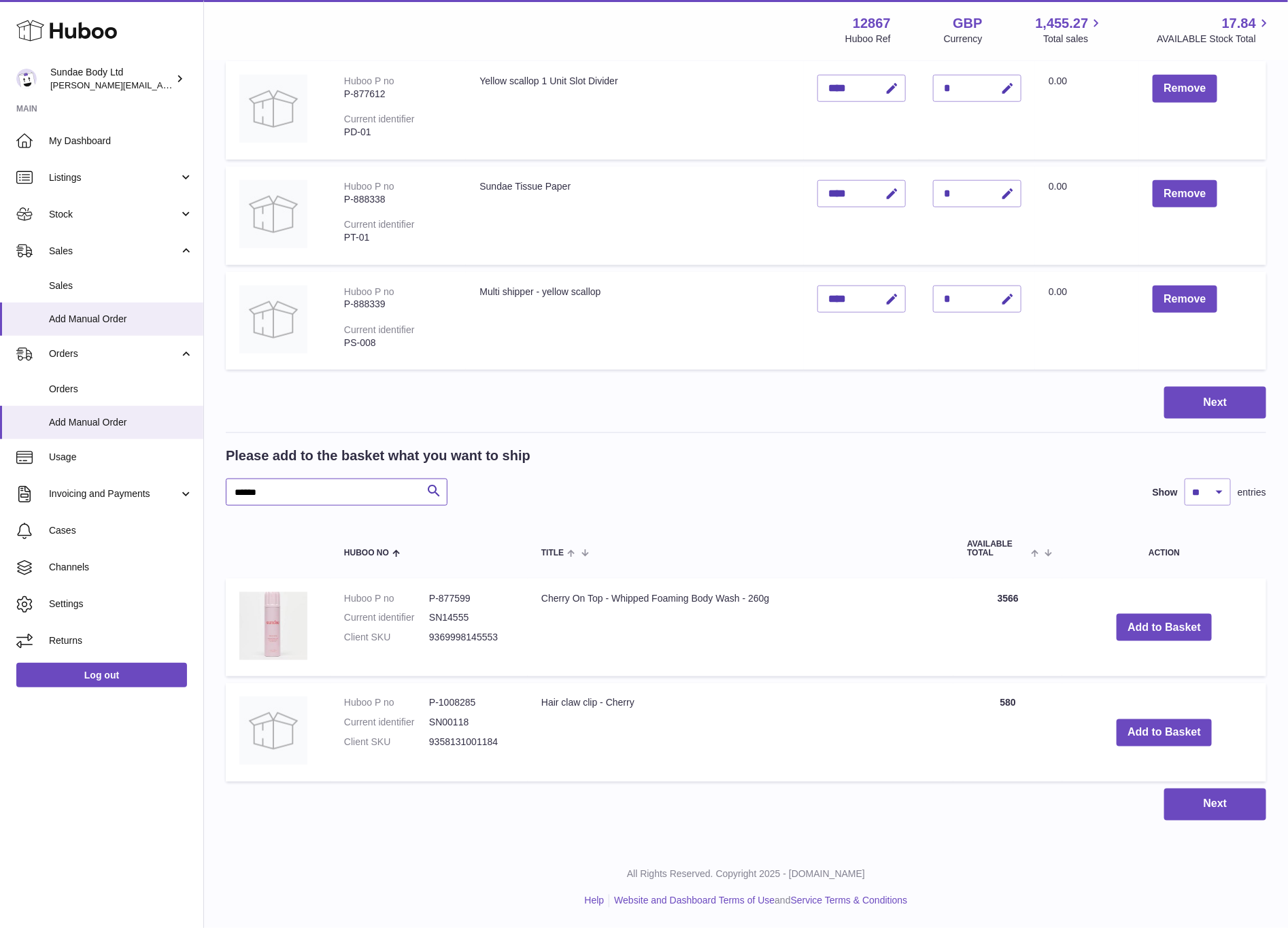
scroll to position [619, 0]
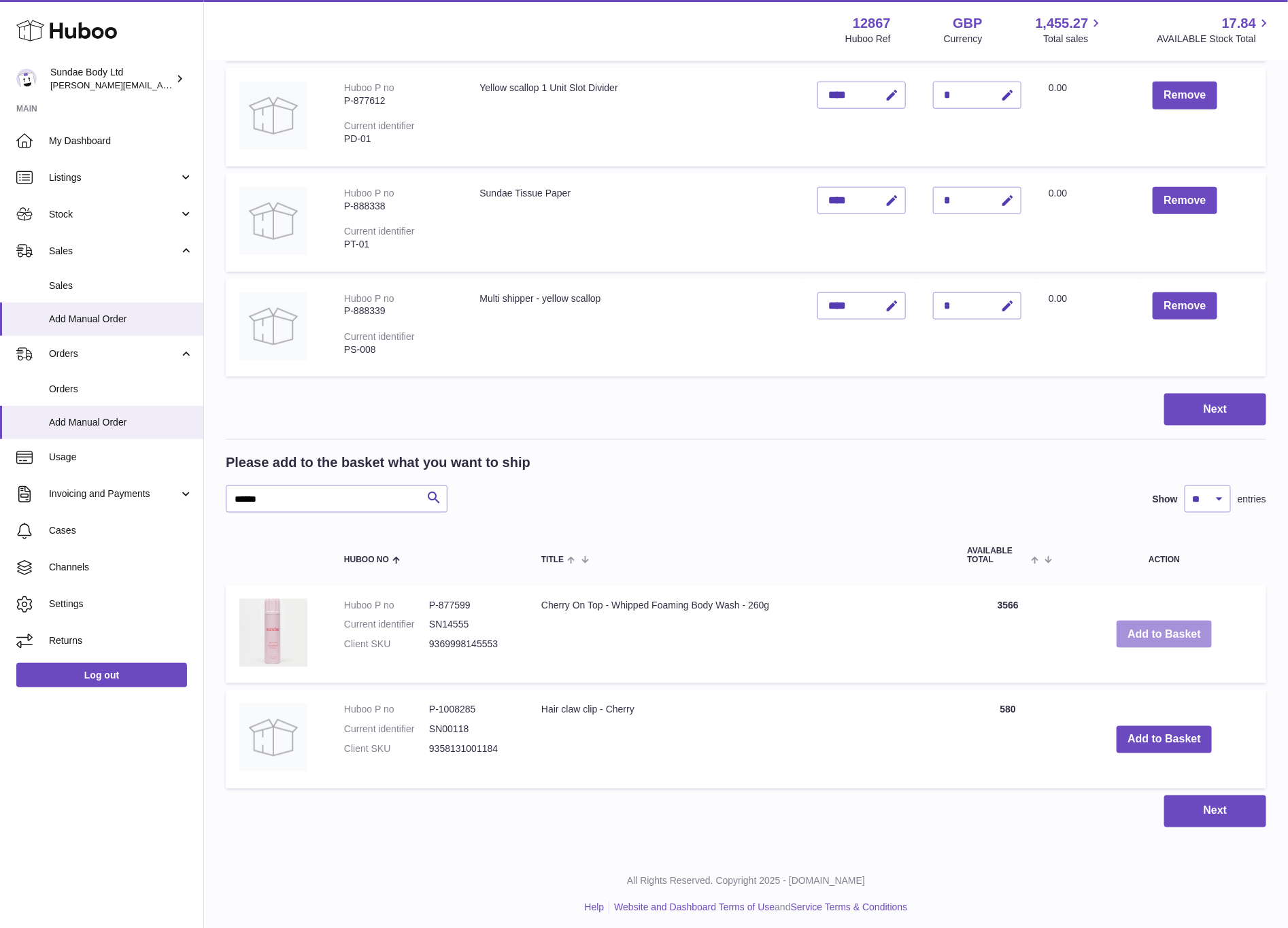
click at [1151, 630] on button "Add to Basket" at bounding box center [1165, 635] width 95 height 28
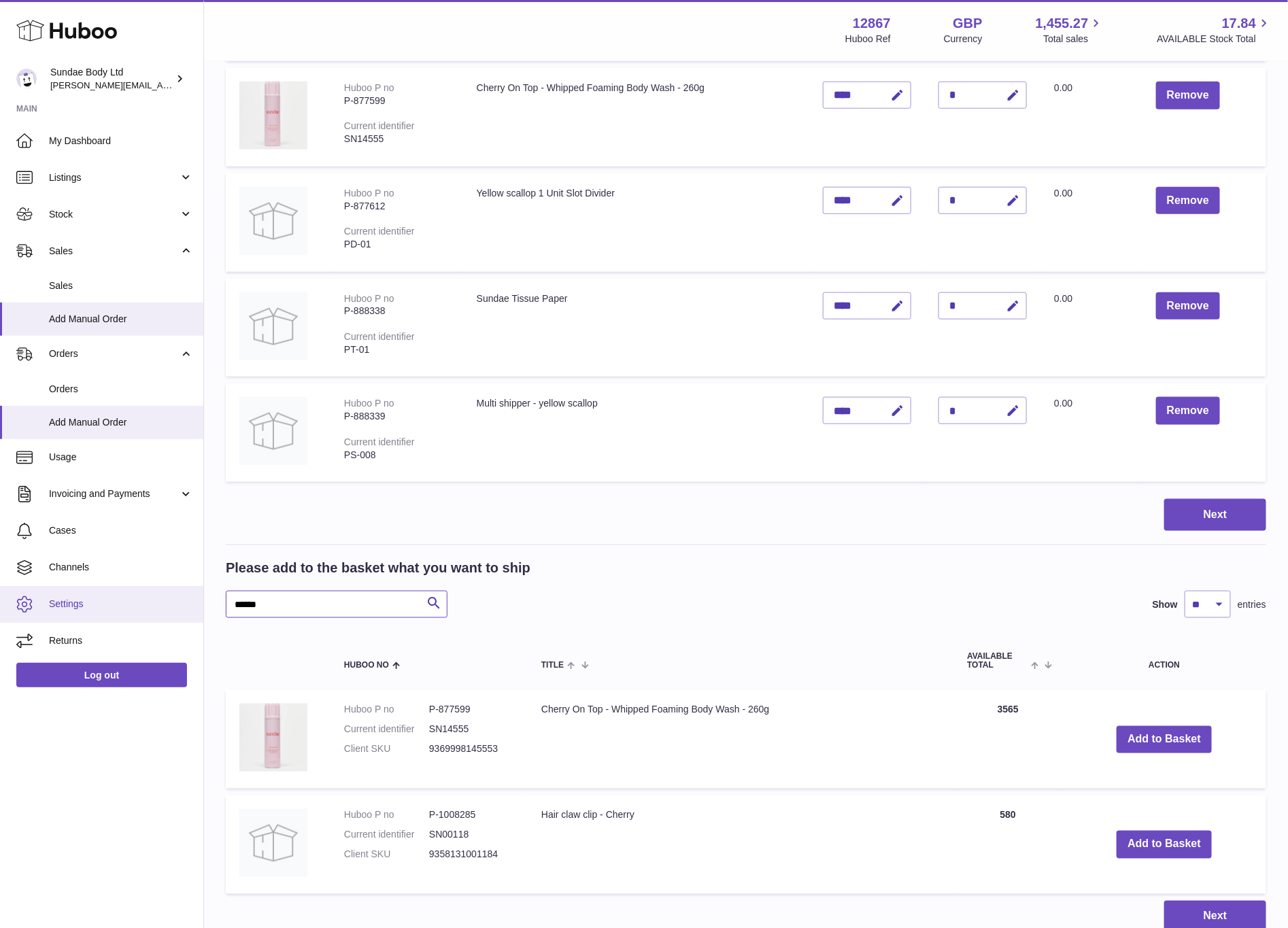
drag, startPoint x: 299, startPoint y: 596, endPoint x: 109, endPoint y: 598, distance: 190.0
click at [109, 598] on div "Huboo Sundae Body Ltd dianne@sundaebody.com Main My Dashboard Listings Not with…" at bounding box center [644, 210] width 1288 height 1660
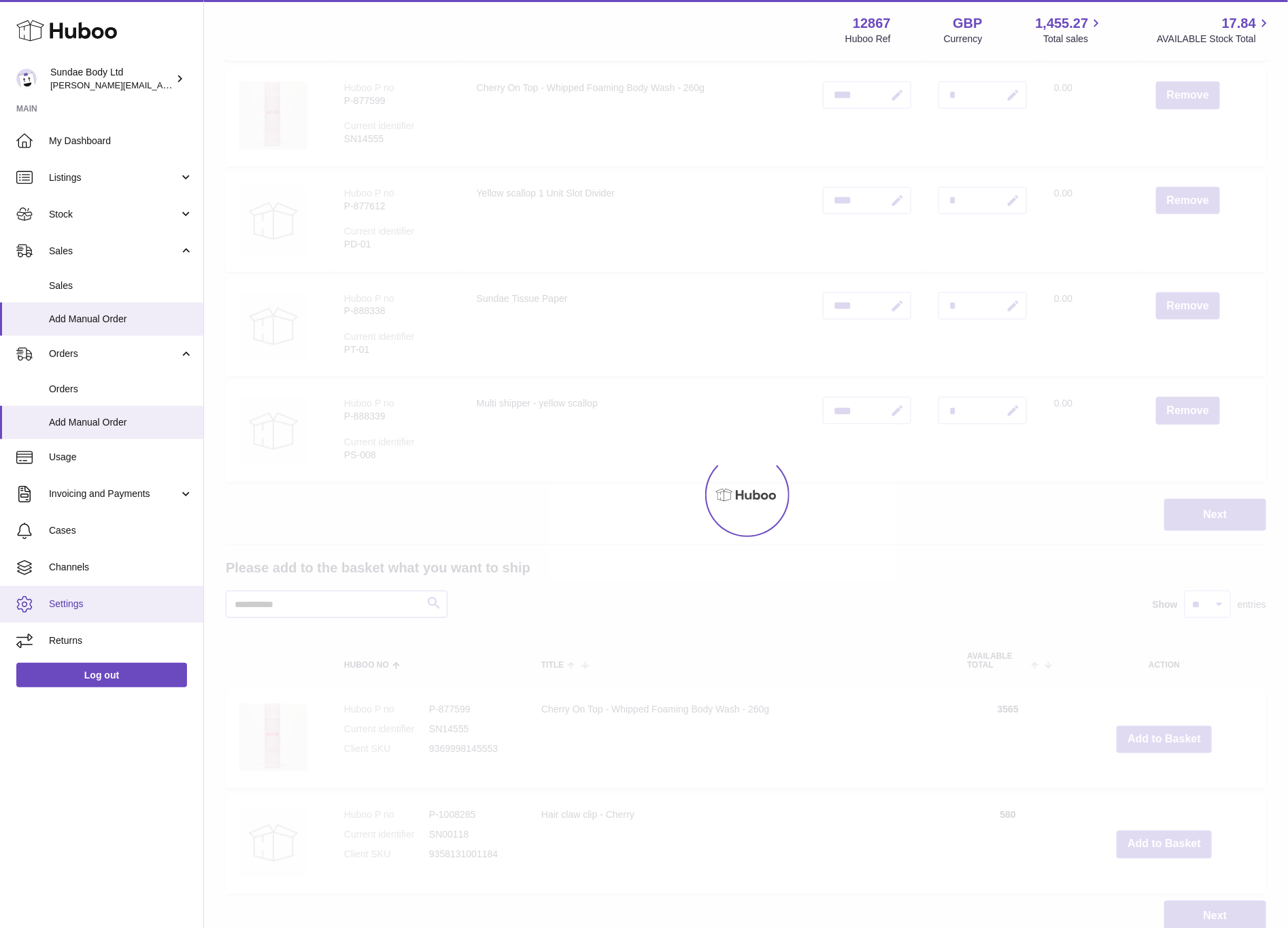
scroll to position [507, 0]
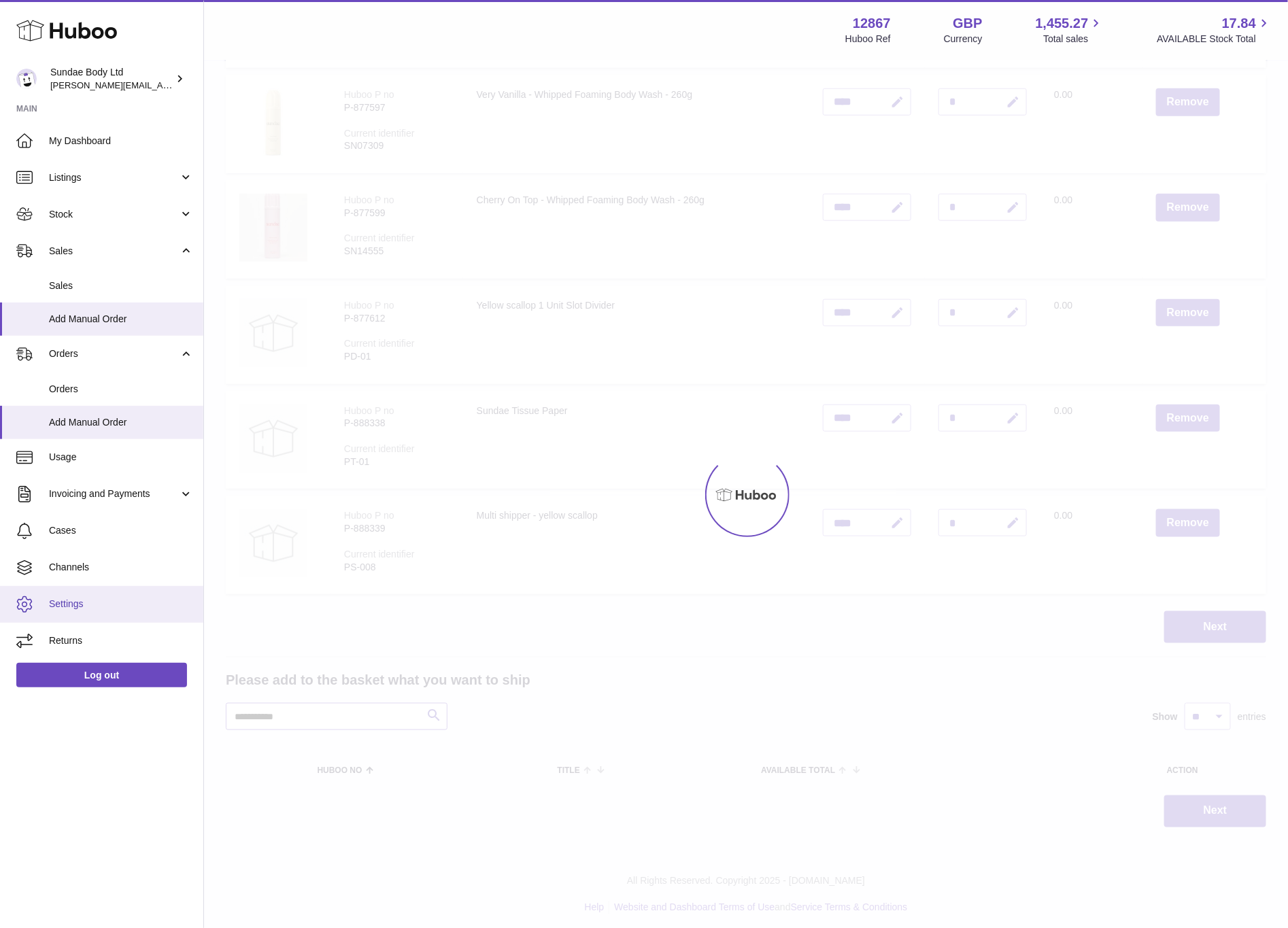
scroll to position [619, 0]
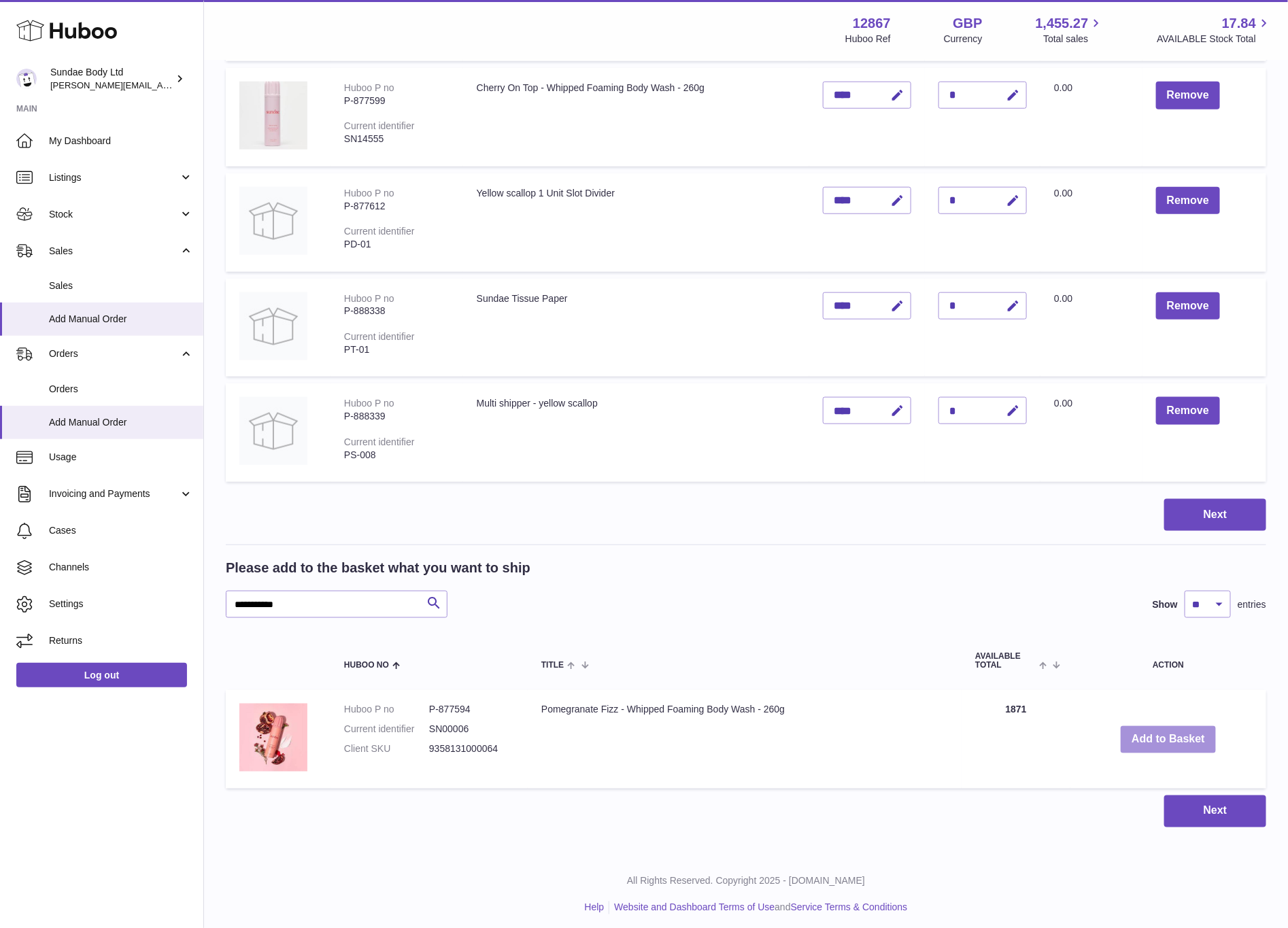
click at [1169, 737] on button "Add to Basket" at bounding box center [1169, 740] width 95 height 28
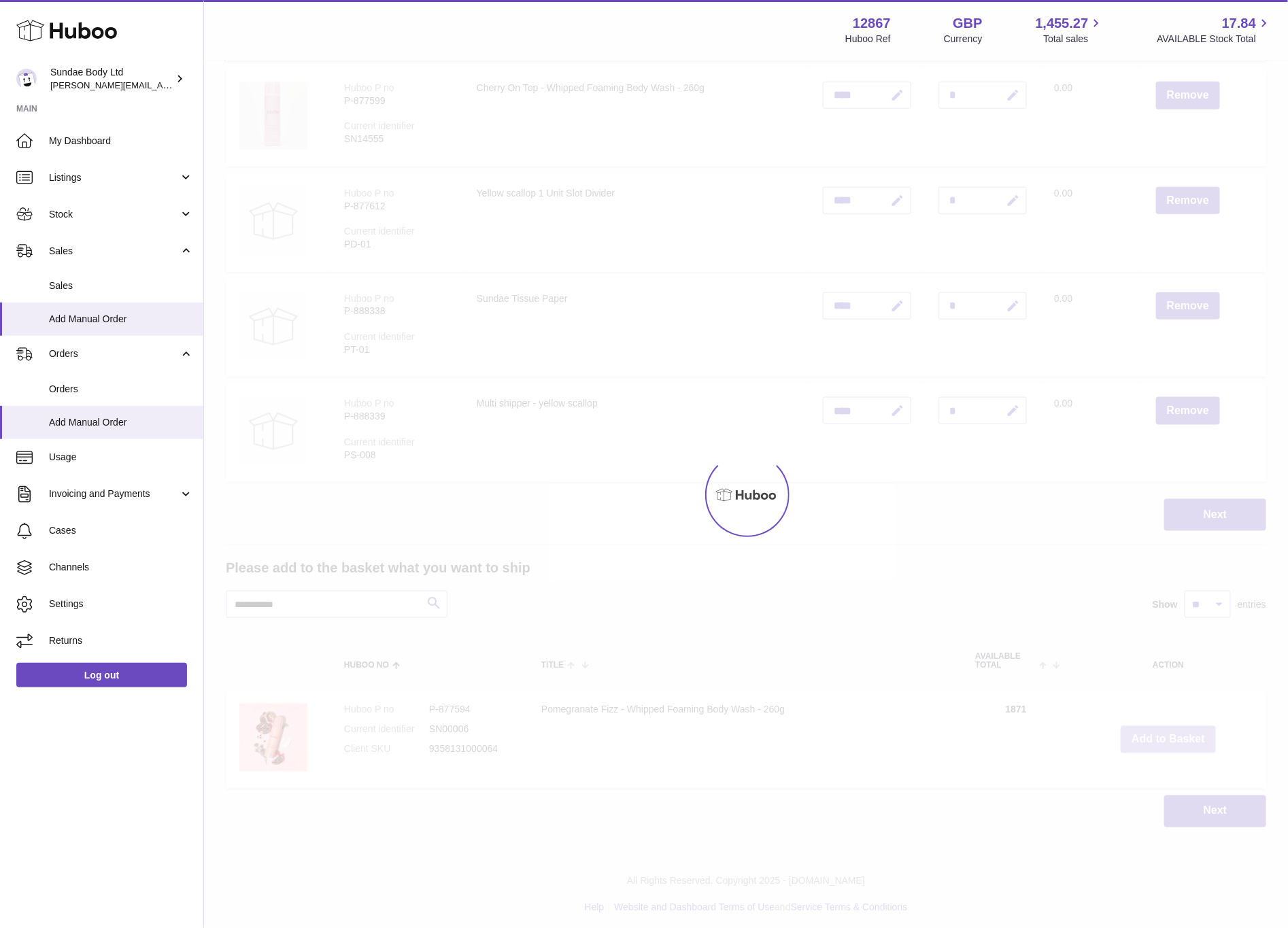
scroll to position [725, 0]
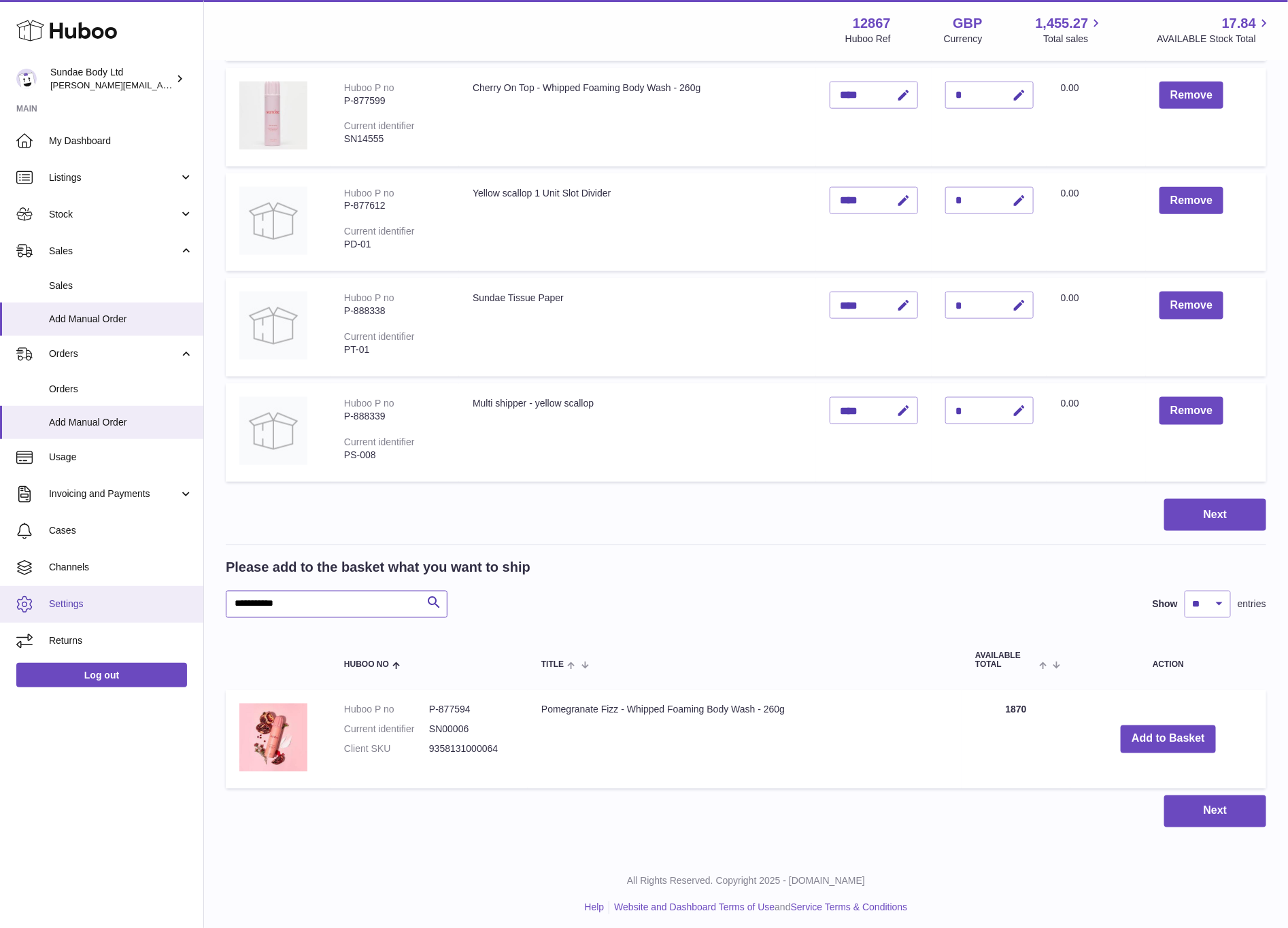
drag, startPoint x: 337, startPoint y: 598, endPoint x: 108, endPoint y: 594, distance: 229.0
click at [108, 594] on div "Huboo Sundae Body Ltd dianne@sundaebody.com Main My Dashboard Listings Not with…" at bounding box center [644, 105] width 1288 height 1660
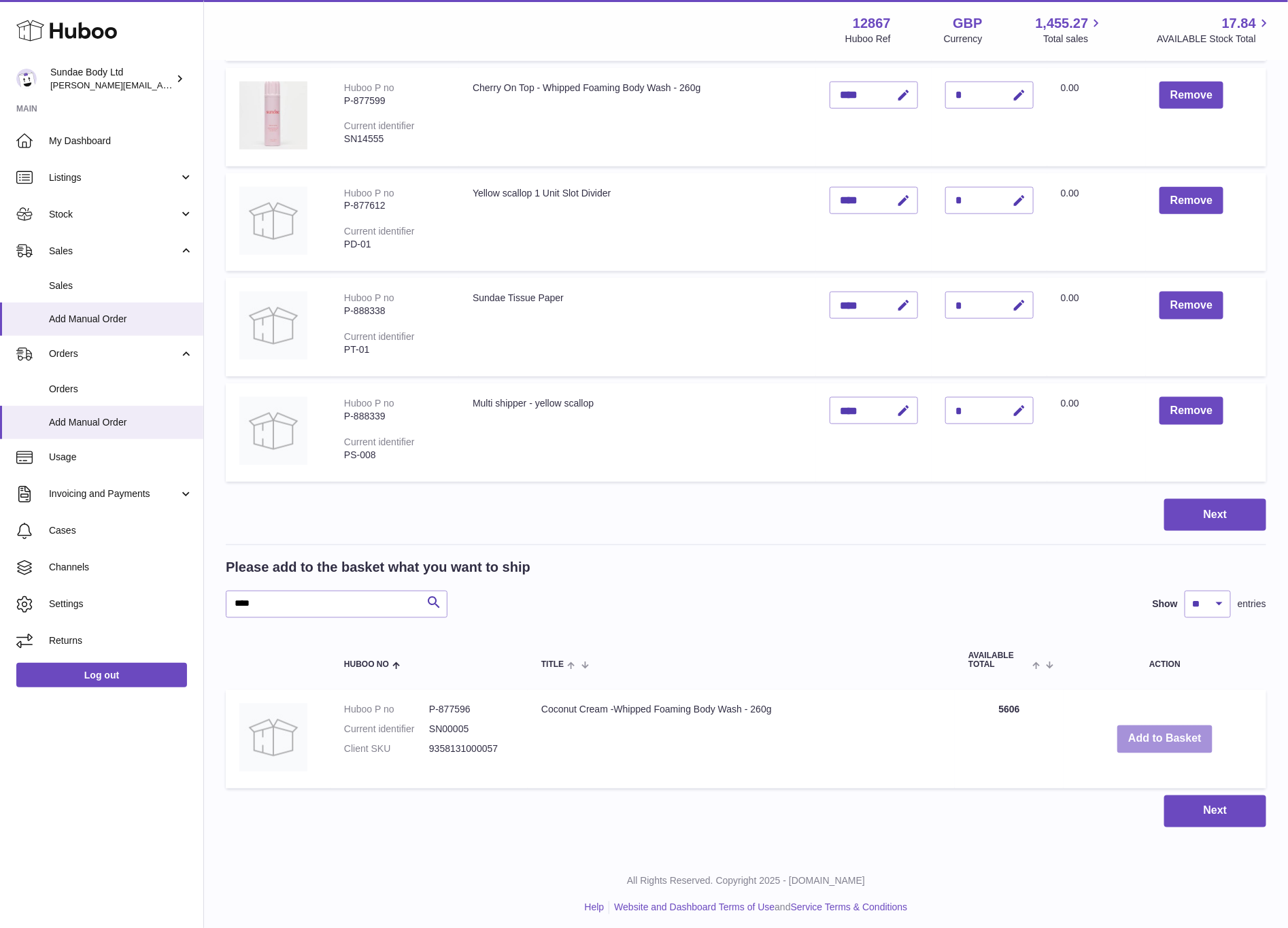
click at [1162, 726] on button "Add to Basket" at bounding box center [1165, 740] width 95 height 28
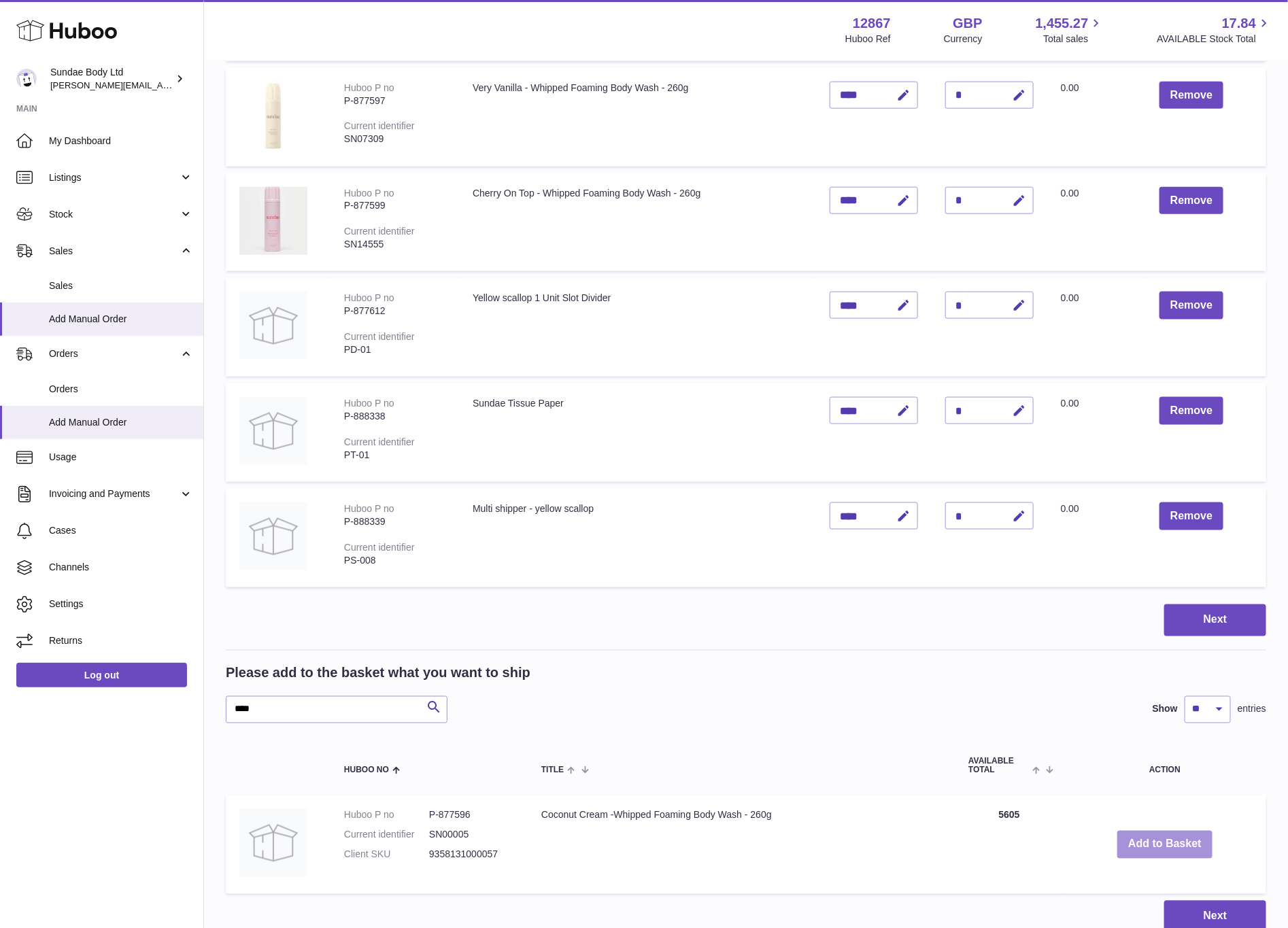
scroll to position [828, 0]
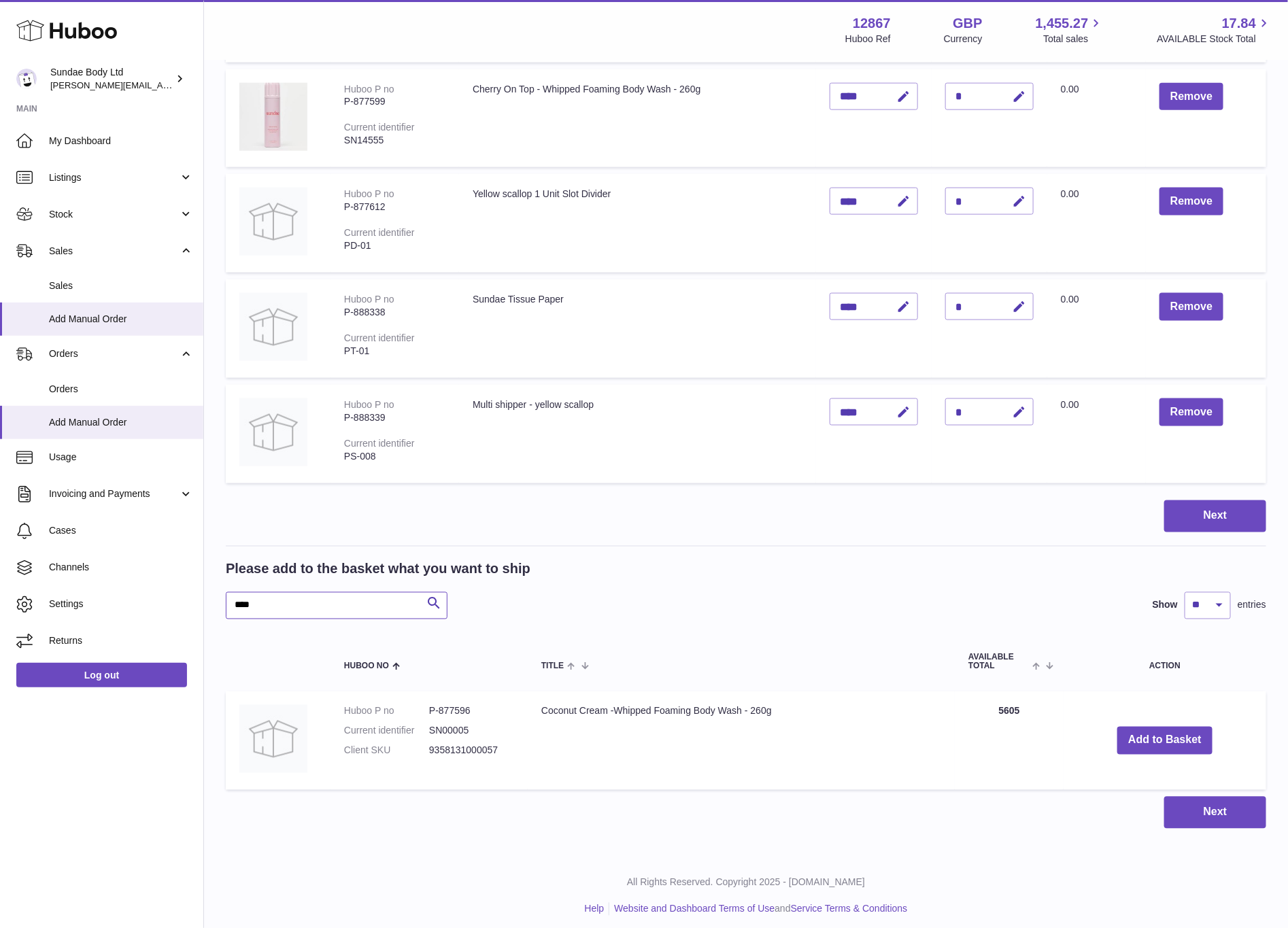
drag, startPoint x: 294, startPoint y: 598, endPoint x: 214, endPoint y: 598, distance: 80.0
click at [214, 598] on div "My Huboo - Add manual order Multiple/Batch Upload Items in basket Show ** ** **…" at bounding box center [746, 44] width 1084 height 1624
click at [1165, 731] on button "Add to Basket" at bounding box center [1158, 740] width 95 height 28
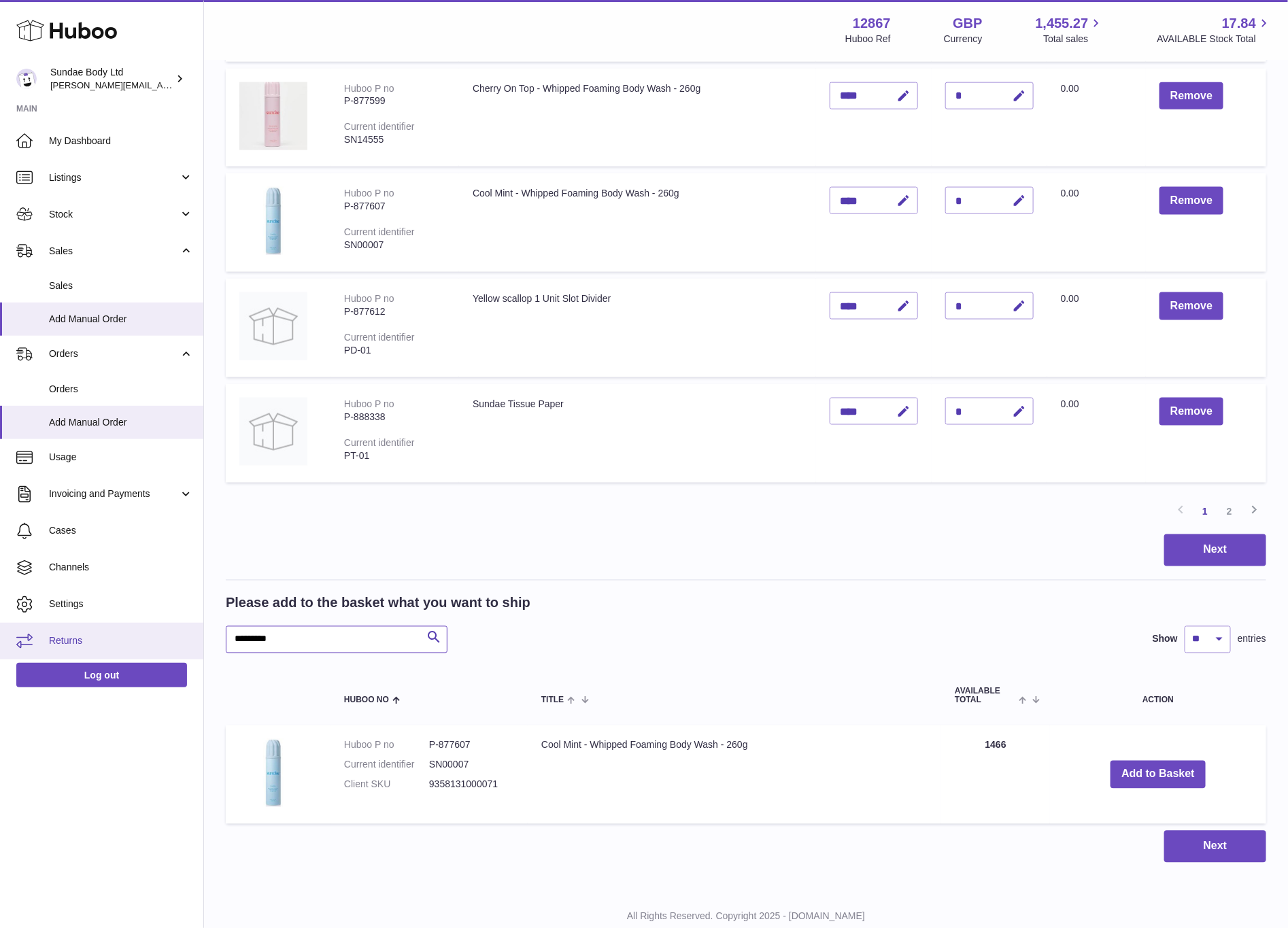
click at [155, 637] on div "Huboo Sundae Body Ltd dianne@sundaebody.com Main My Dashboard Listings Not with…" at bounding box center [644, 71] width 1288 height 1799
click at [1162, 763] on button "Add to Basket" at bounding box center [1164, 775] width 95 height 28
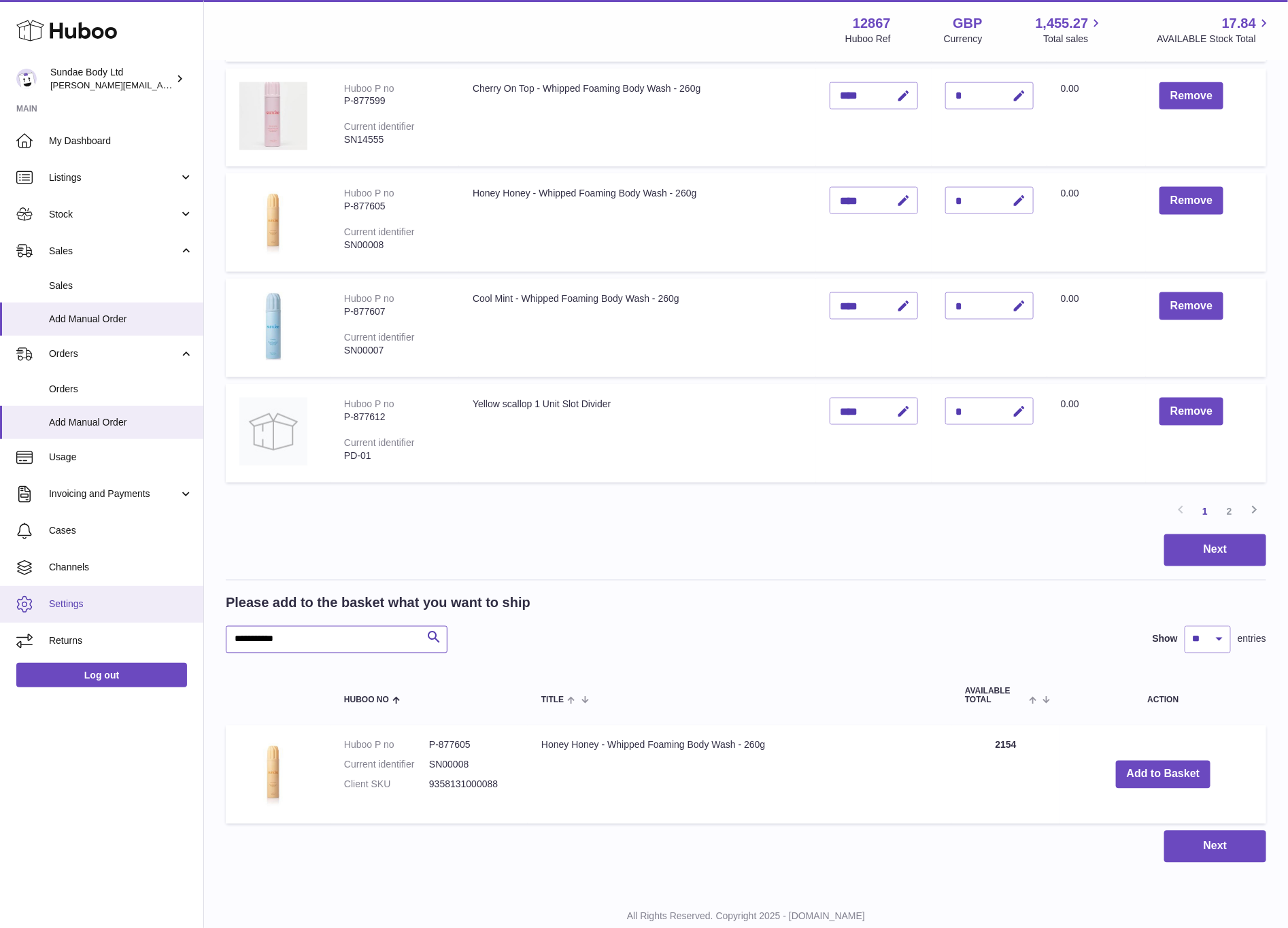
drag, startPoint x: 339, startPoint y: 630, endPoint x: 112, endPoint y: 615, distance: 227.5
click at [112, 615] on div "Huboo Sundae Body Ltd dianne@sundaebody.com Main My Dashboard Listings Not with…" at bounding box center [644, 71] width 1288 height 1799
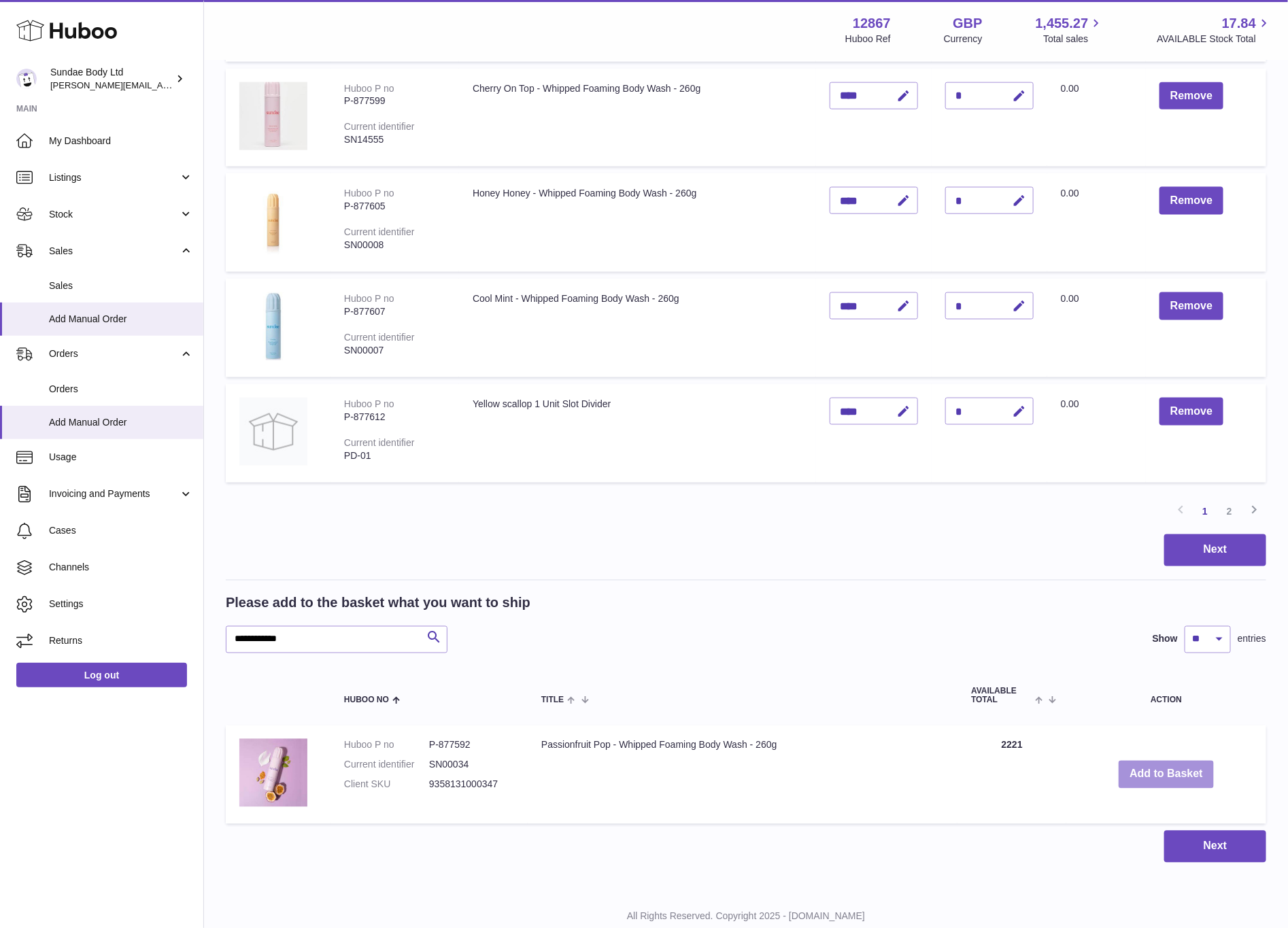
click at [1181, 767] on button "Add to Basket" at bounding box center [1167, 775] width 95 height 28
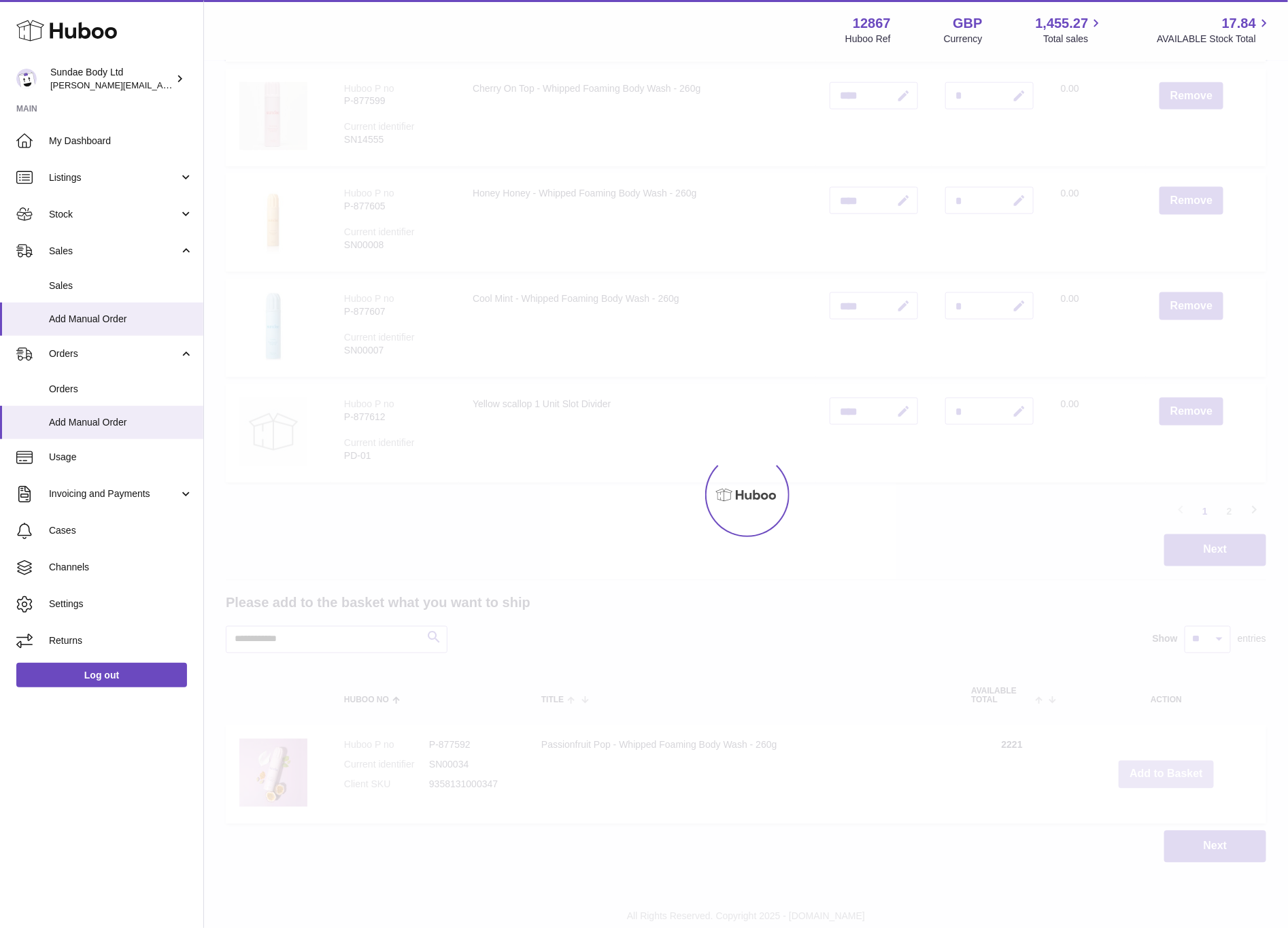
scroll to position [864, 0]
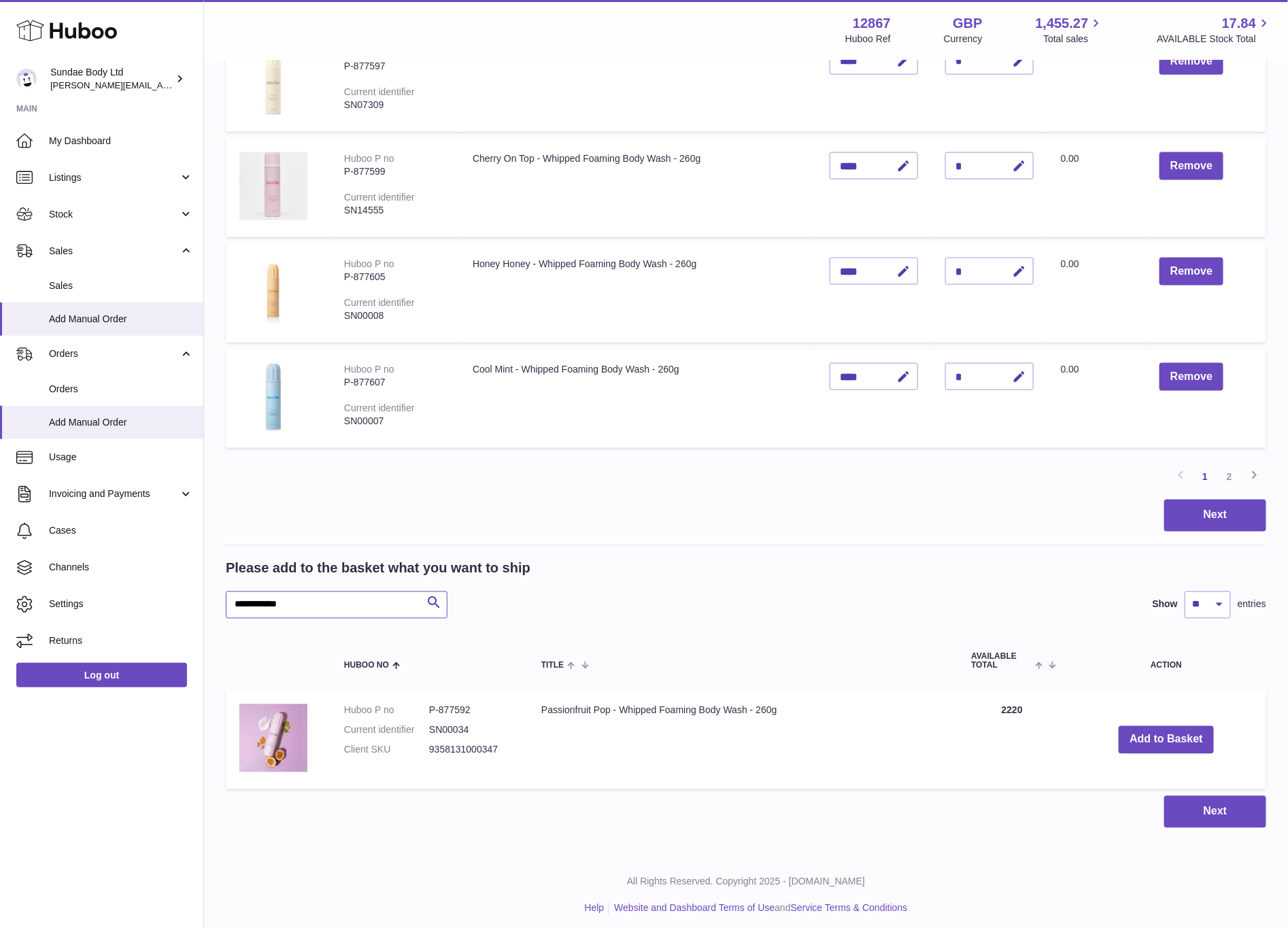
drag, startPoint x: 308, startPoint y: 601, endPoint x: -26, endPoint y: 600, distance: 334.0
click at [1194, 726] on button "Add to Basket" at bounding box center [1162, 740] width 95 height 28
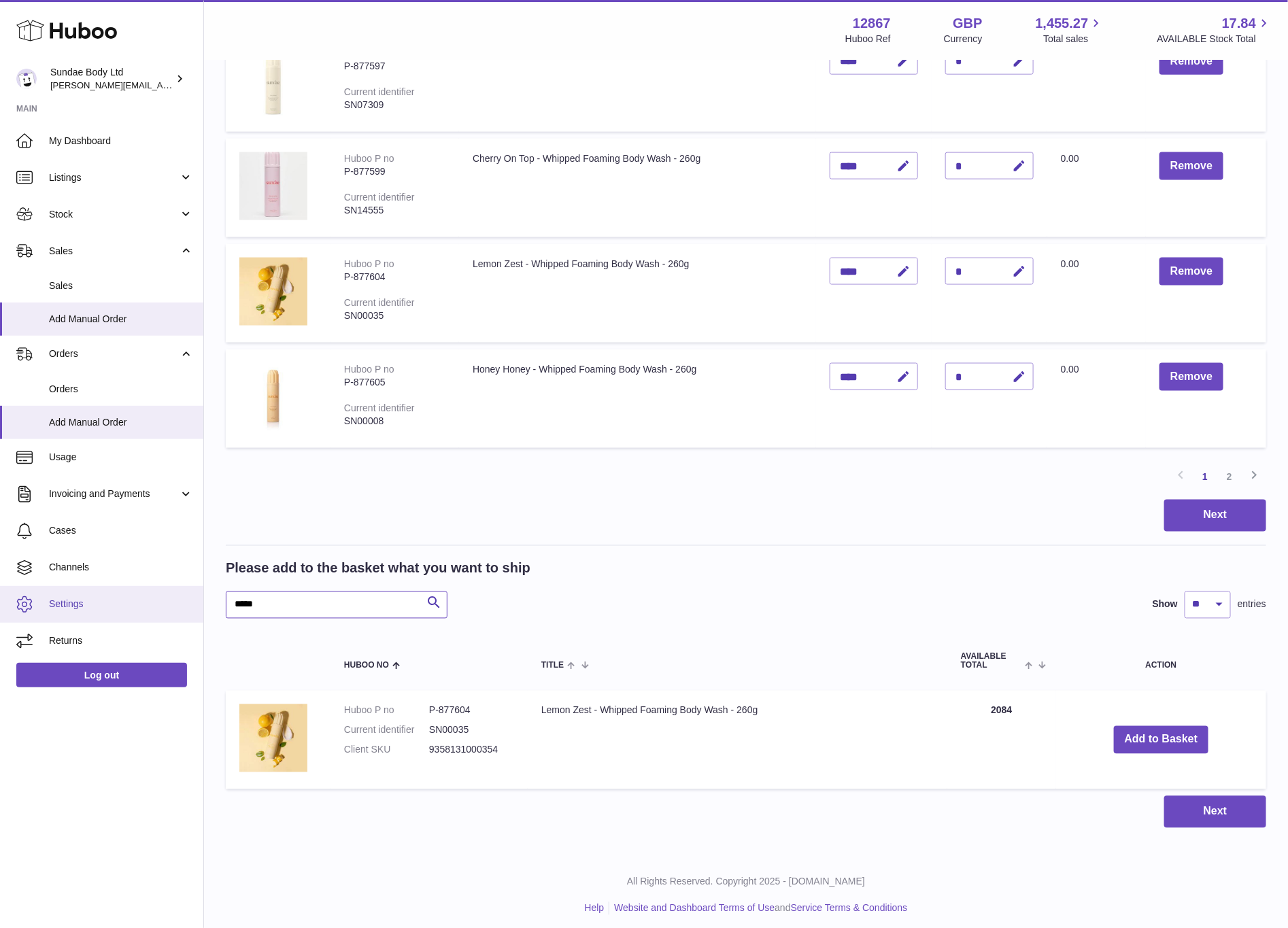
click at [166, 590] on div "Huboo Sundae Body Ltd dianne@sundaebody.com Main My Dashboard Listings Not with…" at bounding box center [644, 36] width 1288 height 1799
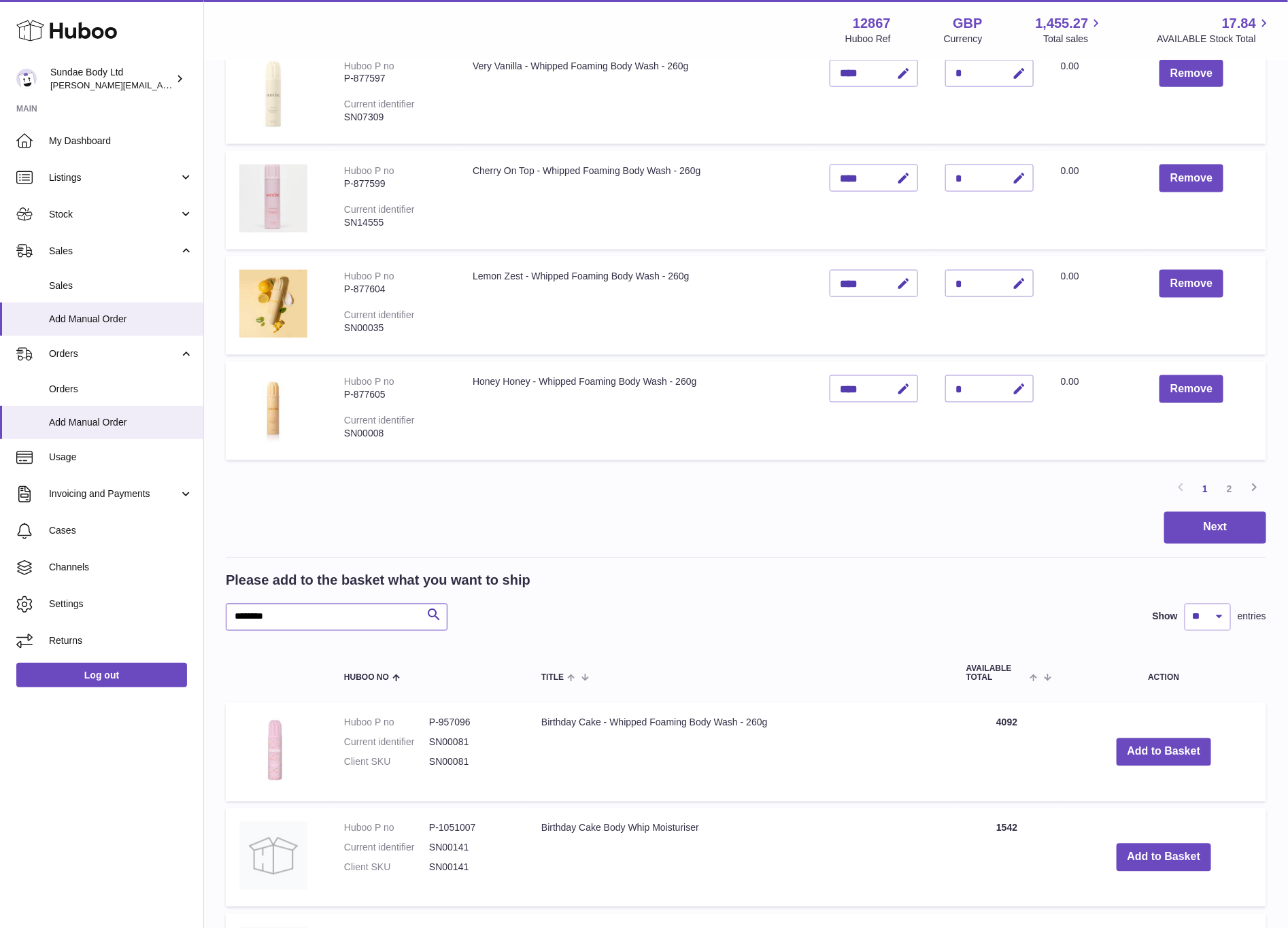
scroll to position [1068, 0]
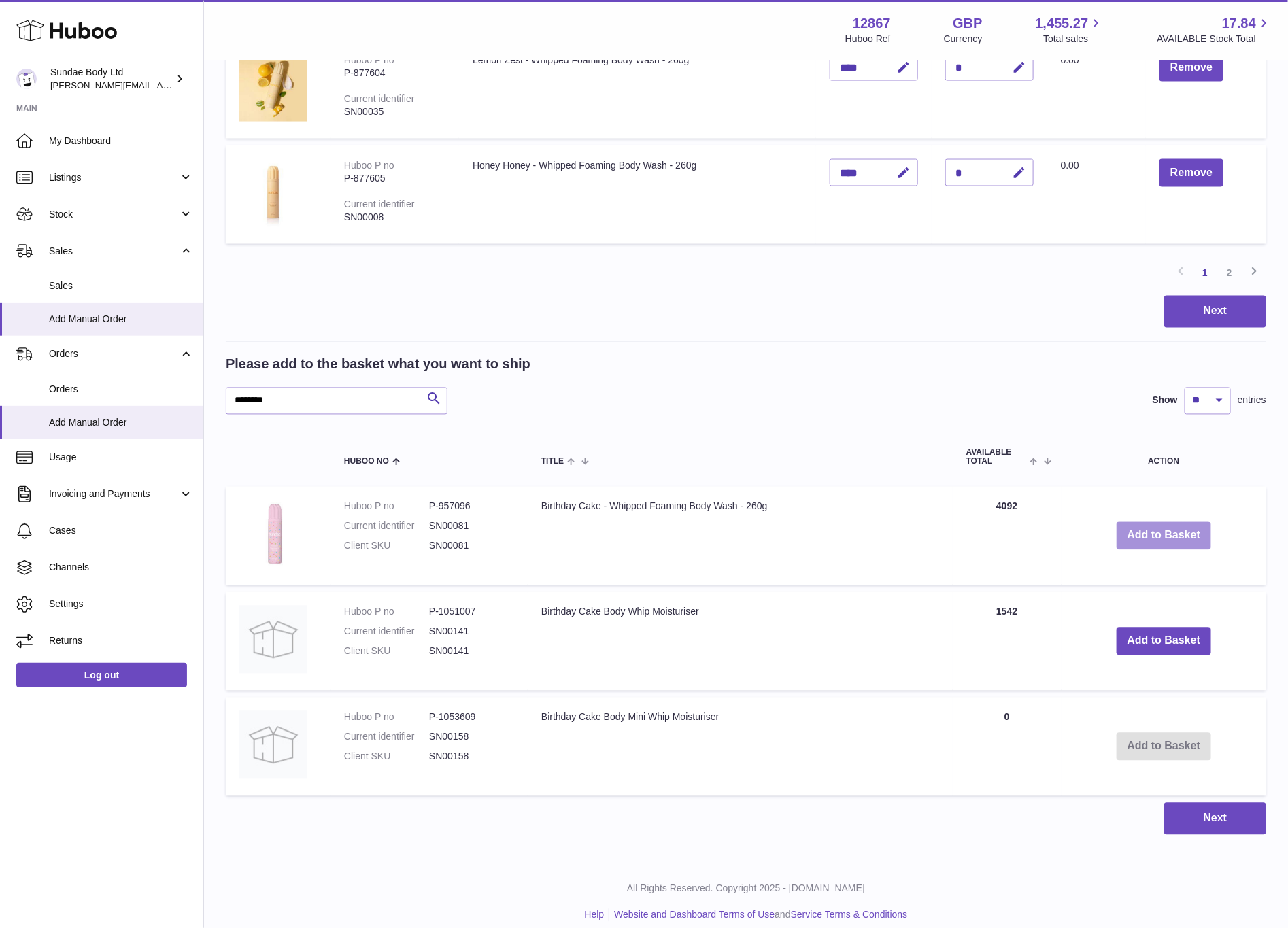
click at [1162, 532] on button "Add to Basket" at bounding box center [1165, 536] width 95 height 28
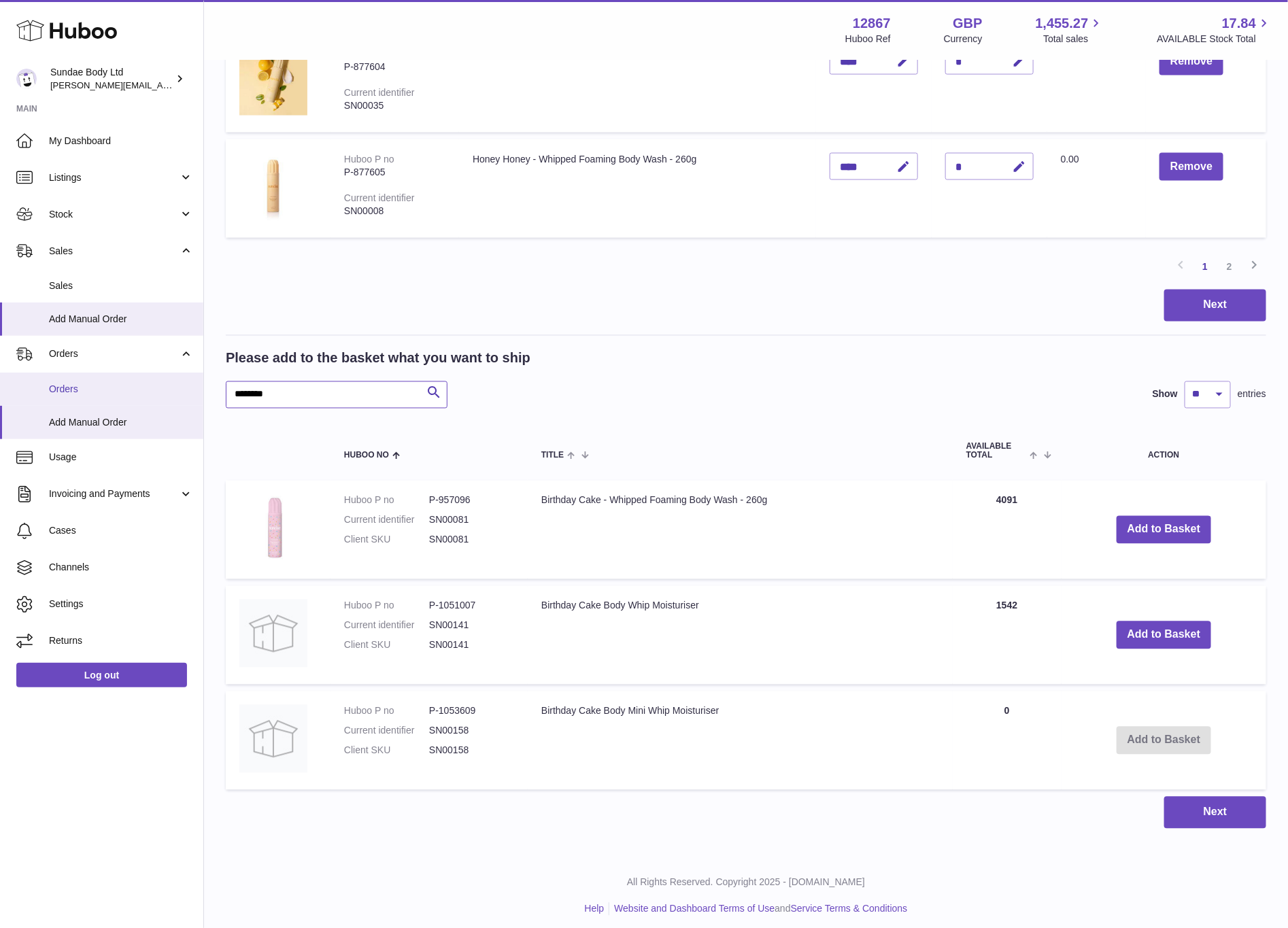
drag, startPoint x: 323, startPoint y: 390, endPoint x: 141, endPoint y: 385, distance: 182.1
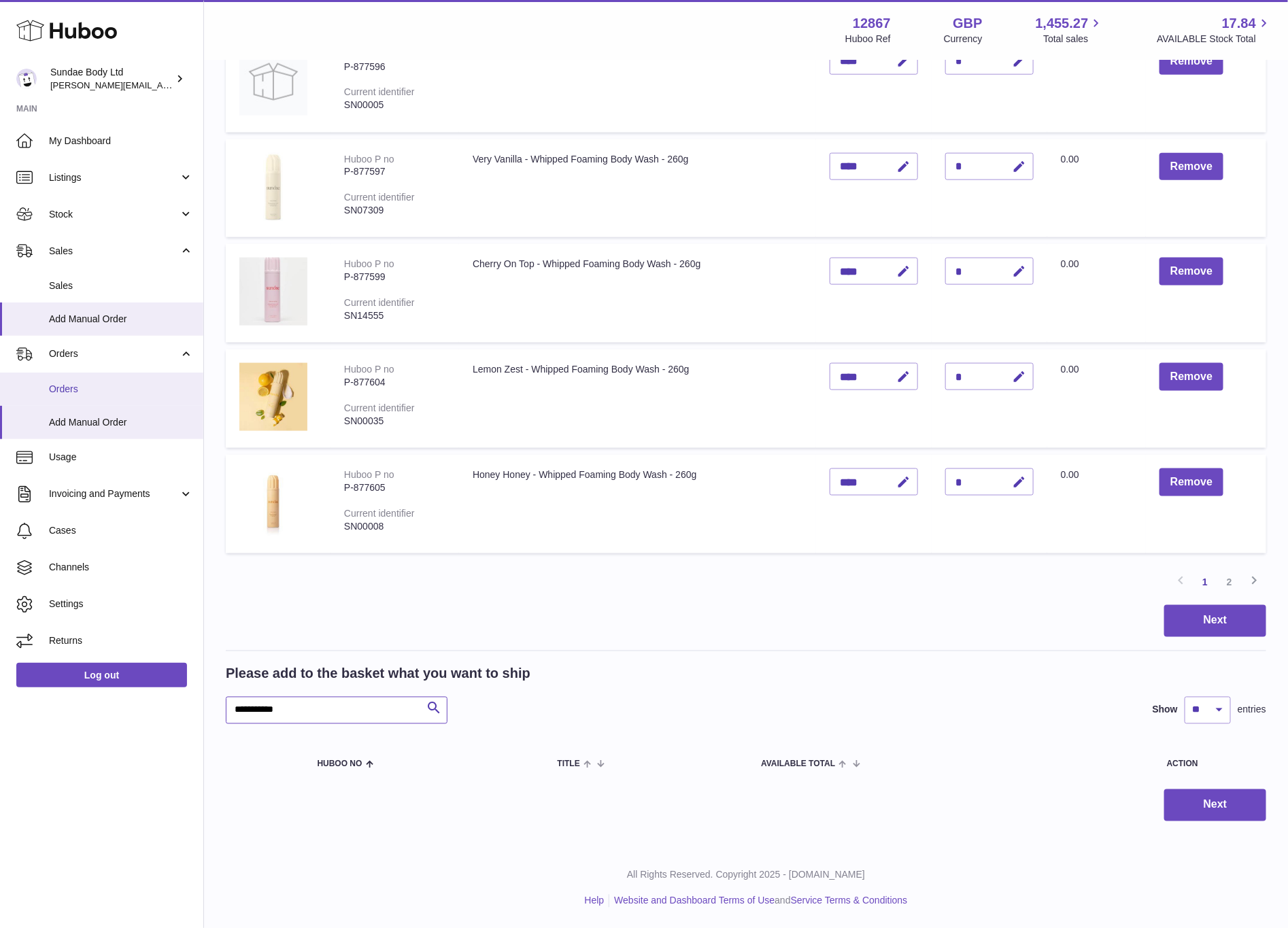
scroll to position [752, 0]
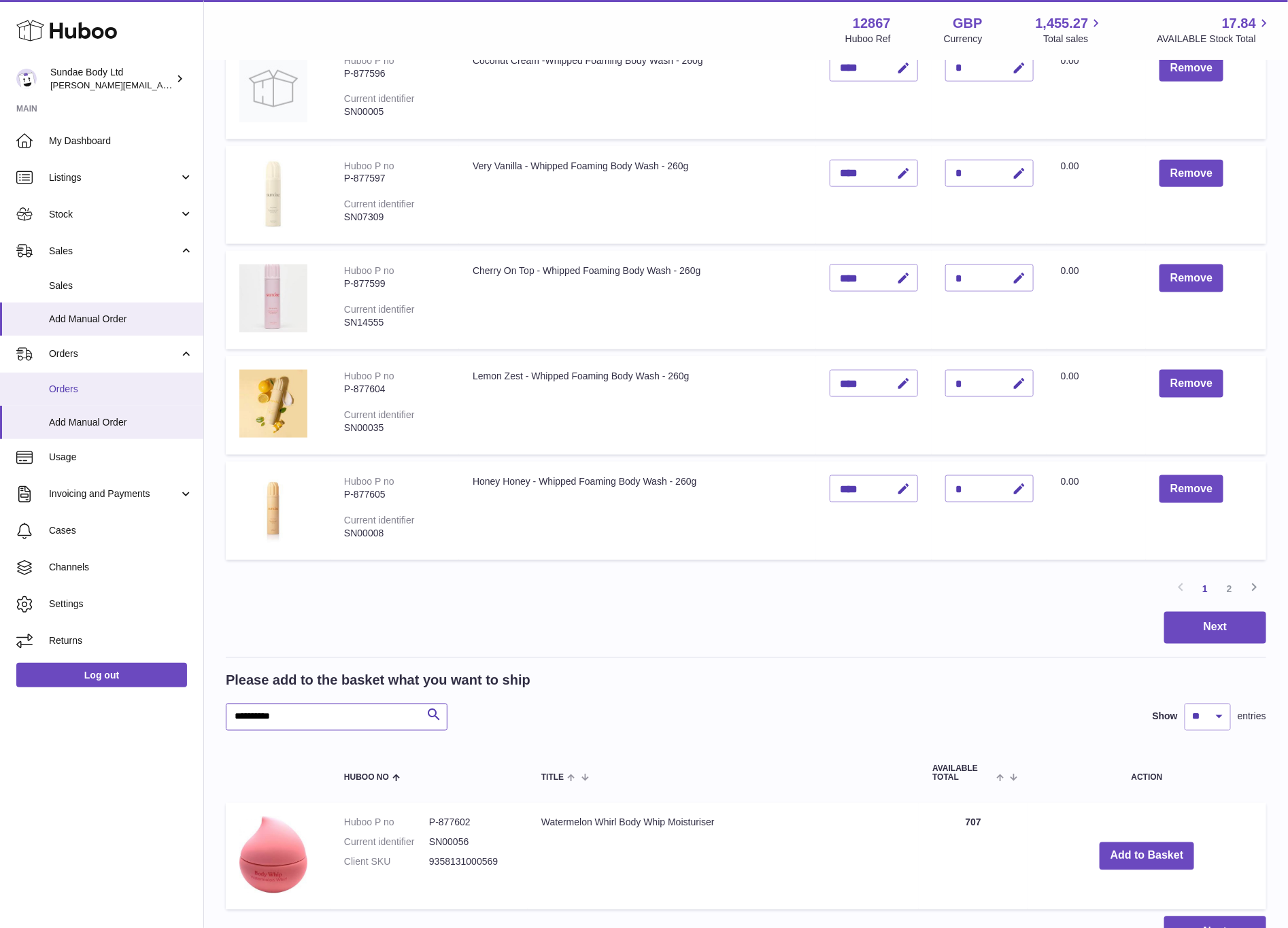
scroll to position [872, 0]
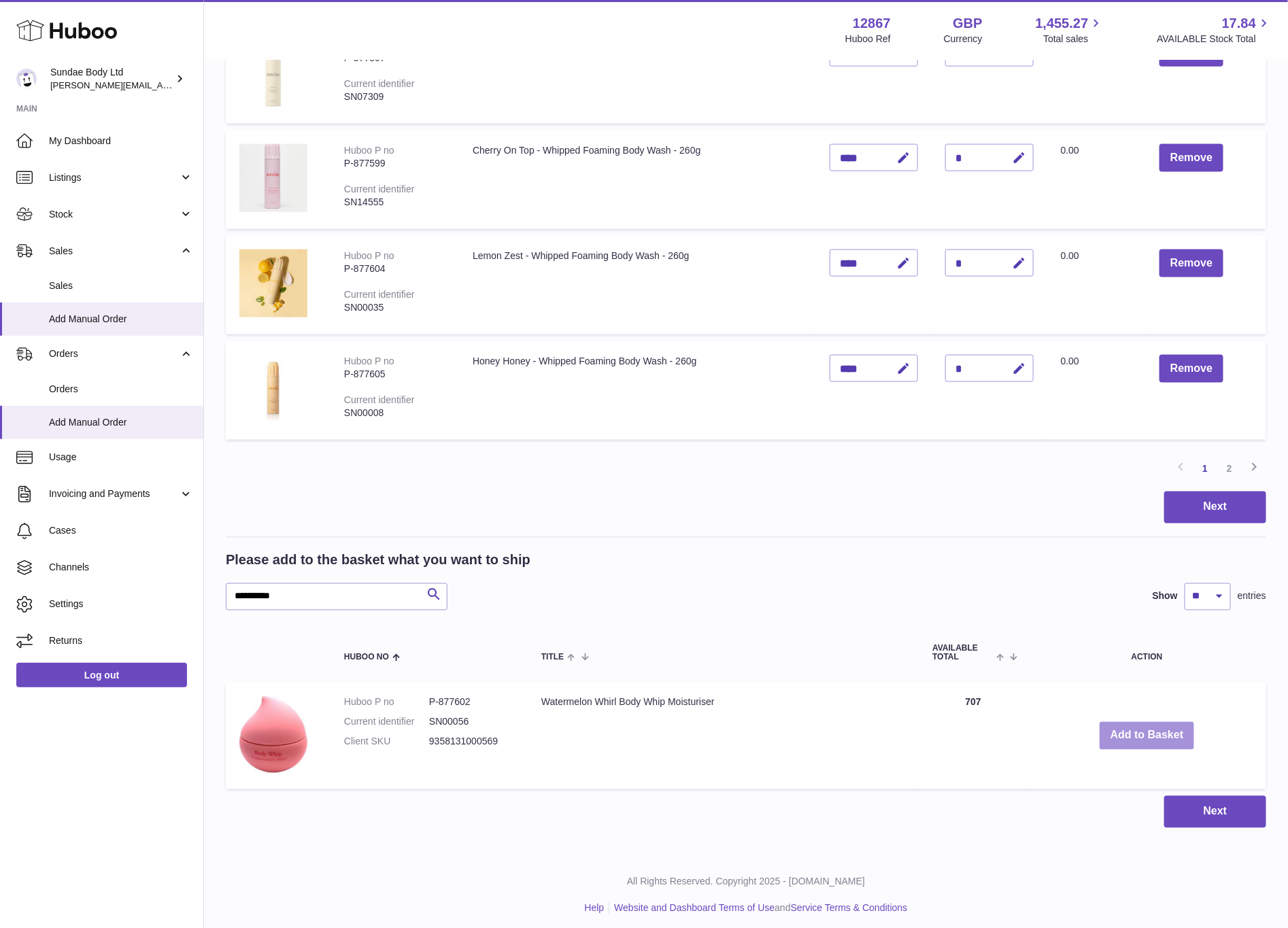
click at [1136, 730] on button "Add to Basket" at bounding box center [1147, 736] width 95 height 28
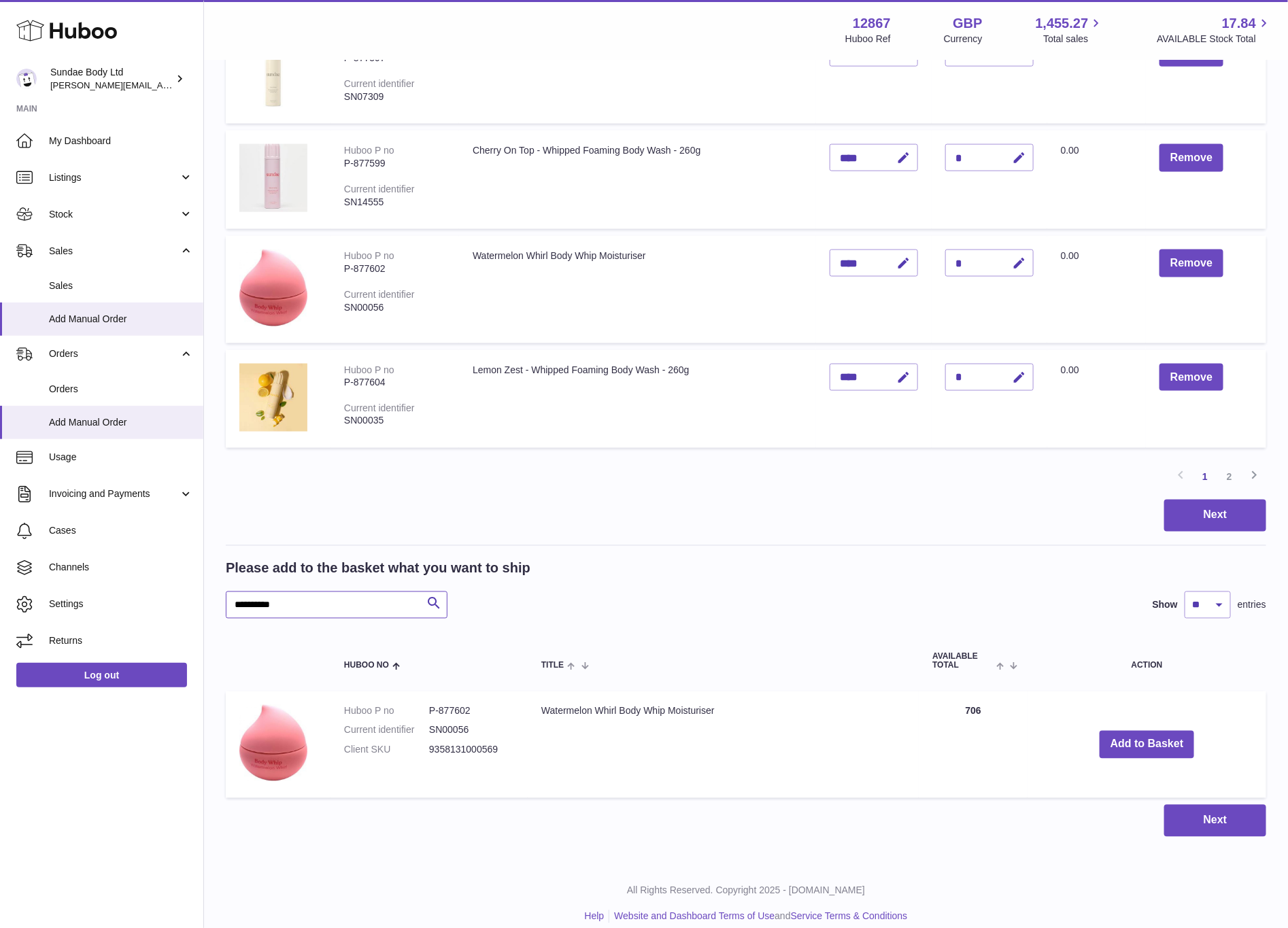
drag, startPoint x: 317, startPoint y: 596, endPoint x: 207, endPoint y: 592, distance: 110.1
click at [207, 592] on div "My Huboo - Add manual order Multiple/Batch Upload Items in basket Show ** ** **…" at bounding box center [746, 27] width 1084 height 1675
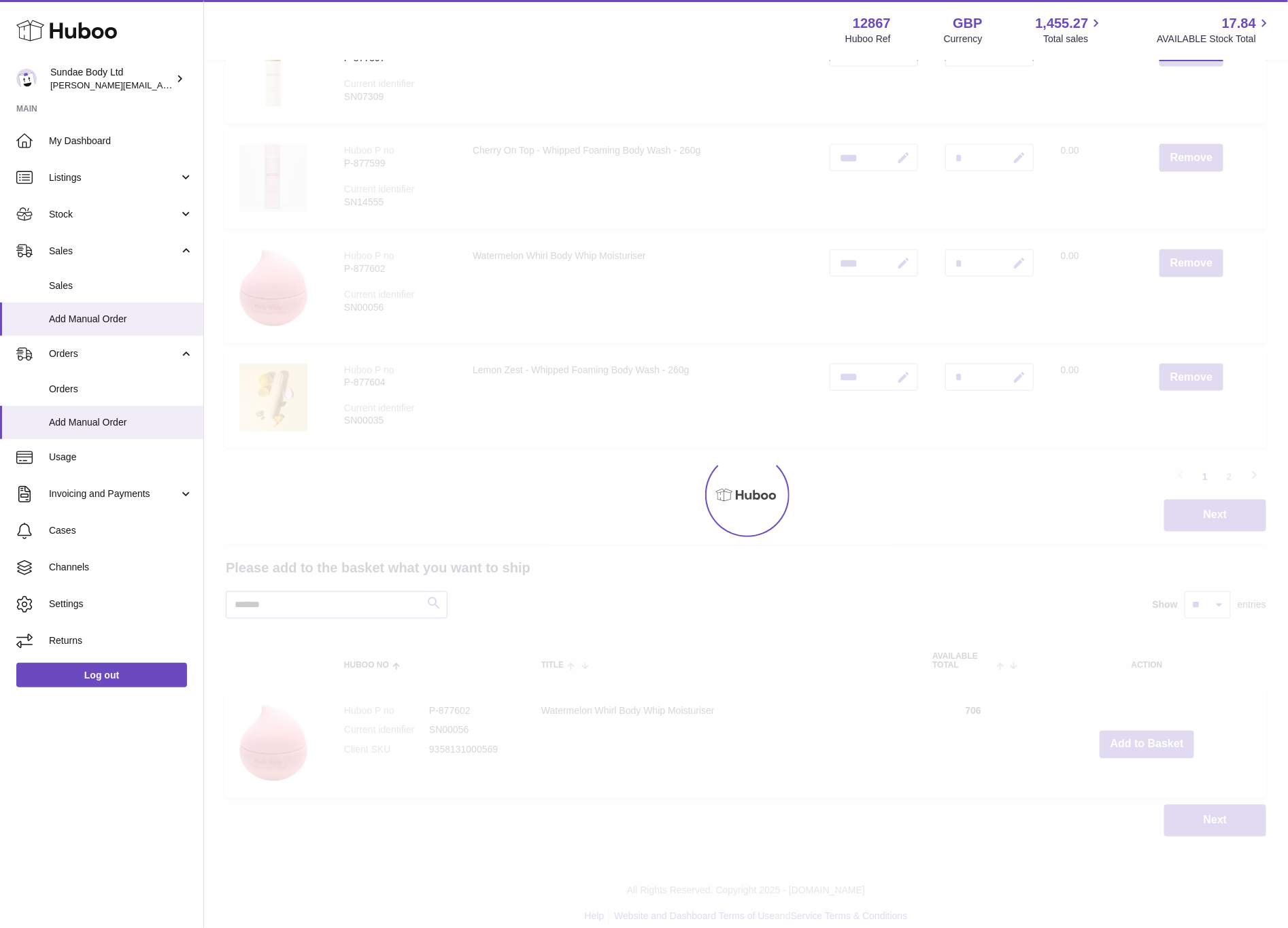
scroll to position [760, 0]
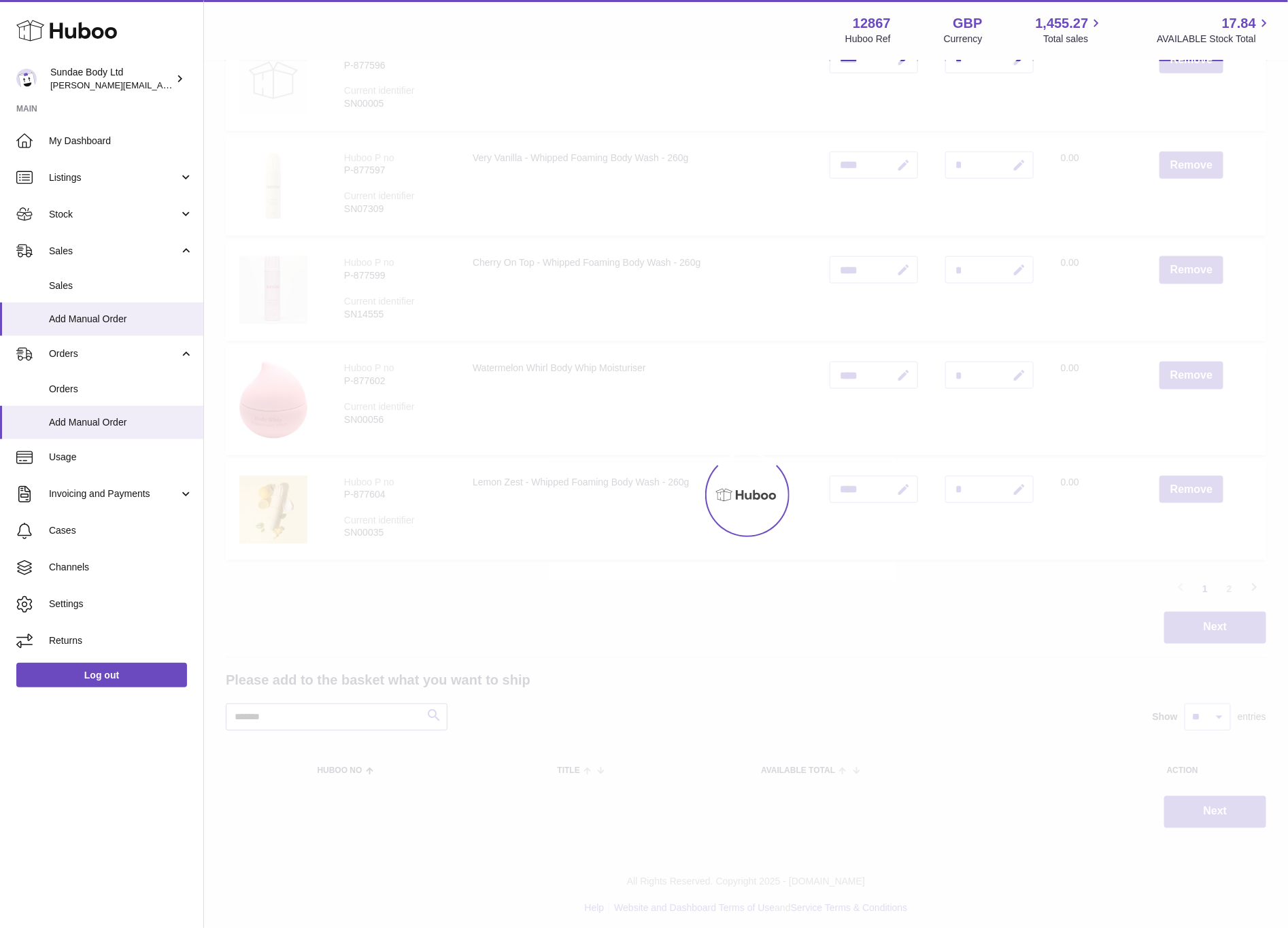
scroll to position [872, 0]
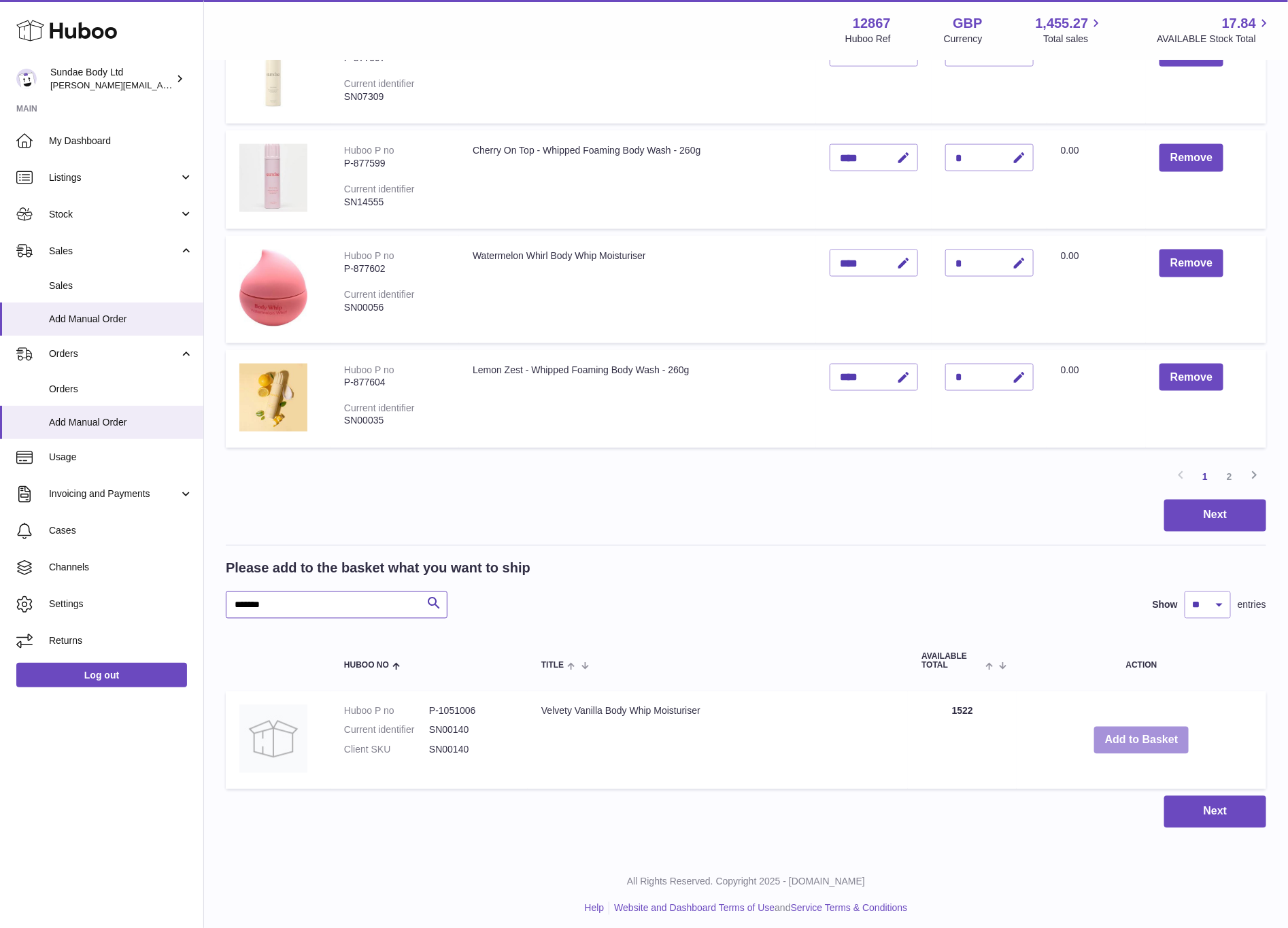
type input "*******"
click at [1154, 736] on button "Add to Basket" at bounding box center [1142, 740] width 95 height 28
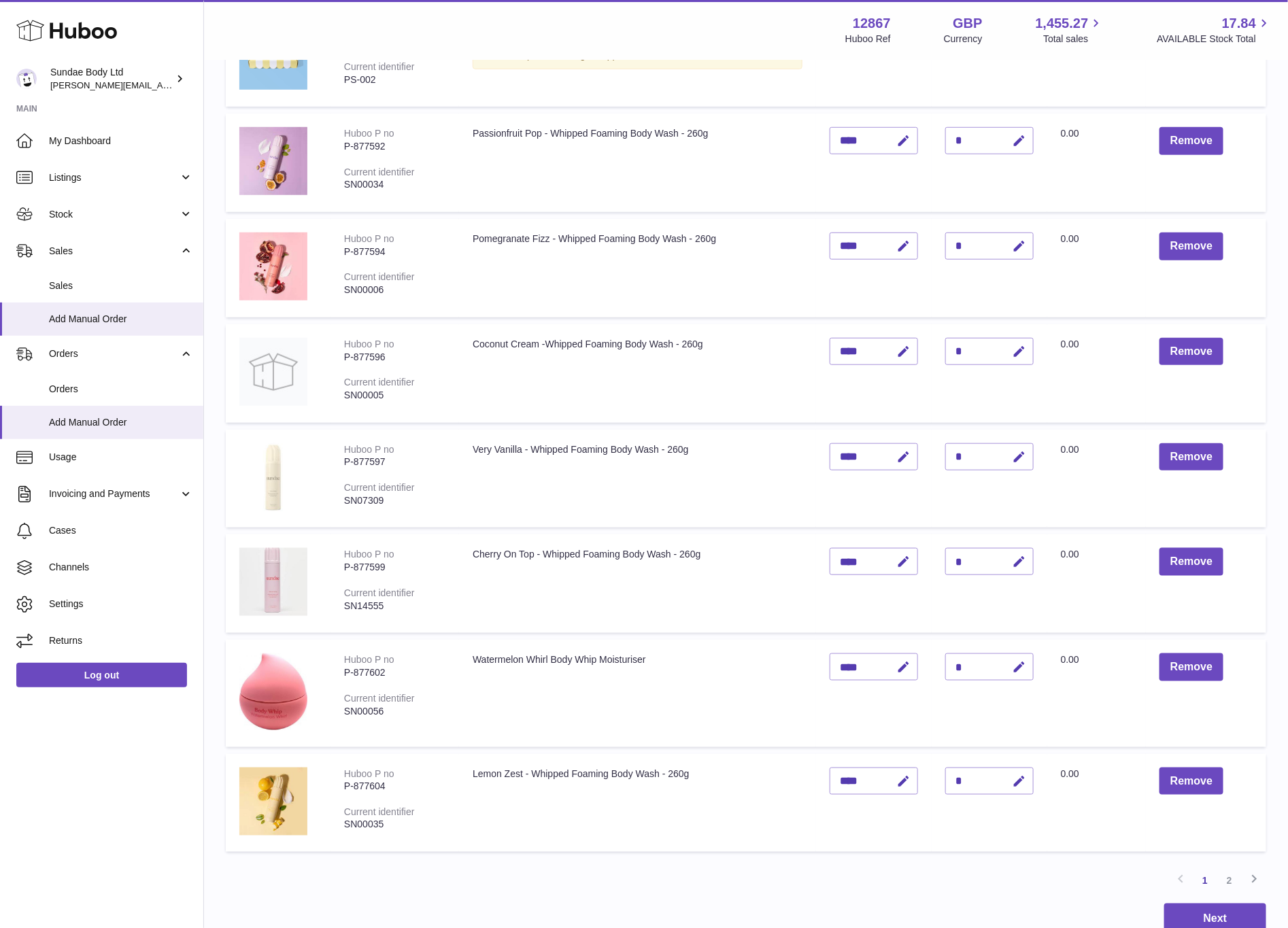
scroll to position [510, 0]
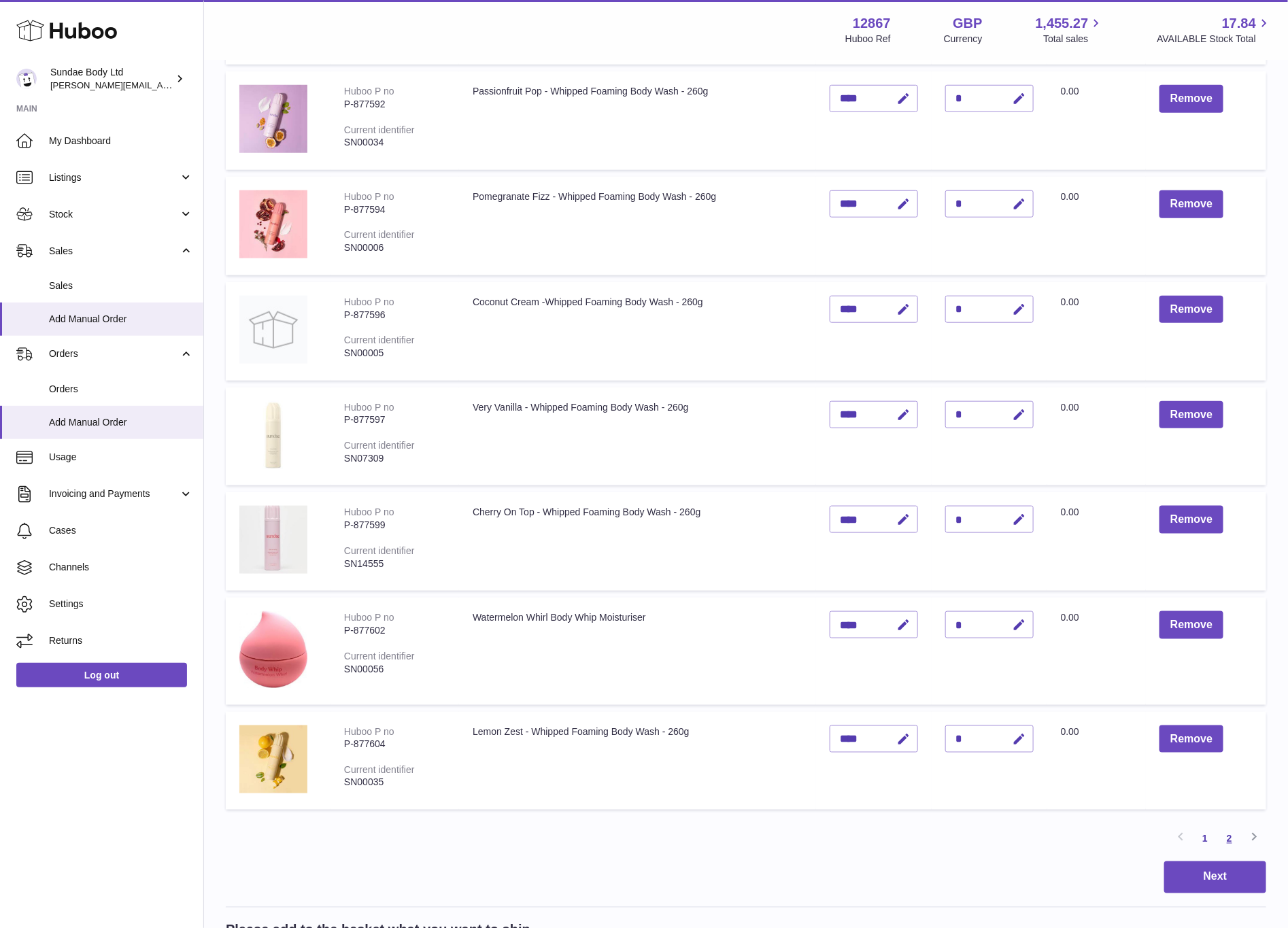
click at [1225, 833] on link "2" at bounding box center [1230, 839] width 25 height 25
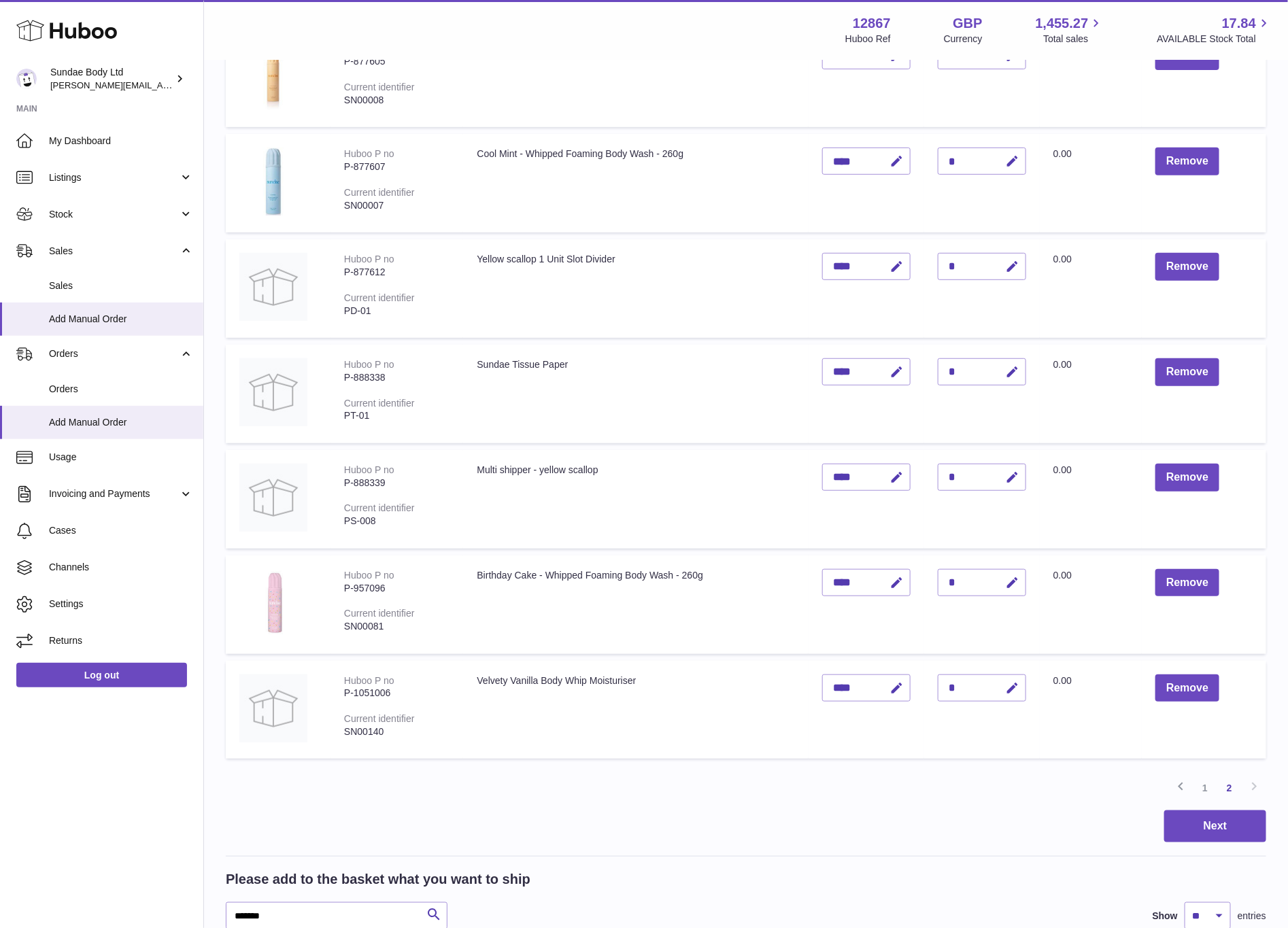
scroll to position [265, 0]
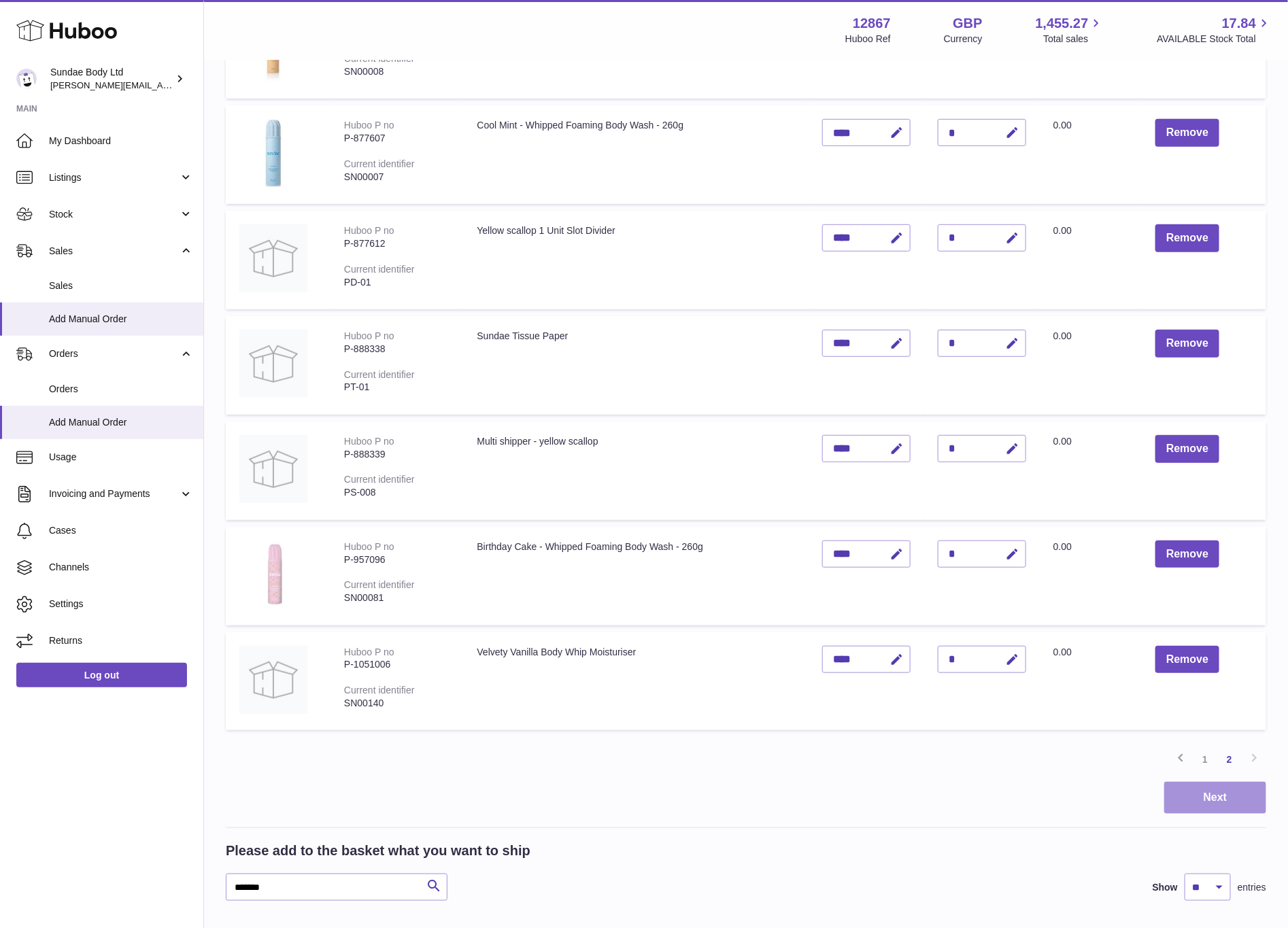
click at [1221, 788] on button "Next" at bounding box center [1216, 798] width 102 height 32
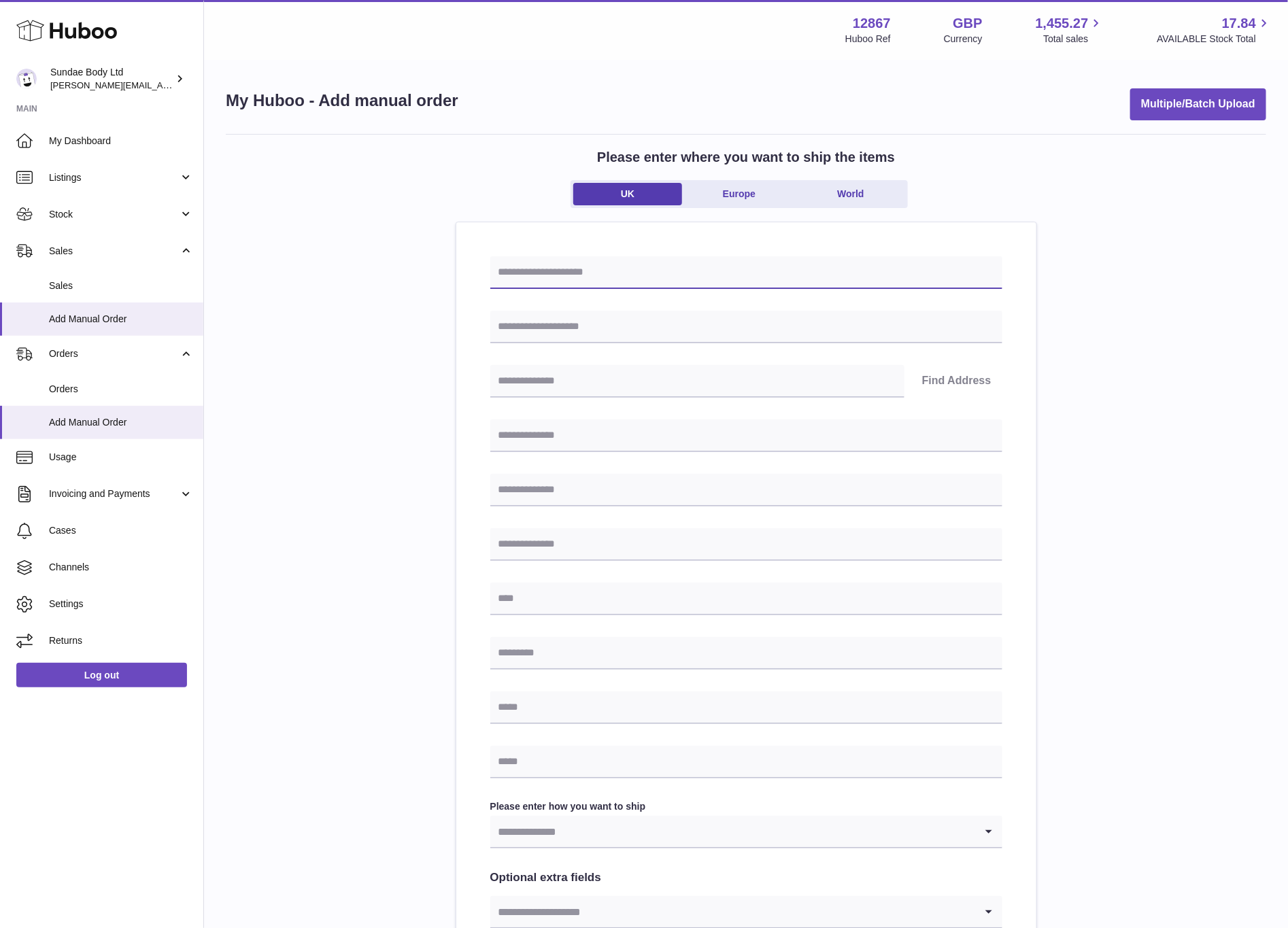
click at [601, 270] on input "text" at bounding box center [746, 272] width 512 height 32
type input "**********"
click at [594, 336] on input "text" at bounding box center [746, 327] width 512 height 32
type input "**********"
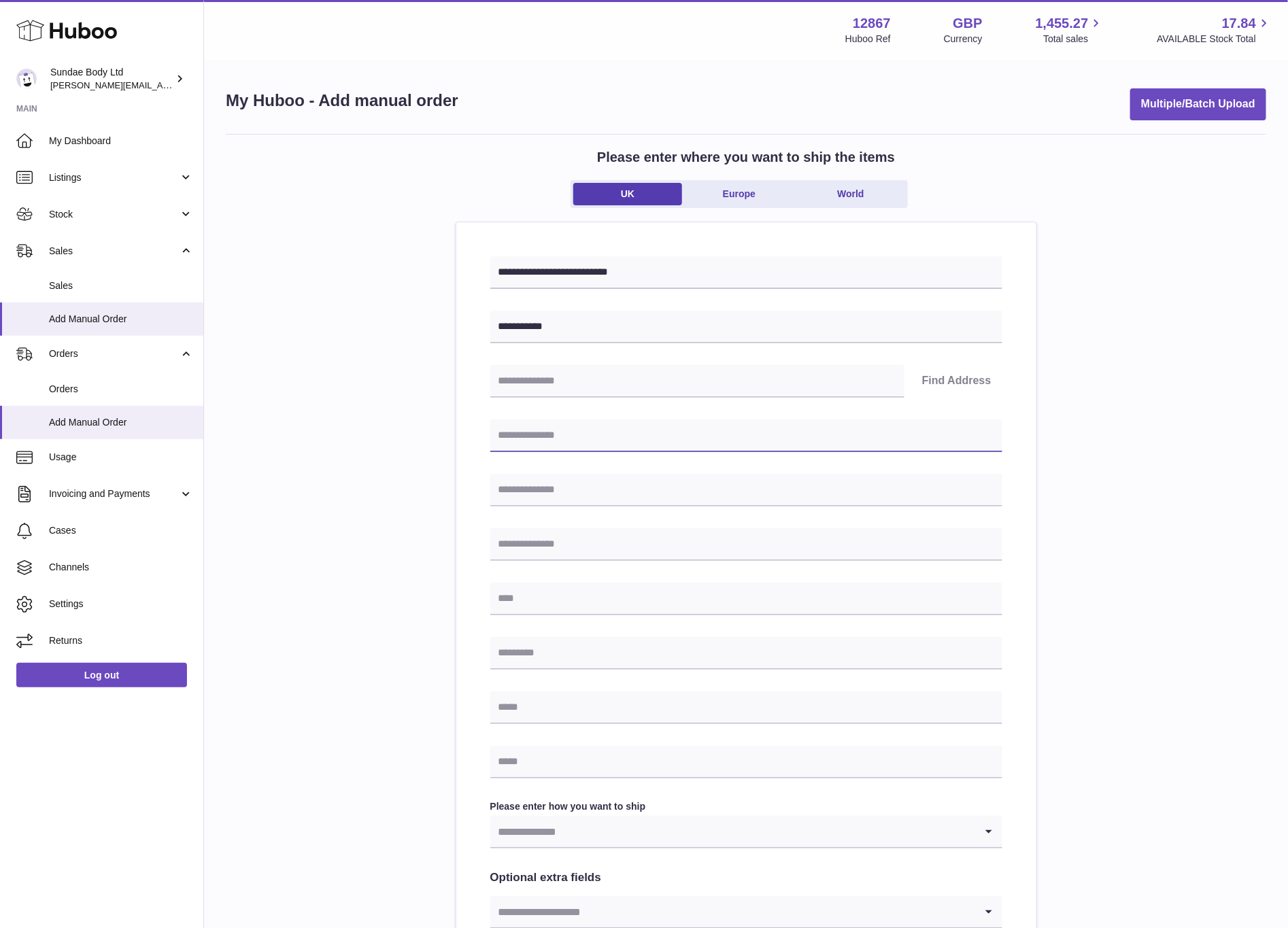
click at [550, 439] on input "text" at bounding box center [746, 436] width 512 height 32
type input "**********"
click at [592, 541] on input "text" at bounding box center [746, 544] width 512 height 32
click at [590, 492] on input "text" at bounding box center [746, 490] width 512 height 32
type input "*"
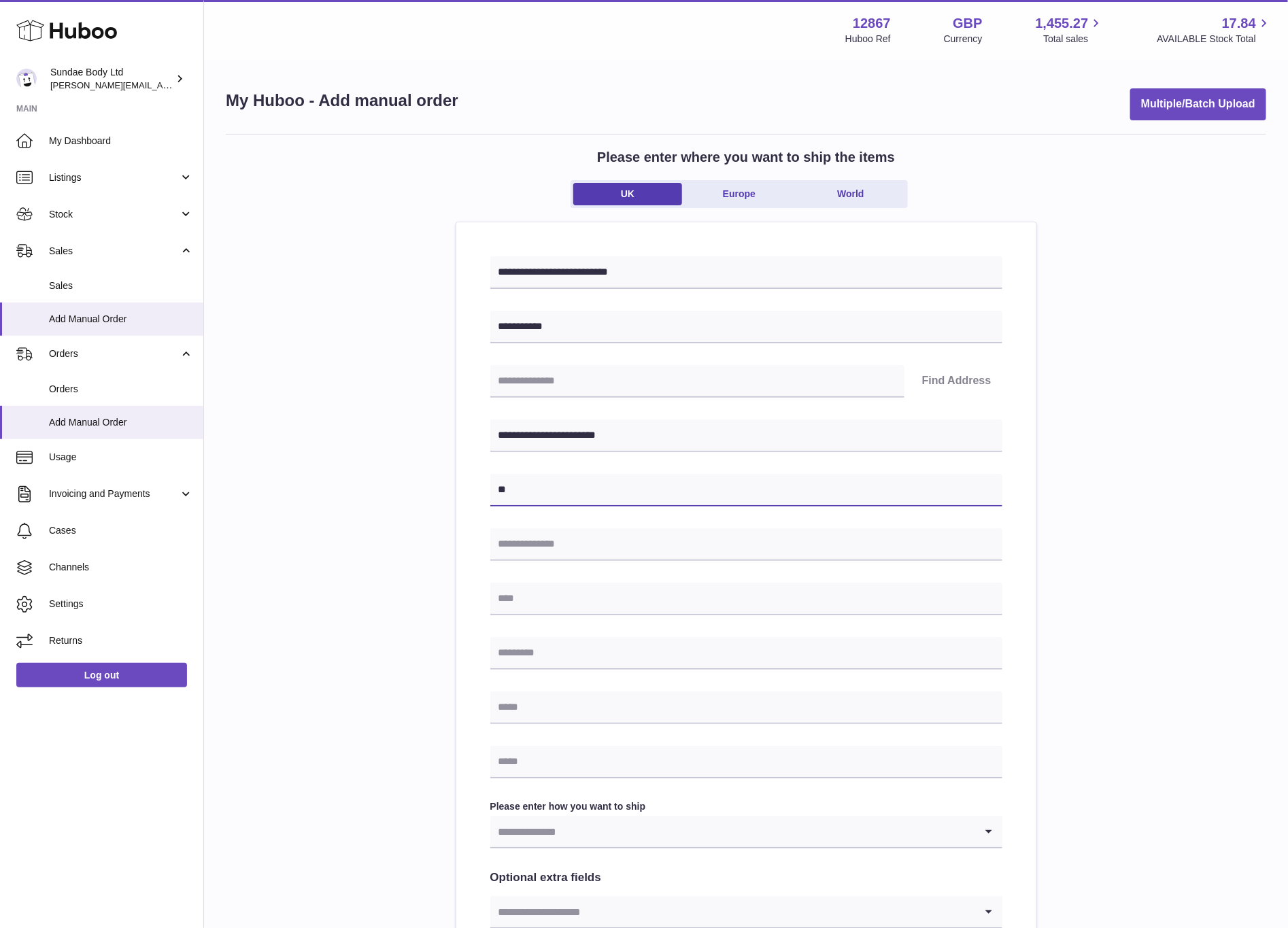
type input "**********"
click at [588, 535] on input "text" at bounding box center [746, 544] width 512 height 32
type input "**********"
click at [583, 596] on input "text" at bounding box center [746, 598] width 512 height 32
type input "**********"
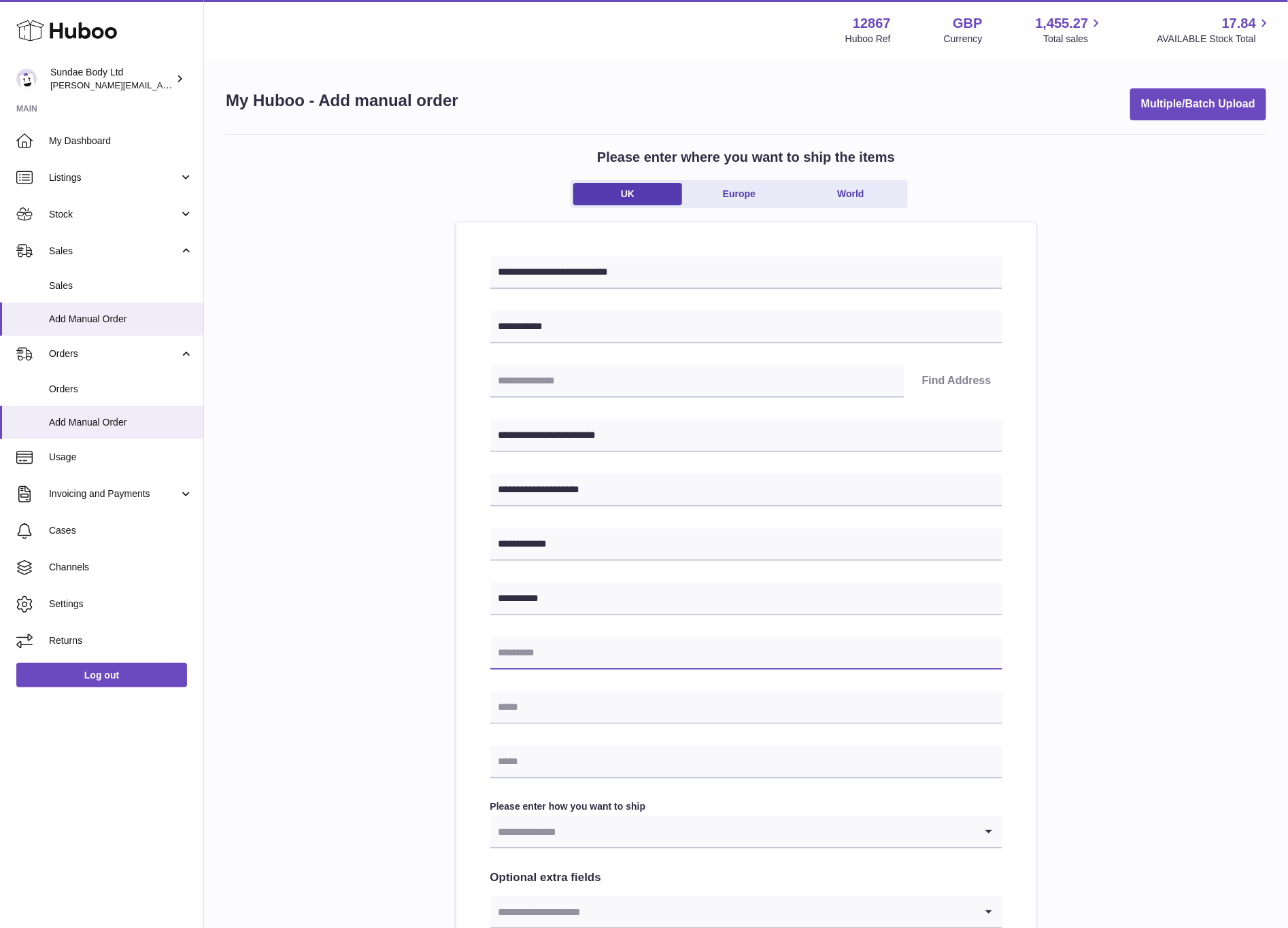
click at [566, 653] on input "text" at bounding box center [746, 653] width 512 height 32
type input "********"
click at [539, 766] on input "text" at bounding box center [746, 762] width 512 height 32
type input "**********"
click at [570, 710] on input "text" at bounding box center [746, 707] width 512 height 32
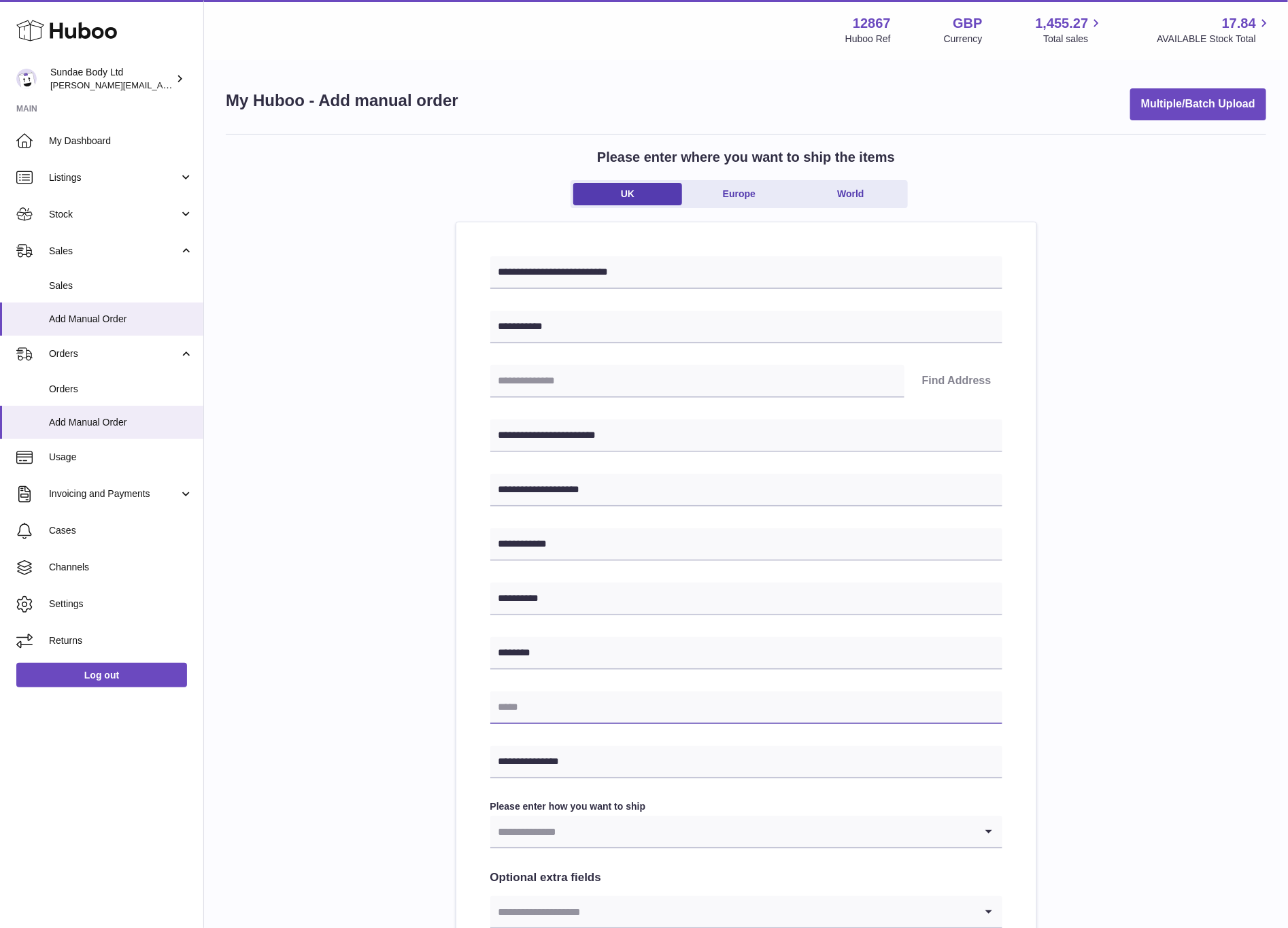
click at [565, 710] on input "text" at bounding box center [746, 707] width 512 height 32
type input "**********"
click at [674, 840] on input "Search for option" at bounding box center [732, 831] width 485 height 31
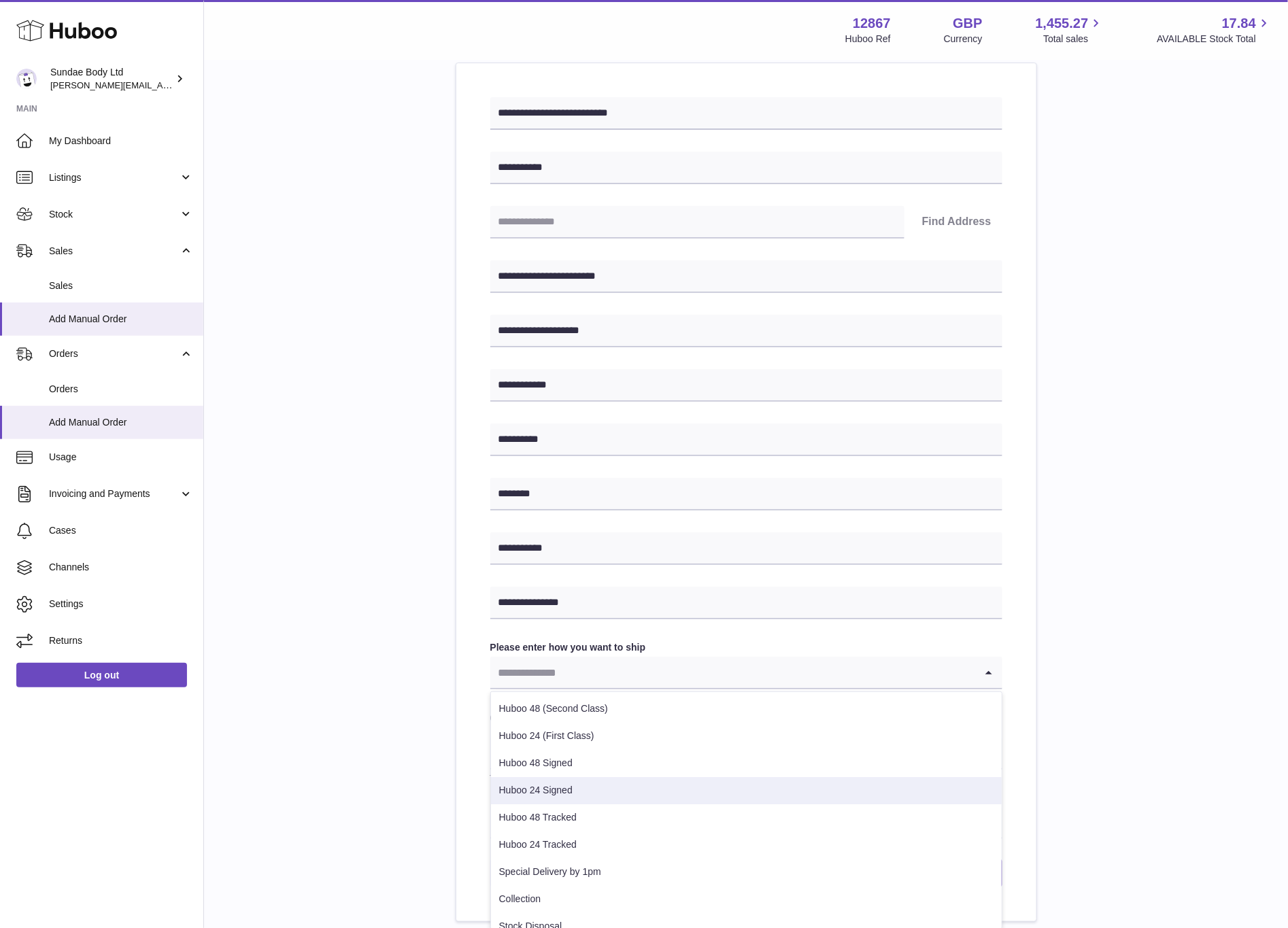
scroll to position [70, 0]
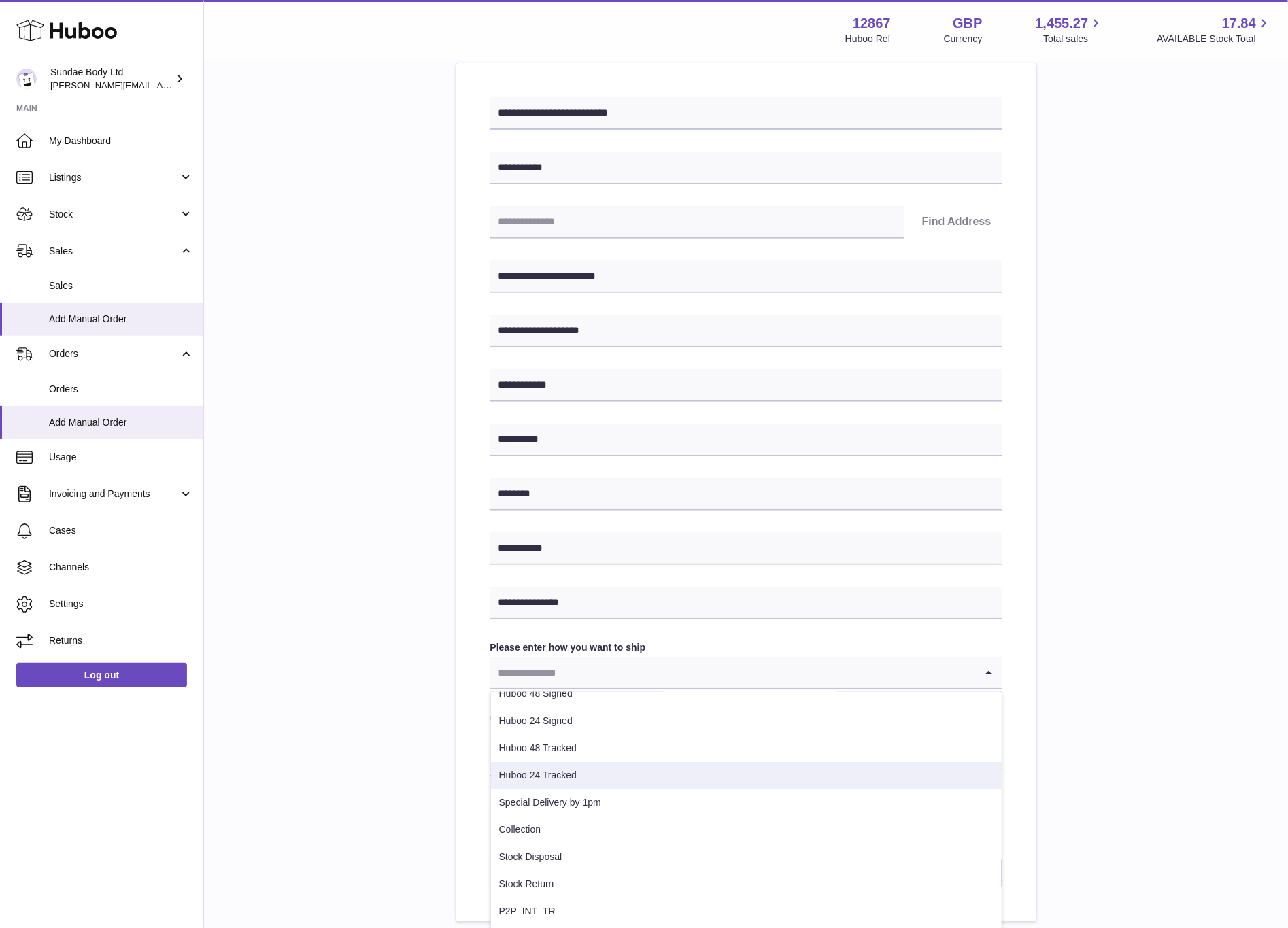
click at [630, 771] on li "Huboo 24 Tracked" at bounding box center [746, 776] width 511 height 27
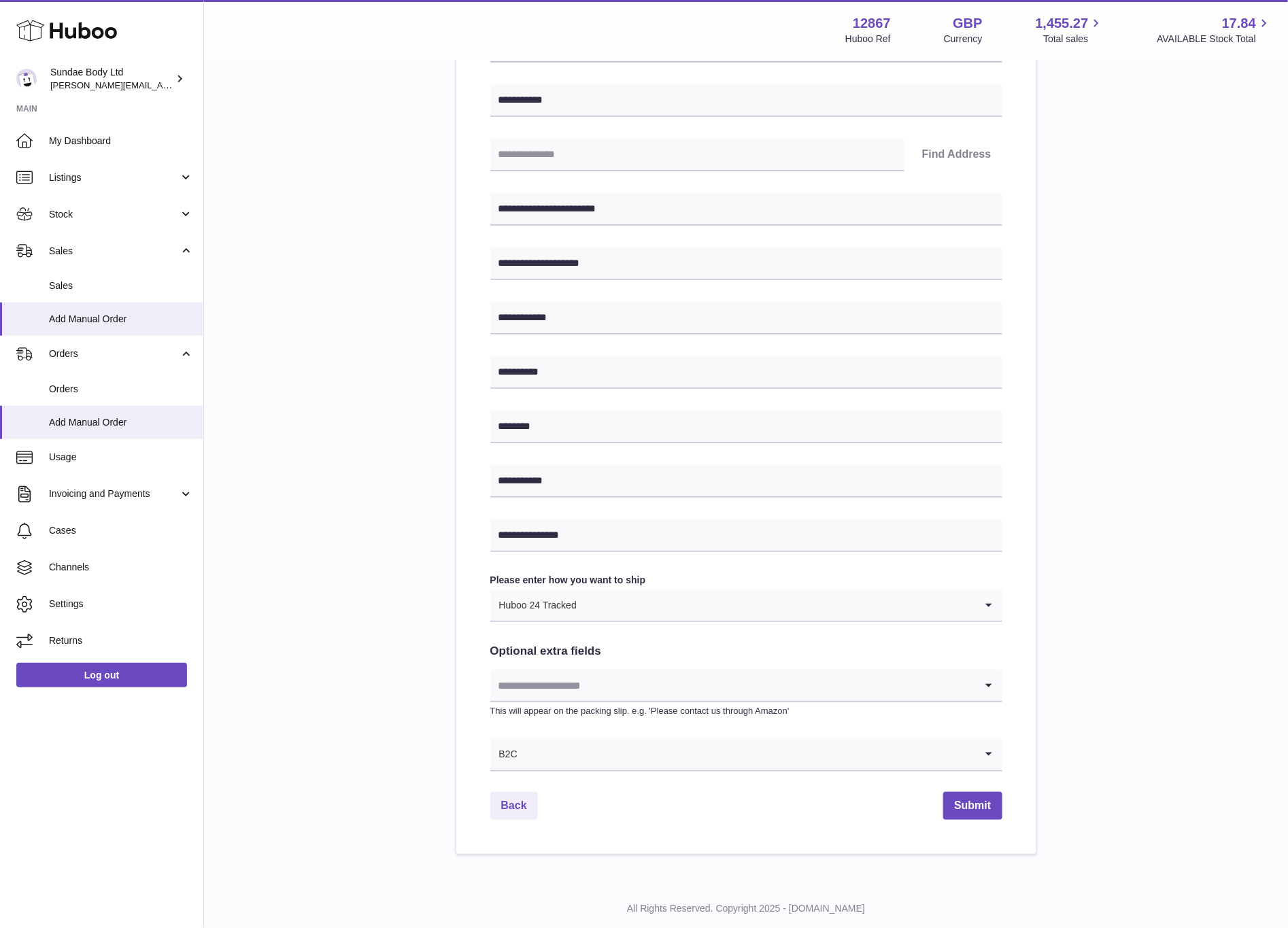
scroll to position [261, 0]
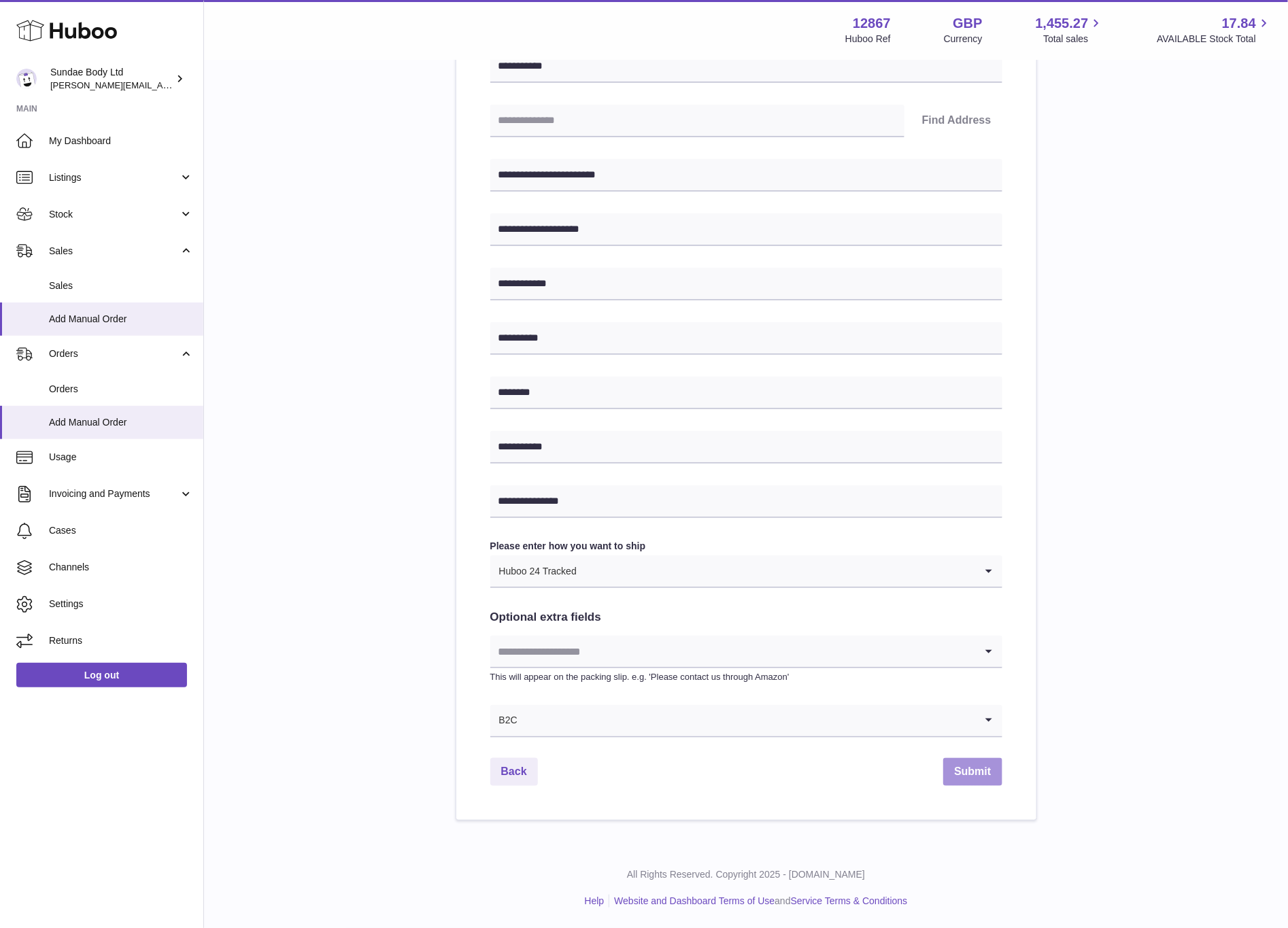
click at [967, 780] on button "Submit" at bounding box center [972, 772] width 59 height 28
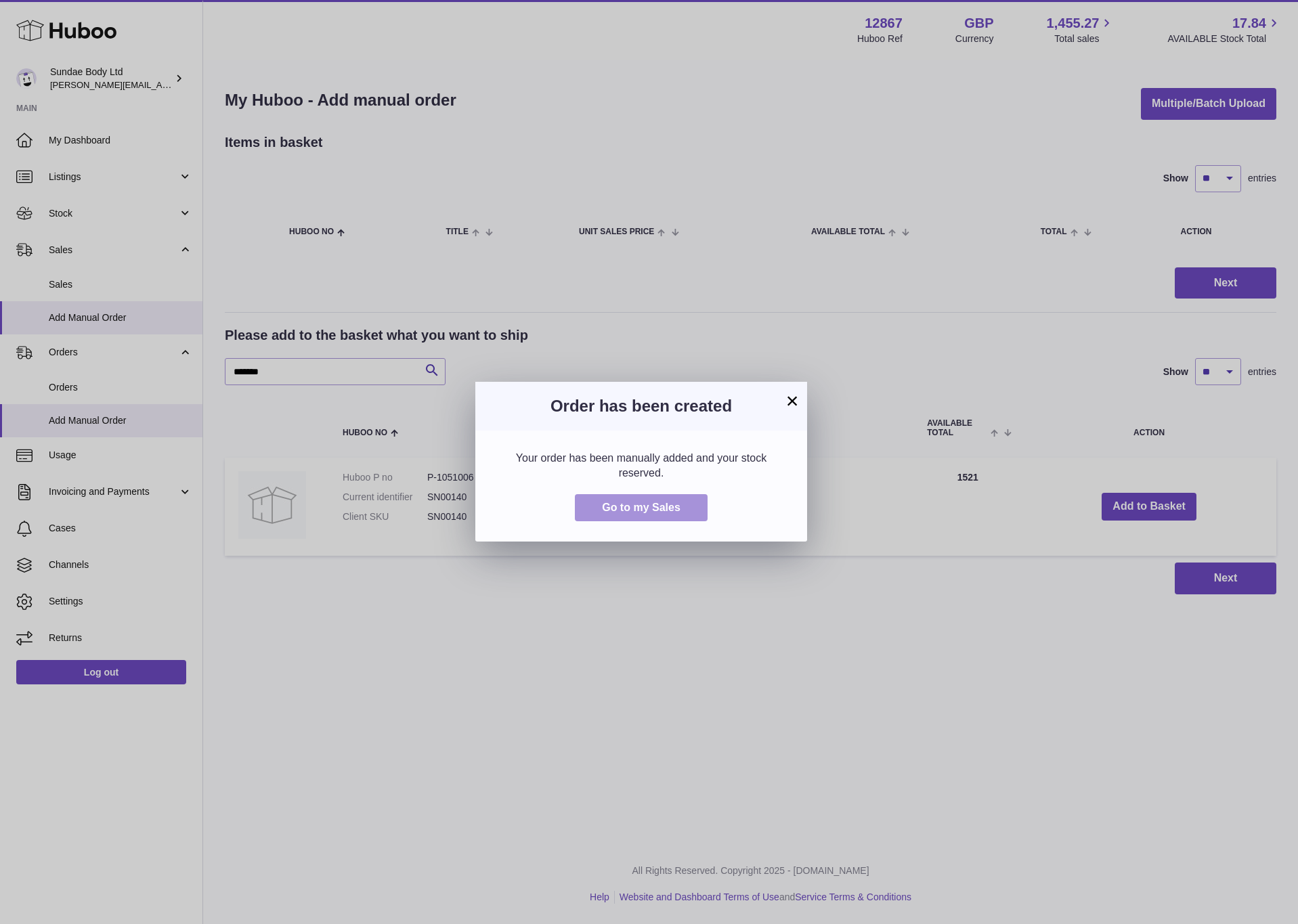
click at [599, 513] on button "Go to my Sales" at bounding box center [640, 508] width 132 height 27
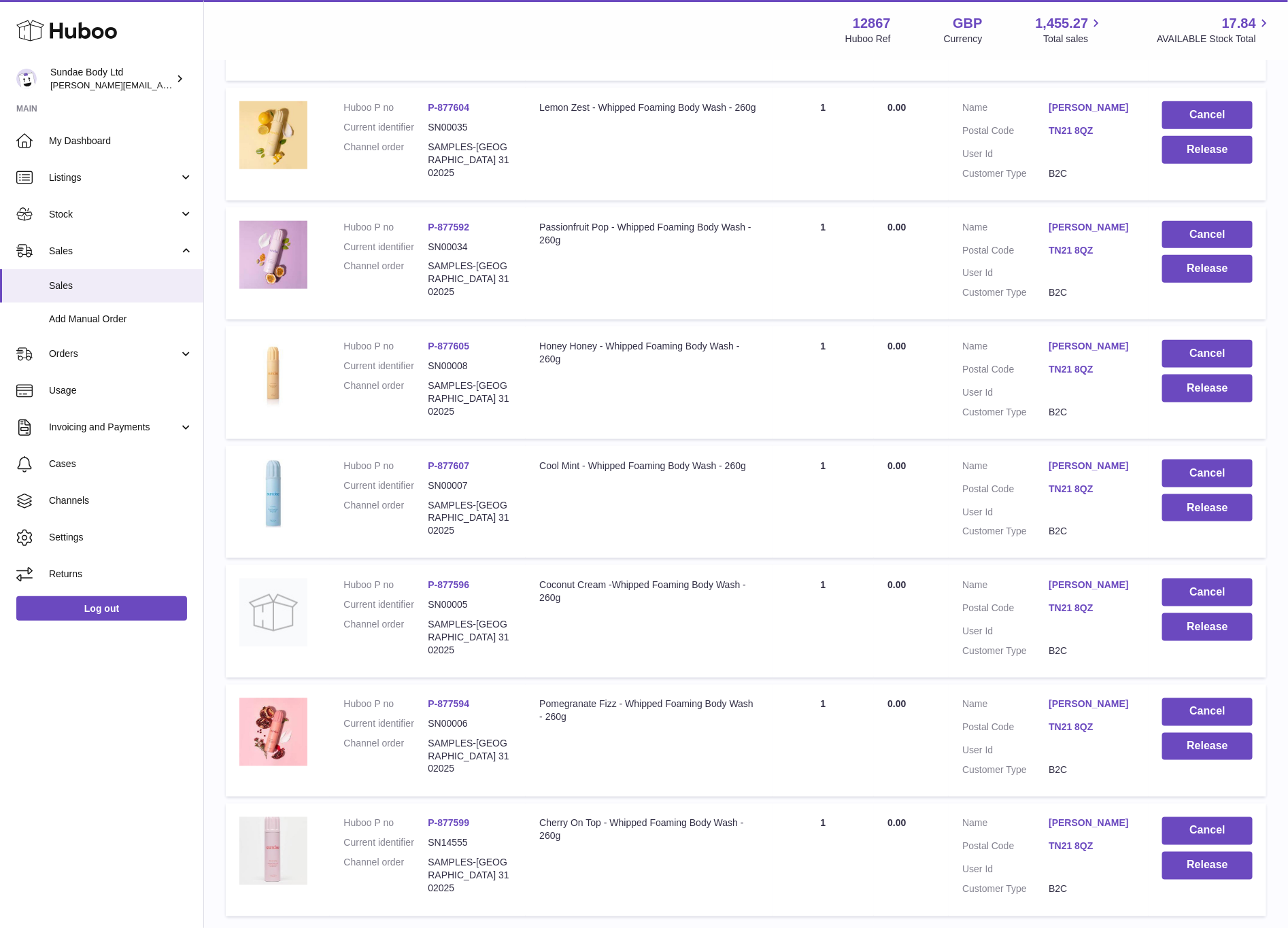
scroll to position [739, 0]
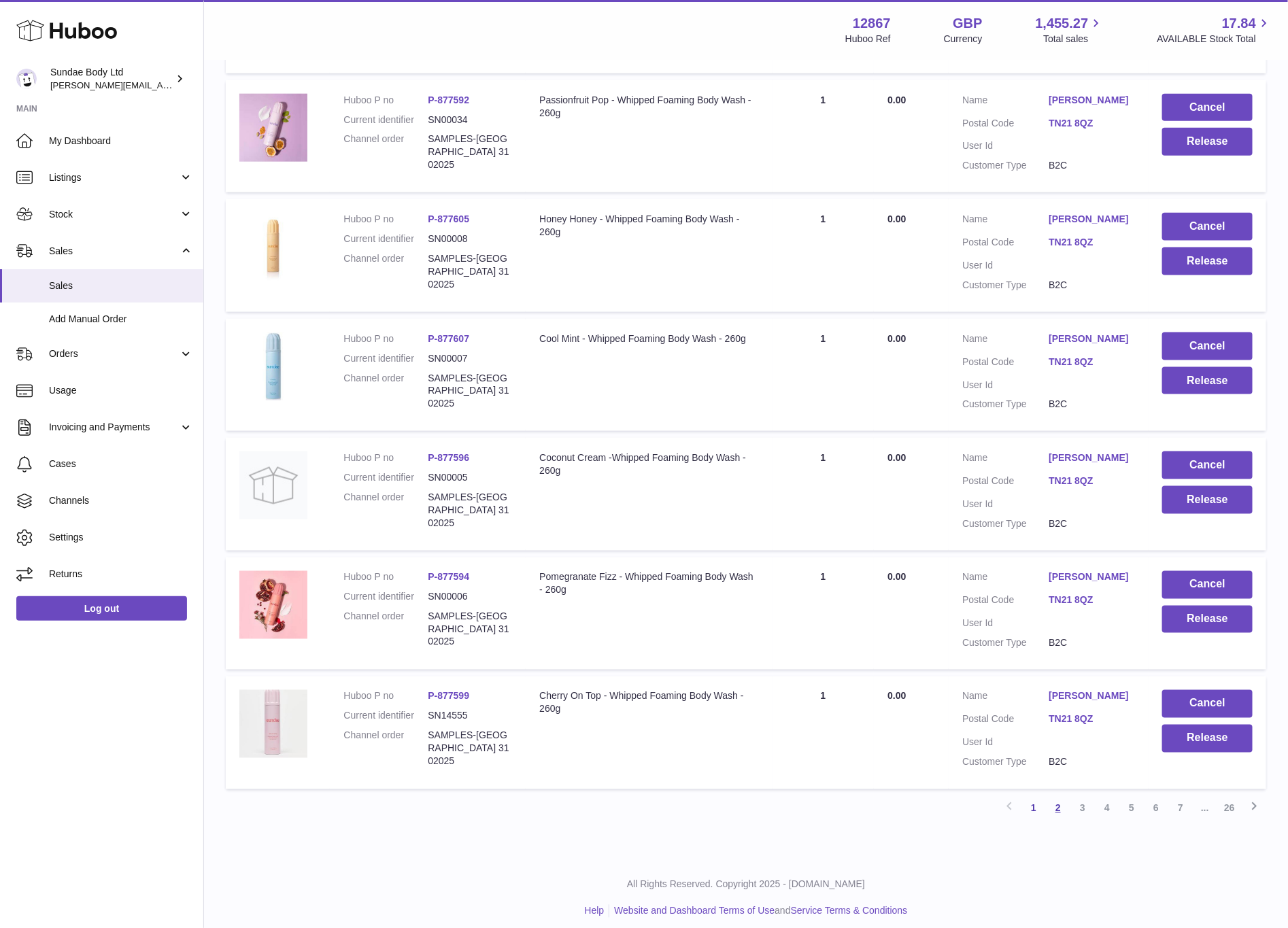
click at [1056, 802] on link "2" at bounding box center [1058, 809] width 25 height 25
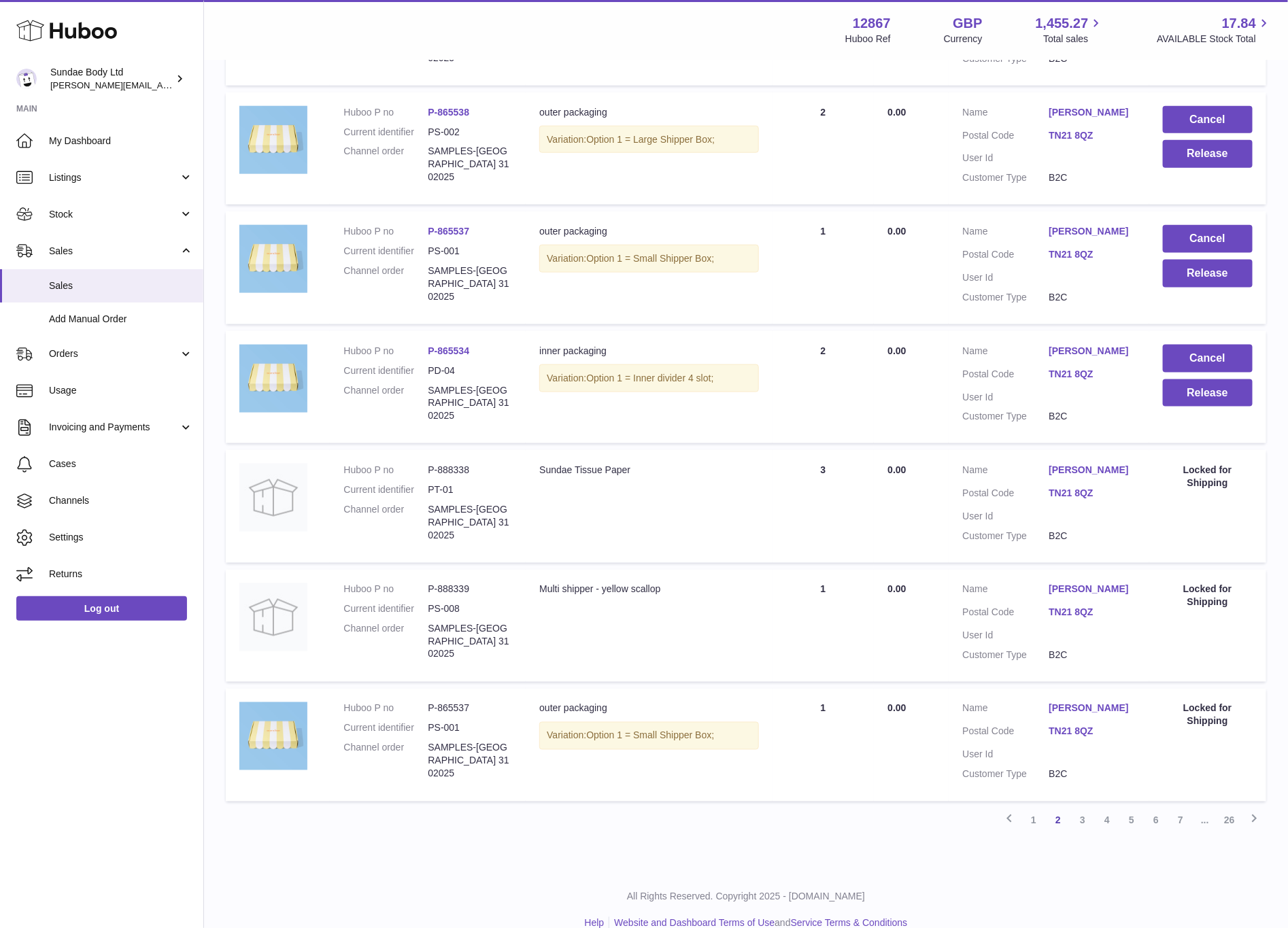
scroll to position [739, 0]
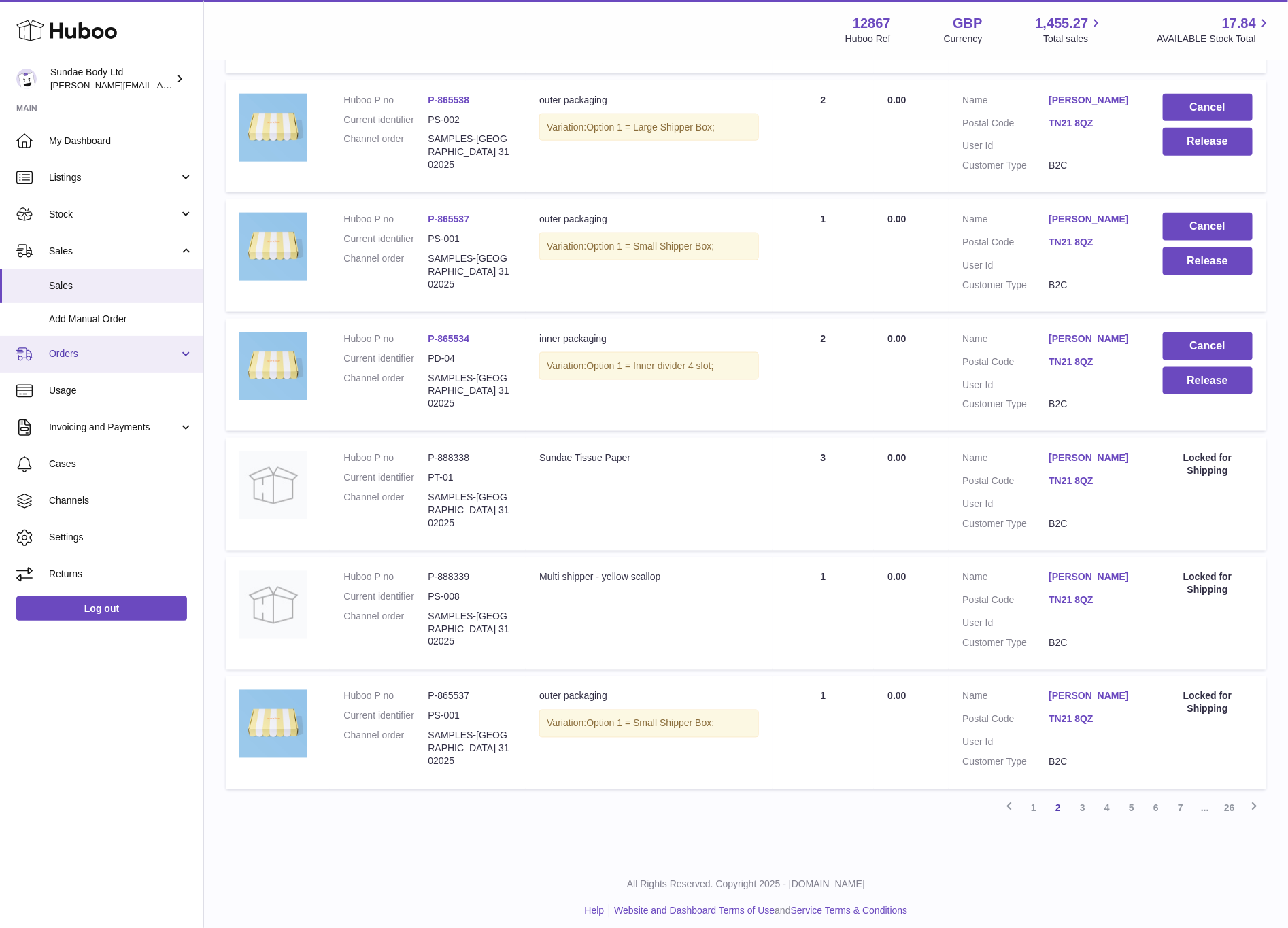
click at [60, 345] on link "Orders" at bounding box center [101, 354] width 203 height 37
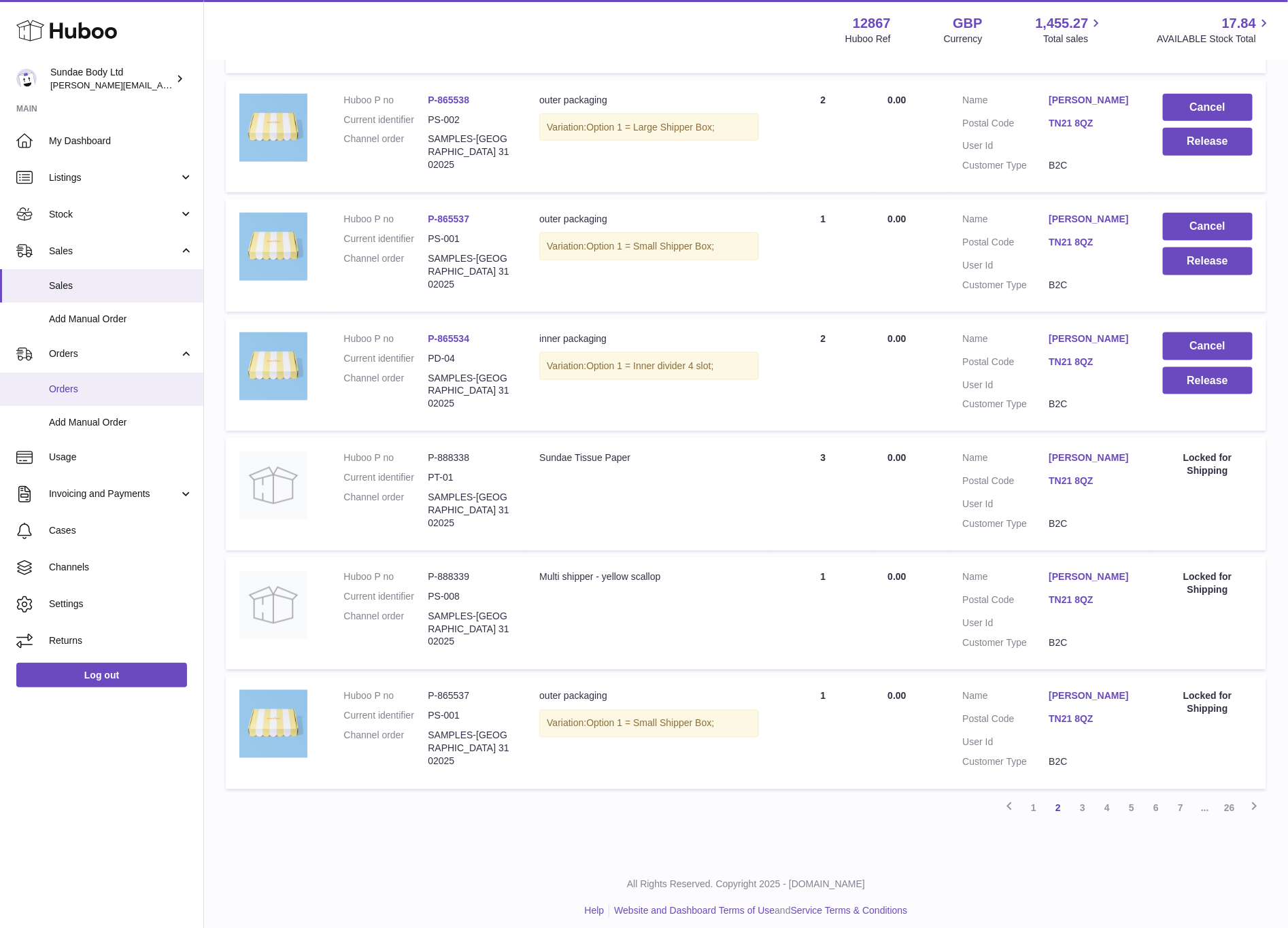
click at [59, 396] on link "Orders" at bounding box center [101, 390] width 203 height 33
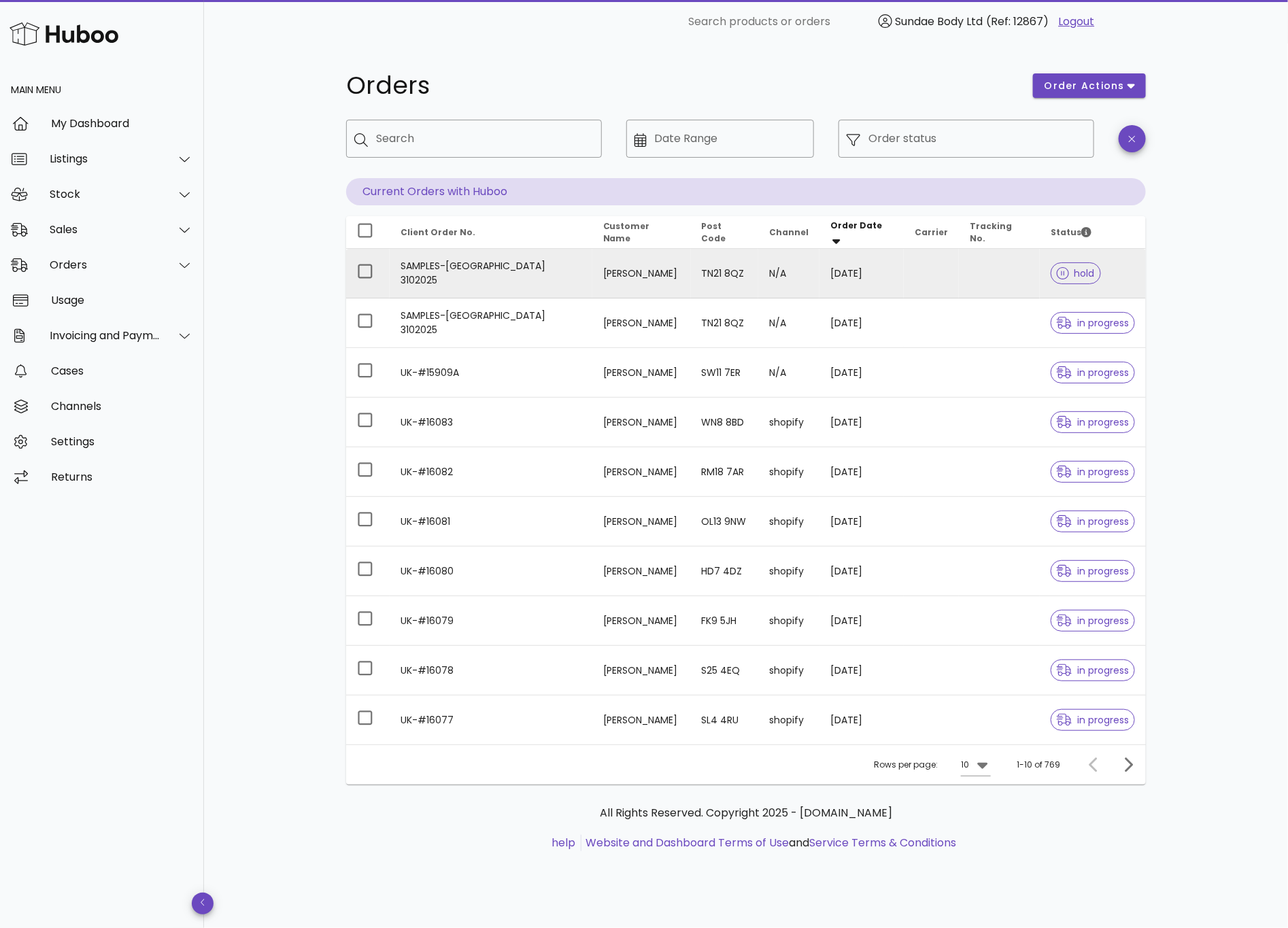
click at [567, 278] on td "SAMPLES-[GEOGRAPHIC_DATA] 3102025" at bounding box center [491, 274] width 203 height 50
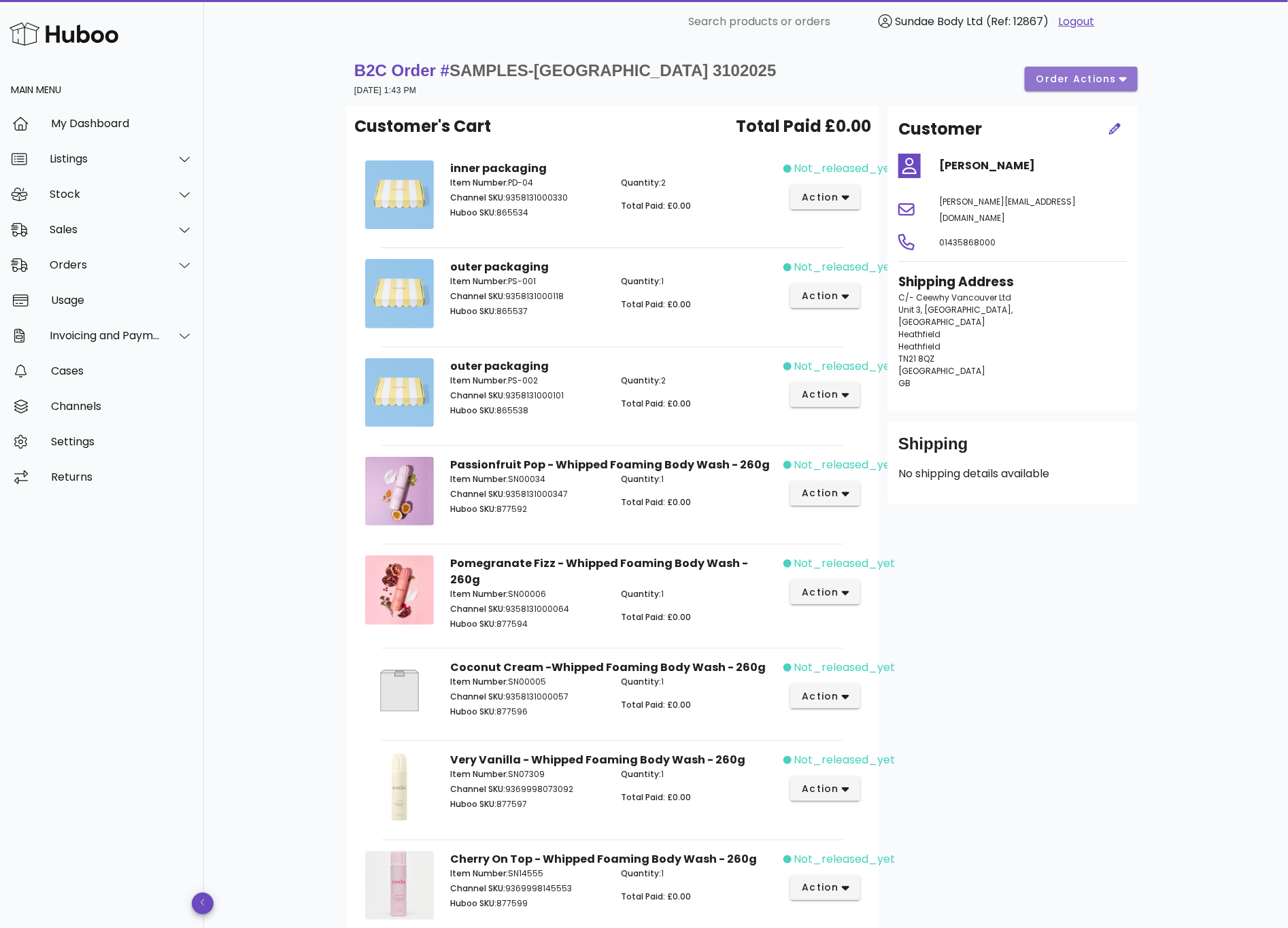
click at [1082, 77] on span "order actions" at bounding box center [1076, 79] width 81 height 14
click at [1091, 88] on div "Release" at bounding box center [1117, 89] width 57 height 13
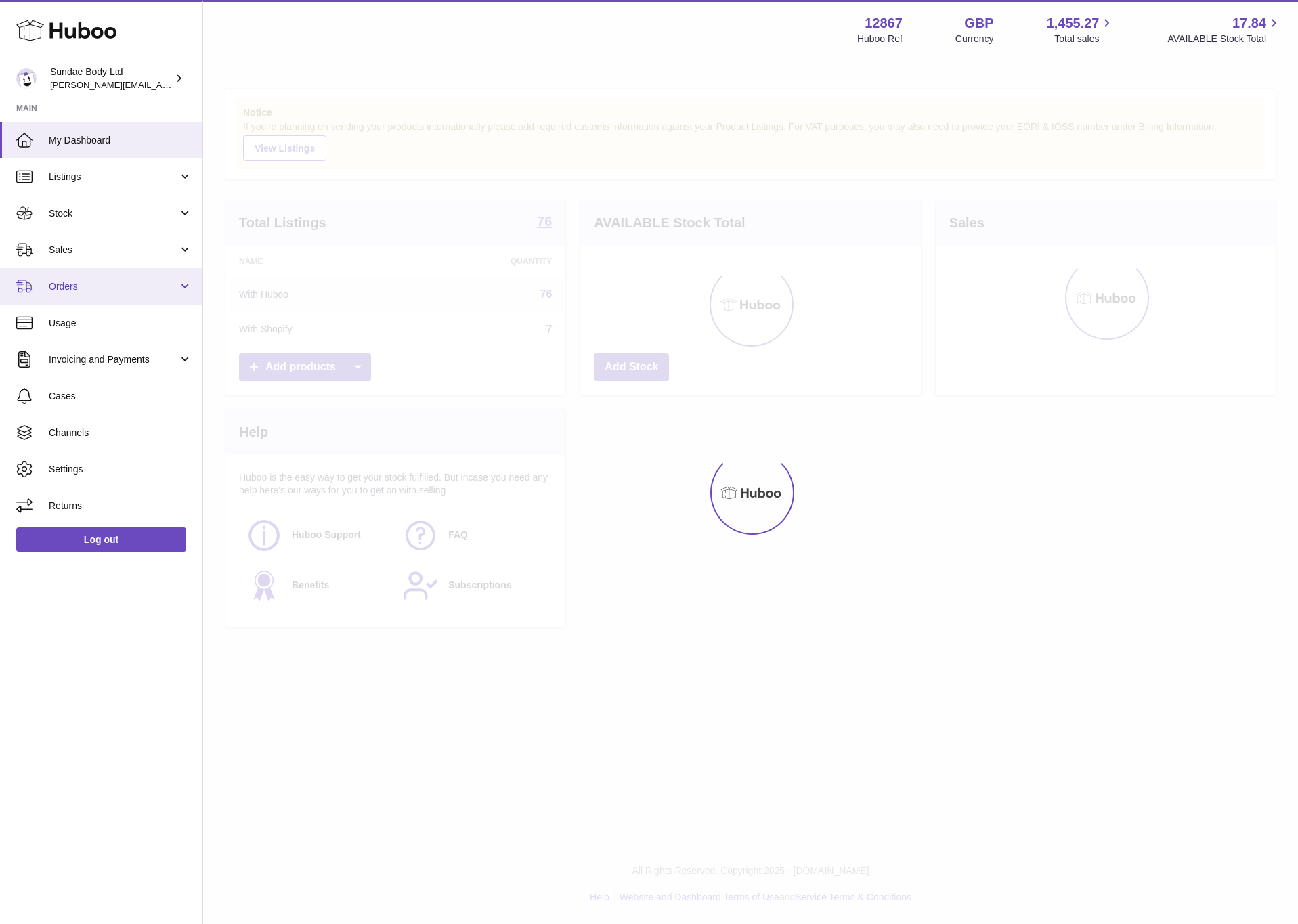
click at [83, 284] on span "Orders" at bounding box center [113, 286] width 129 height 13
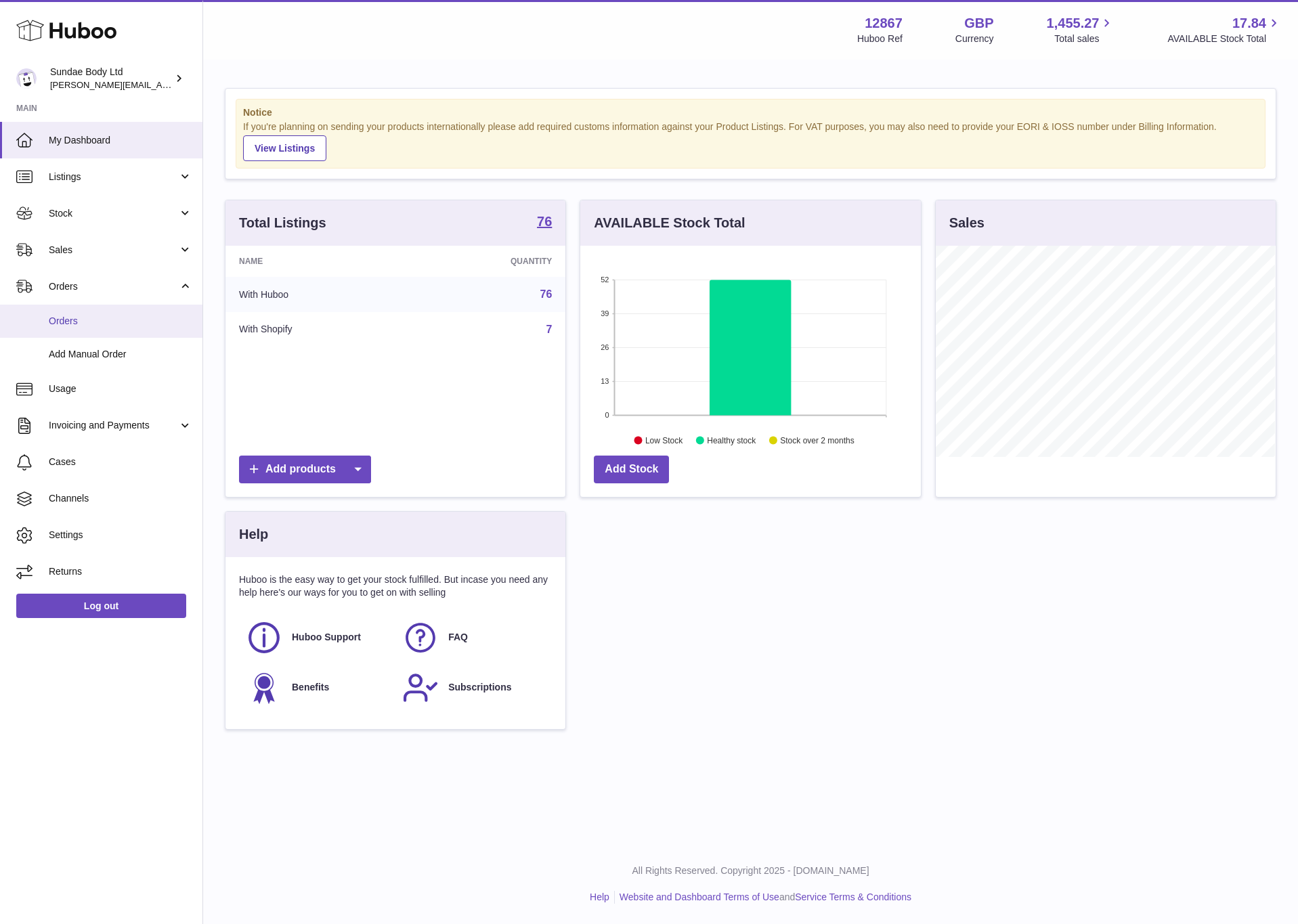
scroll to position [211, 339]
click at [78, 310] on link "Orders" at bounding box center [101, 321] width 202 height 33
